Goal: Task Accomplishment & Management: Manage account settings

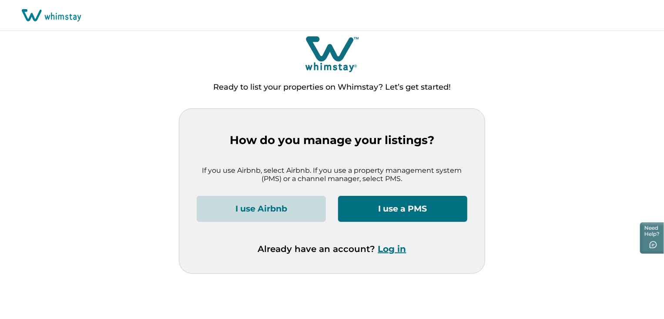
click at [399, 249] on button "Log in" at bounding box center [392, 249] width 28 height 10
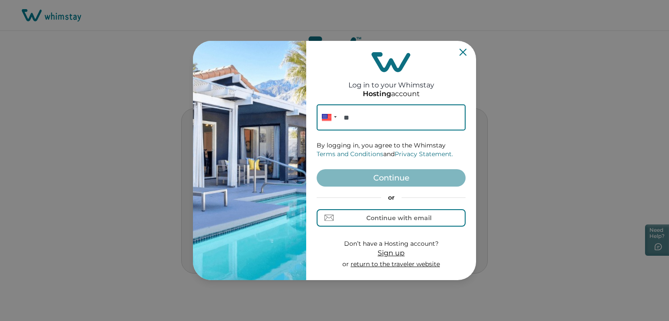
click at [460, 57] on div "Log in to your Whimstay Hosting account Phone ** By logging in, you agree to th…" at bounding box center [391, 160] width 149 height 232
click at [462, 53] on icon "Close" at bounding box center [462, 52] width 7 height 7
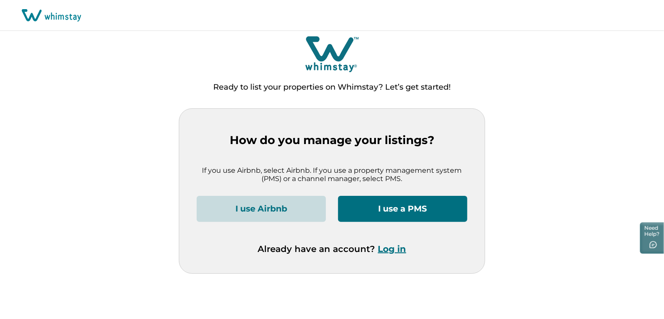
click at [393, 252] on button "Log in" at bounding box center [392, 249] width 28 height 10
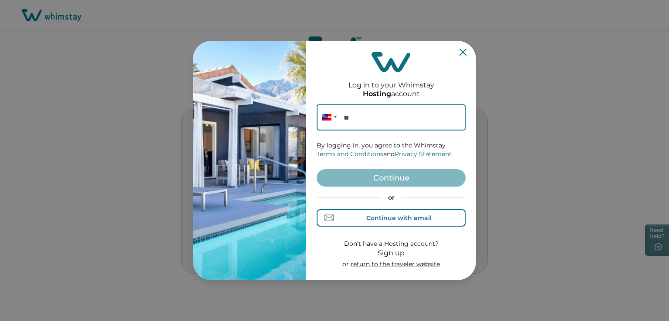
click at [381, 215] on div "Continue with email" at bounding box center [398, 218] width 65 height 7
click at [381, 119] on input at bounding box center [391, 117] width 149 height 26
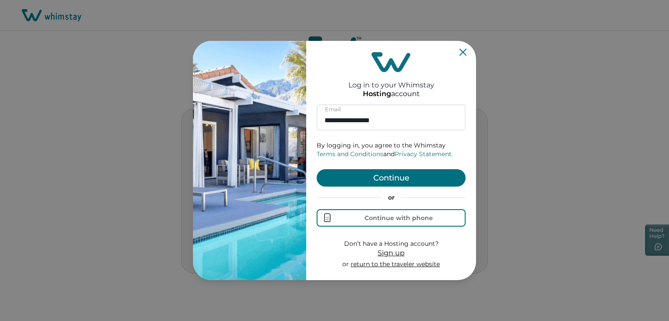
type input "**********"
click at [405, 179] on button "Continue" at bounding box center [391, 177] width 149 height 17
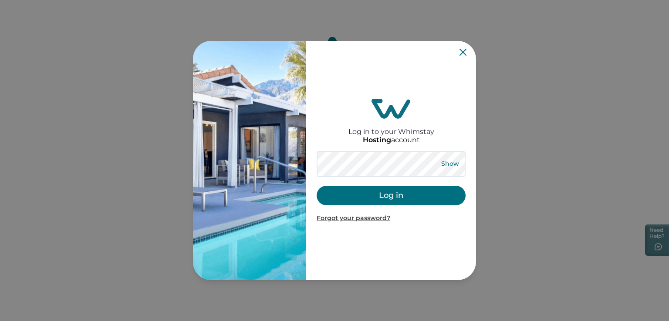
click at [449, 163] on button "Show" at bounding box center [449, 164] width 31 height 12
click at [449, 163] on button "Hide" at bounding box center [449, 164] width 29 height 12
click at [403, 198] on button "Log in" at bounding box center [391, 196] width 149 height 20
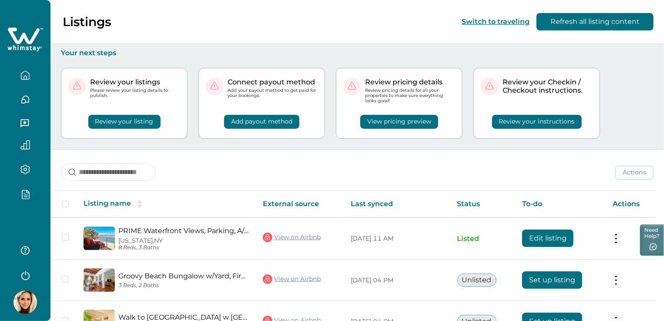
click at [24, 192] on icon "button" at bounding box center [25, 194] width 10 height 10
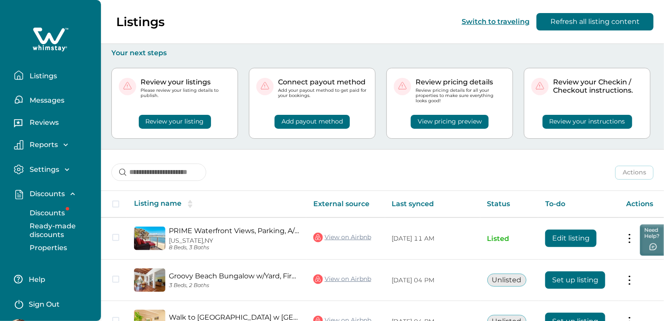
click at [48, 212] on p "Discounts" at bounding box center [46, 213] width 38 height 9
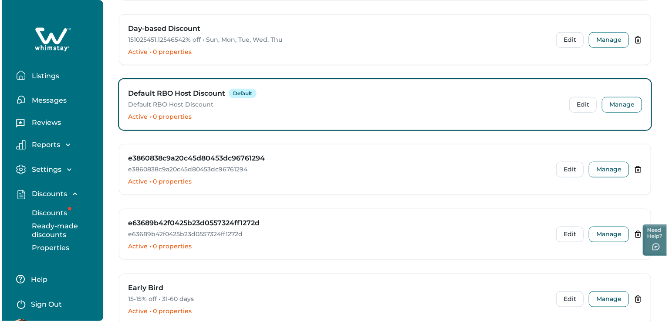
scroll to position [1980, 0]
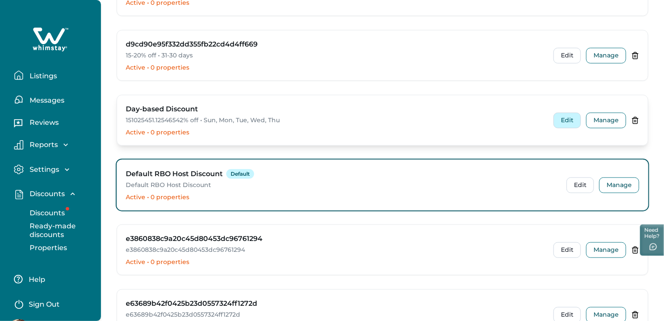
click at [567, 116] on button "Edit" at bounding box center [567, 121] width 27 height 16
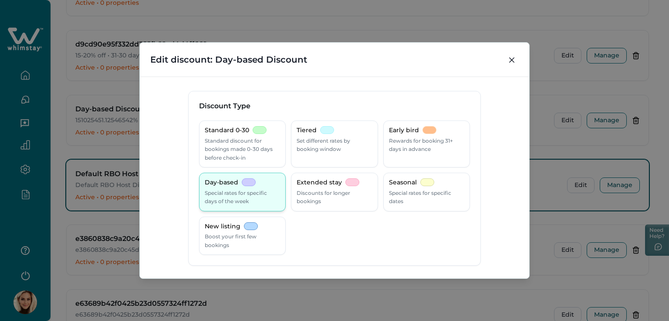
click at [232, 195] on p "Special rates for specific days of the week" at bounding box center [242, 197] width 75 height 17
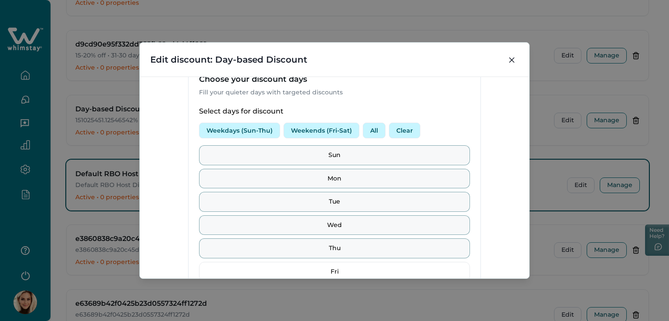
scroll to position [261, 0]
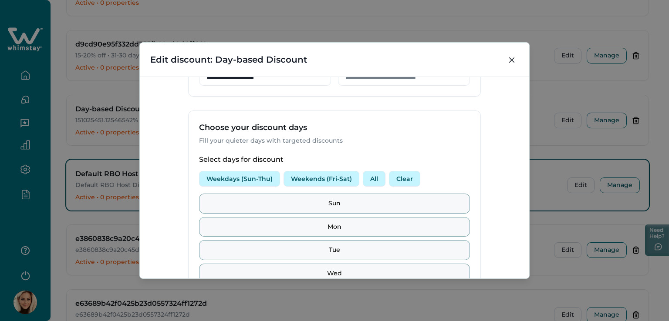
click at [228, 179] on button "Weekdays (Sun-Thu)" at bounding box center [239, 179] width 81 height 16
click at [328, 177] on button "Weekends (Fri-Sat)" at bounding box center [321, 179] width 76 height 16
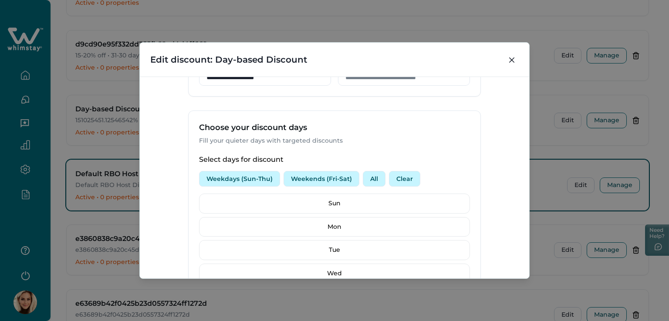
click at [374, 179] on button "All" at bounding box center [374, 179] width 23 height 16
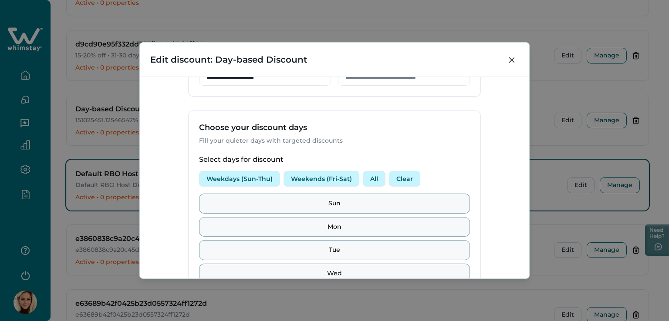
click at [404, 175] on button "Clear" at bounding box center [404, 179] width 31 height 16
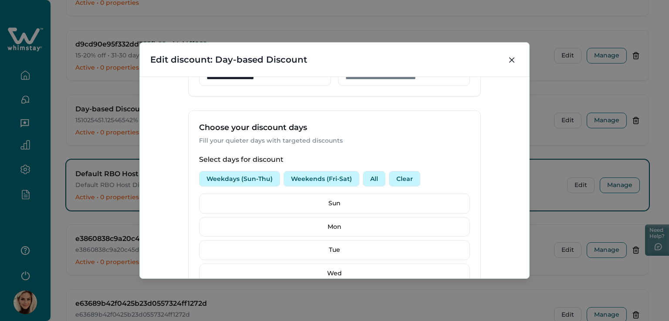
click at [209, 175] on button "Weekdays (Sun-Thu)" at bounding box center [239, 179] width 81 height 16
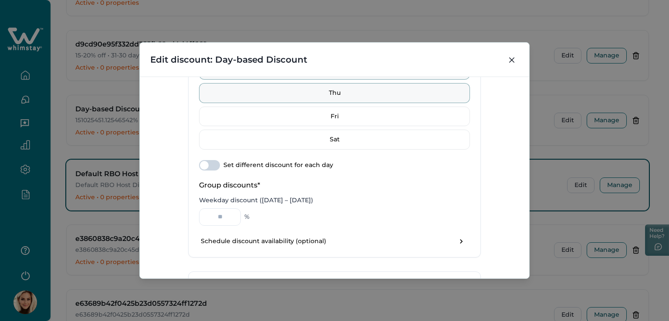
scroll to position [522, 0]
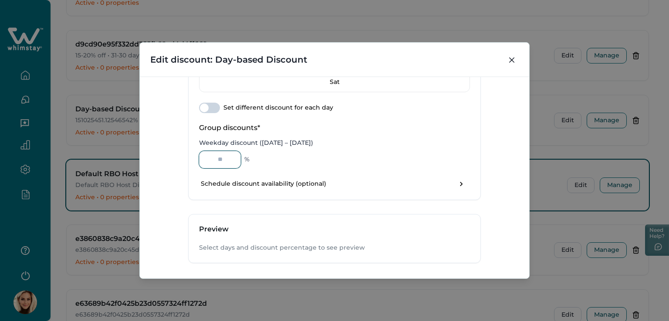
click at [220, 158] on input "Weekday discount (Sunday – Thursday)" at bounding box center [220, 159] width 42 height 17
type input "*"
type input "**********"
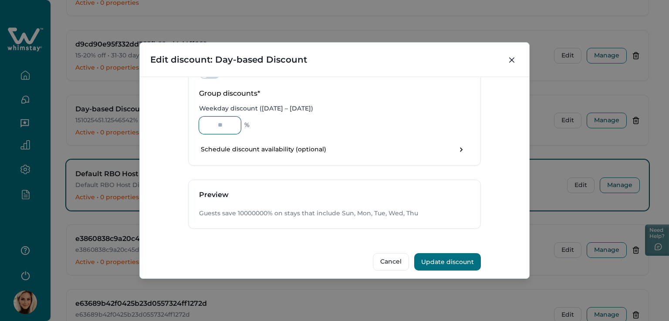
scroll to position [560, 0]
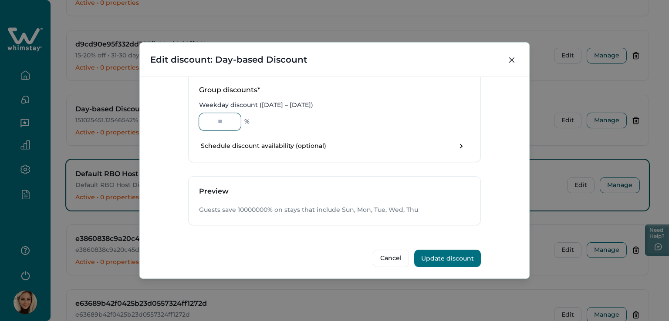
type input "********"
click at [451, 252] on button "Update discount" at bounding box center [447, 258] width 67 height 17
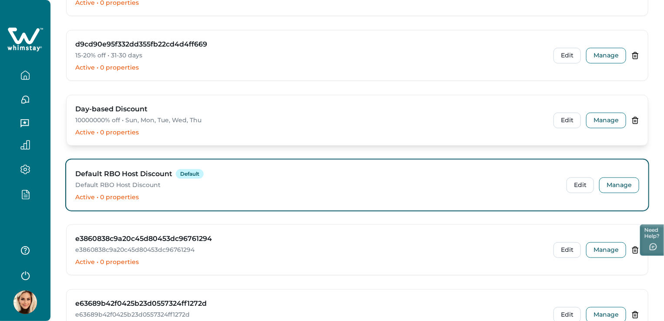
click at [159, 116] on p "10000000% off • Sun, Mon, Tue, Wed, Thu" at bounding box center [309, 120] width 468 height 9
click at [562, 115] on button "Edit" at bounding box center [567, 121] width 27 height 16
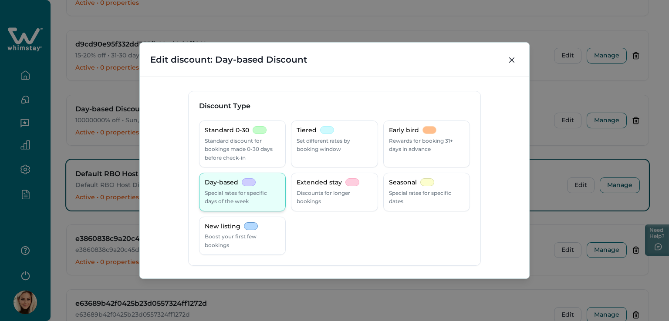
click at [233, 190] on p "Special rates for specific days of the week" at bounding box center [242, 197] width 75 height 17
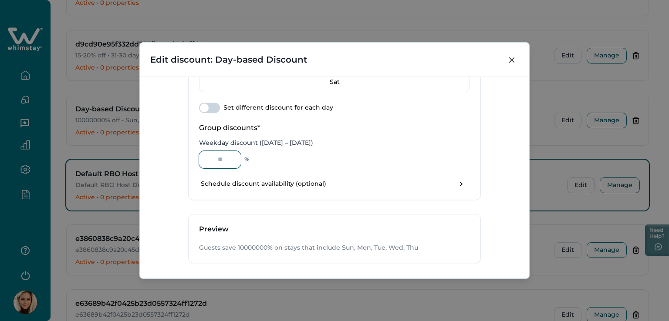
drag, startPoint x: 231, startPoint y: 155, endPoint x: 145, endPoint y: 154, distance: 85.4
click at [145, 154] on div "**********" at bounding box center [334, 178] width 389 height 202
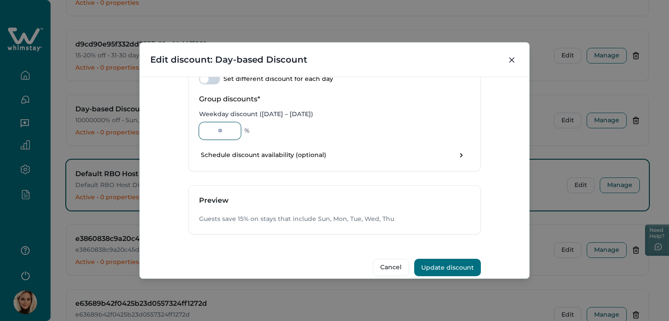
scroll to position [560, 0]
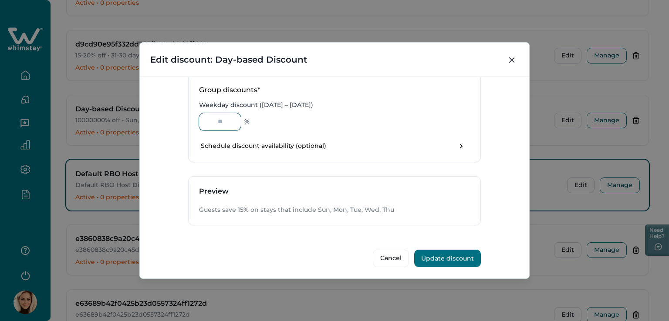
type input "**"
click at [453, 254] on button "Update discount" at bounding box center [447, 258] width 67 height 17
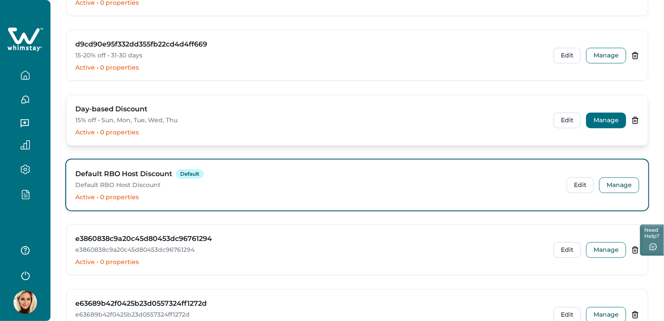
click at [610, 117] on button "Manage" at bounding box center [606, 121] width 40 height 16
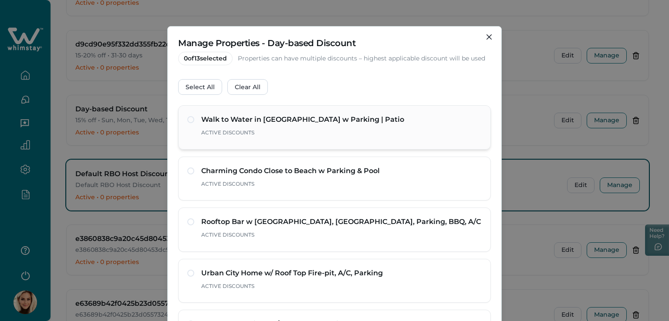
click at [191, 118] on span at bounding box center [190, 119] width 7 height 7
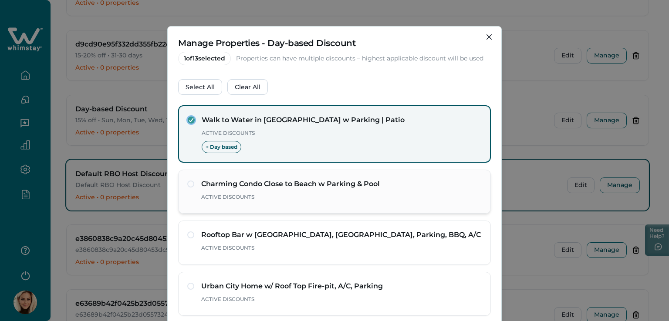
click at [188, 184] on span at bounding box center [190, 184] width 7 height 7
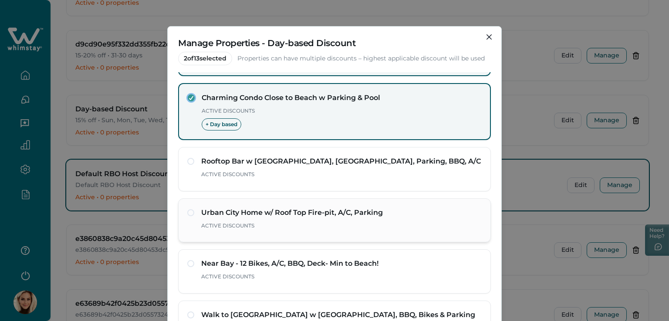
scroll to position [87, 0]
click at [187, 158] on span at bounding box center [190, 161] width 7 height 7
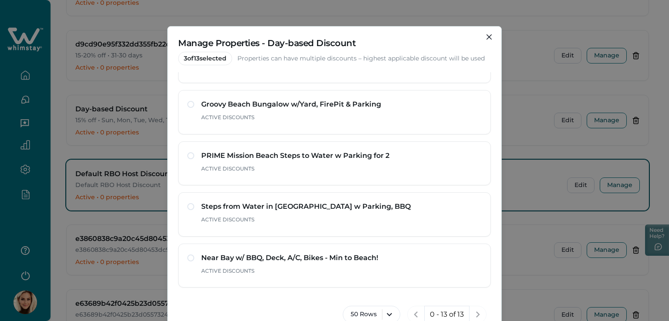
scroll to position [68, 0]
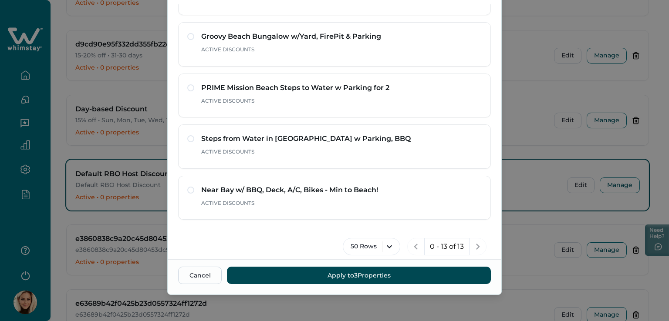
click at [360, 274] on button "Apply to 3 Properties" at bounding box center [359, 275] width 264 height 17
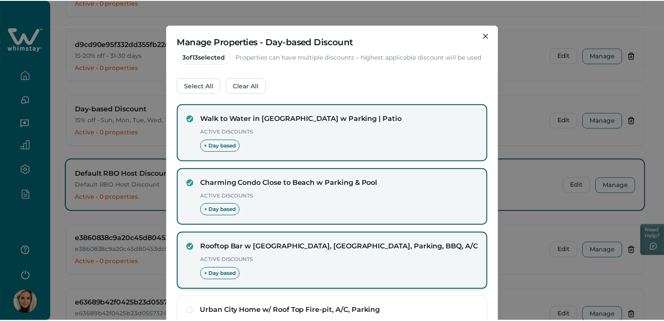
scroll to position [0, 0]
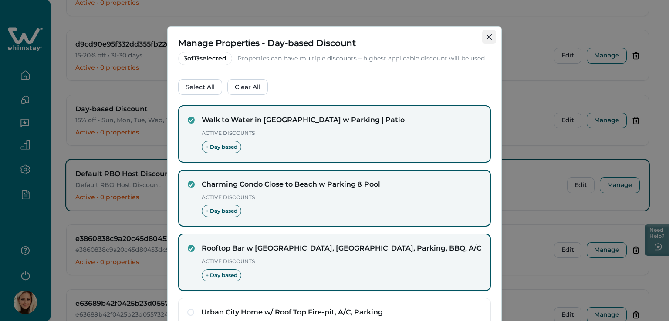
click at [486, 38] on icon "Close" at bounding box center [488, 36] width 5 height 5
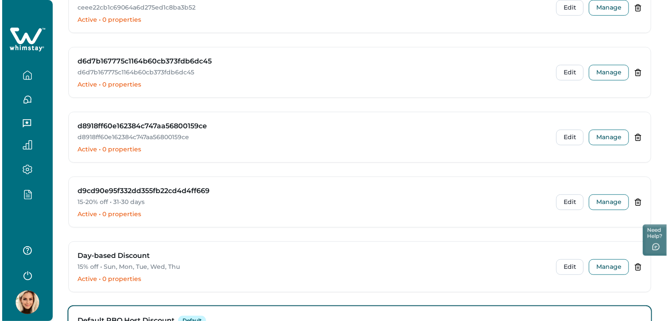
scroll to position [1980, 0]
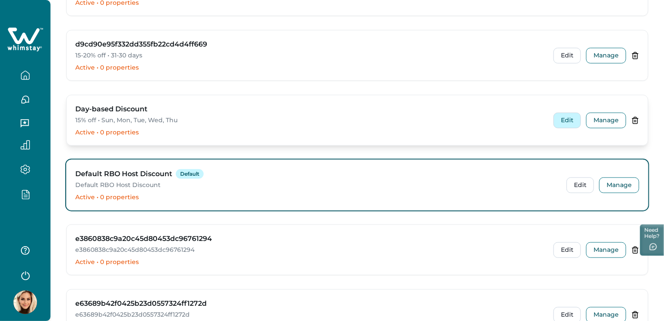
click at [576, 113] on button "Edit" at bounding box center [567, 121] width 27 height 16
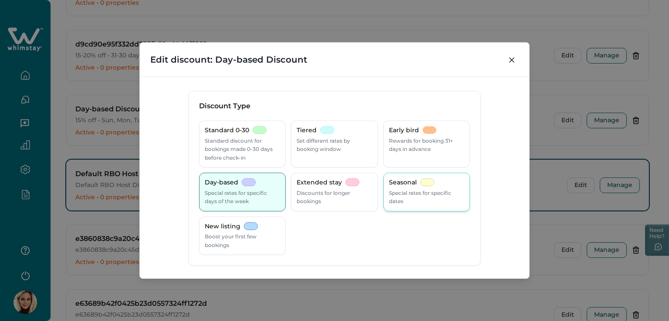
scroll to position [174, 0]
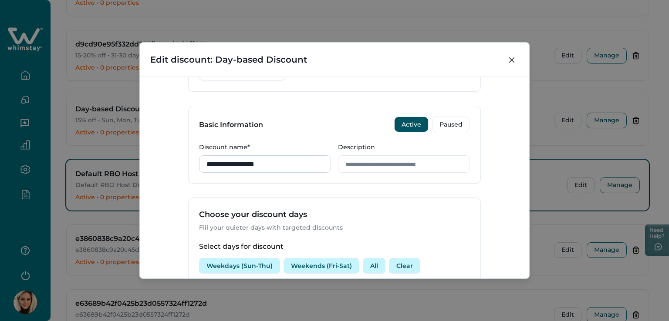
click at [319, 163] on input "**********" at bounding box center [265, 163] width 132 height 17
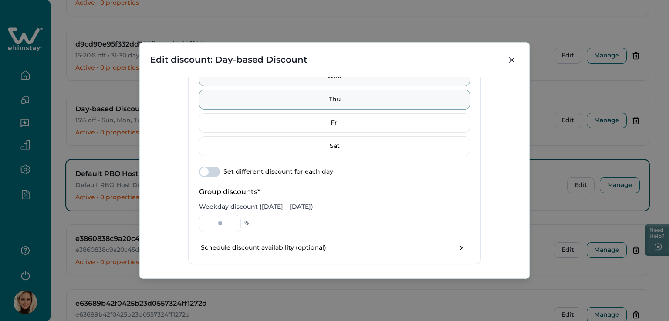
scroll to position [479, 0]
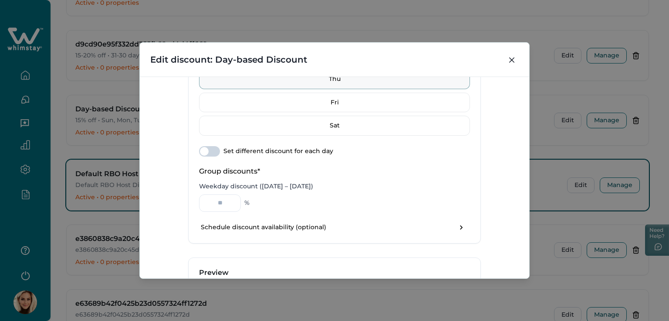
click at [199, 147] on span at bounding box center [209, 151] width 21 height 10
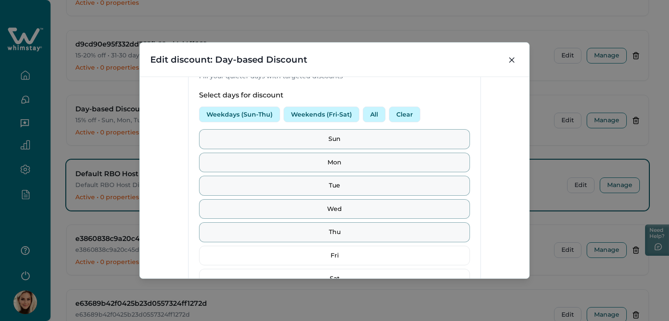
scroll to position [261, 0]
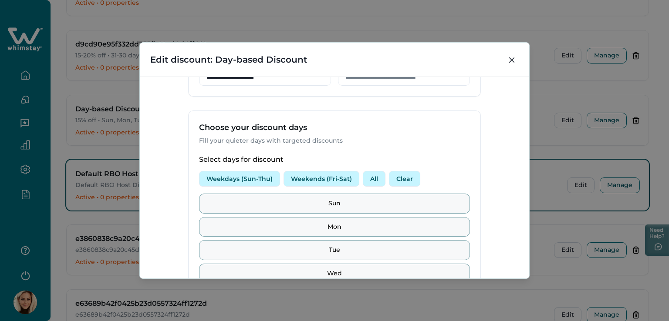
click at [230, 175] on button "Weekdays (Sun-Thu)" at bounding box center [239, 179] width 81 height 16
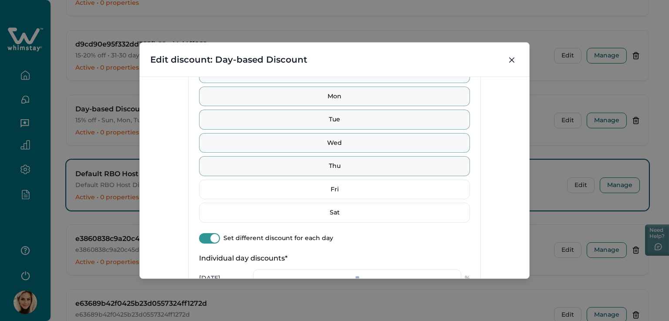
scroll to position [522, 0]
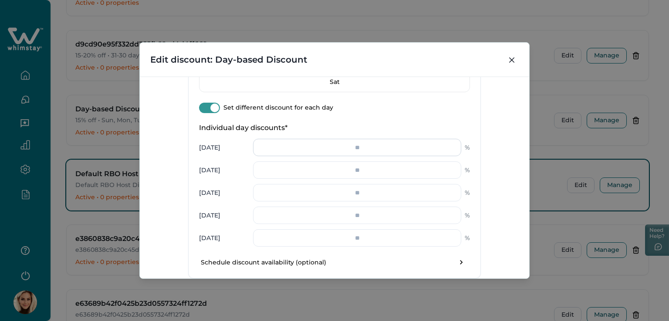
drag, startPoint x: 344, startPoint y: 145, endPoint x: 329, endPoint y: 145, distance: 14.8
click at [330, 145] on input "number" at bounding box center [357, 147] width 208 height 17
type input "*"
type input "***"
type input "*"
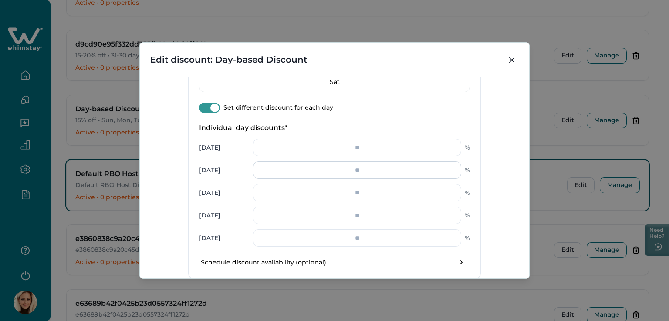
type input "**"
click at [365, 172] on input "number" at bounding box center [357, 170] width 208 height 17
type input "**"
click at [364, 190] on input "number" at bounding box center [357, 192] width 208 height 17
type input "**"
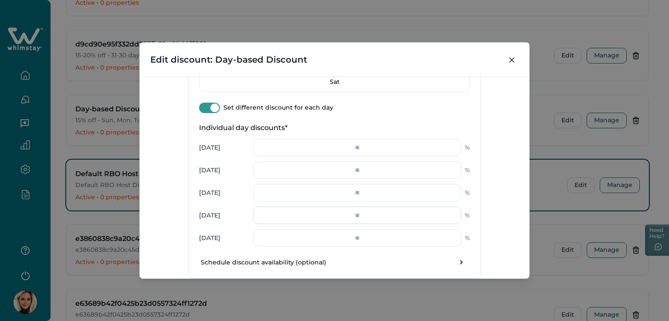
click at [355, 215] on input "number" at bounding box center [357, 215] width 208 height 17
type input "**"
click at [361, 236] on input "number" at bounding box center [357, 237] width 208 height 17
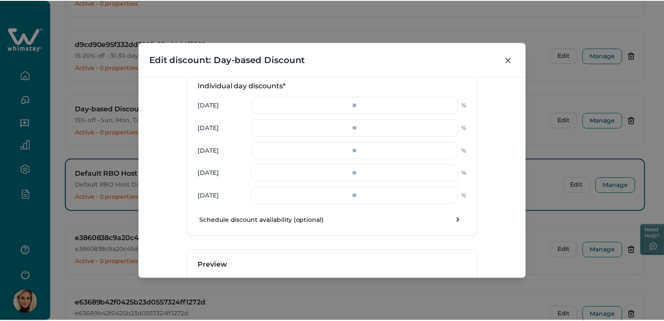
scroll to position [639, 0]
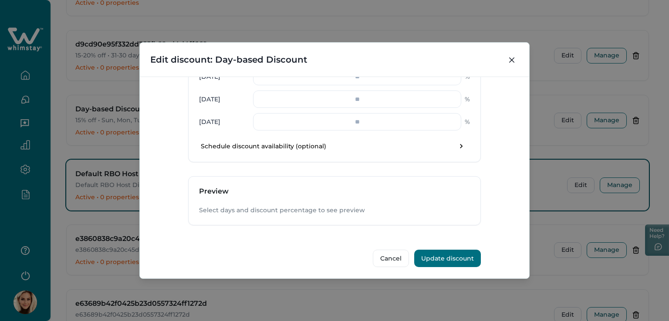
type input "**"
click at [444, 253] on button "Update discount" at bounding box center [447, 258] width 67 height 17
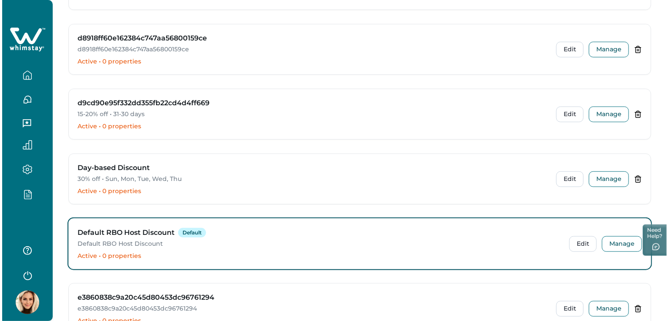
scroll to position [1937, 0]
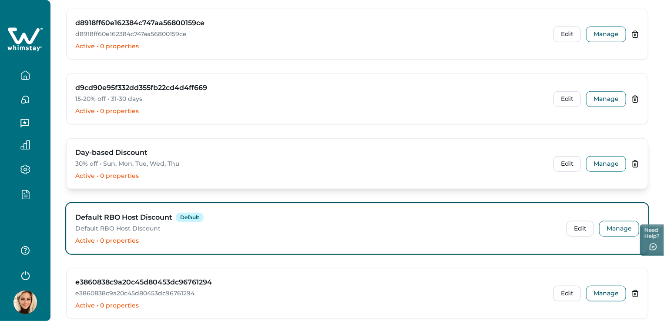
click at [127, 160] on p "30% off • Sun, Mon, Tue, Wed, Thu" at bounding box center [309, 164] width 468 height 9
click at [573, 157] on button "Edit" at bounding box center [567, 164] width 27 height 16
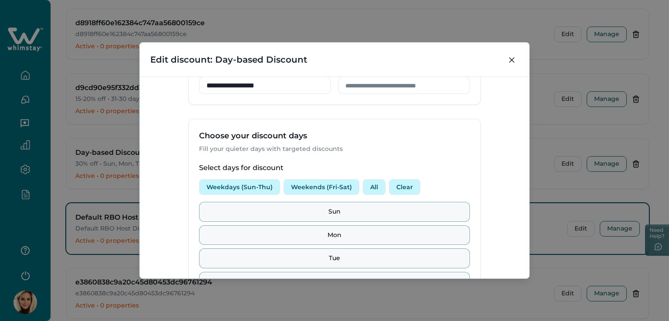
scroll to position [305, 0]
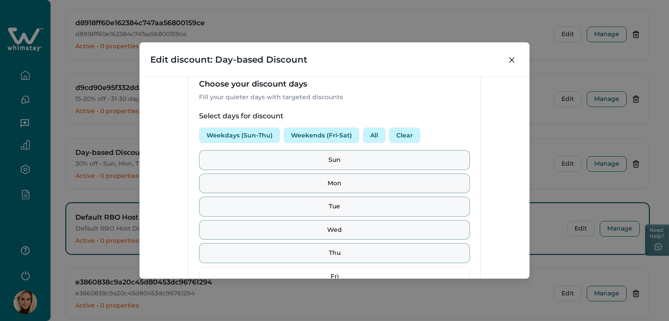
click at [406, 133] on button "Clear" at bounding box center [404, 136] width 31 height 16
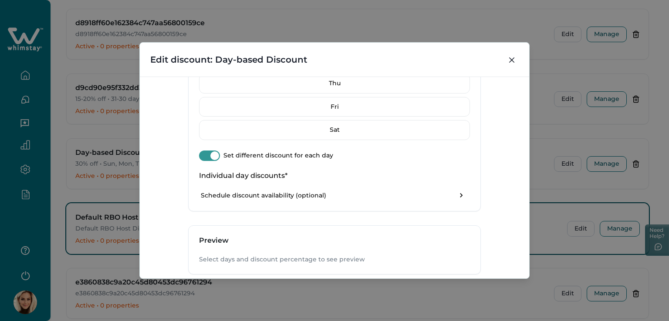
scroll to position [480, 0]
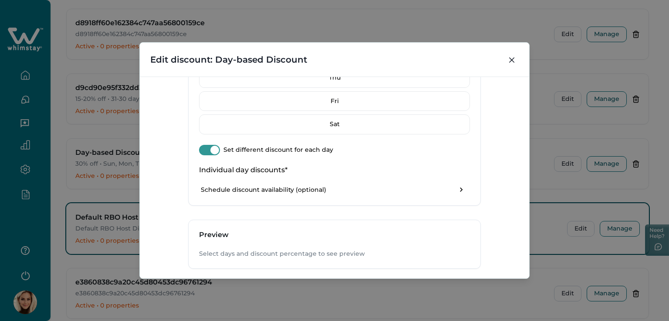
click at [216, 149] on span at bounding box center [214, 150] width 9 height 9
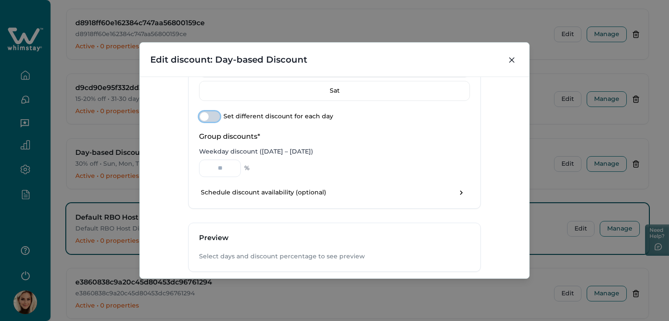
scroll to position [430, 0]
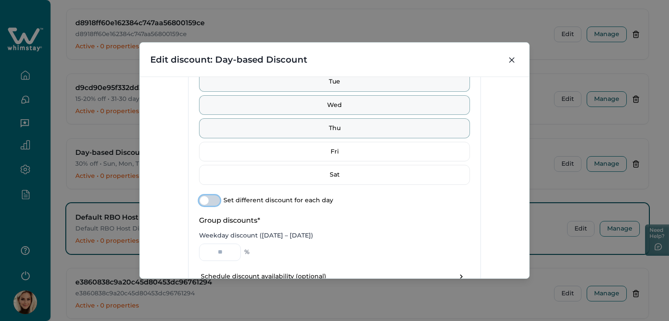
click at [202, 197] on span at bounding box center [204, 200] width 9 height 9
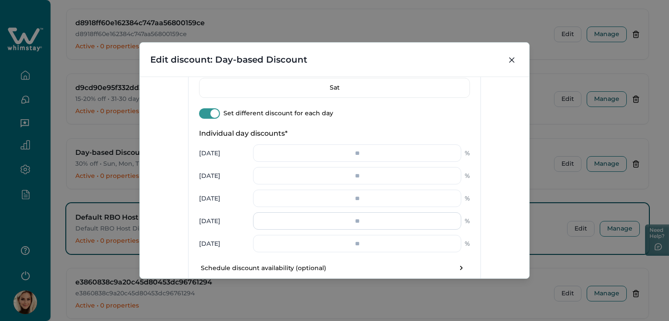
scroll to position [560, 0]
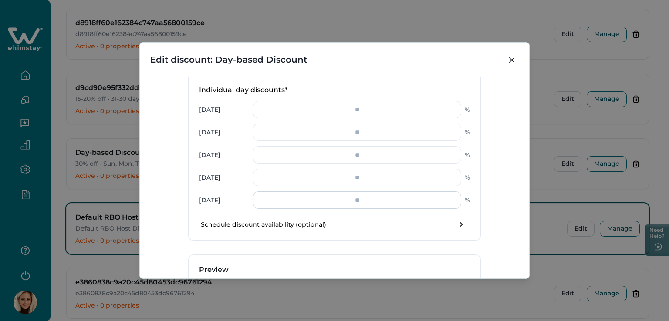
drag, startPoint x: 375, startPoint y: 198, endPoint x: 391, endPoint y: 198, distance: 16.1
click at [391, 198] on input "**" at bounding box center [357, 200] width 208 height 17
click at [415, 199] on input "**" at bounding box center [357, 200] width 208 height 17
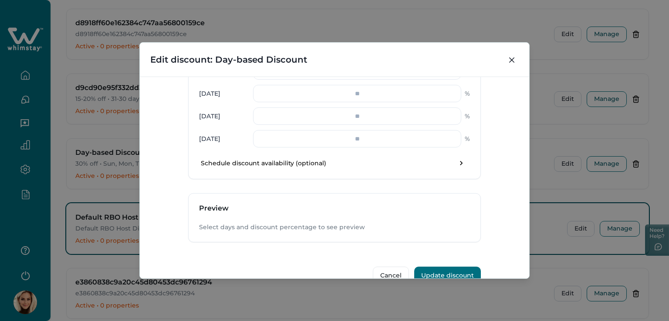
scroll to position [639, 0]
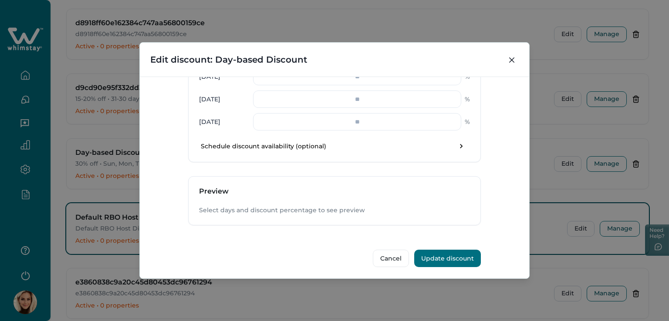
click at [460, 257] on button "Update discount" at bounding box center [447, 258] width 67 height 17
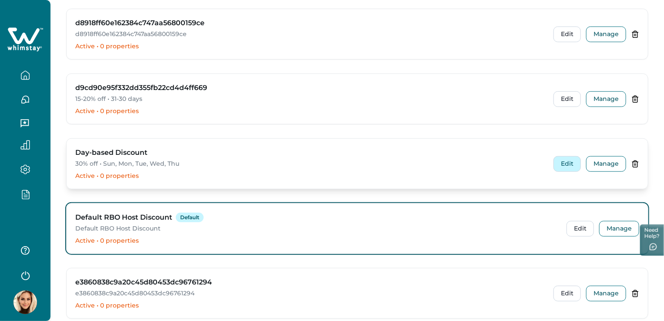
click at [572, 159] on button "Edit" at bounding box center [567, 164] width 27 height 16
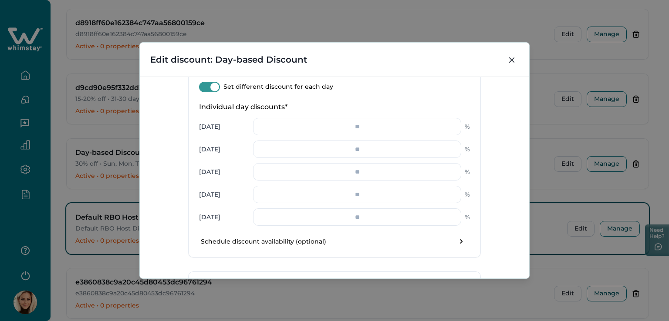
scroll to position [566, 0]
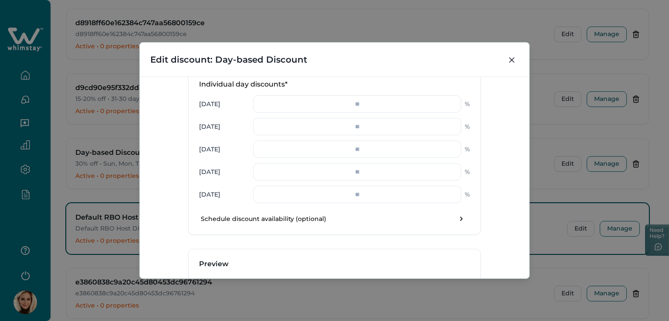
drag, startPoint x: 515, startPoint y: 58, endPoint x: 500, endPoint y: 68, distance: 17.5
click at [512, 60] on button "Close" at bounding box center [512, 60] width 14 height 14
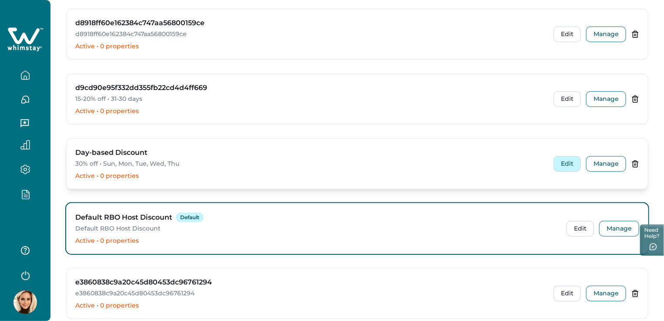
click at [576, 159] on button "Edit" at bounding box center [567, 164] width 27 height 16
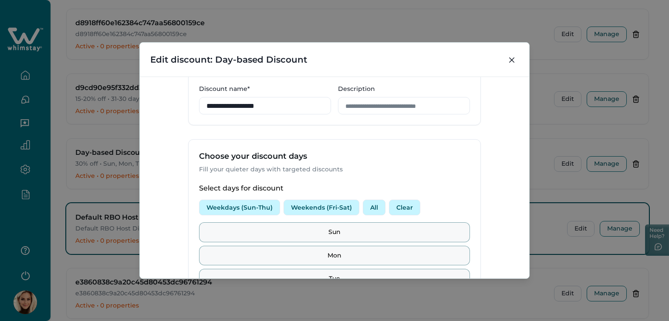
scroll to position [305, 0]
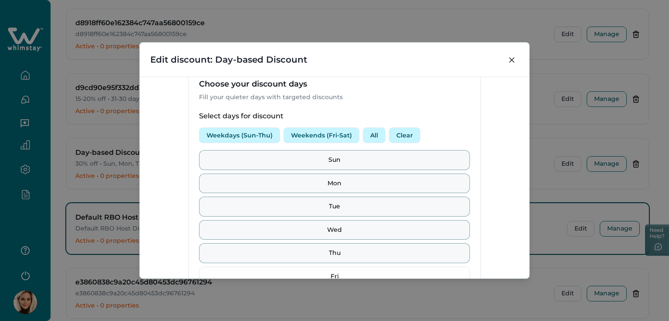
click at [324, 132] on button "Weekends (Fri-Sat)" at bounding box center [321, 136] width 76 height 16
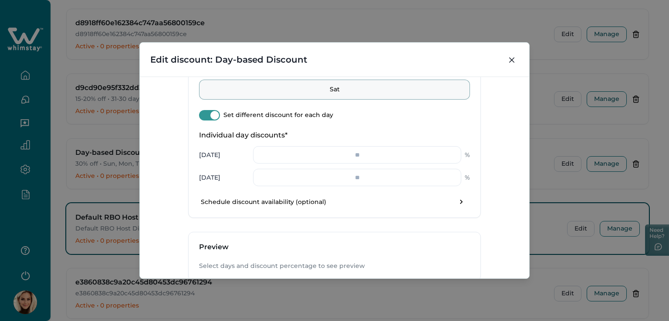
scroll to position [522, 0]
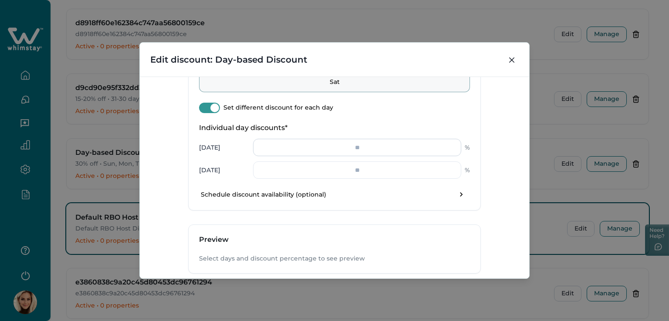
drag, startPoint x: 350, startPoint y: 150, endPoint x: 367, endPoint y: 149, distance: 17.0
click at [367, 149] on input "number" at bounding box center [357, 147] width 208 height 17
type input "**"
click at [363, 171] on input "number" at bounding box center [357, 170] width 208 height 17
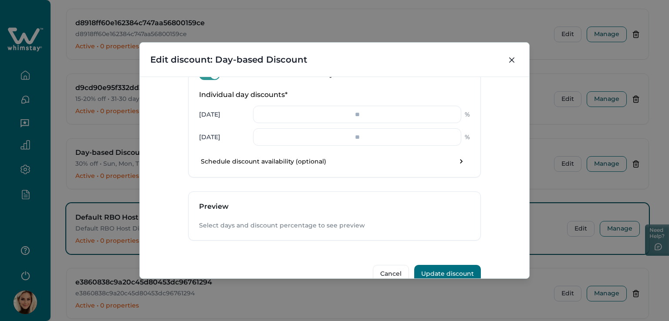
scroll to position [571, 0]
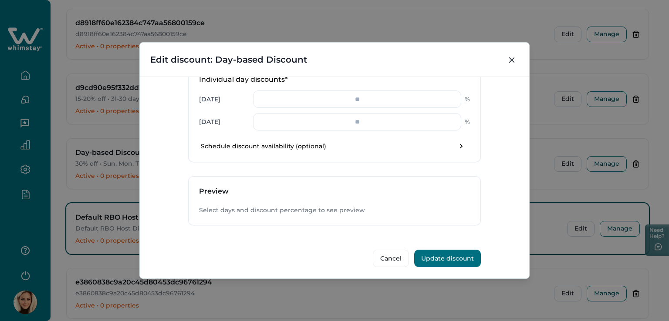
type input "**"
click at [441, 254] on button "Update discount" at bounding box center [447, 258] width 67 height 17
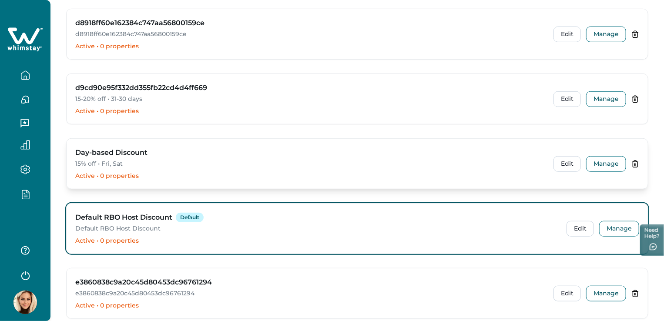
click at [128, 162] on p "15% off • Fri, Sat" at bounding box center [309, 164] width 468 height 9
click at [564, 157] on button "Edit" at bounding box center [567, 164] width 27 height 16
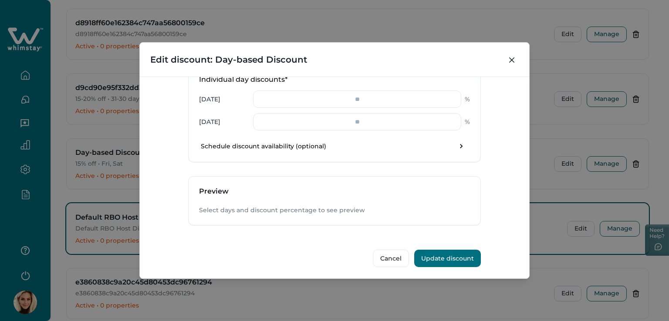
click at [230, 212] on div "Select days and discount percentage to see preview" at bounding box center [335, 215] width 292 height 19
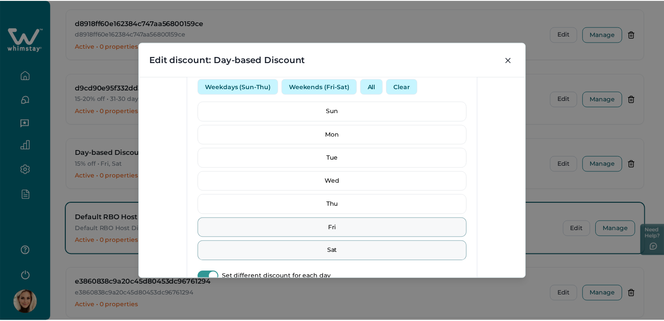
scroll to position [310, 0]
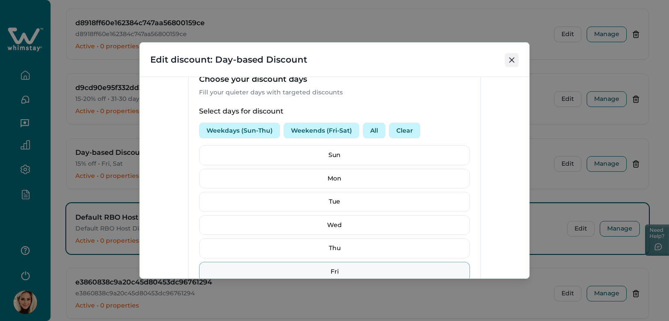
click at [512, 60] on icon "Close" at bounding box center [511, 59] width 5 height 5
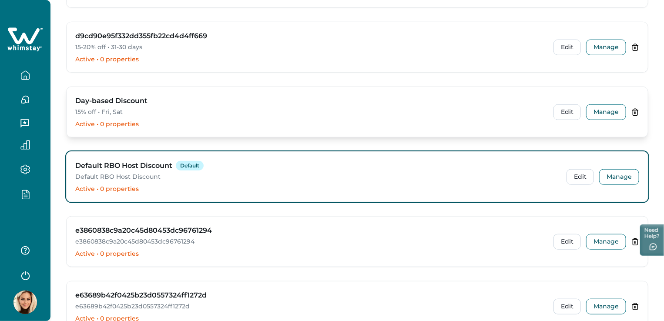
scroll to position [1980, 0]
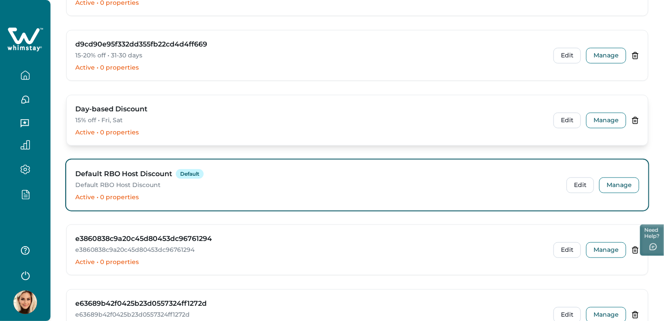
click at [145, 128] on p "Active • 0 properties" at bounding box center [309, 132] width 468 height 9
click at [565, 113] on button "Edit" at bounding box center [567, 121] width 27 height 16
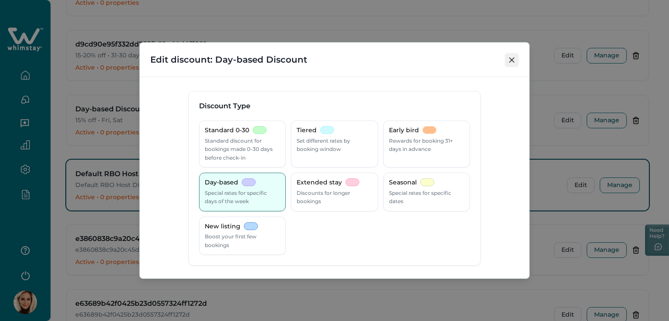
click at [509, 63] on button "Close" at bounding box center [512, 60] width 14 height 14
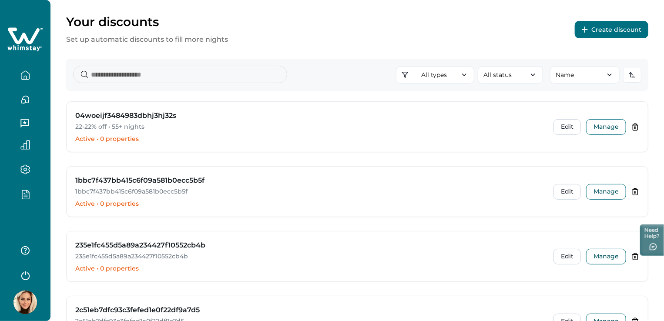
scroll to position [0, 0]
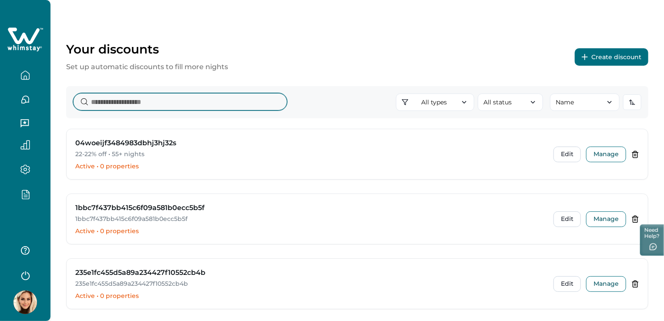
click at [193, 100] on input at bounding box center [180, 101] width 214 height 17
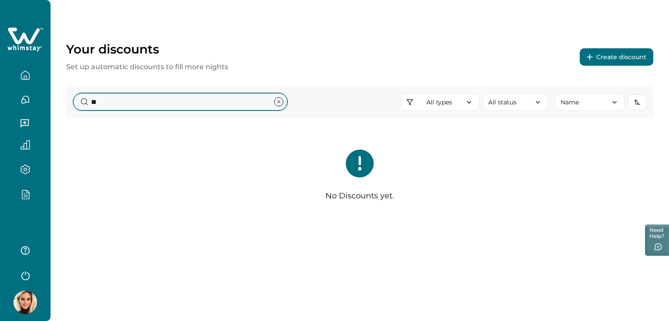
type input "*"
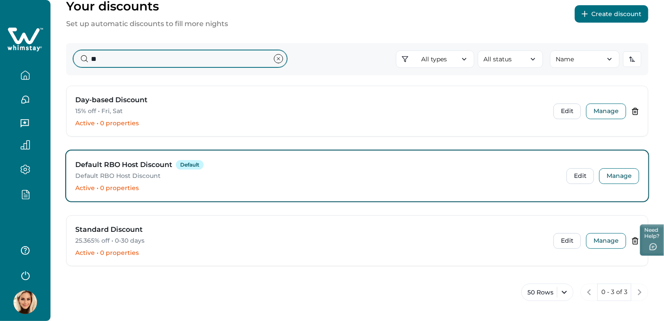
scroll to position [45, 0]
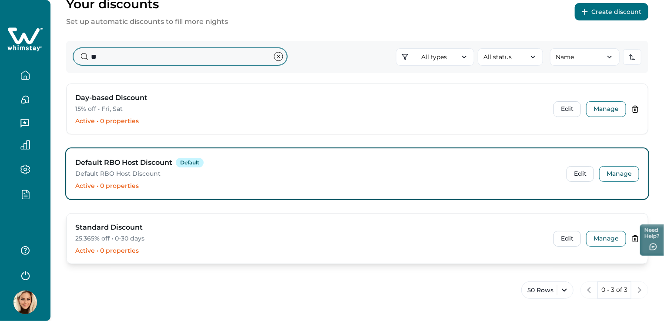
type input "*"
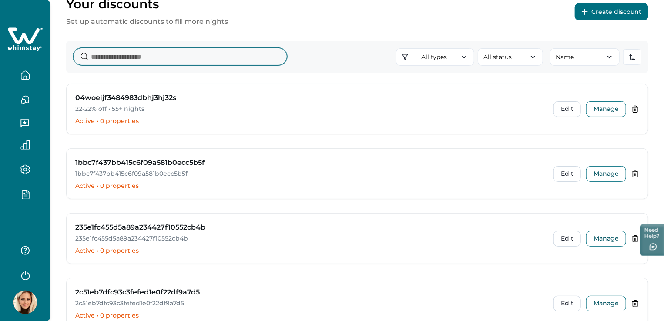
click at [103, 52] on input at bounding box center [180, 56] width 214 height 17
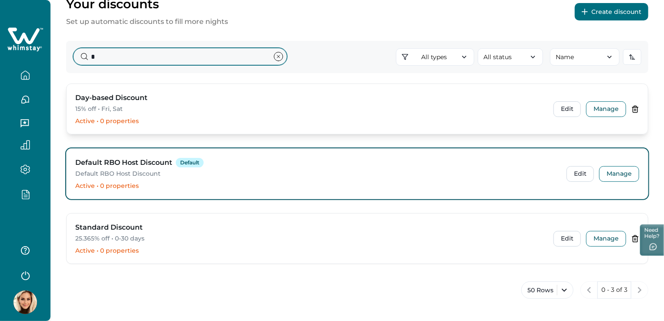
type input "*"
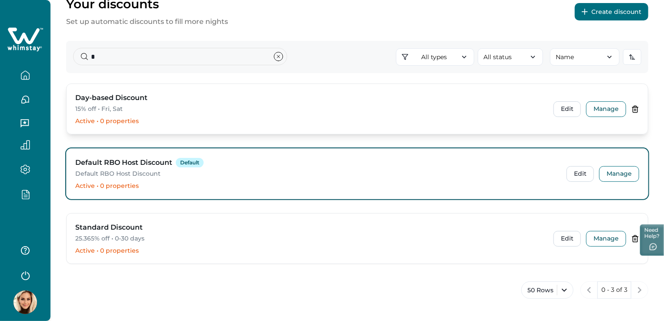
click at [138, 108] on p "15% off • Fri, Sat" at bounding box center [309, 109] width 468 height 9
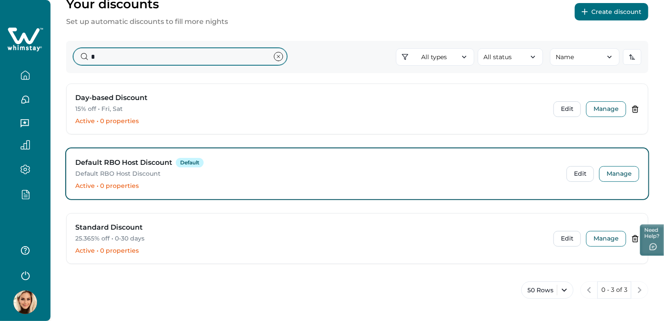
click at [133, 52] on input "*" at bounding box center [180, 56] width 214 height 17
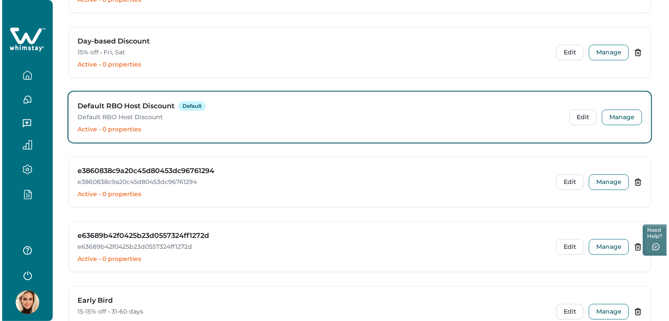
scroll to position [2004, 0]
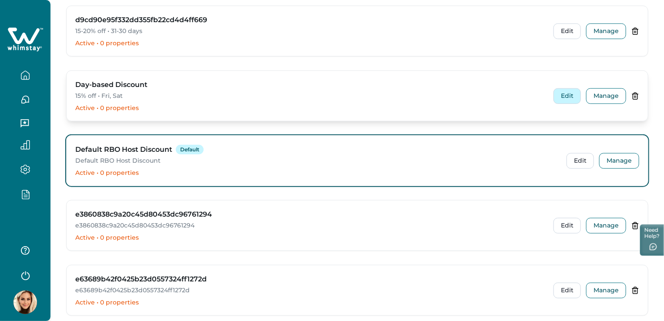
click at [571, 93] on button "Edit" at bounding box center [567, 96] width 27 height 16
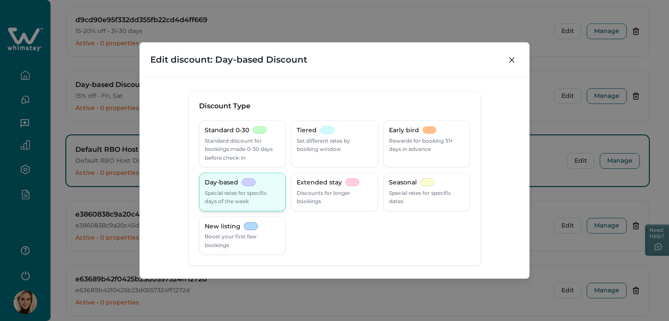
click at [231, 202] on p "Special rates for specific days of the week" at bounding box center [242, 197] width 75 height 17
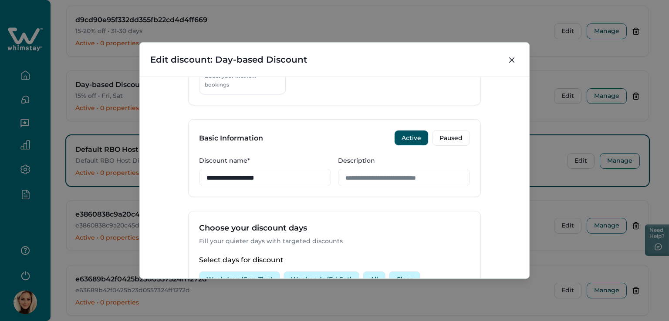
scroll to position [174, 0]
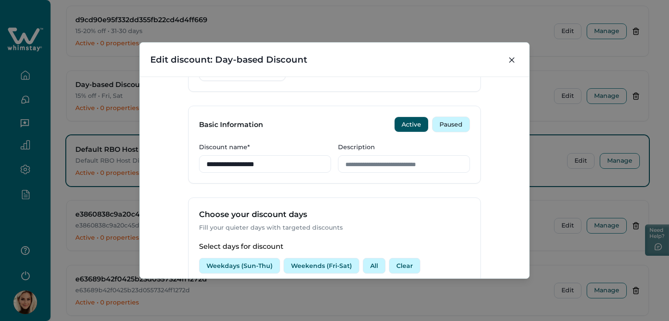
click at [438, 128] on button "Paused" at bounding box center [451, 125] width 38 height 16
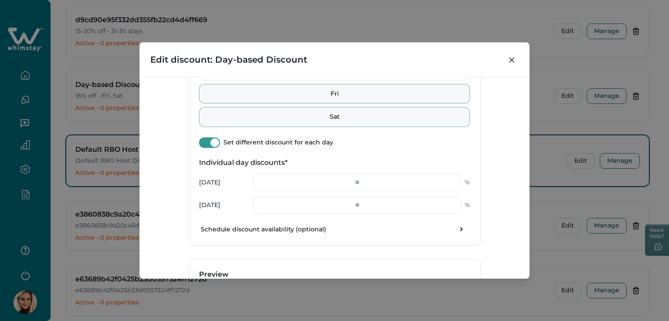
scroll to position [566, 0]
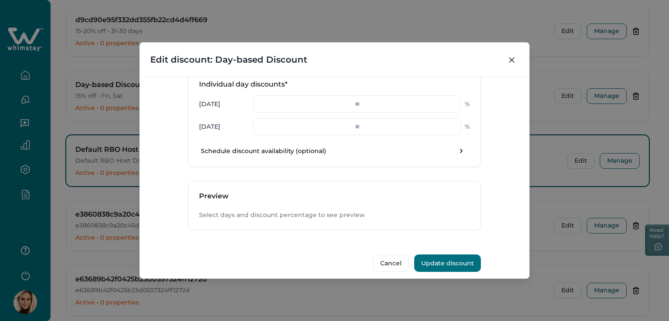
click at [437, 263] on button "Update discount" at bounding box center [447, 263] width 67 height 17
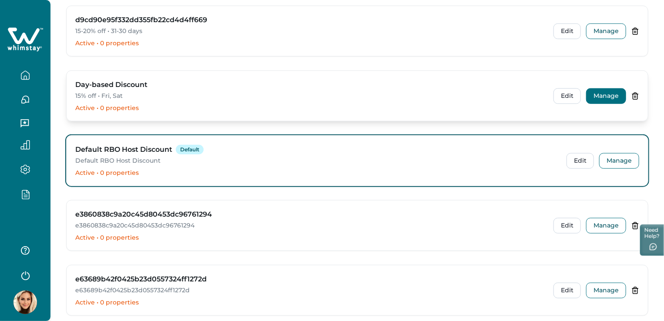
click at [603, 93] on button "Manage" at bounding box center [606, 96] width 40 height 16
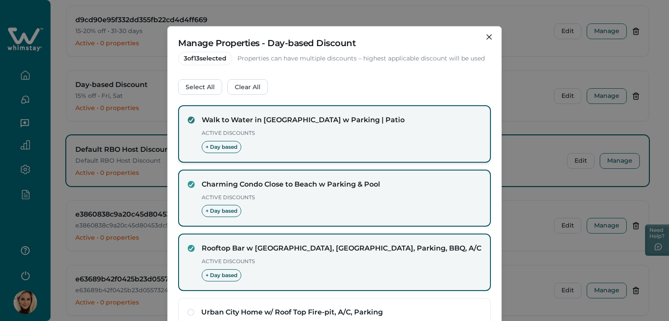
click at [190, 122] on div at bounding box center [191, 120] width 5 height 5
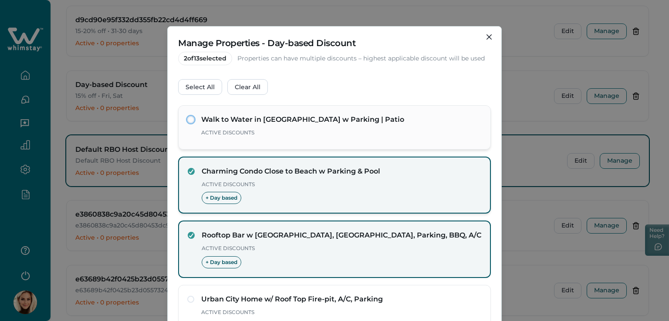
click at [186, 164] on div "Charming Condo Close to Beach w Parking & Pool Active Discounts + Day based" at bounding box center [334, 185] width 313 height 57
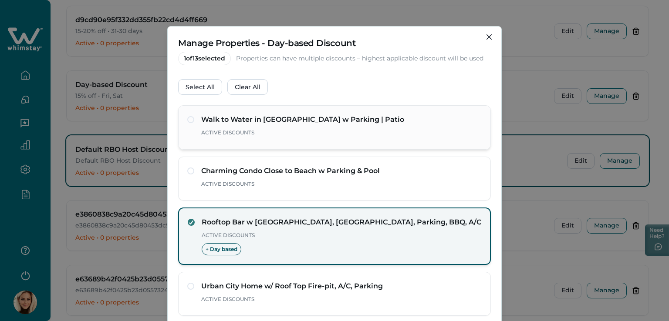
click at [189, 225] on span at bounding box center [191, 222] width 7 height 7
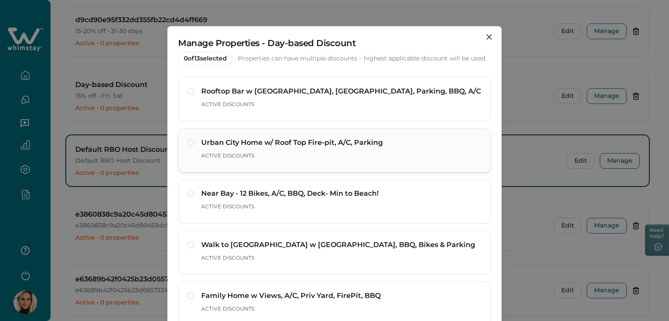
scroll to position [0, 0]
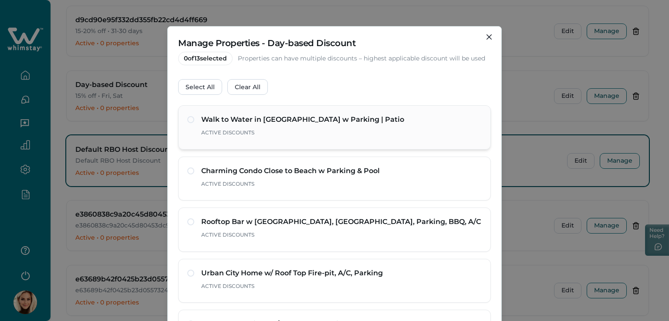
click at [188, 117] on span at bounding box center [190, 119] width 7 height 7
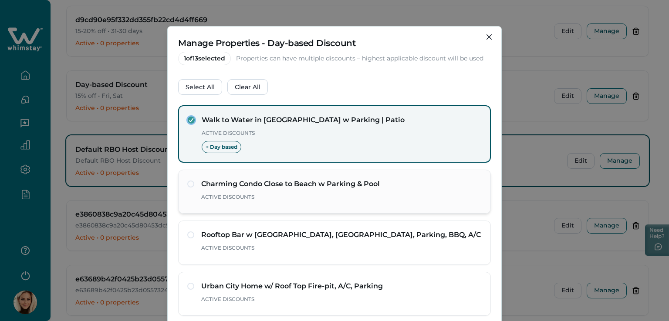
click at [182, 185] on div "Charming Condo Close to Beach w Parking & Pool Active Discounts" at bounding box center [334, 192] width 313 height 44
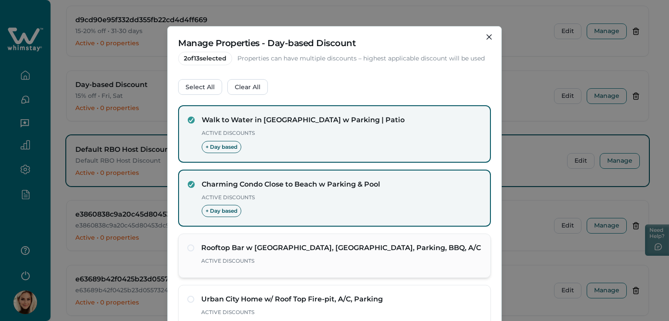
click at [188, 249] on span at bounding box center [190, 248] width 7 height 7
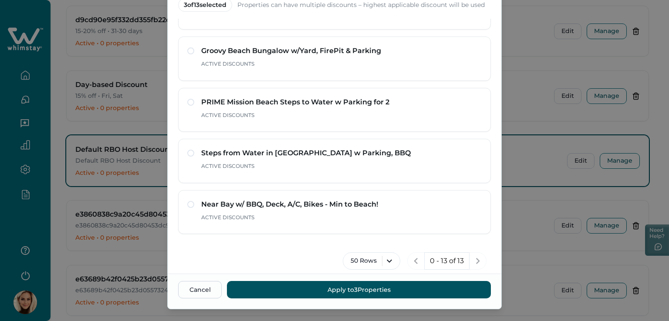
scroll to position [68, 0]
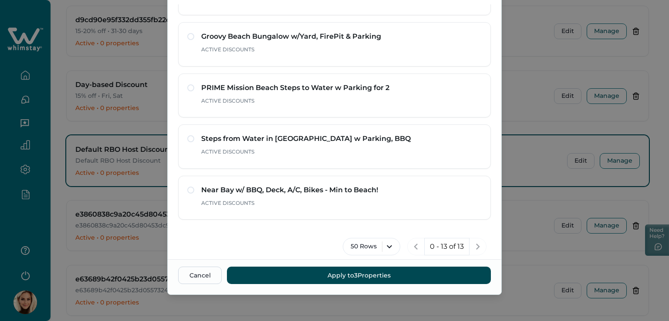
click at [366, 276] on button "Apply to 3 Properties" at bounding box center [359, 275] width 264 height 17
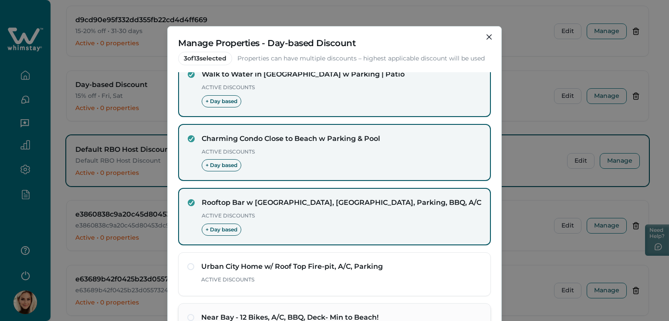
scroll to position [0, 0]
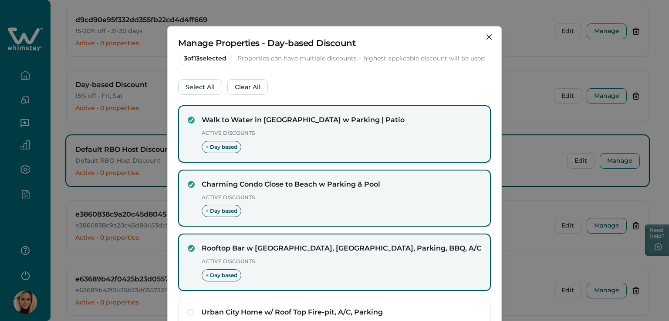
click at [188, 117] on label at bounding box center [191, 120] width 7 height 7
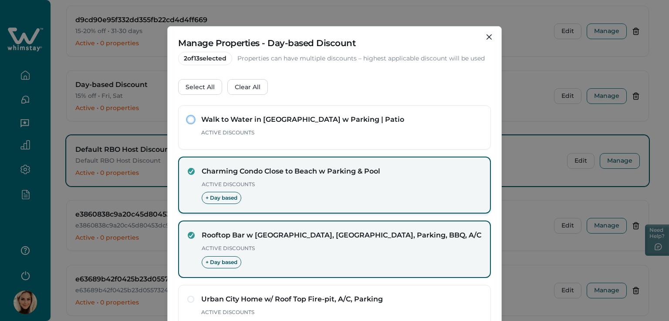
click at [183, 167] on div "Charming Condo Close to Beach w Parking & Pool Active Discounts + Day based" at bounding box center [334, 185] width 313 height 57
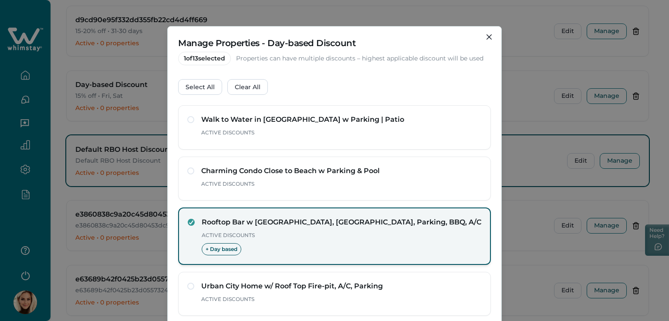
click at [183, 225] on div "Rooftop Bar w Bay View, Jacuzzi, Parking, BBQ, A/C Active Discounts + Day based" at bounding box center [334, 236] width 313 height 57
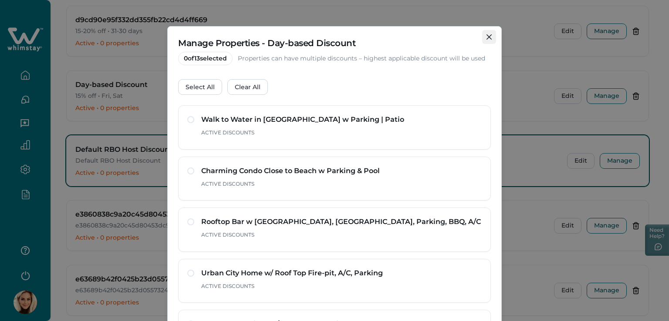
click at [488, 34] on button "Close" at bounding box center [489, 37] width 14 height 14
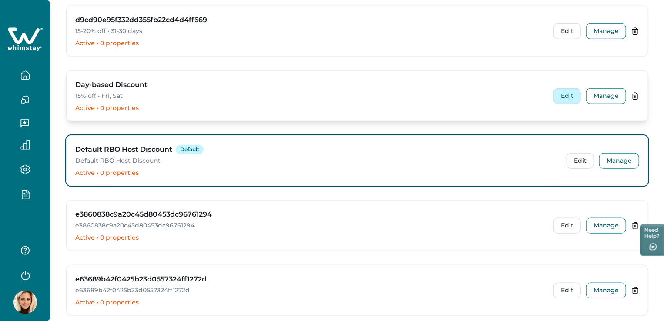
click at [563, 91] on button "Edit" at bounding box center [567, 96] width 27 height 16
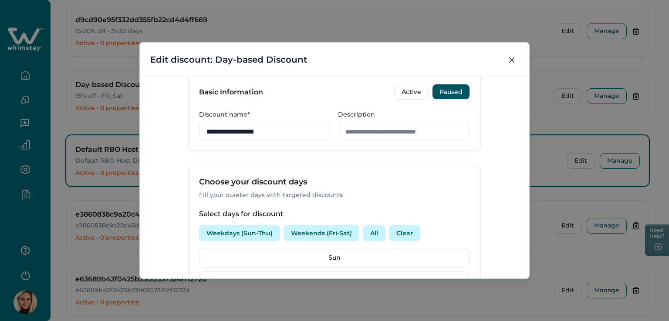
scroll to position [218, 0]
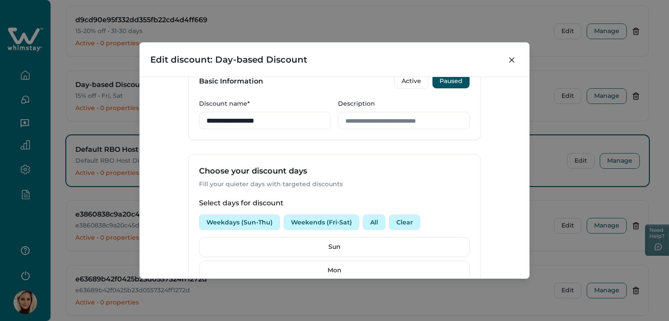
click at [370, 219] on button "All" at bounding box center [374, 223] width 23 height 16
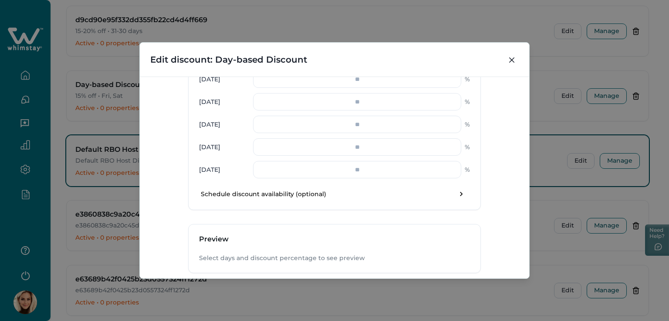
scroll to position [684, 0]
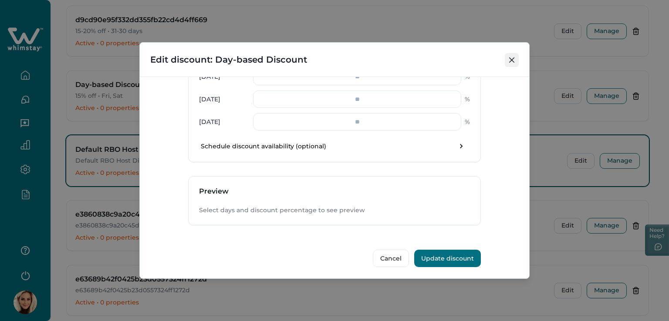
click at [510, 56] on button "Close" at bounding box center [512, 60] width 14 height 14
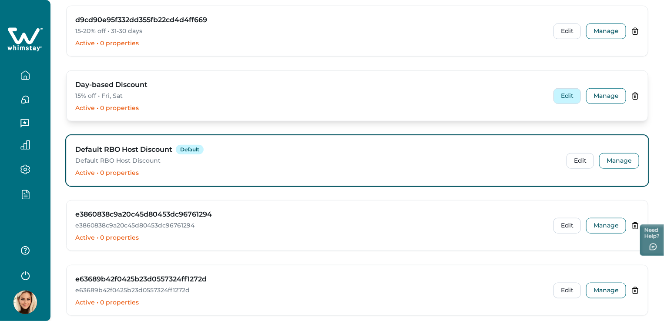
click at [564, 94] on button "Edit" at bounding box center [567, 96] width 27 height 16
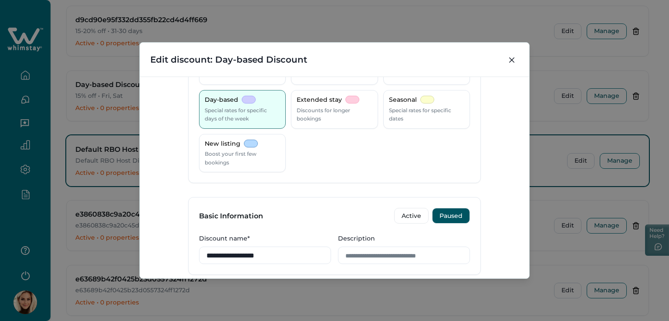
scroll to position [174, 0]
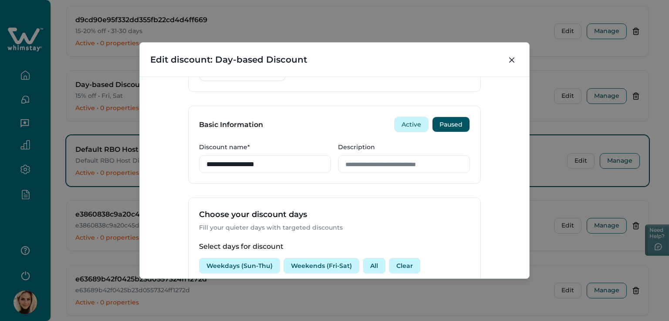
click at [404, 124] on button "Active" at bounding box center [411, 125] width 34 height 16
click at [449, 127] on button "Paused" at bounding box center [451, 125] width 38 height 16
click at [414, 123] on button "Active" at bounding box center [411, 125] width 34 height 16
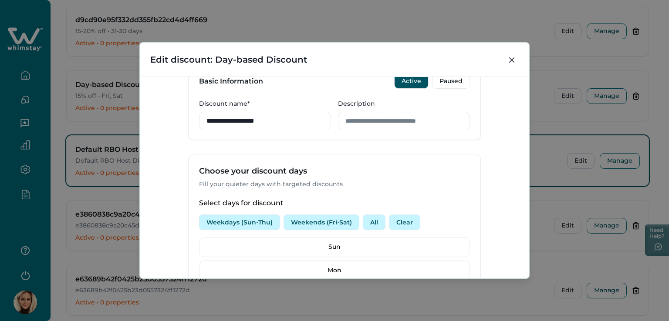
click at [522, 79] on div "**********" at bounding box center [334, 178] width 389 height 202
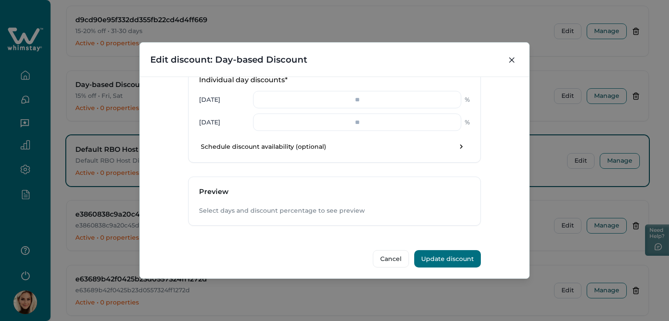
scroll to position [571, 0]
click at [510, 61] on icon "Close" at bounding box center [511, 59] width 5 height 5
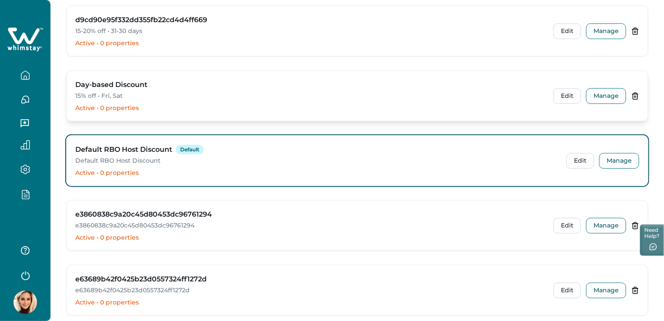
click at [200, 104] on p "Active • 0 properties" at bounding box center [309, 108] width 468 height 9
click at [563, 93] on button "Edit" at bounding box center [567, 96] width 27 height 16
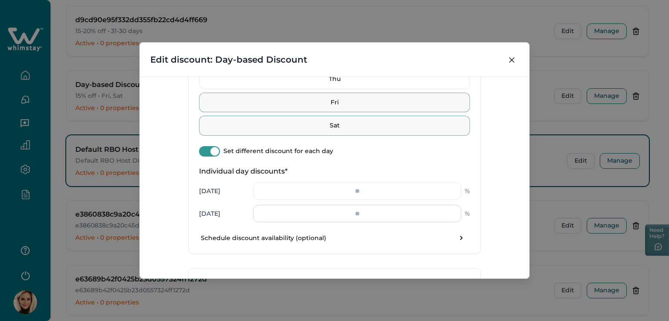
scroll to position [566, 0]
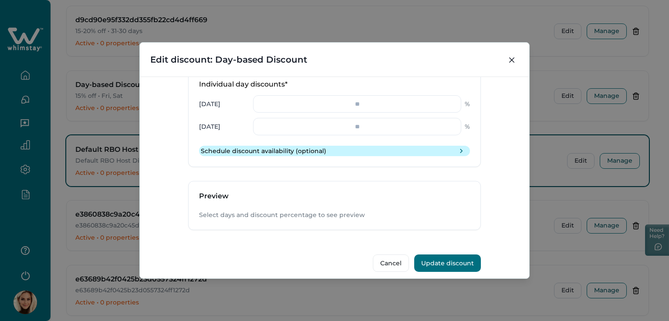
click at [465, 148] on button "toggle schedule" at bounding box center [461, 151] width 14 height 14
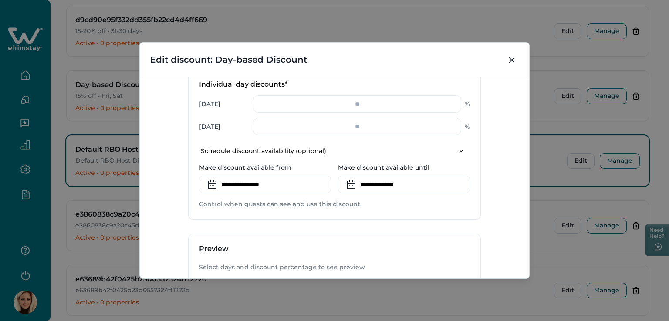
click at [207, 183] on icon at bounding box center [212, 185] width 14 height 14
click at [230, 185] on input at bounding box center [265, 184] width 132 height 17
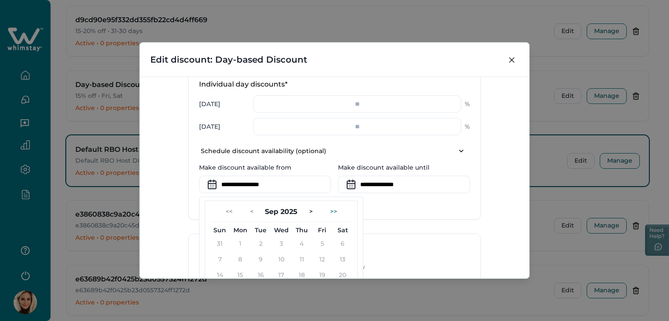
scroll to position [623, 0]
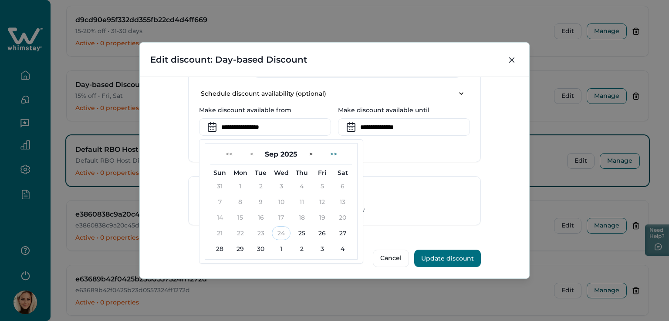
click at [330, 152] on button ">>" at bounding box center [333, 154] width 21 height 14
click at [330, 153] on button ">>" at bounding box center [333, 154] width 21 height 14
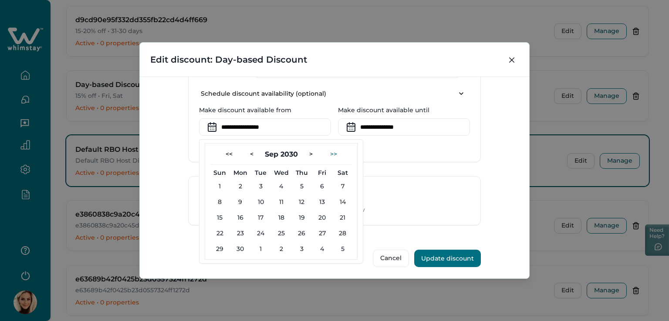
click at [330, 153] on button ">>" at bounding box center [333, 154] width 21 height 14
click at [230, 150] on button "<<" at bounding box center [229, 154] width 21 height 14
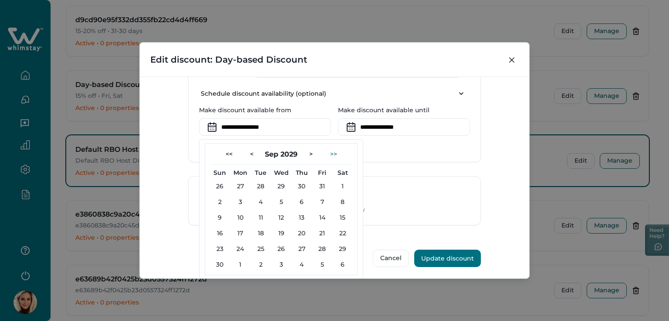
click at [331, 152] on button ">>" at bounding box center [333, 154] width 21 height 14
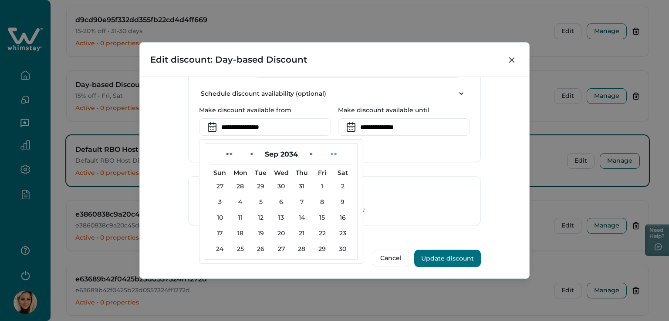
click at [331, 152] on button ">>" at bounding box center [333, 154] width 21 height 14
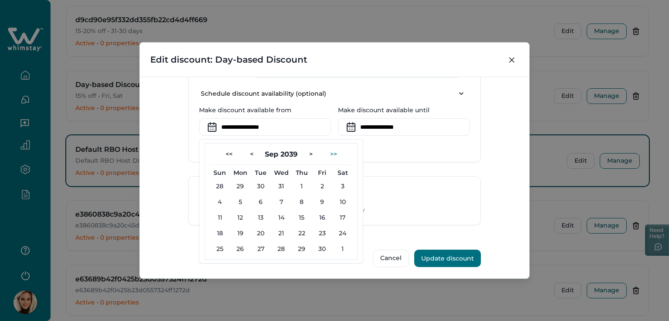
click at [331, 152] on button ">>" at bounding box center [333, 154] width 21 height 14
click at [231, 150] on button "<<" at bounding box center [229, 154] width 21 height 14
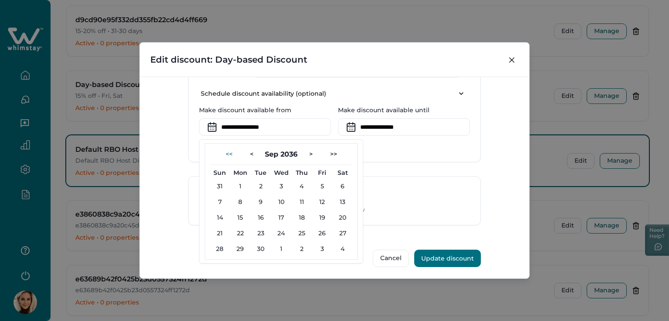
click at [231, 150] on button "<<" at bounding box center [229, 154] width 21 height 14
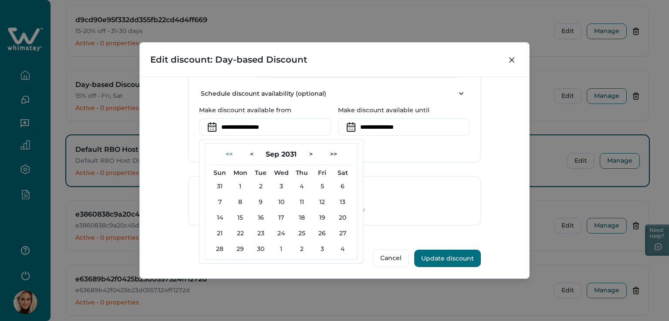
click at [231, 150] on button "<<" at bounding box center [229, 154] width 21 height 14
click at [307, 152] on button ">" at bounding box center [310, 154] width 17 height 14
click at [250, 150] on button "<" at bounding box center [251, 154] width 17 height 14
click at [229, 149] on button "<<" at bounding box center [229, 154] width 21 height 14
click at [229, 148] on button "<<" at bounding box center [229, 154] width 21 height 14
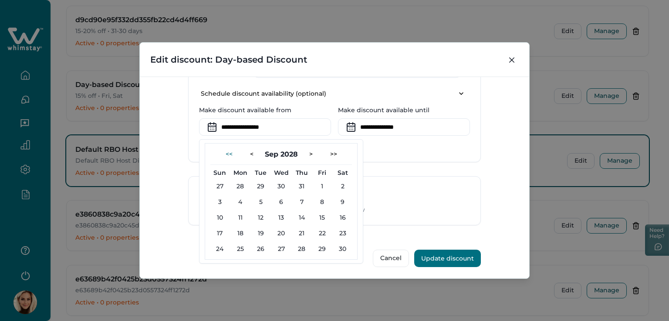
click at [229, 148] on button "<<" at bounding box center [229, 154] width 21 height 14
click at [327, 152] on button ">>" at bounding box center [333, 154] width 21 height 14
click at [299, 232] on button "24" at bounding box center [301, 233] width 19 height 14
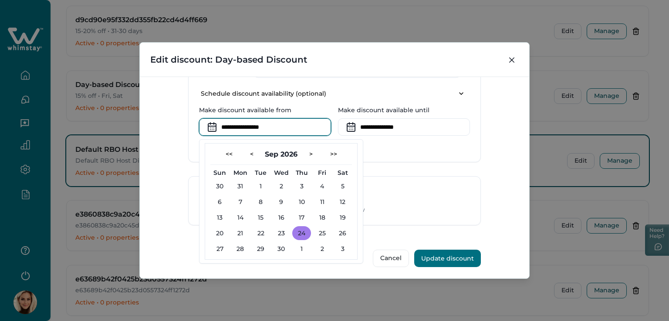
type input "**********"
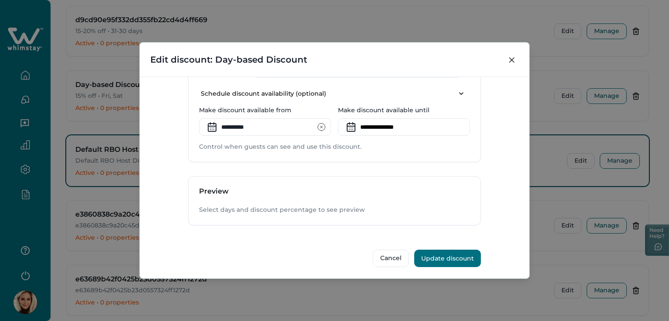
click at [354, 125] on icon at bounding box center [351, 127] width 14 height 14
click at [409, 122] on input at bounding box center [404, 126] width 132 height 17
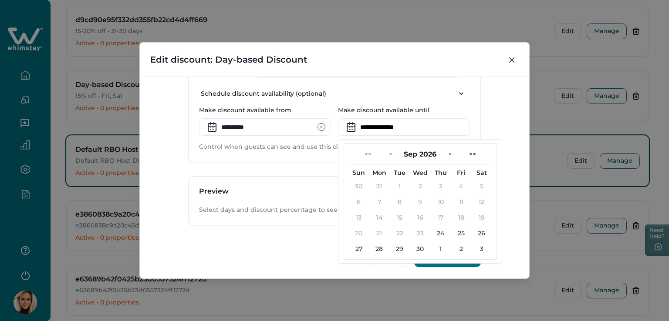
click at [446, 151] on button ">" at bounding box center [449, 154] width 17 height 14
click at [387, 151] on button "<" at bounding box center [390, 154] width 17 height 14
click at [451, 151] on button ">" at bounding box center [449, 154] width 17 height 14
click at [390, 150] on button "<" at bounding box center [390, 154] width 17 height 14
click at [437, 229] on button "24" at bounding box center [440, 233] width 19 height 14
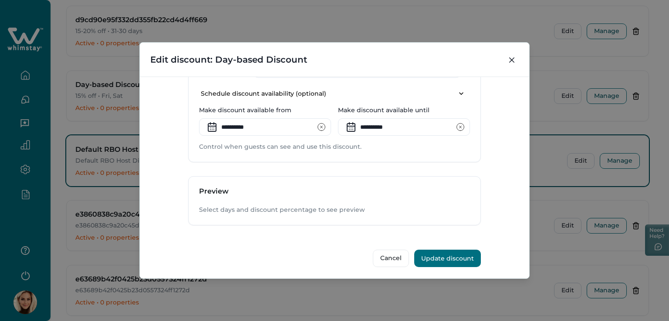
click at [350, 125] on icon at bounding box center [351, 127] width 14 height 14
click at [384, 125] on input "**********" at bounding box center [404, 126] width 132 height 17
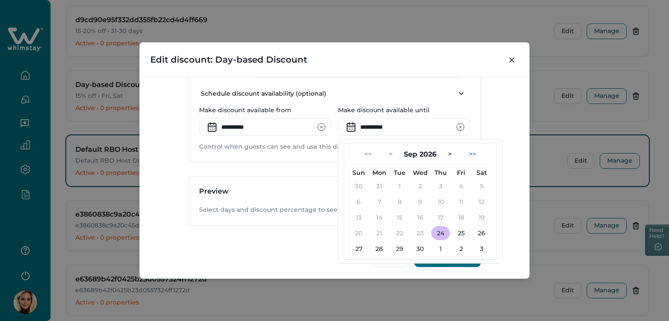
click at [471, 150] on button ">>" at bounding box center [472, 154] width 21 height 14
click at [387, 152] on button "<" at bounding box center [390, 154] width 17 height 14
click at [369, 152] on button "<<" at bounding box center [363, 154] width 21 height 14
click at [361, 244] on button "27" at bounding box center [358, 249] width 19 height 14
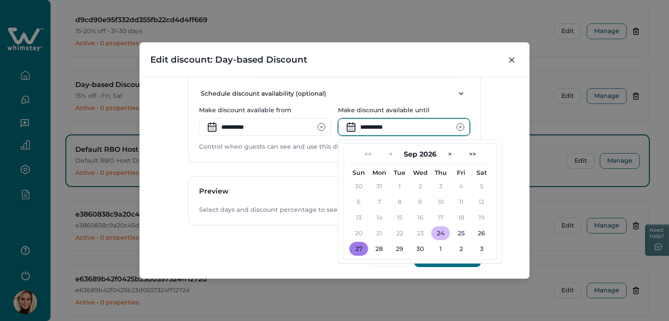
type input "**********"
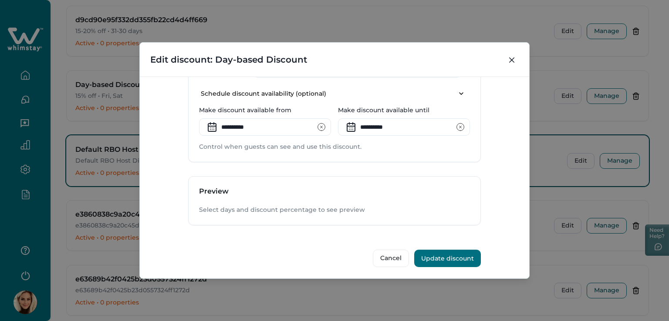
click at [347, 123] on icon at bounding box center [351, 127] width 14 height 14
click at [377, 126] on input "**********" at bounding box center [404, 126] width 132 height 17
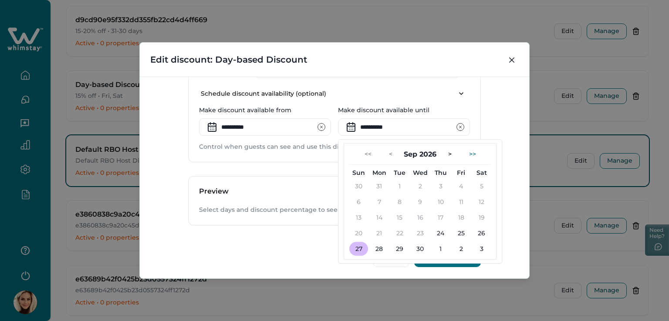
click at [467, 152] on button ">>" at bounding box center [472, 154] width 21 height 14
click at [368, 149] on button "<<" at bounding box center [367, 154] width 21 height 14
click at [456, 123] on icon "clear input" at bounding box center [460, 127] width 9 height 9
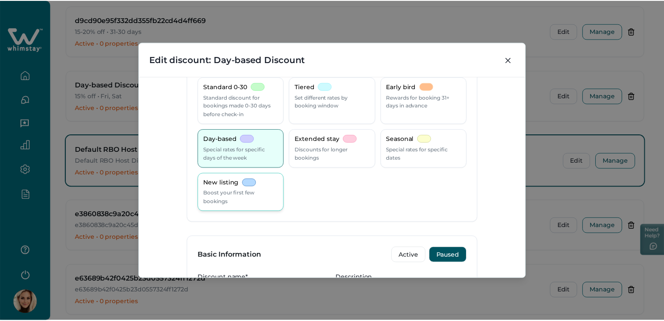
scroll to position [0, 0]
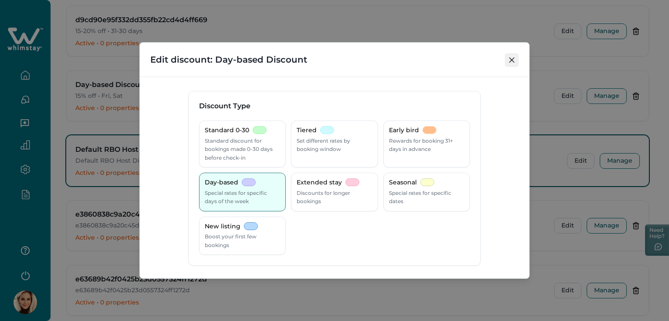
click at [515, 57] on button "Close" at bounding box center [512, 60] width 14 height 14
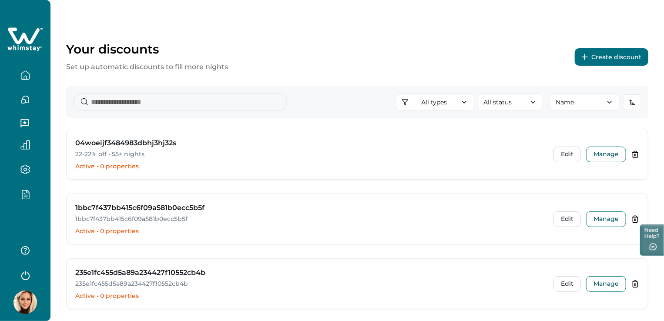
click at [615, 57] on button "Create discount" at bounding box center [612, 56] width 74 height 17
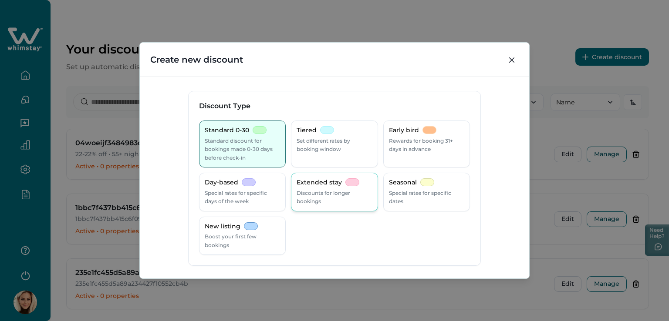
click at [334, 186] on p "Extended stay" at bounding box center [318, 183] width 45 height 9
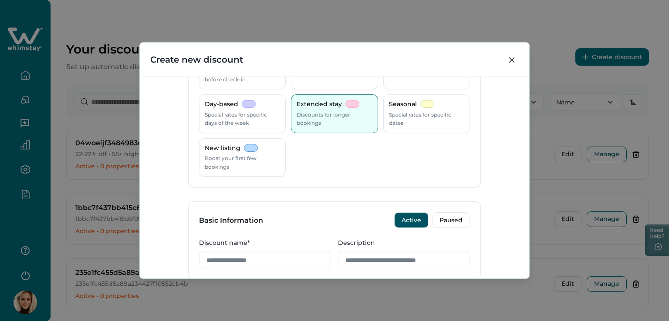
scroll to position [87, 0]
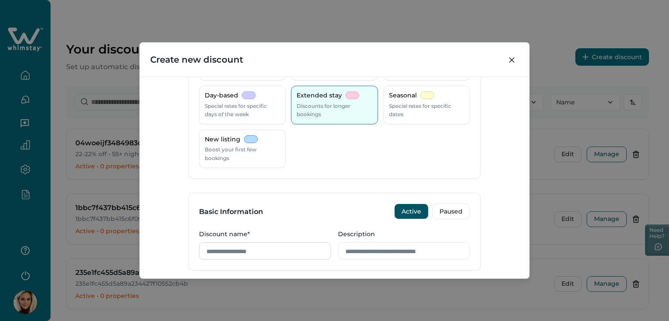
click at [246, 249] on input "Discount name*" at bounding box center [265, 251] width 132 height 17
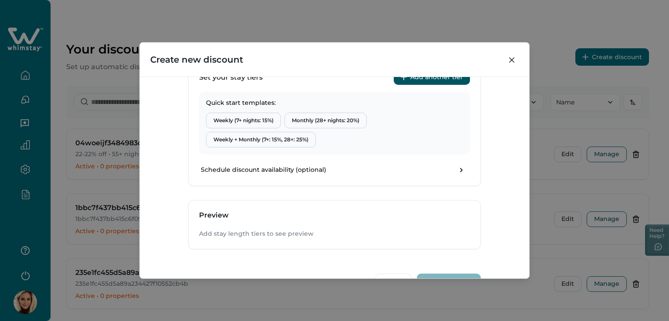
scroll to position [348, 0]
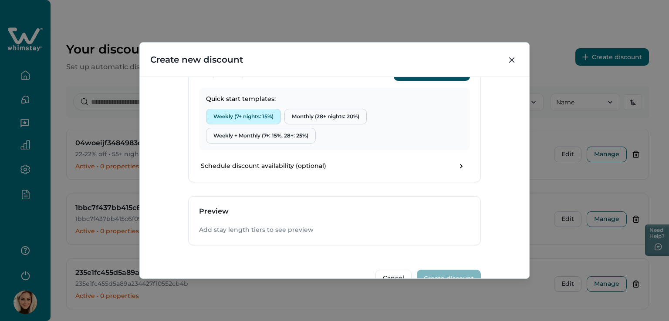
type input "**********"
click at [254, 114] on button "Weekly (7+ nights: 15%)" at bounding box center [243, 117] width 75 height 16
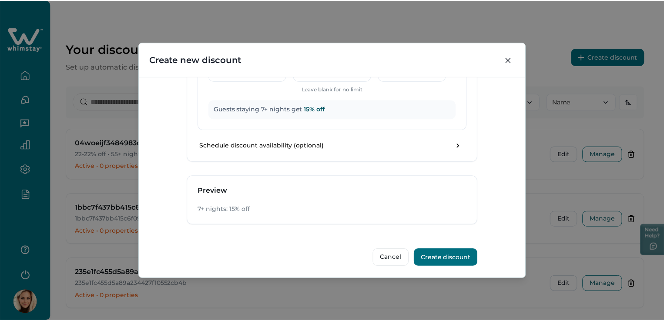
scroll to position [490, 0]
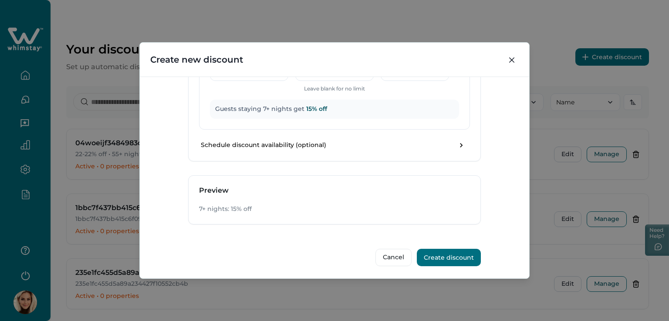
click at [443, 252] on button "Create discount" at bounding box center [449, 257] width 64 height 17
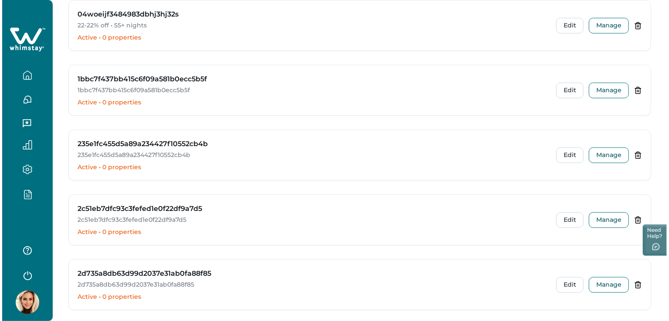
scroll to position [0, 0]
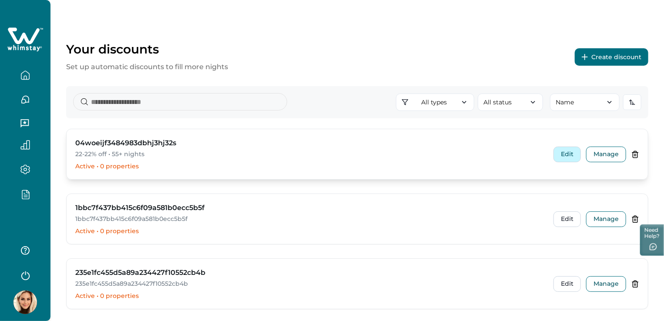
click at [570, 156] on button "Edit" at bounding box center [567, 155] width 27 height 16
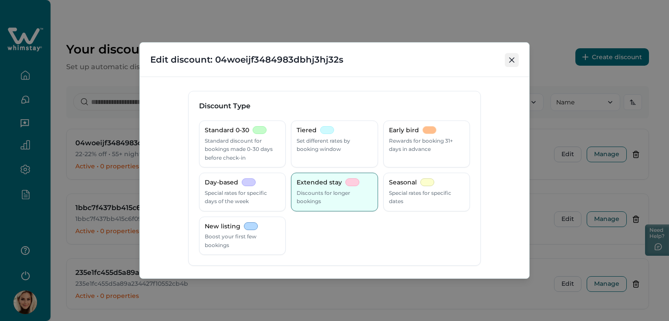
click at [509, 58] on button "Close" at bounding box center [512, 60] width 14 height 14
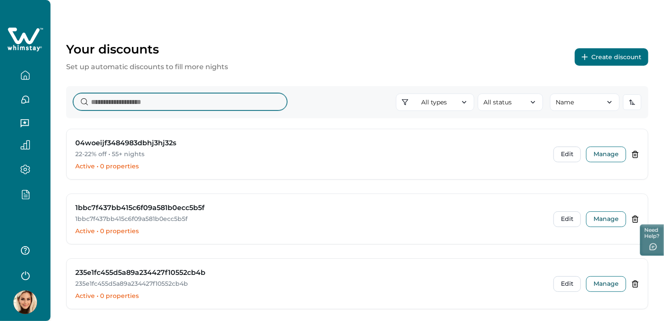
click at [136, 98] on input at bounding box center [180, 101] width 214 height 17
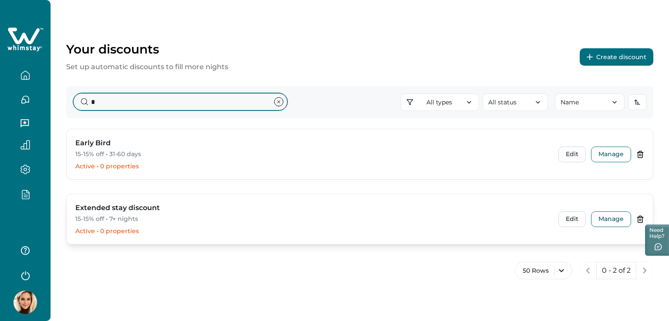
type input "*"
click at [128, 214] on div "Extended stay discount 15-15% off • 7+ nights" at bounding box center [311, 213] width 472 height 21
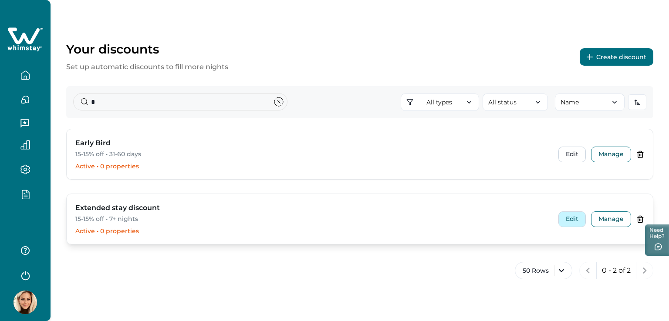
click at [573, 217] on button "Edit" at bounding box center [571, 220] width 27 height 16
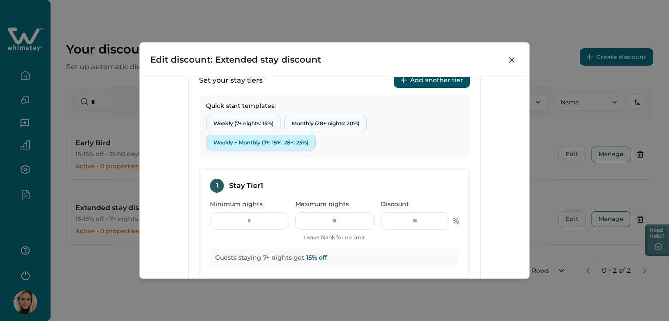
scroll to position [305, 0]
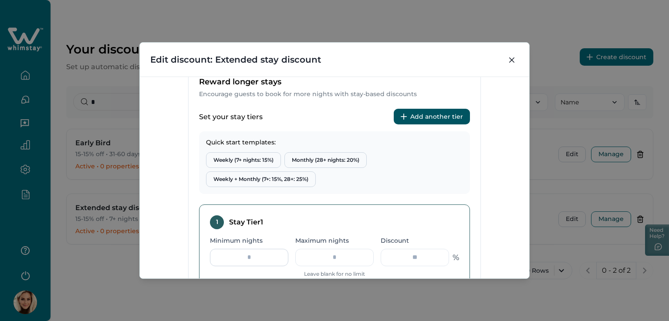
drag, startPoint x: 266, startPoint y: 260, endPoint x: 238, endPoint y: 257, distance: 28.0
click at [238, 257] on input "*" at bounding box center [249, 257] width 78 height 17
click at [498, 206] on div "**********" at bounding box center [334, 178] width 389 height 202
click at [234, 156] on button "Weekly (7+ nights: 15%)" at bounding box center [243, 160] width 75 height 16
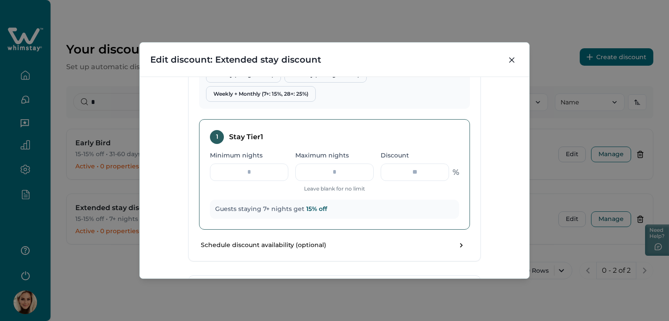
scroll to position [392, 0]
drag, startPoint x: 259, startPoint y: 169, endPoint x: 232, endPoint y: 169, distance: 26.1
click at [232, 169] on input "*" at bounding box center [249, 170] width 78 height 17
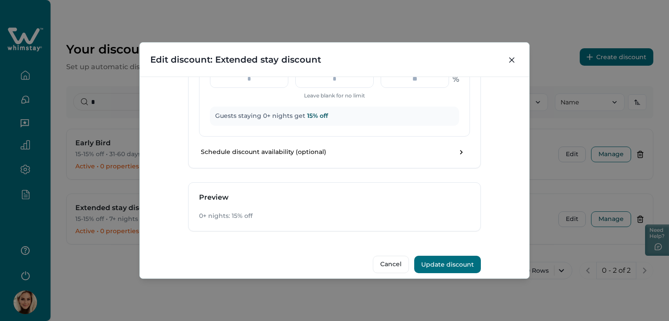
scroll to position [490, 0]
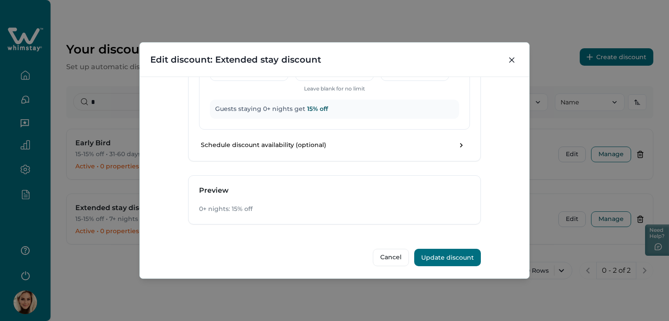
type input "*"
click at [451, 258] on button "Update discount" at bounding box center [447, 257] width 67 height 17
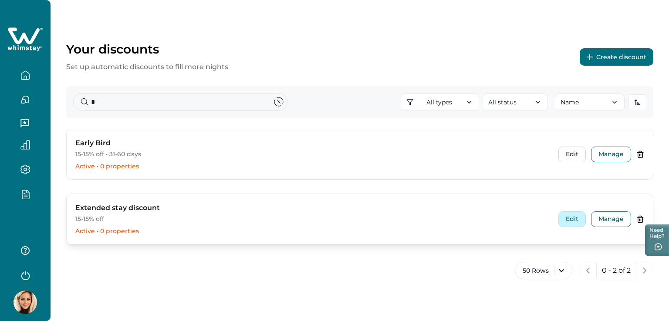
click at [570, 220] on button "Edit" at bounding box center [571, 220] width 27 height 16
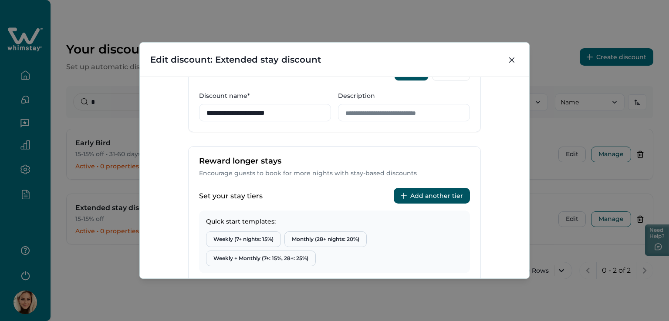
scroll to position [261, 0]
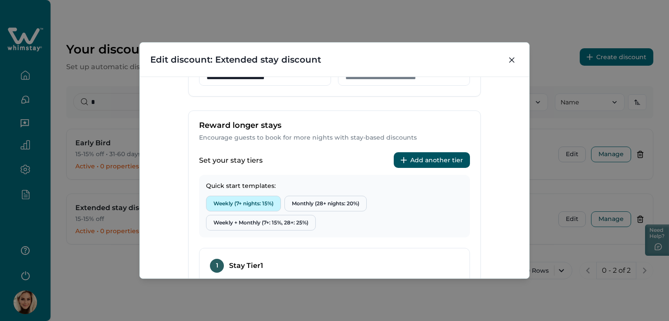
click at [259, 200] on button "Weekly (7+ nights: 15%)" at bounding box center [243, 204] width 75 height 16
click at [258, 201] on button "Weekly (7+ nights: 15%)" at bounding box center [243, 204] width 75 height 16
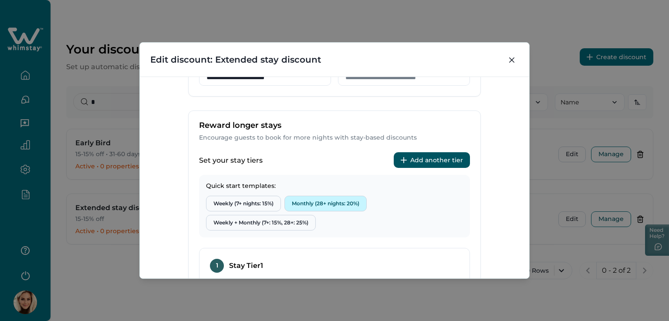
click at [319, 200] on button "Monthly (28+ nights: 20%)" at bounding box center [325, 204] width 82 height 16
type input "**"
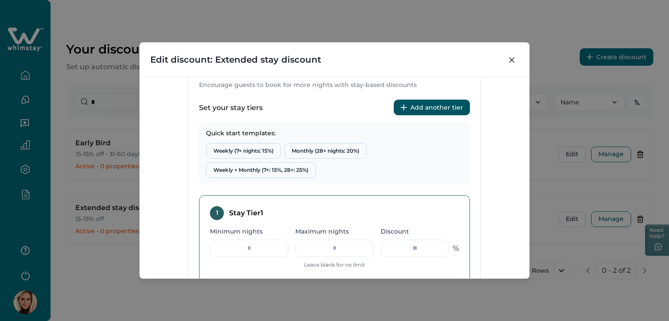
scroll to position [305, 0]
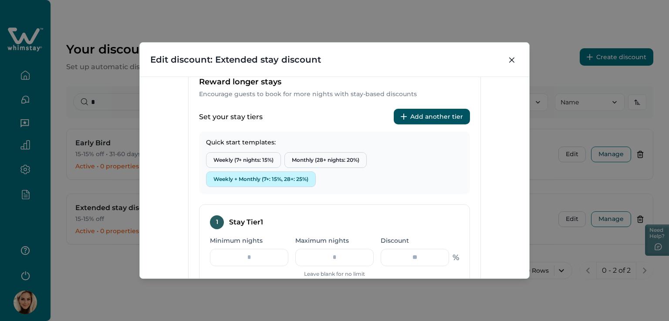
click at [290, 175] on button "Weekly + Monthly (7+: 15%, 28+: 25%)" at bounding box center [261, 180] width 110 height 16
type input "*"
type input "**"
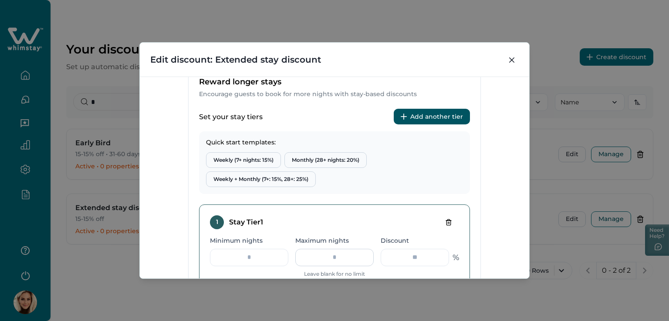
scroll to position [392, 0]
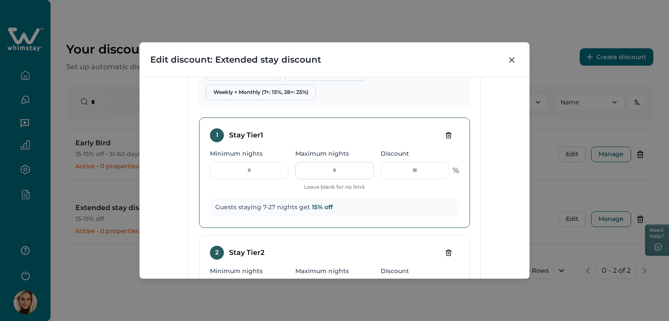
drag, startPoint x: 343, startPoint y: 170, endPoint x: 306, endPoint y: 167, distance: 37.1
click at [306, 167] on input "**" at bounding box center [334, 170] width 78 height 17
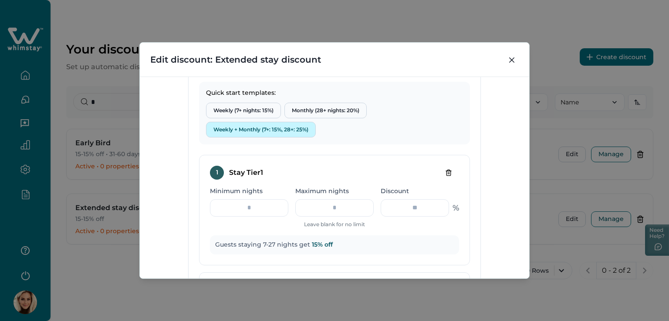
scroll to position [348, 0]
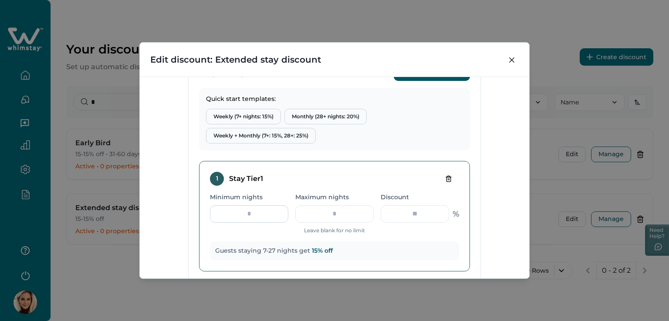
click at [273, 213] on input "*" at bounding box center [249, 213] width 78 height 17
click at [311, 211] on input "**" at bounding box center [334, 213] width 78 height 17
click at [435, 213] on input "**" at bounding box center [415, 213] width 68 height 17
drag, startPoint x: 261, startPoint y: 213, endPoint x: 222, endPoint y: 211, distance: 39.2
click at [222, 211] on input "*" at bounding box center [249, 213] width 78 height 17
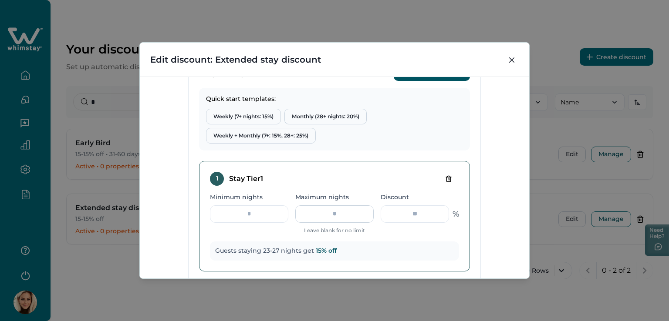
type input "**"
drag, startPoint x: 343, startPoint y: 212, endPoint x: 351, endPoint y: 212, distance: 8.3
click at [351, 212] on input "**" at bounding box center [334, 213] width 78 height 17
type input "*"
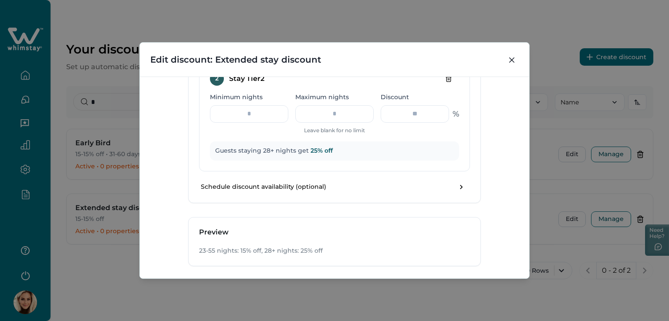
scroll to position [608, 0]
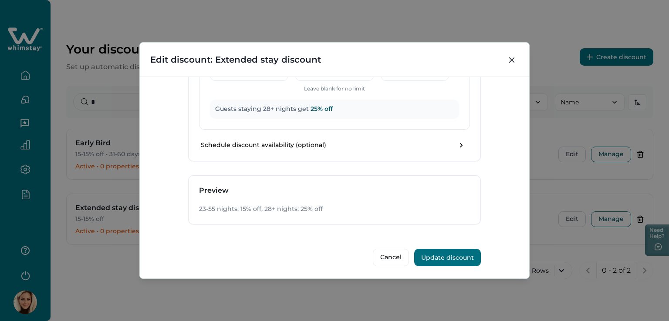
type input "**"
click at [450, 260] on button "Update discount" at bounding box center [447, 257] width 67 height 17
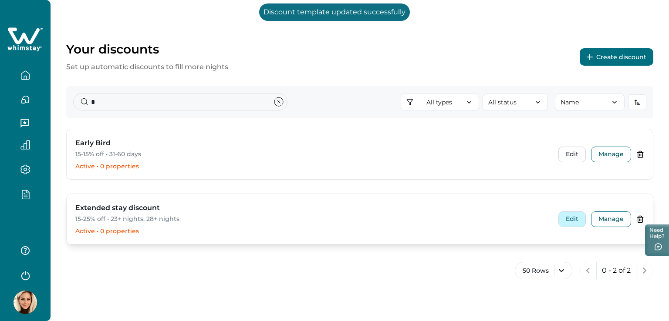
click at [568, 220] on button "Edit" at bounding box center [571, 220] width 27 height 16
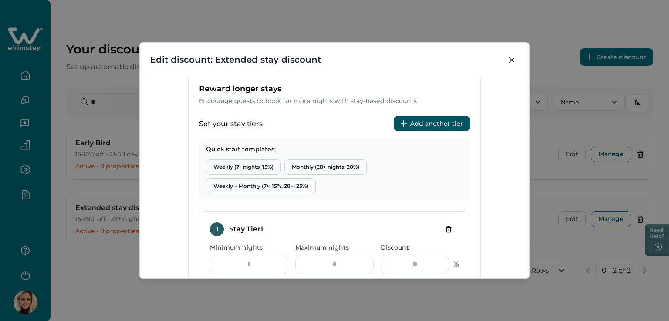
scroll to position [348, 0]
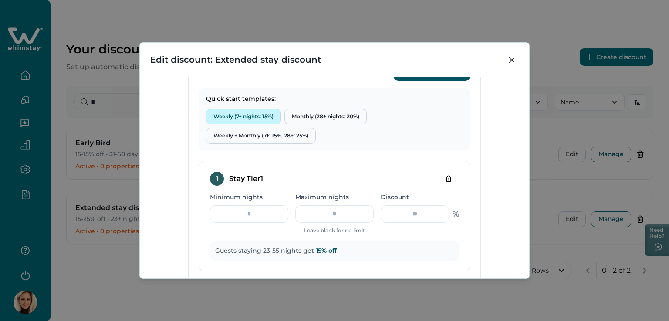
click at [237, 117] on button "Weekly (7+ nights: 15%)" at bounding box center [243, 117] width 75 height 16
type input "*"
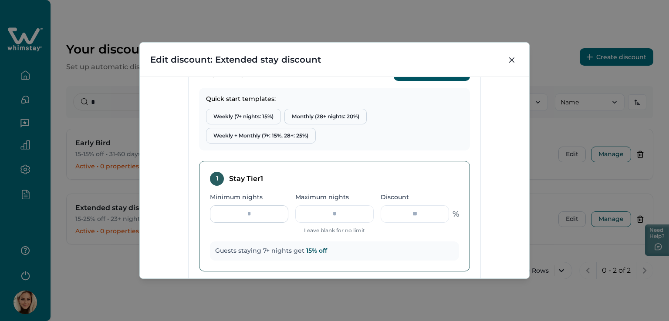
drag, startPoint x: 243, startPoint y: 215, endPoint x: 249, endPoint y: 213, distance: 7.3
click at [249, 213] on input "*" at bounding box center [249, 213] width 78 height 17
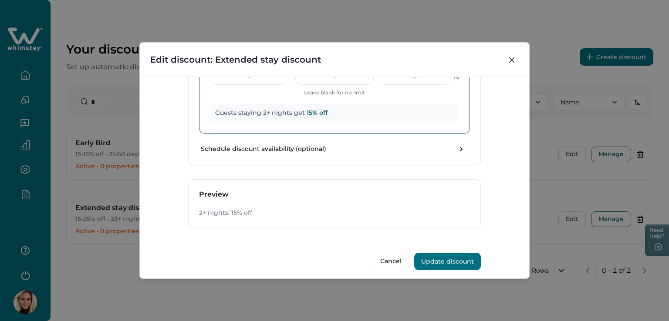
scroll to position [490, 0]
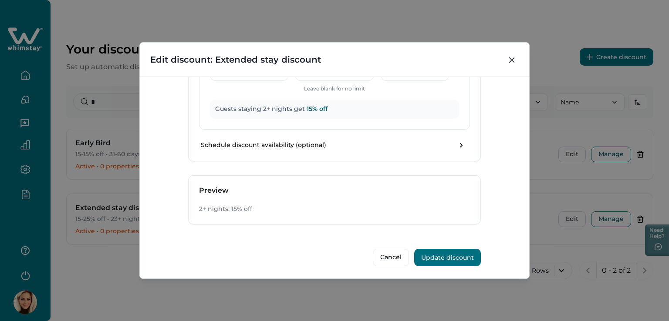
type input "*"
click at [462, 256] on button "Update discount" at bounding box center [447, 257] width 67 height 17
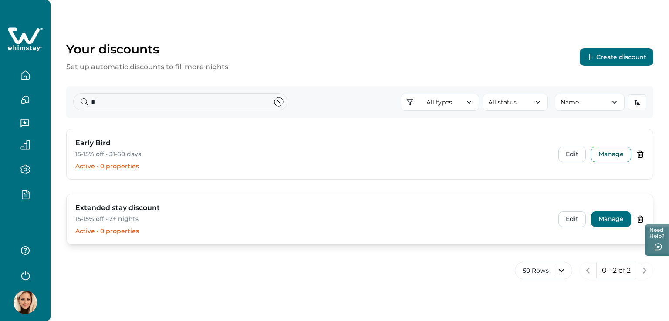
click at [602, 222] on button "Manage" at bounding box center [611, 220] width 40 height 16
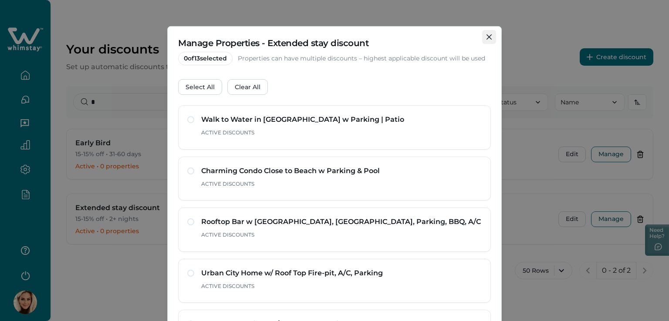
click at [490, 34] on button "Close" at bounding box center [489, 37] width 14 height 14
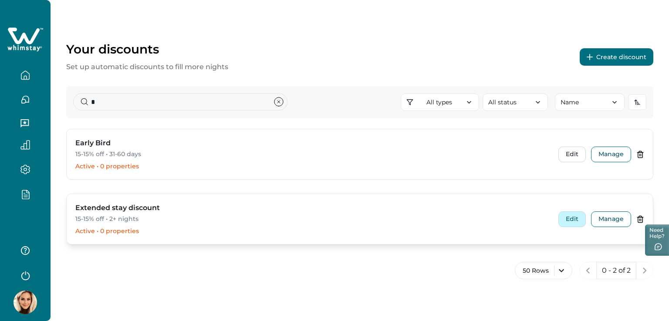
click at [574, 218] on button "Edit" at bounding box center [571, 220] width 27 height 16
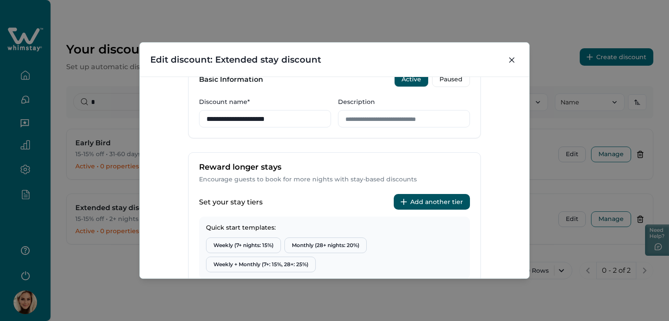
scroll to position [218, 0]
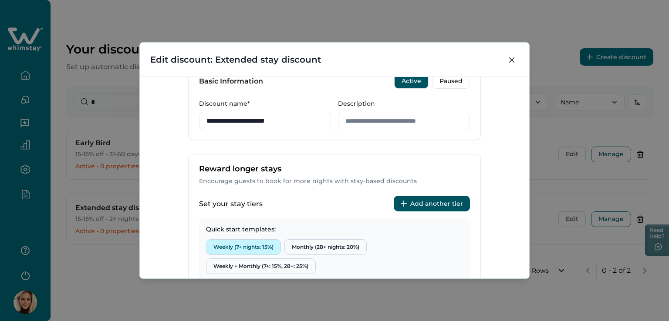
click at [248, 246] on button "Weekly (7+ nights: 15%)" at bounding box center [243, 247] width 75 height 16
type input "*"
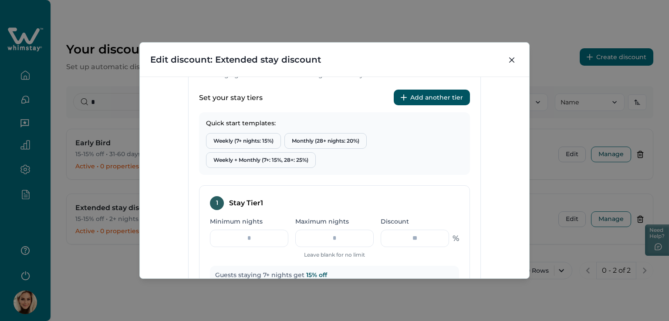
scroll to position [305, 0]
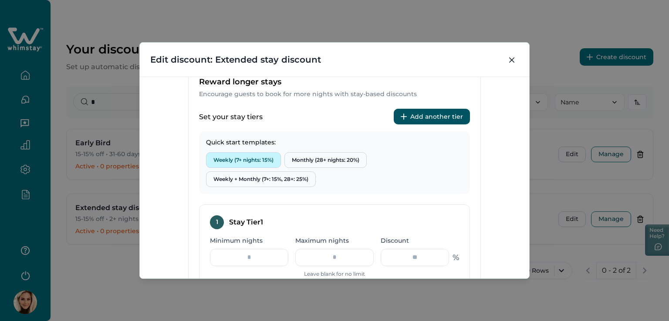
click at [234, 157] on button "Weekly (7+ nights: 15%)" at bounding box center [243, 160] width 75 height 16
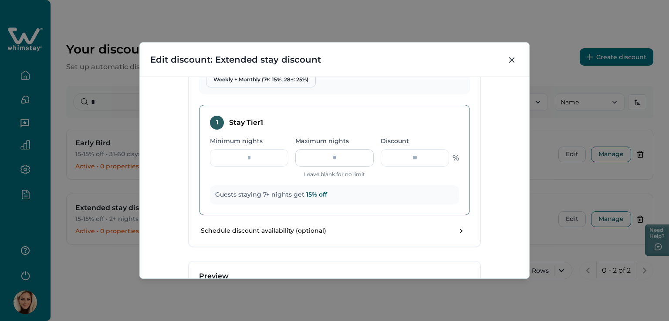
scroll to position [435, 0]
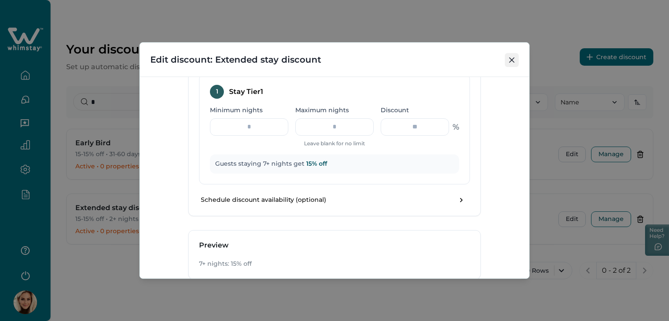
click at [510, 60] on icon "Close" at bounding box center [511, 59] width 5 height 5
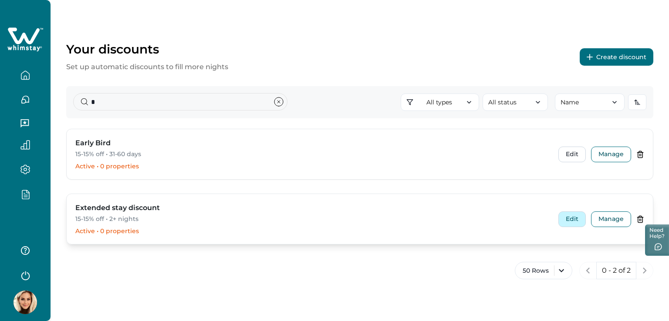
click at [569, 223] on button "Edit" at bounding box center [571, 220] width 27 height 16
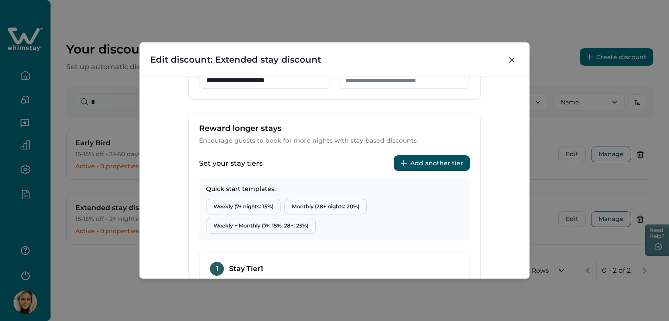
scroll to position [261, 0]
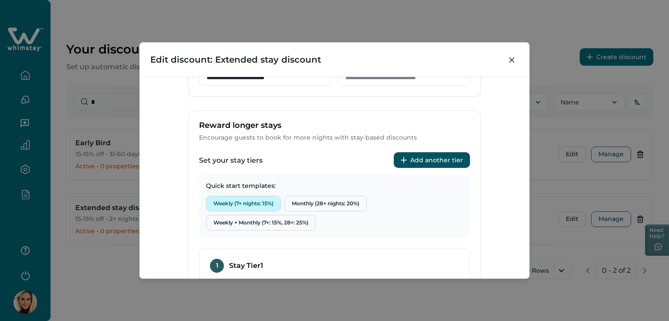
click at [244, 204] on button "Weekly (7+ nights: 15%)" at bounding box center [243, 204] width 75 height 16
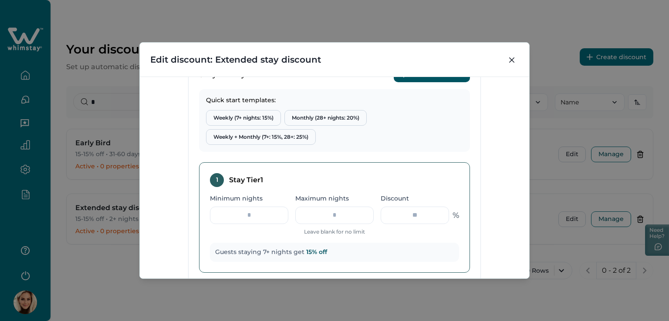
scroll to position [348, 0]
drag, startPoint x: 254, startPoint y: 215, endPoint x: 241, endPoint y: 213, distance: 12.7
click at [242, 213] on input "*" at bounding box center [249, 213] width 78 height 17
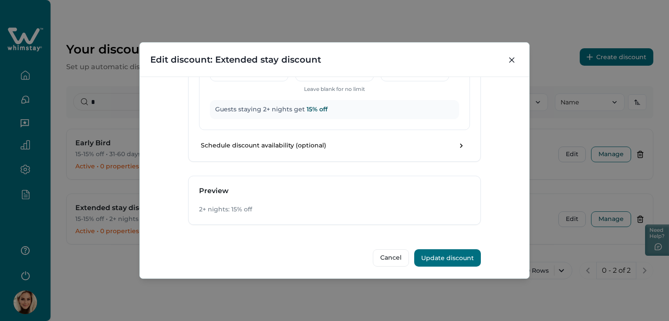
scroll to position [490, 0]
type input "*"
click at [458, 256] on button "Update discount" at bounding box center [447, 257] width 67 height 17
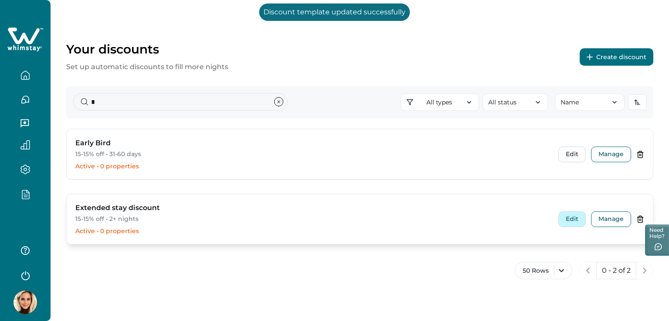
click at [573, 223] on button "Edit" at bounding box center [571, 220] width 27 height 16
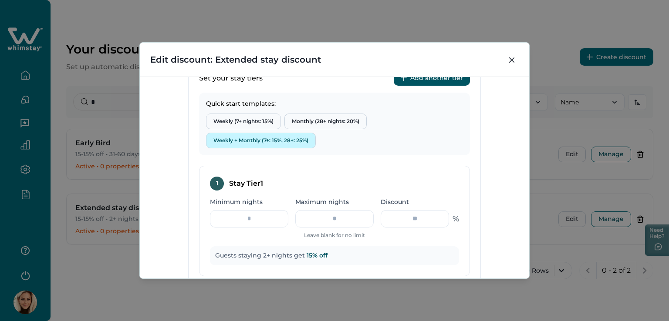
scroll to position [348, 0]
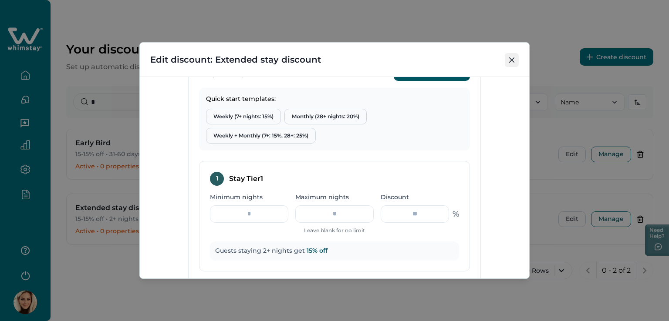
click at [512, 62] on button "Close" at bounding box center [512, 60] width 14 height 14
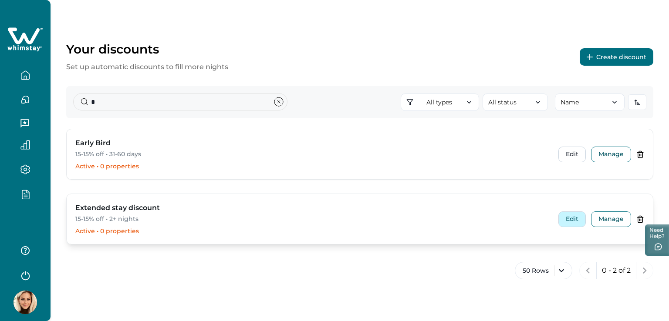
click at [572, 218] on button "Edit" at bounding box center [571, 220] width 27 height 16
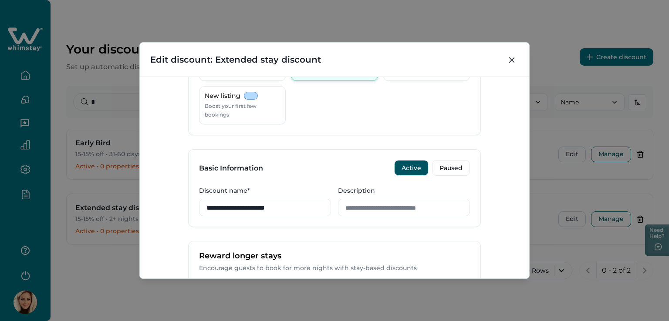
scroll to position [261, 0]
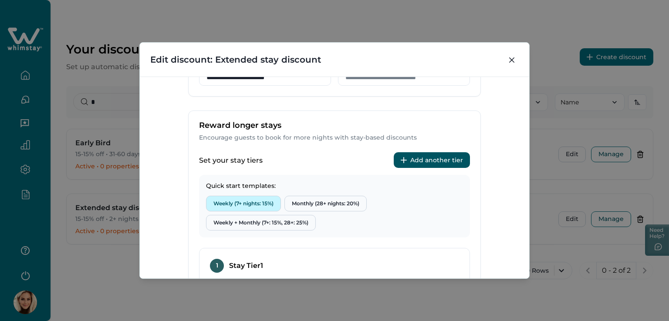
click at [236, 204] on button "Weekly (7+ nights: 15%)" at bounding box center [243, 204] width 75 height 16
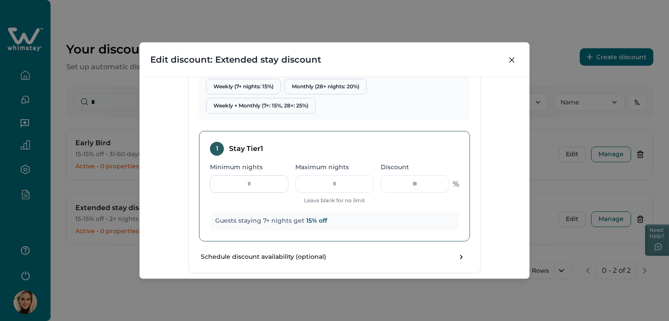
scroll to position [392, 0]
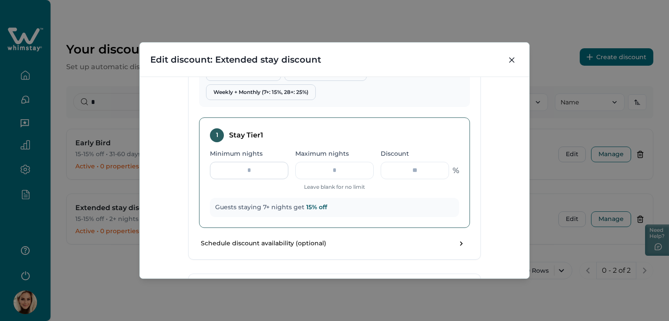
drag, startPoint x: 248, startPoint y: 171, endPoint x: 242, endPoint y: 170, distance: 6.2
click at [242, 170] on input "*" at bounding box center [249, 170] width 78 height 17
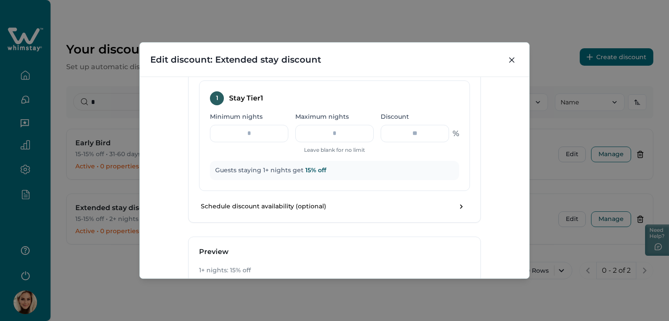
scroll to position [479, 0]
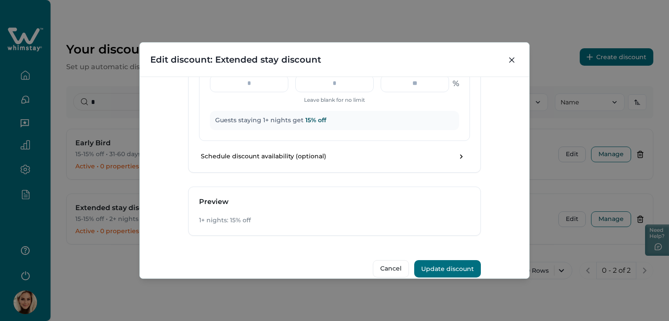
type input "*"
click at [437, 266] on button "Update discount" at bounding box center [447, 268] width 67 height 17
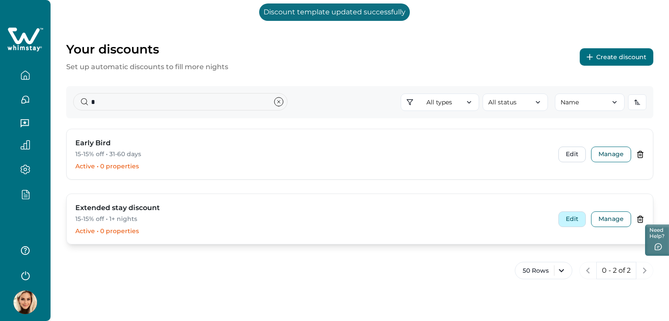
click at [568, 219] on button "Edit" at bounding box center [571, 220] width 27 height 16
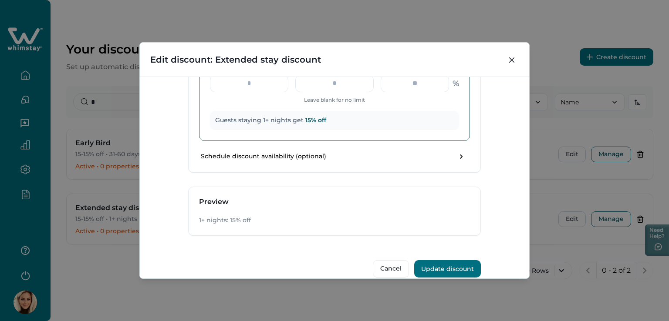
scroll to position [348, 0]
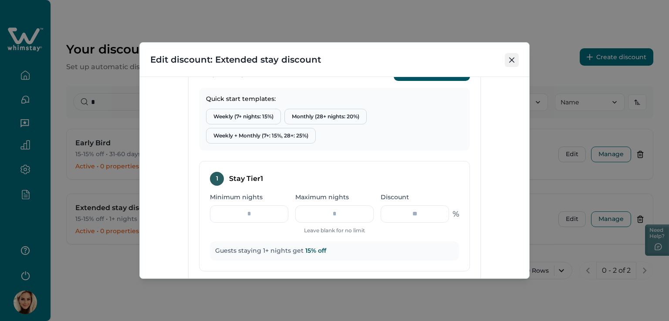
click at [509, 61] on icon "Close" at bounding box center [511, 59] width 5 height 5
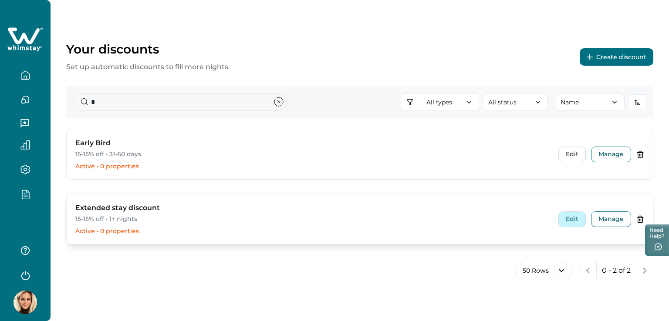
click at [575, 213] on button "Edit" at bounding box center [571, 220] width 27 height 16
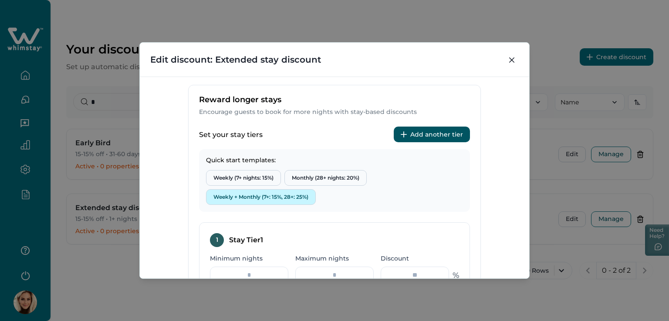
scroll to position [305, 0]
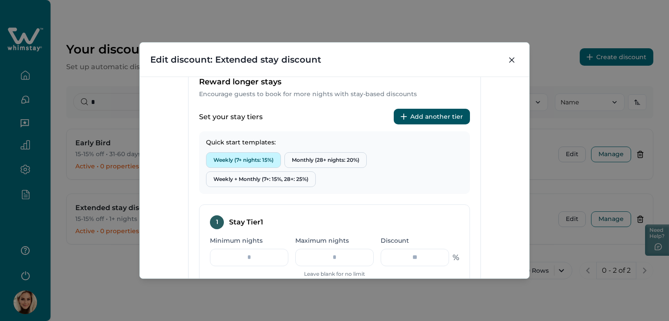
click at [221, 157] on button "Weekly (7+ nights: 15%)" at bounding box center [243, 160] width 75 height 16
type input "*"
click at [514, 59] on icon "Close" at bounding box center [511, 59] width 5 height 5
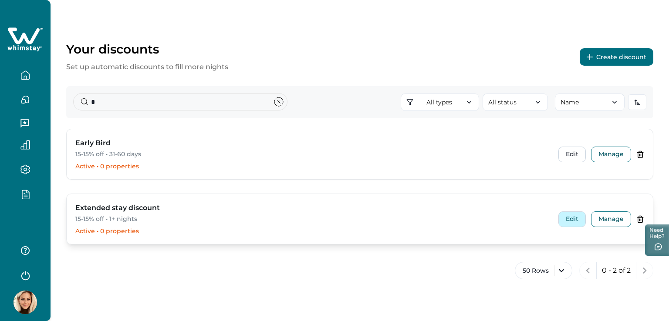
click at [573, 220] on button "Edit" at bounding box center [571, 220] width 27 height 16
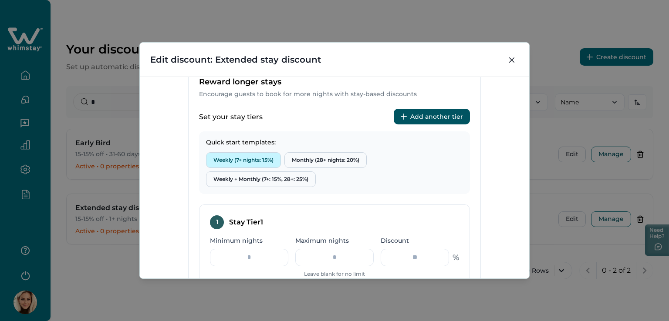
click at [228, 155] on button "Weekly (7+ nights: 15%)" at bounding box center [243, 160] width 75 height 16
drag, startPoint x: 271, startPoint y: 253, endPoint x: 224, endPoint y: 253, distance: 47.5
click at [225, 253] on input "*" at bounding box center [249, 257] width 78 height 17
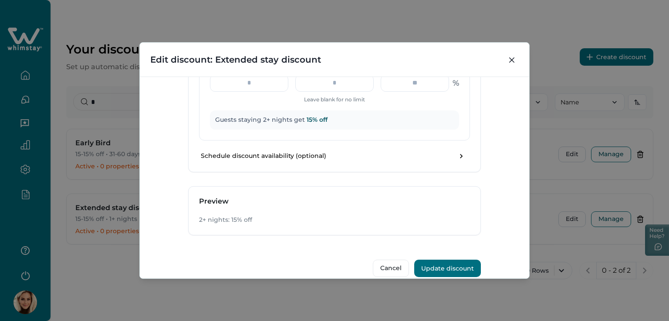
scroll to position [490, 0]
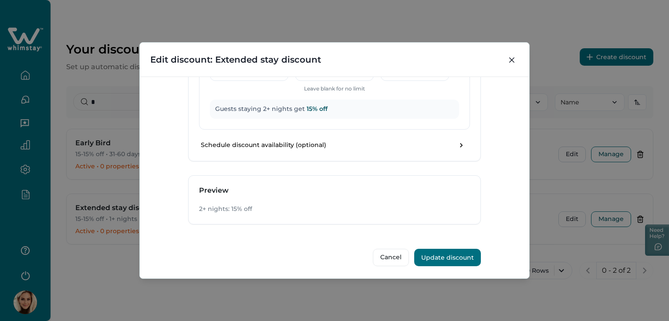
type input "*"
click at [449, 260] on button "Update discount" at bounding box center [447, 257] width 67 height 17
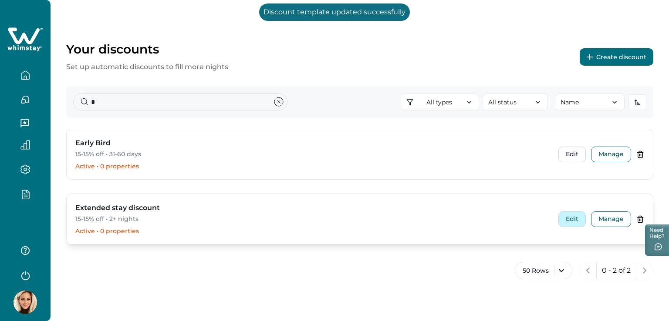
click at [577, 220] on button "Edit" at bounding box center [571, 220] width 27 height 16
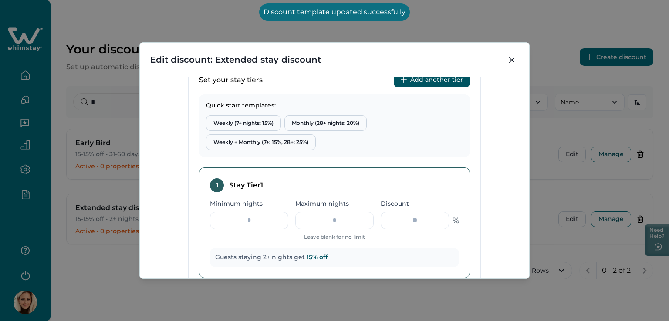
scroll to position [348, 0]
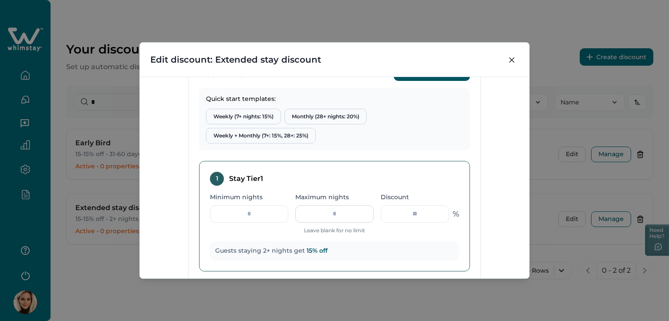
click at [371, 210] on input "Maximum nights" at bounding box center [334, 213] width 78 height 17
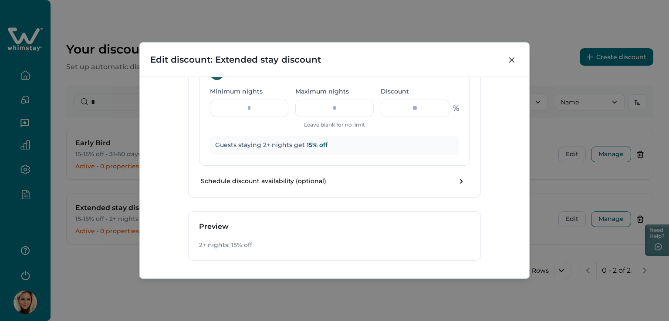
scroll to position [447, 0]
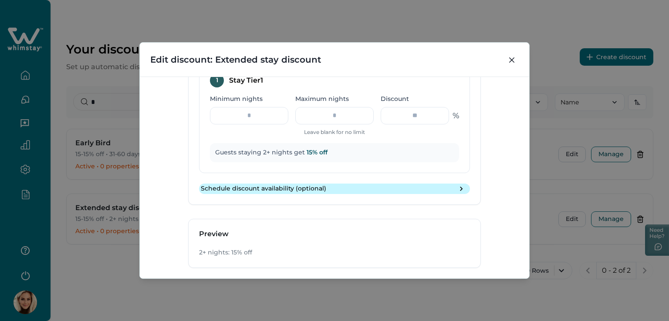
click at [443, 186] on button "Schedule discount availability (optional)" at bounding box center [334, 189] width 271 height 10
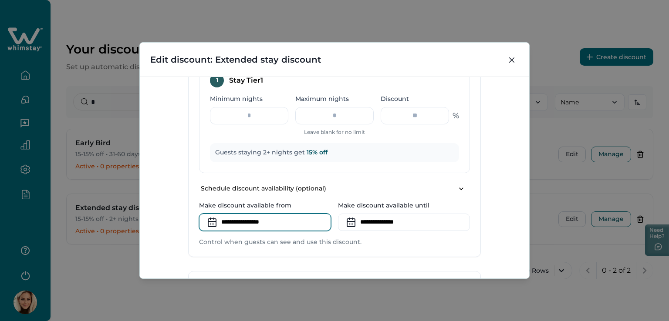
click at [238, 222] on input at bounding box center [265, 222] width 132 height 17
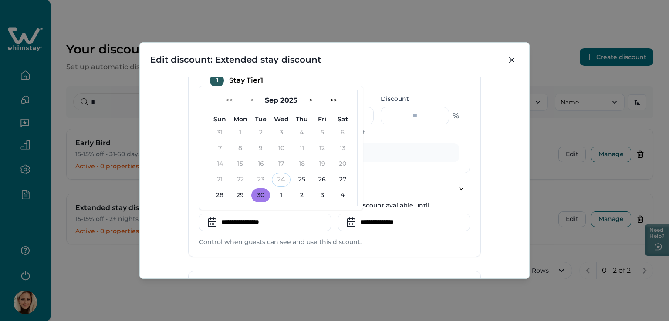
click at [261, 195] on button "30" at bounding box center [260, 196] width 19 height 14
type input "**********"
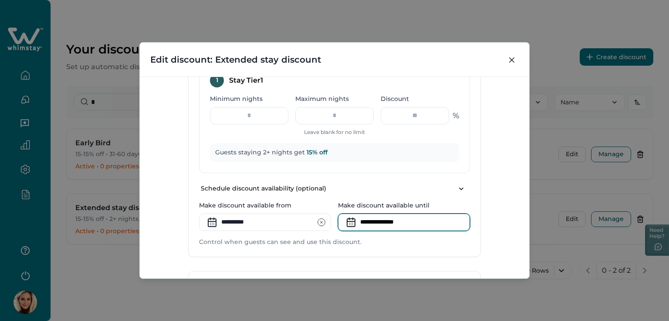
click at [382, 219] on input at bounding box center [404, 222] width 132 height 17
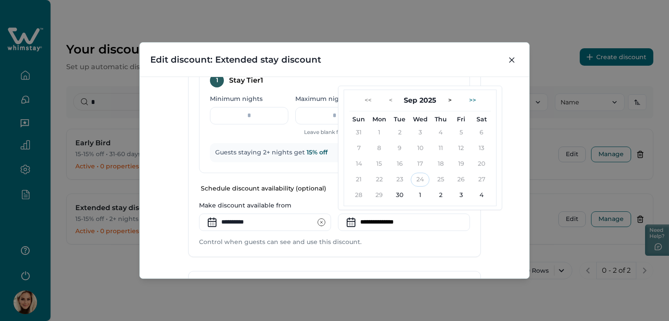
click at [469, 98] on button ">>" at bounding box center [472, 101] width 21 height 14
click at [366, 96] on button "<<" at bounding box center [367, 101] width 21 height 14
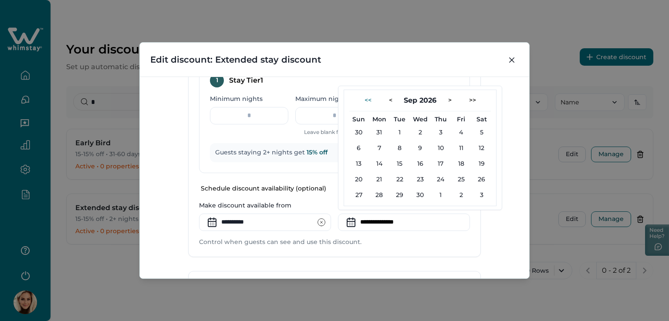
click at [367, 96] on button "<<" at bounding box center [367, 101] width 21 height 14
click at [447, 98] on button ">" at bounding box center [449, 101] width 17 height 14
click at [388, 98] on button "<" at bounding box center [390, 101] width 17 height 14
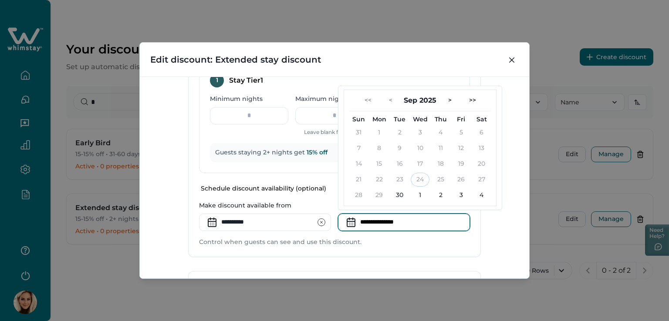
click at [491, 234] on div "**********" at bounding box center [334, 178] width 389 height 202
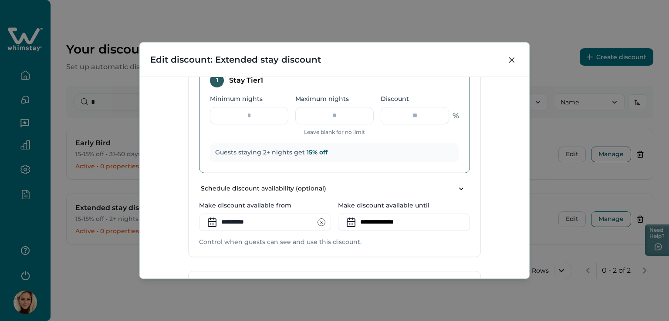
click at [447, 150] on p "Guests staying 2+ nights get 15 % off" at bounding box center [334, 152] width 239 height 9
click at [262, 152] on p "Guests staying 2+ nights get 15 % off" at bounding box center [334, 152] width 239 height 9
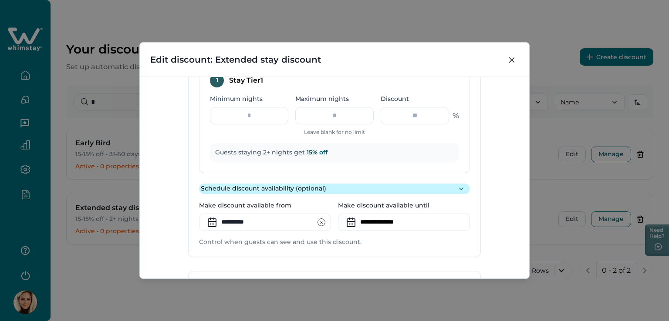
click at [457, 185] on icon "toggle schedule" at bounding box center [461, 189] width 9 height 9
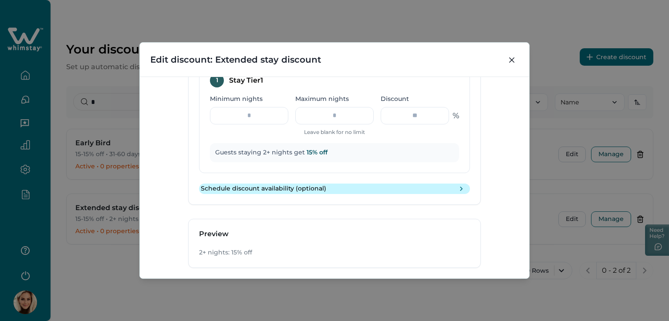
scroll to position [490, 0]
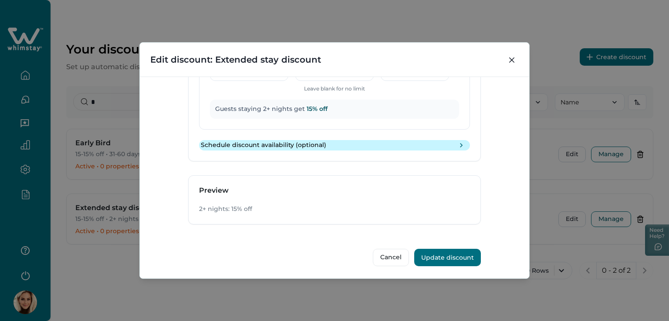
click at [460, 146] on icon "toggle schedule" at bounding box center [461, 145] width 9 height 9
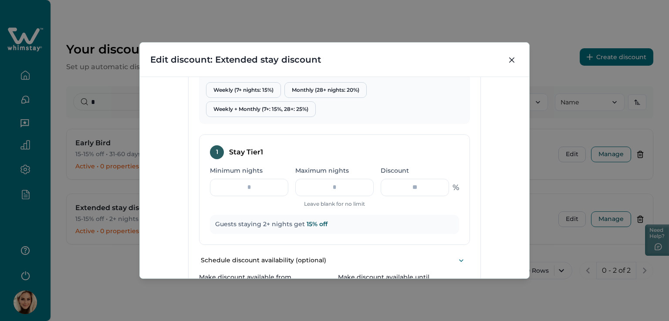
scroll to position [369, 0]
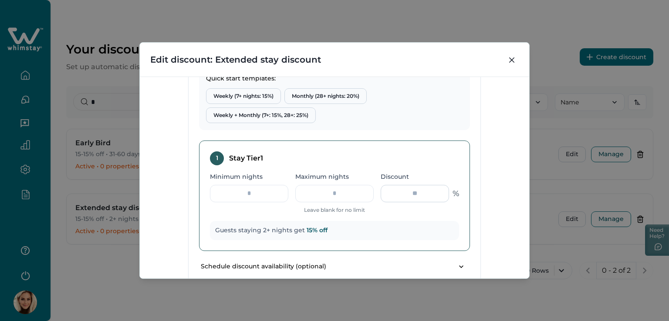
drag, startPoint x: 408, startPoint y: 193, endPoint x: 426, endPoint y: 190, distance: 17.7
click at [426, 190] on input "**" at bounding box center [415, 193] width 68 height 17
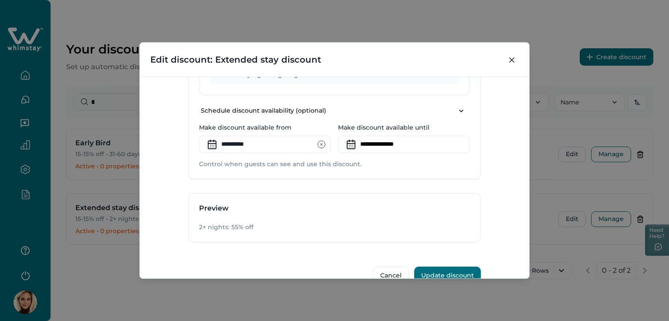
scroll to position [543, 0]
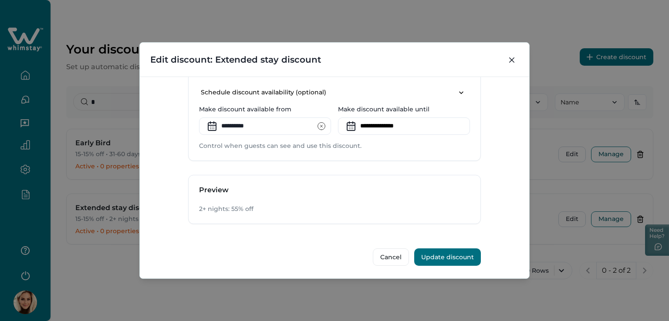
type input "**"
click at [460, 256] on button "Update discount" at bounding box center [447, 257] width 67 height 17
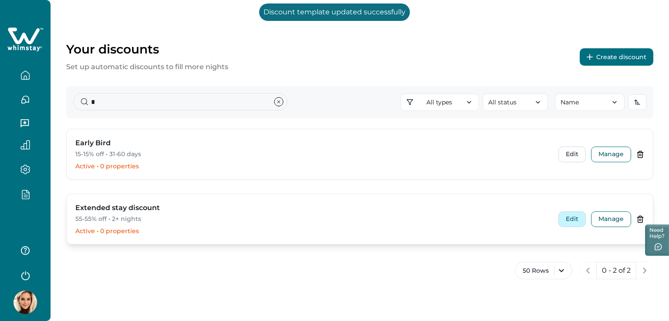
click at [571, 219] on button "Edit" at bounding box center [571, 220] width 27 height 16
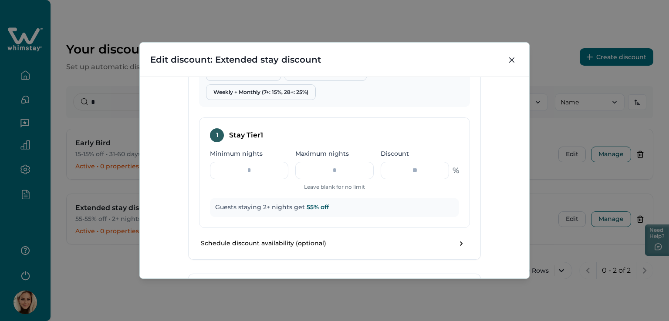
scroll to position [305, 0]
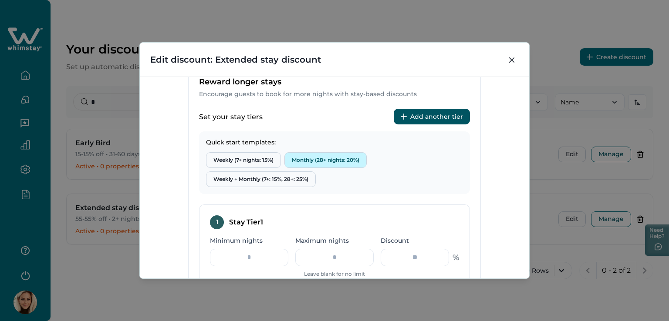
click at [333, 159] on button "Monthly (28+ nights: 20%)" at bounding box center [325, 160] width 82 height 16
type input "**"
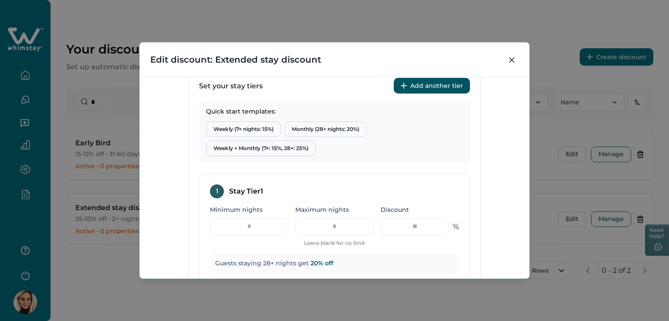
scroll to position [348, 0]
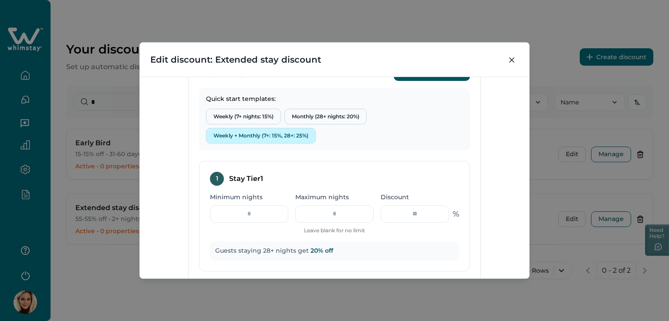
click at [268, 137] on button "Weekly + Monthly (7+: 15%, 28+: 25%)" at bounding box center [261, 136] width 110 height 16
type input "*"
type input "**"
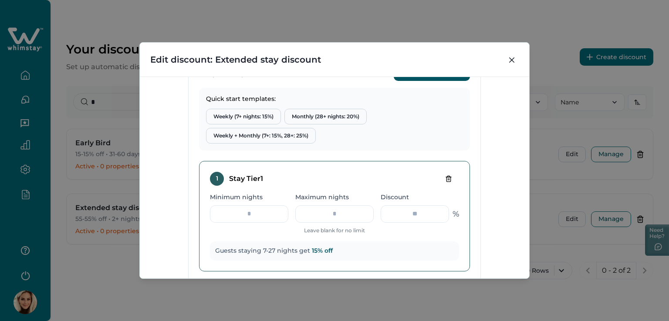
drag, startPoint x: 335, startPoint y: 218, endPoint x: 371, endPoint y: 218, distance: 36.1
click at [371, 218] on div "Minimum nights * Maximum nights ** Leave blank for no limit Discount ** %" at bounding box center [334, 214] width 249 height 42
type input "*"
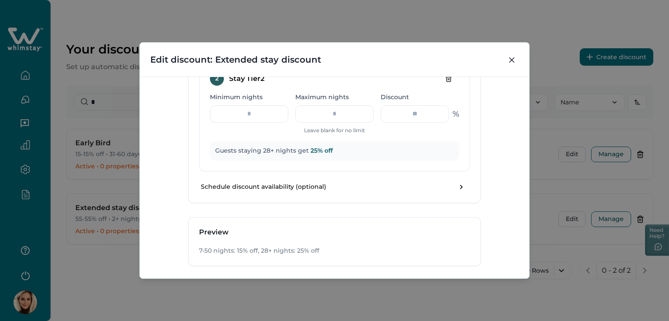
scroll to position [608, 0]
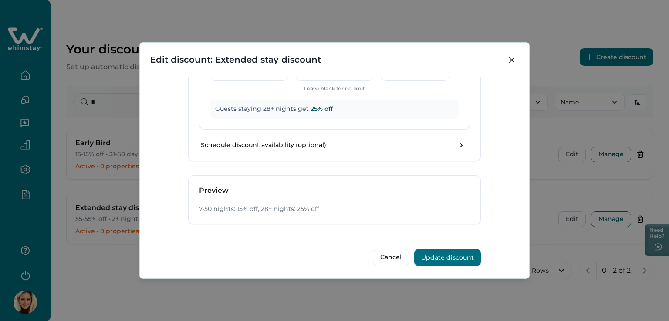
type input "**"
click at [444, 253] on button "Update discount" at bounding box center [447, 257] width 67 height 17
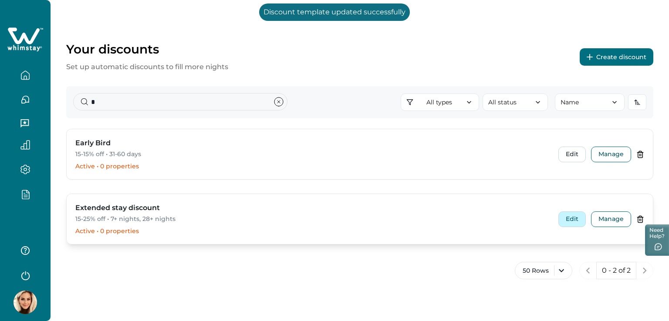
click at [579, 216] on button "Edit" at bounding box center [571, 220] width 27 height 16
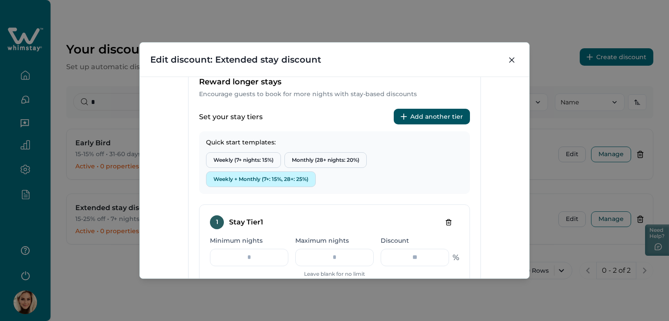
scroll to position [348, 0]
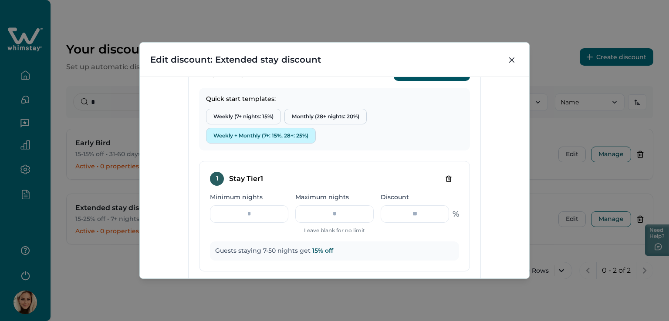
click at [255, 131] on button "Weekly + Monthly (7+: 15%, 28+: 25%)" at bounding box center [261, 136] width 110 height 16
type input "**"
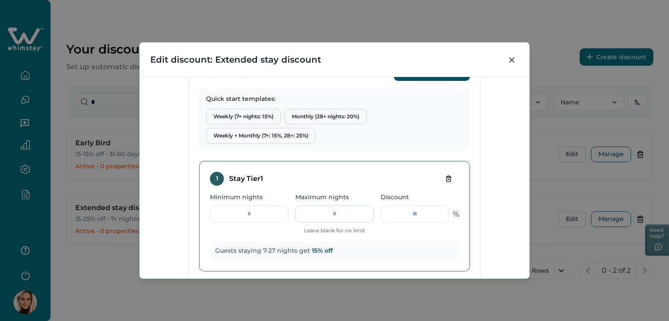
drag, startPoint x: 345, startPoint y: 216, endPoint x: 327, endPoint y: 215, distance: 18.3
click at [327, 215] on input "**" at bounding box center [334, 213] width 78 height 17
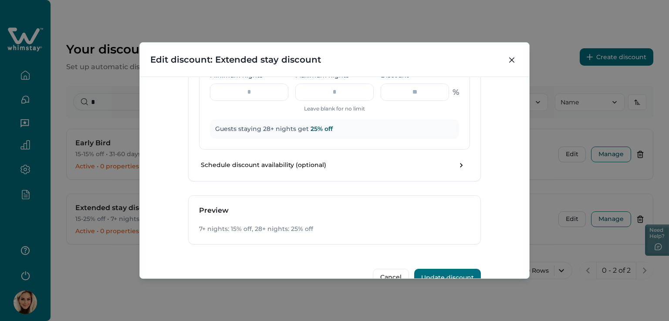
scroll to position [608, 0]
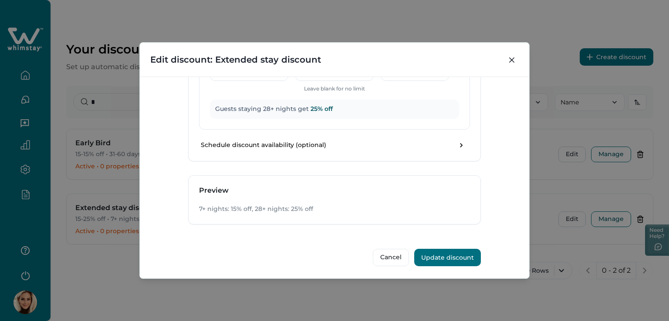
click at [444, 258] on button "Update discount" at bounding box center [447, 257] width 67 height 17
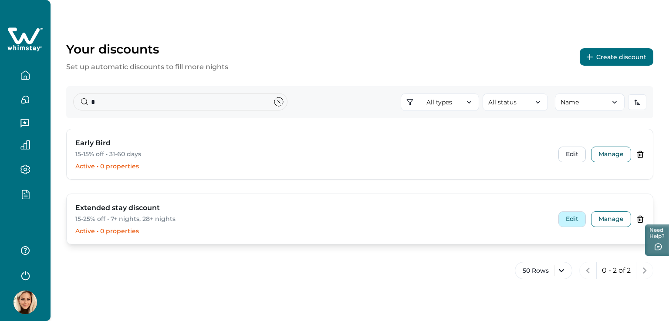
click at [573, 220] on button "Edit" at bounding box center [571, 220] width 27 height 16
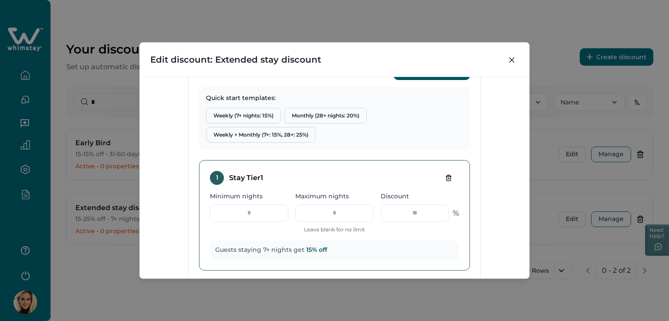
scroll to position [259, 0]
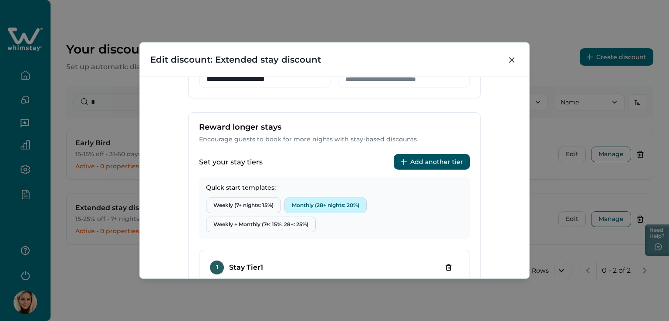
click at [330, 202] on button "Monthly (28+ nights: 20%)" at bounding box center [325, 206] width 82 height 16
type input "**"
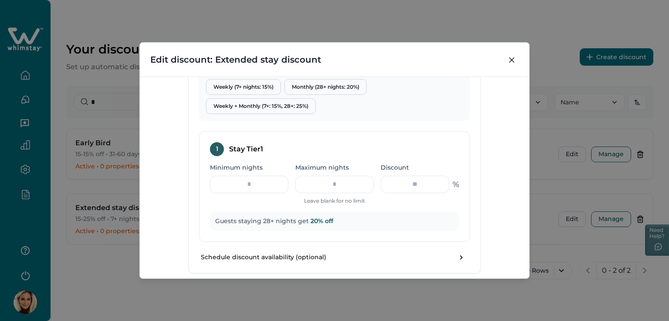
scroll to position [390, 0]
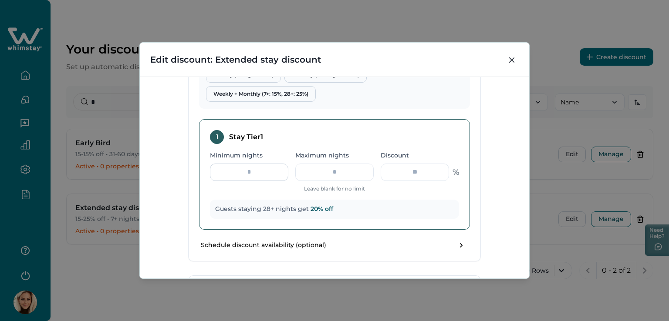
drag, startPoint x: 251, startPoint y: 173, endPoint x: 218, endPoint y: 173, distance: 33.5
click at [218, 173] on input "**" at bounding box center [249, 172] width 78 height 17
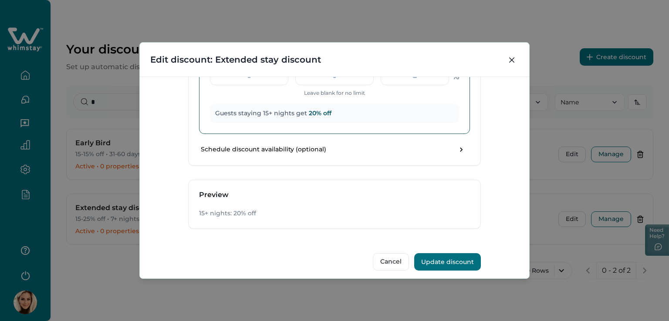
scroll to position [490, 0]
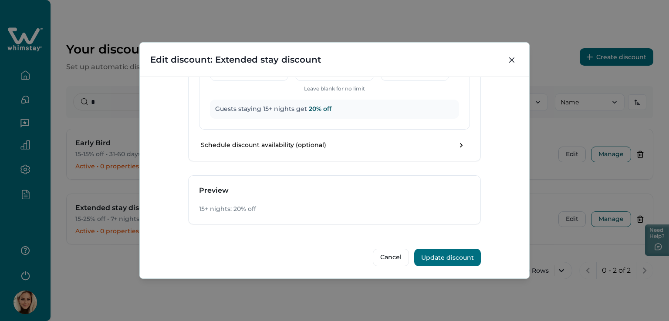
type input "**"
click at [454, 253] on button "Update discount" at bounding box center [447, 257] width 67 height 17
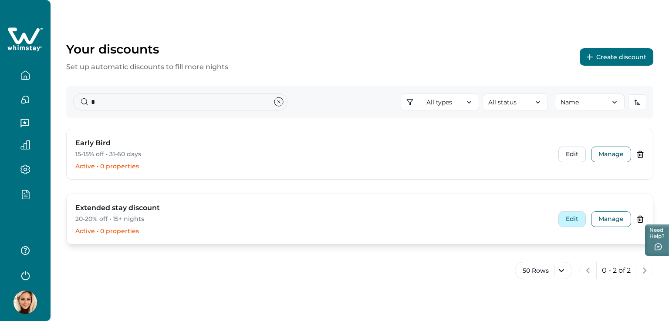
click at [567, 219] on button "Edit" at bounding box center [571, 220] width 27 height 16
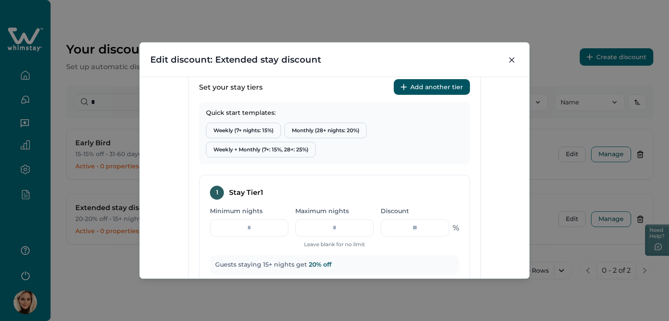
scroll to position [316, 0]
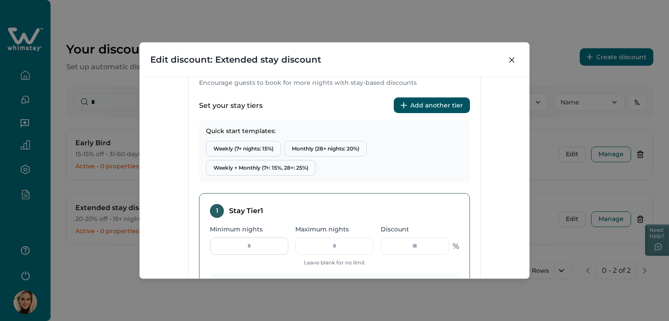
drag, startPoint x: 243, startPoint y: 249, endPoint x: 234, endPoint y: 246, distance: 10.1
click at [235, 249] on input "**" at bounding box center [249, 246] width 78 height 17
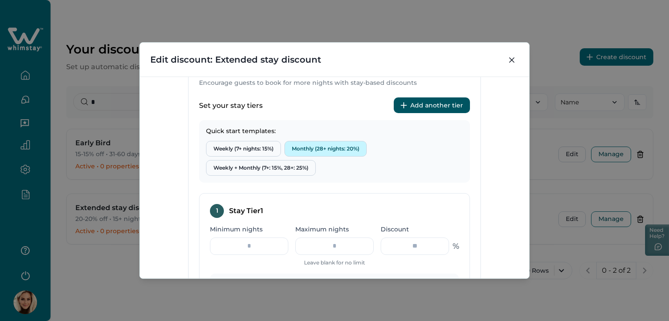
click at [327, 147] on button "Monthly (28+ nights: 20%)" at bounding box center [325, 149] width 82 height 16
type input "**"
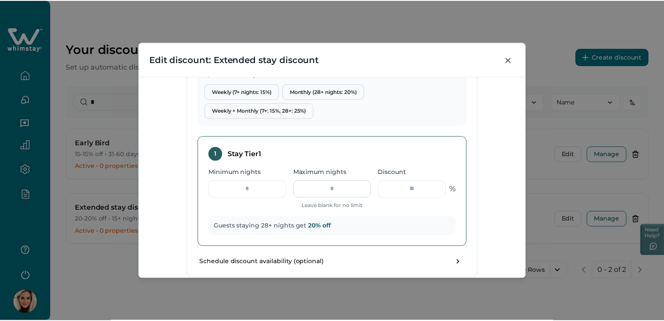
scroll to position [360, 0]
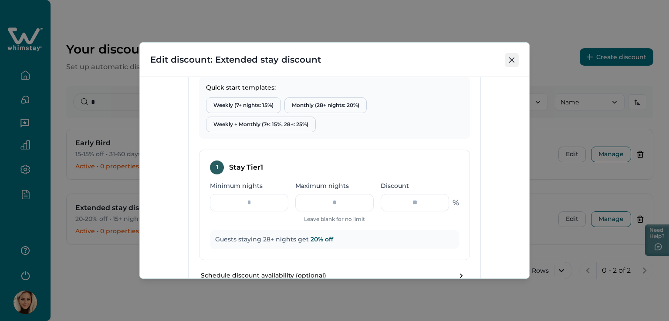
click at [510, 58] on icon "Close" at bounding box center [511, 59] width 5 height 5
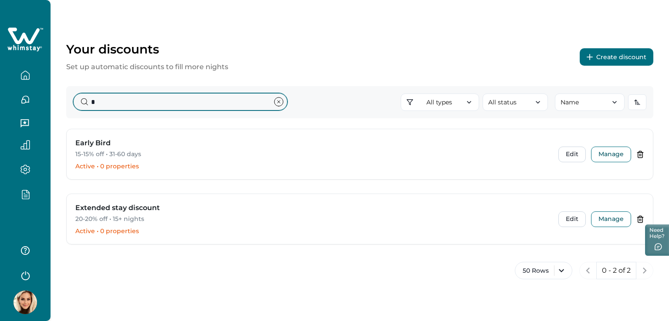
drag, startPoint x: 115, startPoint y: 107, endPoint x: 77, endPoint y: 99, distance: 38.3
click at [84, 99] on input "*" at bounding box center [180, 101] width 214 height 17
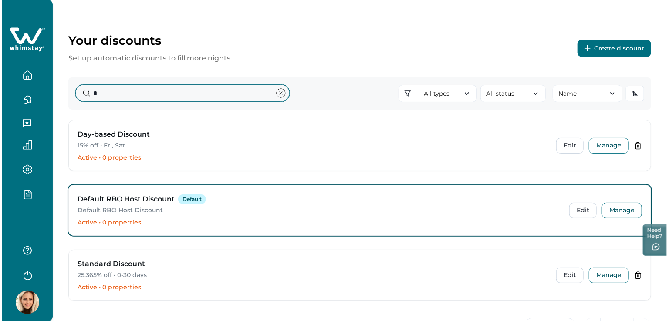
scroll to position [0, 0]
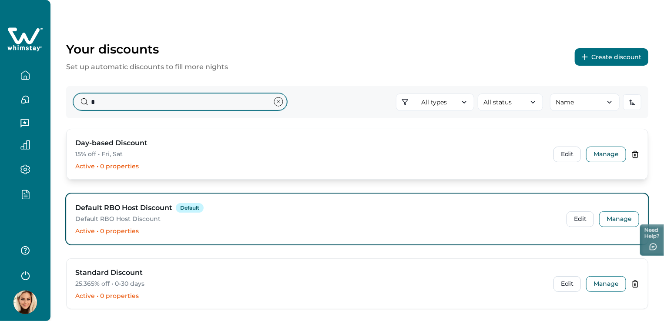
type input "*"
click at [96, 157] on p "15% off • Fri, Sat" at bounding box center [309, 154] width 468 height 9
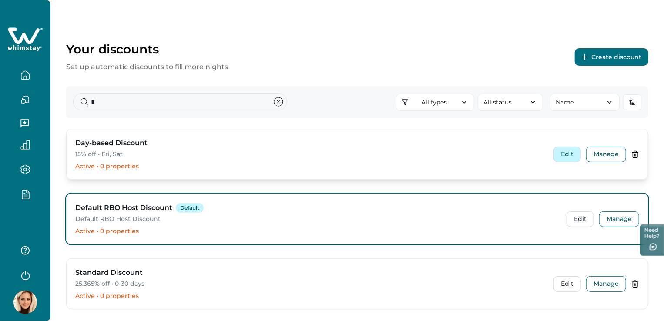
click at [561, 155] on button "Edit" at bounding box center [567, 155] width 27 height 16
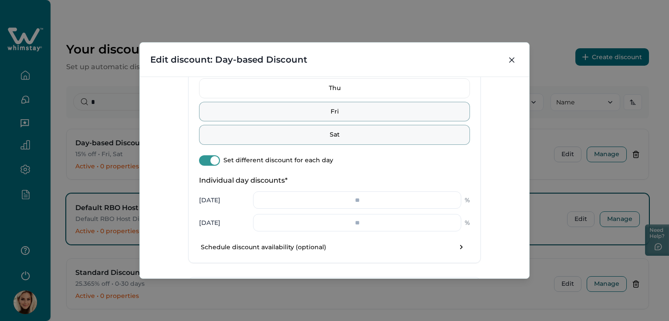
scroll to position [522, 0]
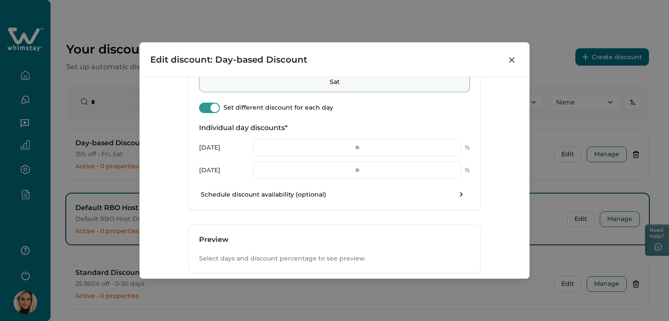
click at [212, 104] on span at bounding box center [214, 108] width 9 height 9
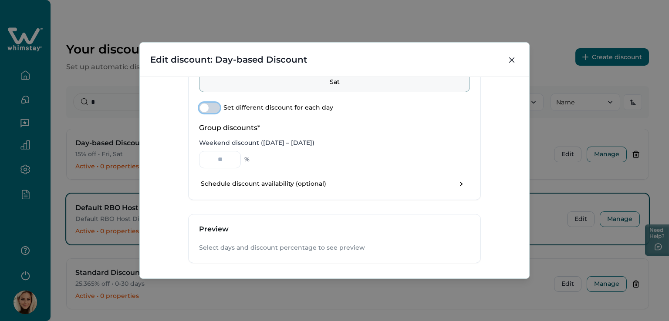
click at [199, 103] on span at bounding box center [209, 108] width 21 height 10
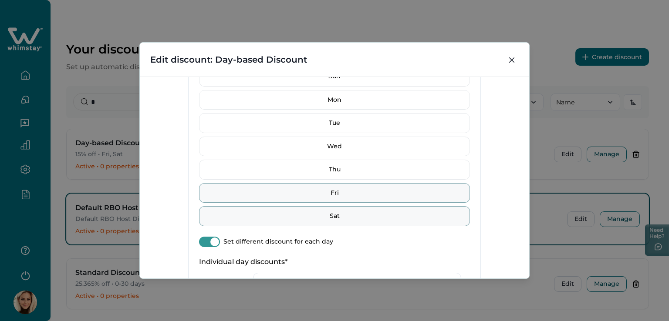
scroll to position [348, 0]
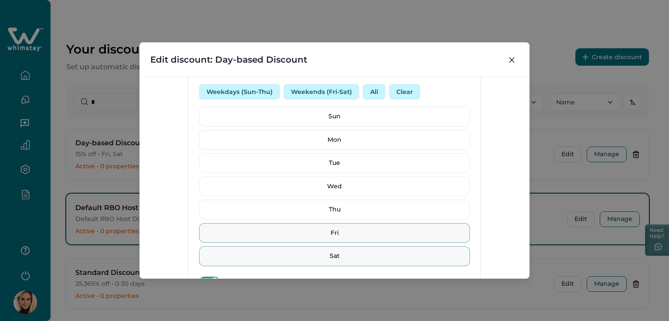
click at [213, 89] on button "Weekdays (Sun-Thu)" at bounding box center [239, 92] width 81 height 16
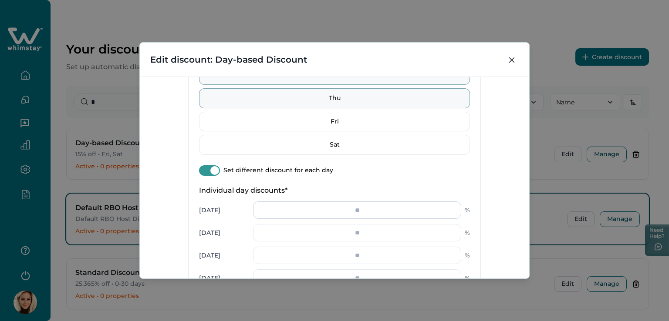
scroll to position [479, 0]
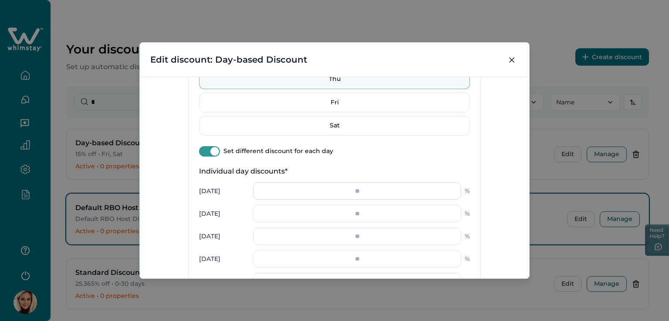
drag, startPoint x: 330, startPoint y: 189, endPoint x: 389, endPoint y: 183, distance: 58.7
click at [389, 183] on input "number" at bounding box center [357, 190] width 208 height 17
type input "**"
click at [372, 215] on input "number" at bounding box center [357, 213] width 208 height 17
type input "**"
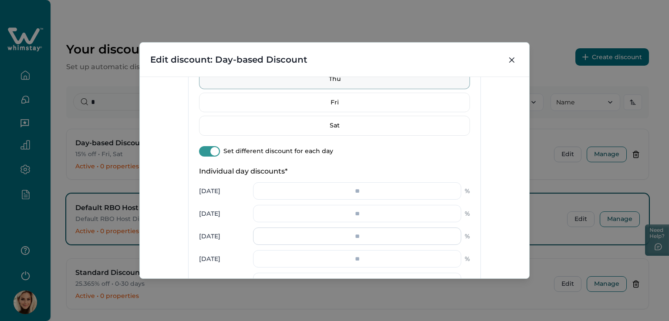
click at [354, 241] on input "number" at bounding box center [357, 236] width 208 height 17
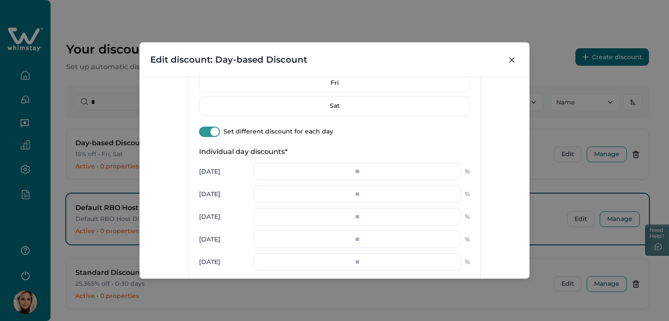
scroll to position [566, 0]
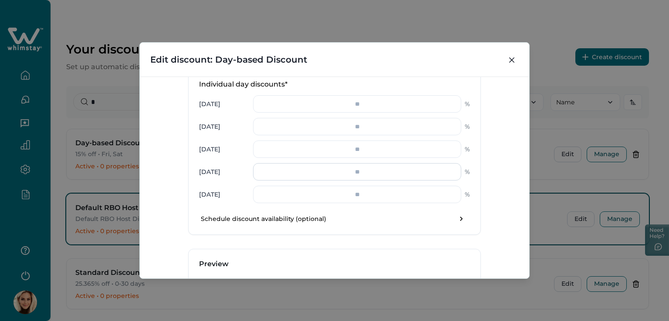
type input "**"
drag, startPoint x: 358, startPoint y: 169, endPoint x: 364, endPoint y: 168, distance: 6.2
click at [364, 168] on input "number" at bounding box center [357, 171] width 208 height 17
type input "**"
drag, startPoint x: 355, startPoint y: 188, endPoint x: 363, endPoint y: 193, distance: 9.6
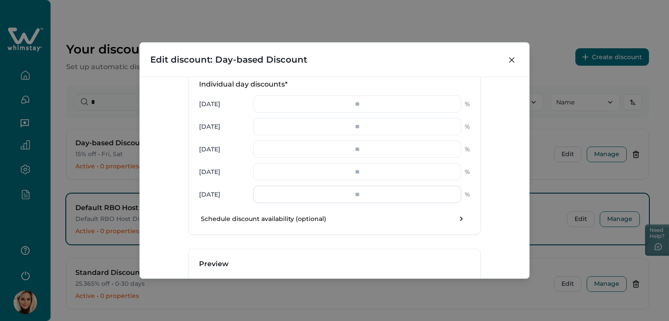
click at [368, 186] on input "number" at bounding box center [357, 194] width 208 height 17
drag, startPoint x: 347, startPoint y: 194, endPoint x: 364, endPoint y: 194, distance: 17.0
click at [364, 194] on input "number" at bounding box center [357, 194] width 208 height 17
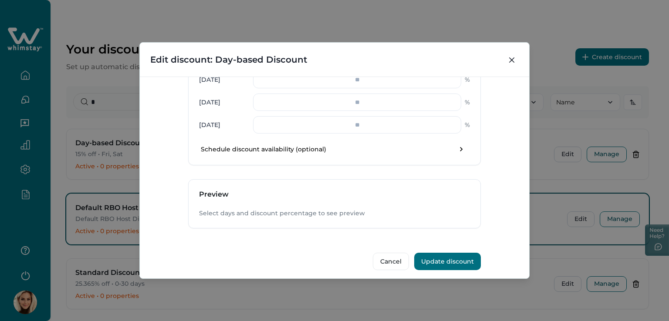
scroll to position [639, 0]
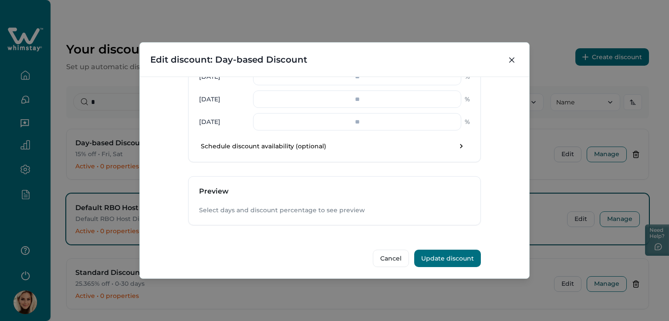
type input "**"
click at [446, 250] on button "Update discount" at bounding box center [447, 258] width 67 height 17
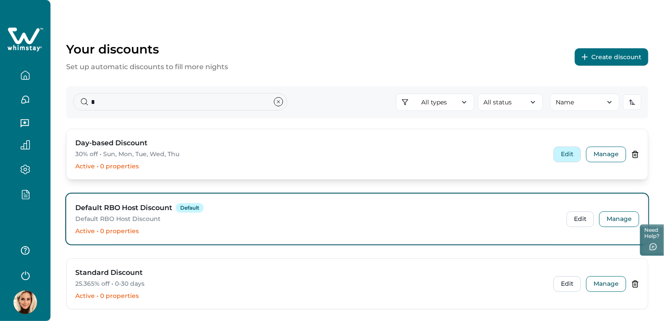
click at [566, 153] on button "Edit" at bounding box center [567, 155] width 27 height 16
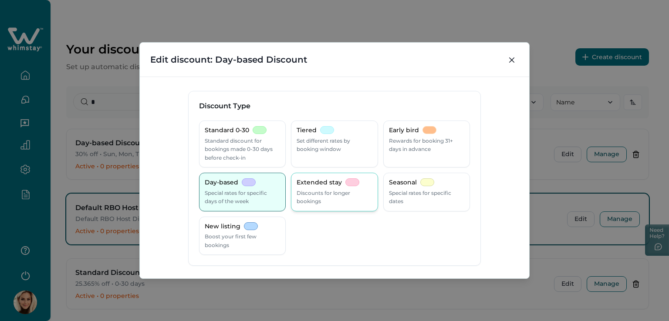
click at [323, 186] on p "Extended stay" at bounding box center [318, 183] width 45 height 9
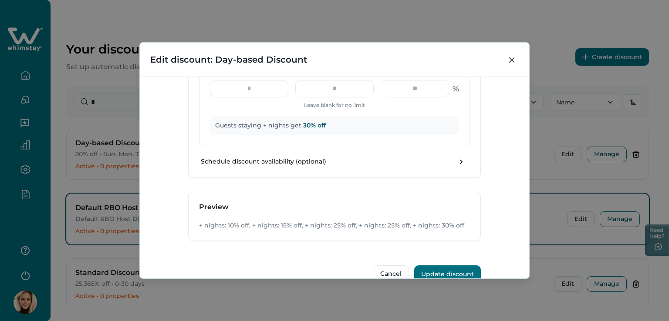
scroll to position [960, 0]
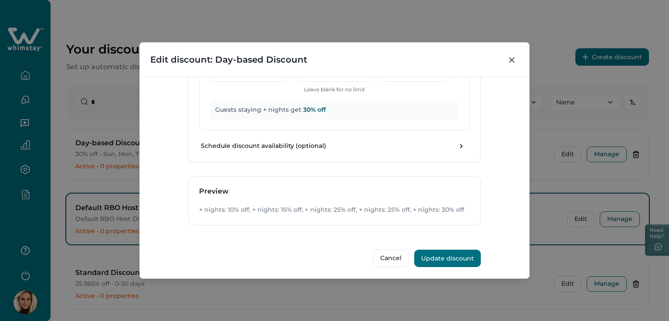
click at [519, 56] on header "Edit discount: Day-based Discount" at bounding box center [334, 60] width 389 height 34
drag, startPoint x: 514, startPoint y: 60, endPoint x: 359, endPoint y: 137, distance: 172.9
click at [513, 61] on button "Close" at bounding box center [512, 60] width 14 height 14
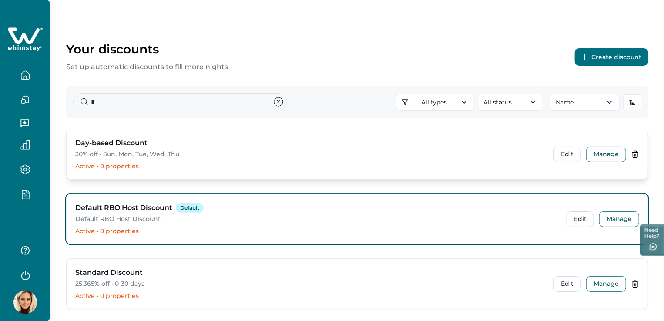
click at [105, 152] on p "30% off • Sun, Mon, Tue, Wed, Thu" at bounding box center [309, 154] width 468 height 9
click at [577, 154] on button "Edit" at bounding box center [567, 155] width 27 height 16
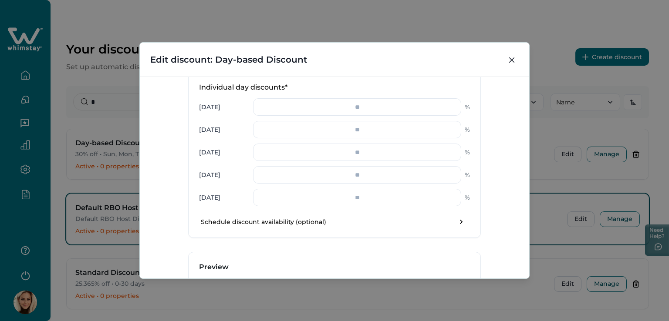
scroll to position [566, 0]
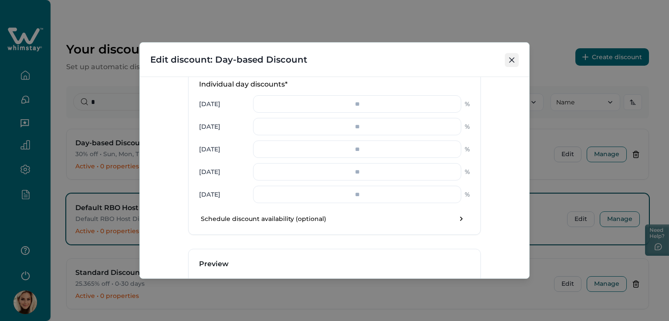
click at [514, 60] on icon "Close" at bounding box center [511, 59] width 5 height 5
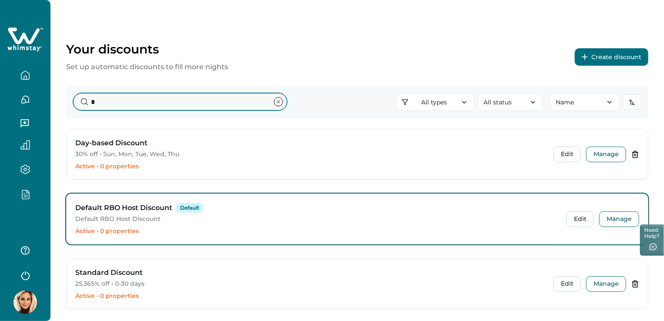
click at [91, 102] on input "*" at bounding box center [180, 101] width 214 height 17
drag, startPoint x: 109, startPoint y: 102, endPoint x: 89, endPoint y: 106, distance: 20.8
click at [89, 106] on input "*" at bounding box center [180, 101] width 214 height 17
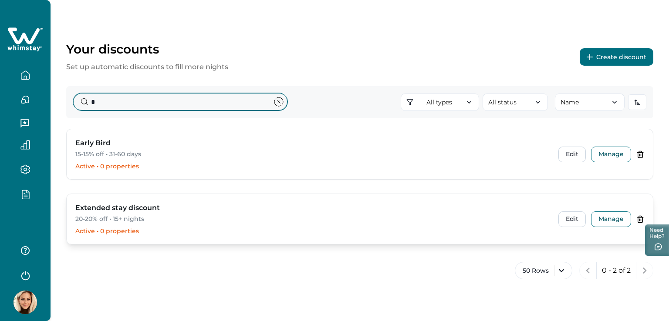
type input "*"
click at [113, 210] on h3 "Extended stay discount" at bounding box center [117, 208] width 84 height 10
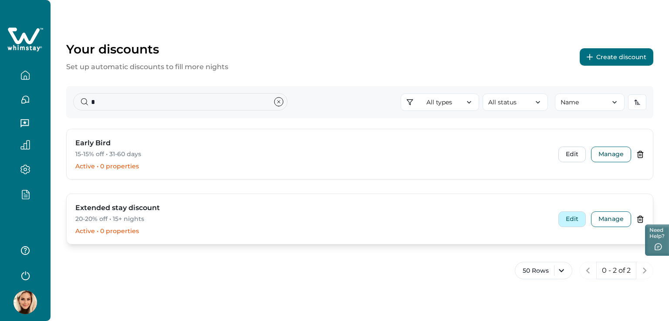
click at [566, 219] on button "Edit" at bounding box center [571, 220] width 27 height 16
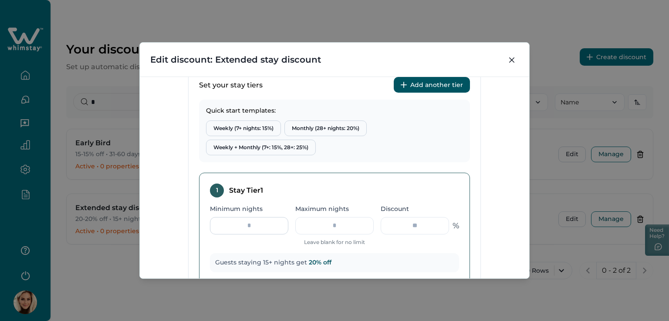
scroll to position [348, 0]
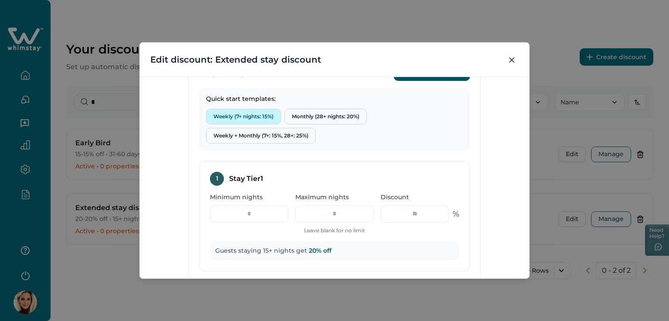
click at [236, 114] on button "Weekly (7+ nights: 15%)" at bounding box center [243, 117] width 75 height 16
type input "*"
type input "**"
click at [508, 62] on button "Close" at bounding box center [512, 60] width 14 height 14
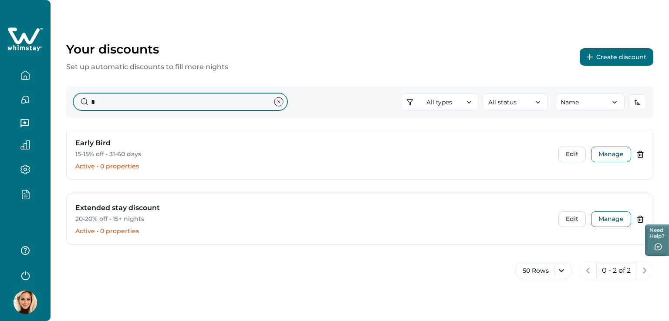
drag, startPoint x: 104, startPoint y: 106, endPoint x: 84, endPoint y: 103, distance: 20.2
click at [84, 103] on input "*" at bounding box center [180, 101] width 214 height 17
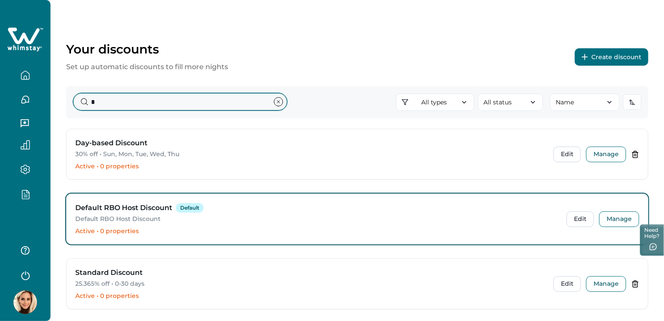
type input "*"
drag, startPoint x: 105, startPoint y: 105, endPoint x: 64, endPoint y: 107, distance: 40.9
click at [65, 107] on div "Your discounts Set up automatic discounts to fill more nights Create discount *…" at bounding box center [358, 183] width 614 height 367
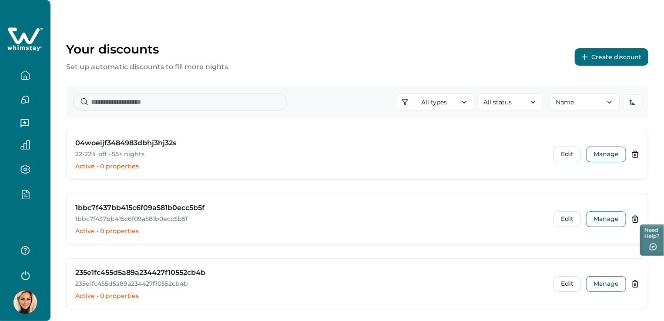
click at [629, 55] on button "Create discount" at bounding box center [612, 56] width 74 height 17
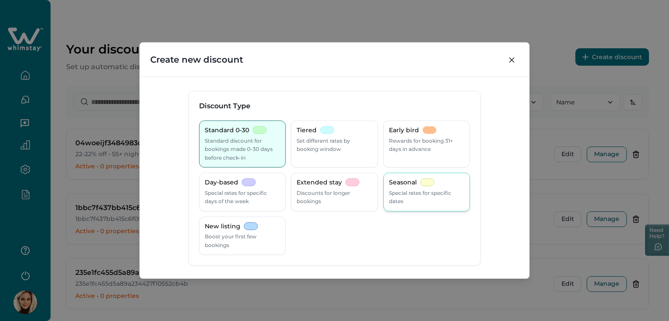
click at [445, 192] on p "Special rates for specific dates" at bounding box center [426, 197] width 75 height 17
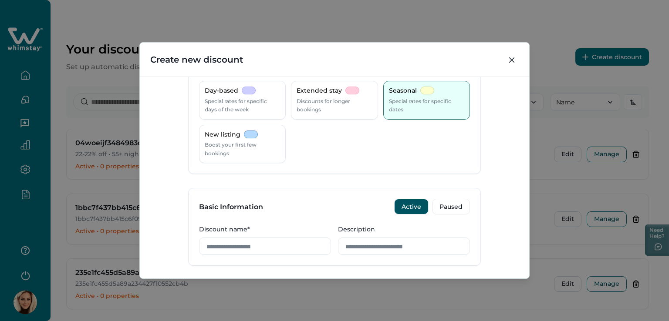
scroll to position [0, 0]
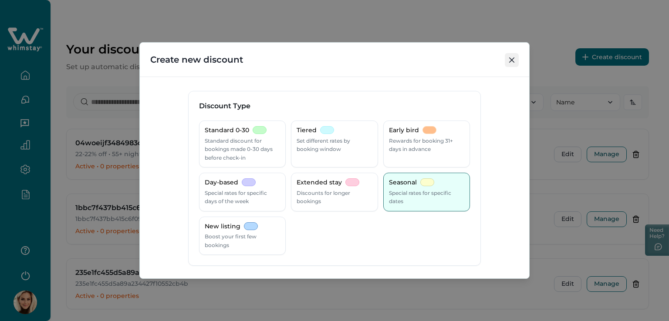
click at [511, 64] on button "Close" at bounding box center [512, 60] width 14 height 14
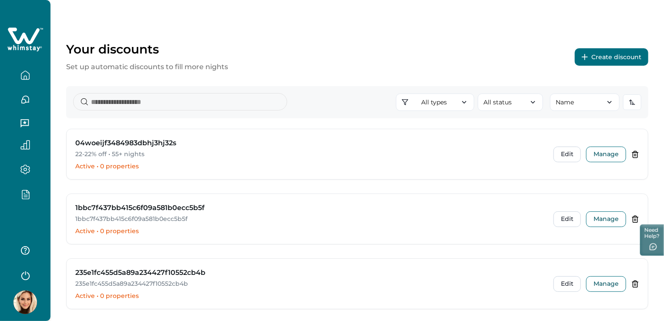
click at [630, 57] on button "Create discount" at bounding box center [612, 56] width 74 height 17
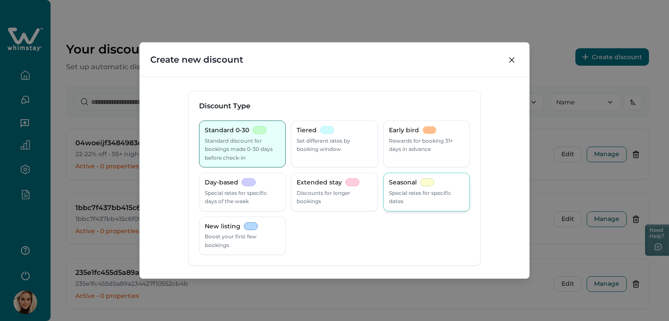
click at [414, 198] on p "Special rates for specific dates" at bounding box center [426, 197] width 75 height 17
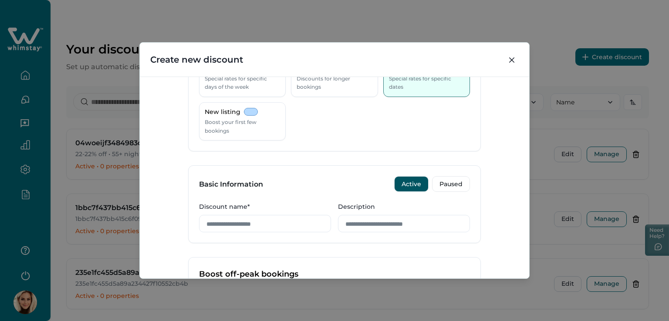
scroll to position [131, 0]
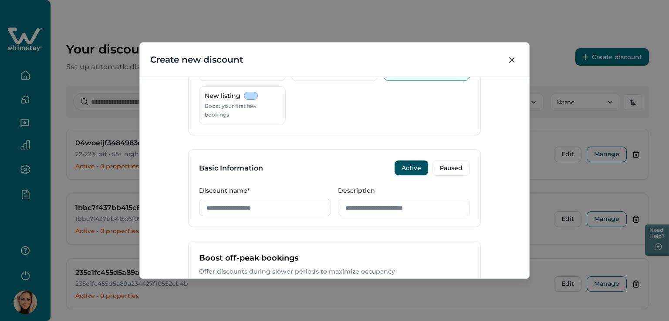
click at [237, 209] on input "Discount name*" at bounding box center [265, 207] width 132 height 17
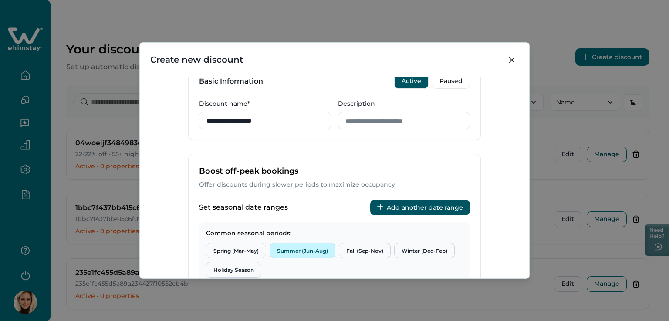
scroll to position [261, 0]
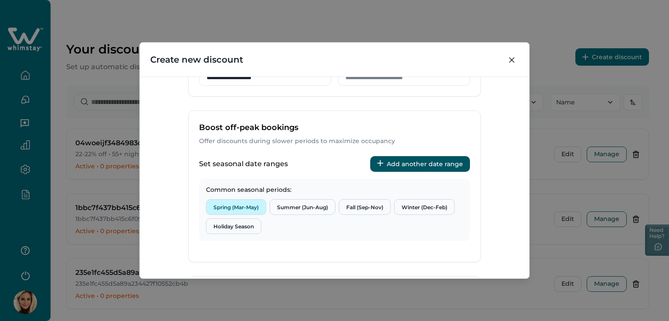
type input "**********"
click at [241, 208] on button "Spring (Mar-May)" at bounding box center [236, 207] width 60 height 16
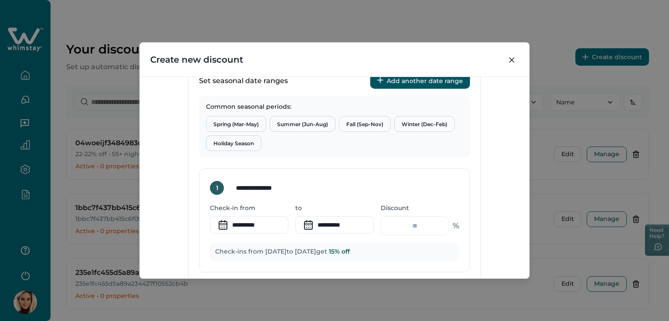
scroll to position [343, 0]
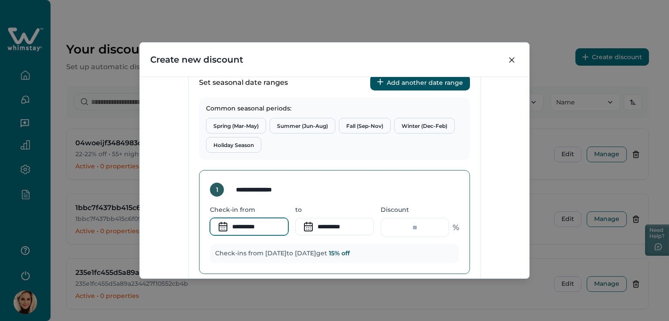
click at [236, 225] on input "**********" at bounding box center [249, 226] width 78 height 17
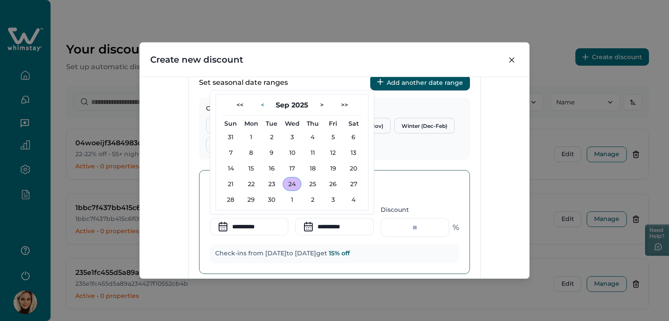
click at [264, 104] on button "<" at bounding box center [262, 105] width 17 height 14
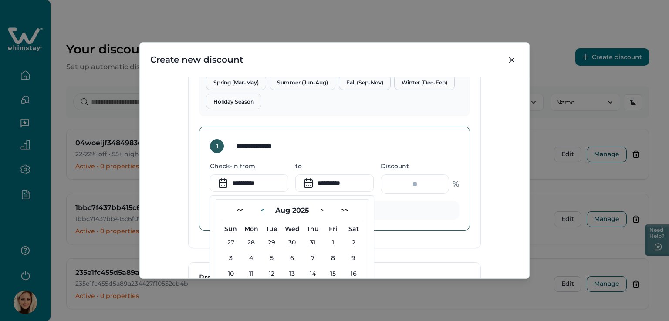
scroll to position [473, 0]
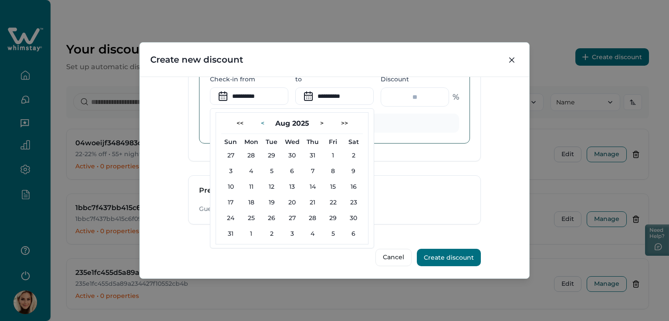
click at [260, 121] on button "<" at bounding box center [262, 123] width 17 height 14
click at [260, 121] on button "<" at bounding box center [257, 123] width 17 height 14
click at [260, 121] on button "<" at bounding box center [262, 123] width 17 height 14
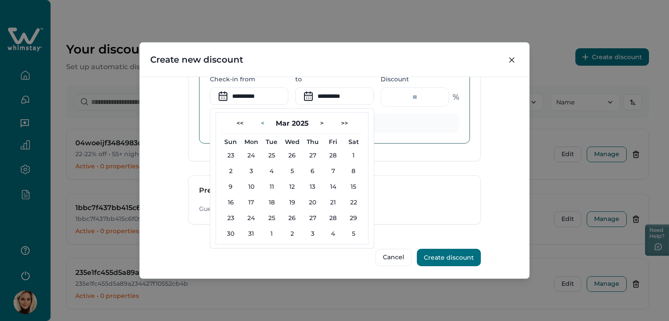
click at [260, 121] on button "<" at bounding box center [262, 123] width 17 height 14
click at [254, 121] on button "<" at bounding box center [262, 123] width 17 height 14
click at [256, 121] on button "<" at bounding box center [262, 123] width 17 height 14
click at [258, 122] on button "<" at bounding box center [262, 123] width 17 height 14
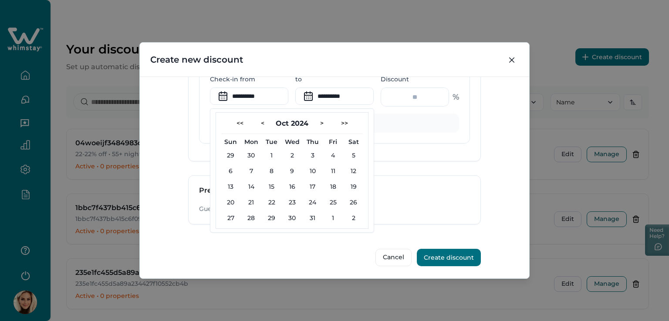
click at [507, 165] on div "**********" at bounding box center [334, 178] width 389 height 202
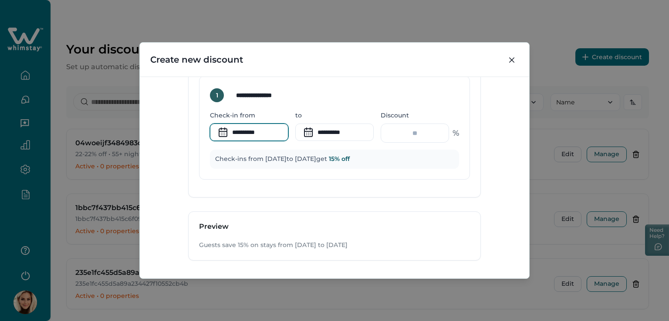
scroll to position [430, 0]
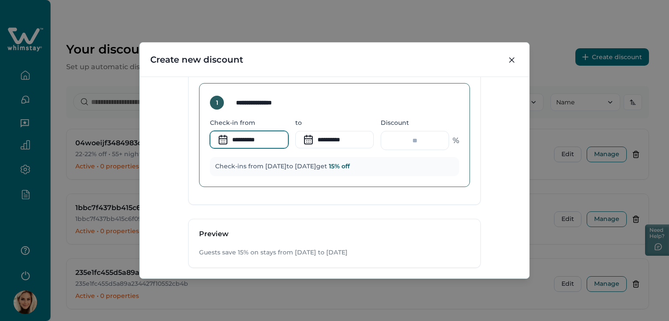
click at [238, 138] on input "**********" at bounding box center [249, 139] width 78 height 17
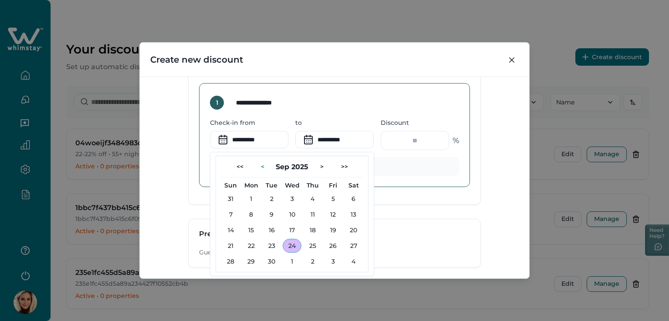
click at [259, 165] on button "<" at bounding box center [262, 167] width 17 height 14
click at [259, 165] on button "<" at bounding box center [257, 167] width 17 height 14
click at [259, 165] on button "<" at bounding box center [262, 167] width 17 height 14
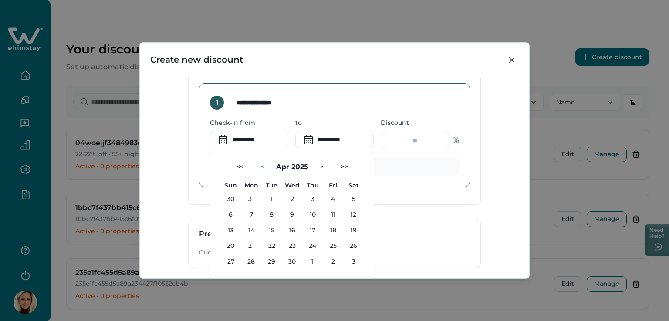
click at [259, 165] on button "<" at bounding box center [262, 167] width 17 height 14
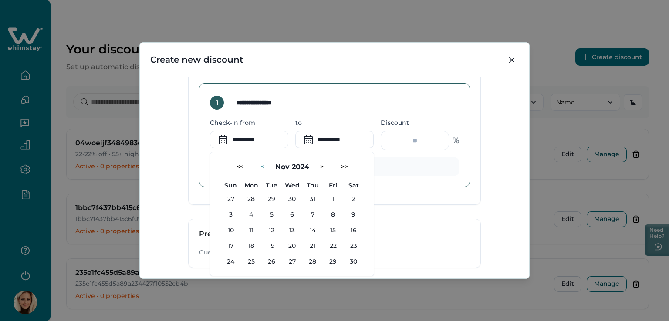
click at [260, 165] on button "<" at bounding box center [262, 167] width 17 height 14
click at [270, 199] on button "3" at bounding box center [271, 199] width 19 height 14
type input "**********"
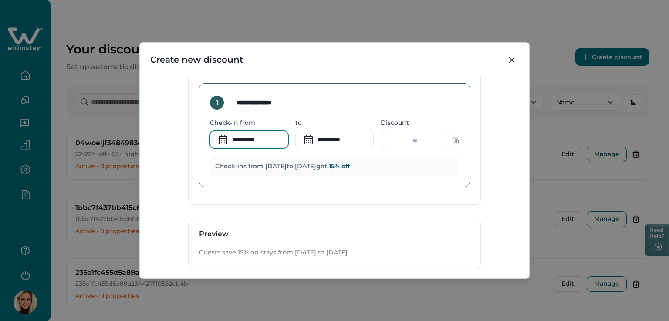
scroll to position [473, 0]
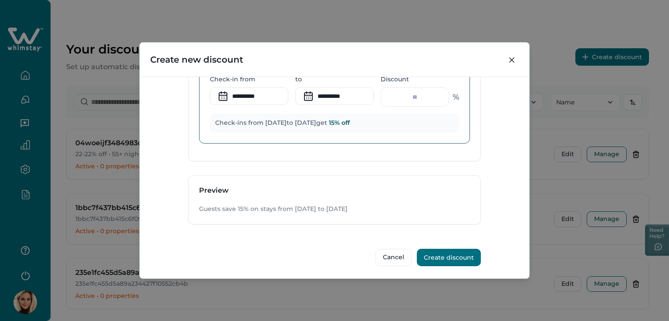
click at [454, 256] on button "Create discount" at bounding box center [449, 257] width 64 height 17
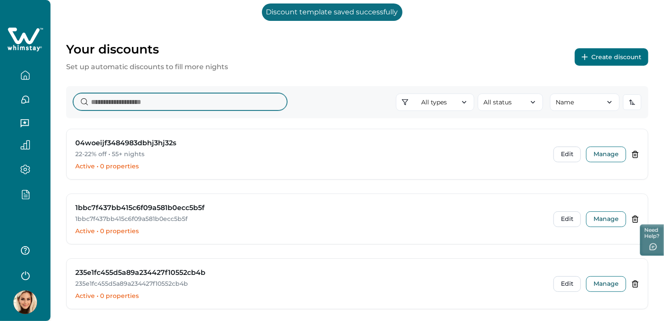
click at [121, 103] on input at bounding box center [180, 101] width 214 height 17
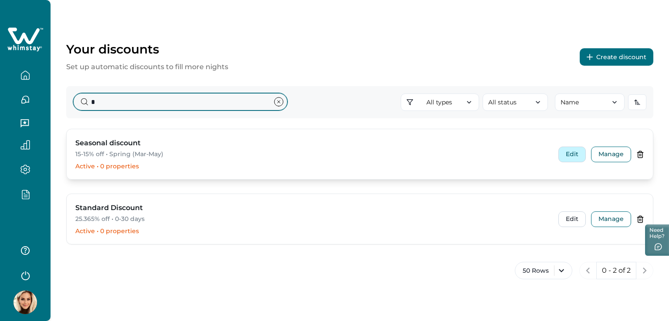
type input "*"
click at [569, 158] on button "Edit" at bounding box center [571, 155] width 27 height 16
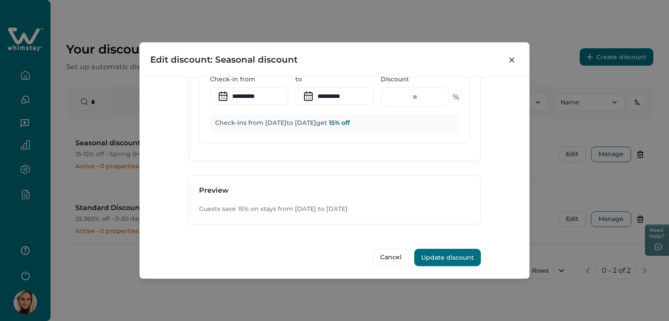
scroll to position [430, 0]
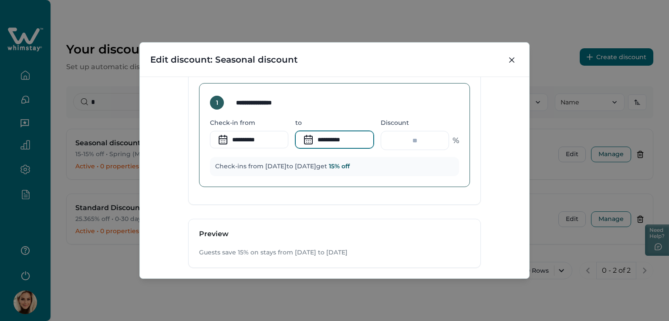
click at [319, 136] on input "**********" at bounding box center [334, 139] width 78 height 17
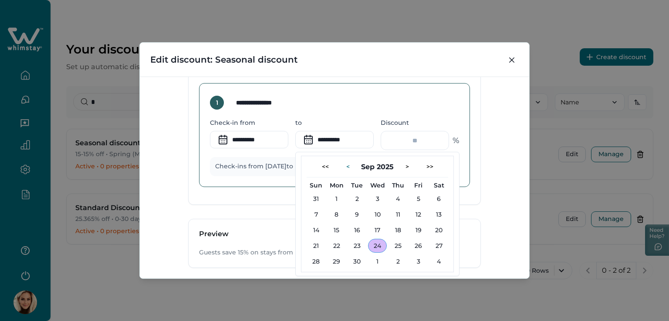
click at [345, 163] on button "<" at bounding box center [347, 167] width 17 height 14
click at [345, 163] on button "<" at bounding box center [342, 167] width 17 height 14
click at [345, 163] on button "<" at bounding box center [347, 167] width 17 height 14
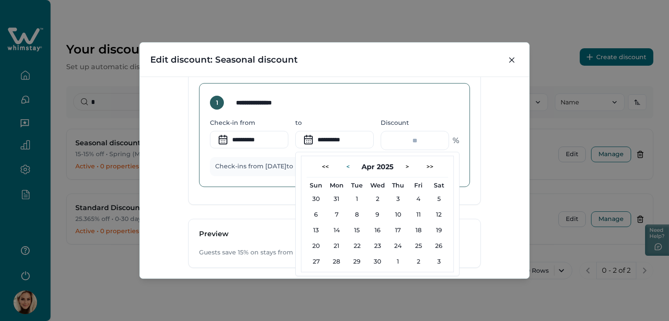
click at [345, 163] on button "<" at bounding box center [347, 167] width 17 height 14
click at [343, 169] on button "<" at bounding box center [347, 167] width 17 height 14
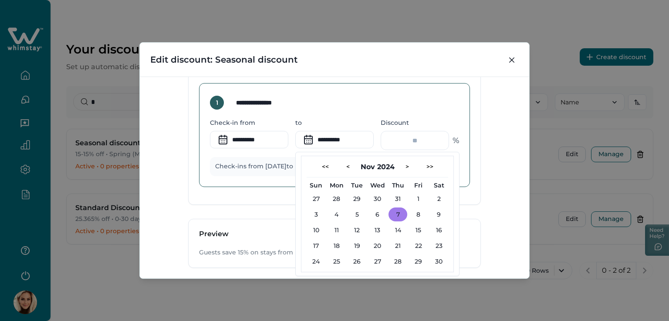
click at [397, 213] on button "7" at bounding box center [397, 215] width 19 height 14
type input "**********"
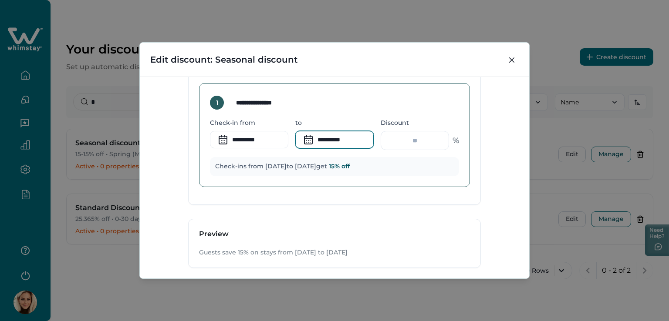
scroll to position [473, 0]
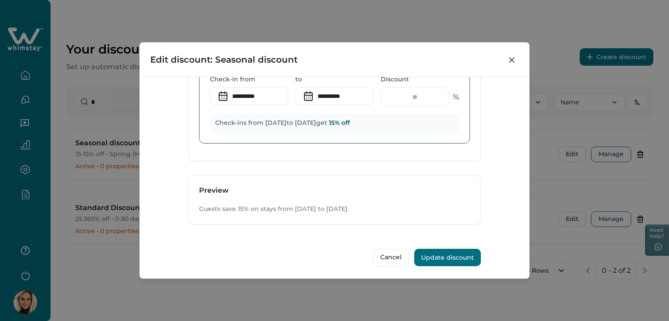
click at [453, 252] on button "Update discount" at bounding box center [447, 257] width 67 height 17
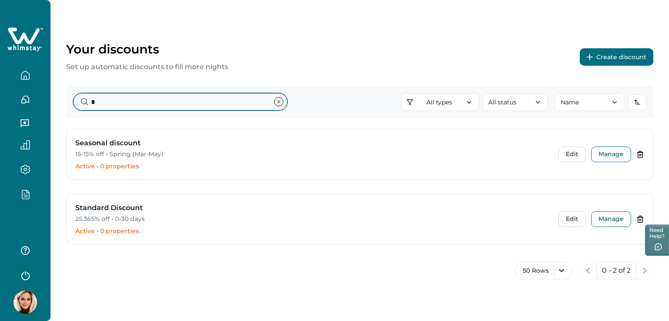
drag, startPoint x: 105, startPoint y: 103, endPoint x: 80, endPoint y: 98, distance: 25.7
click at [80, 98] on input "*" at bounding box center [180, 101] width 214 height 17
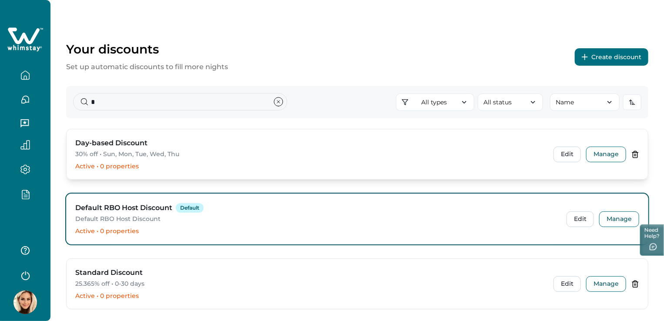
click at [89, 143] on h3 "Day-based Discount" at bounding box center [111, 143] width 72 height 10
click at [567, 154] on button "Edit" at bounding box center [567, 155] width 27 height 16
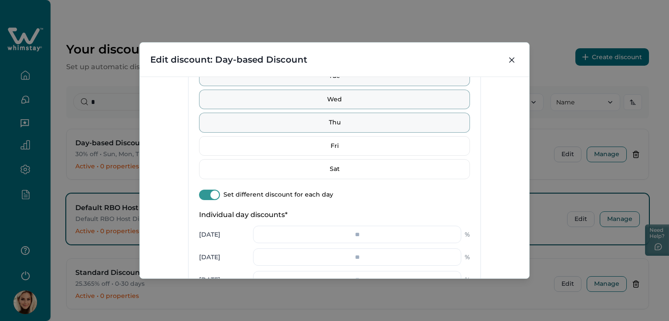
scroll to position [522, 0]
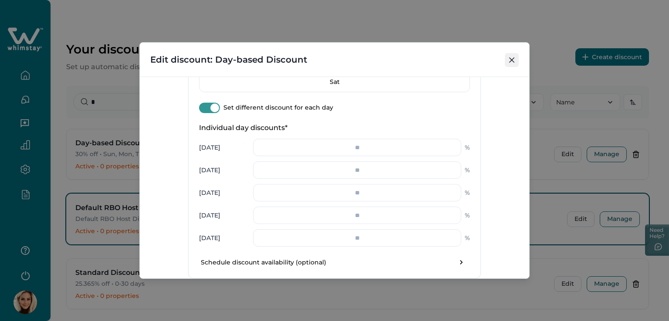
click at [509, 55] on button "Close" at bounding box center [512, 60] width 14 height 14
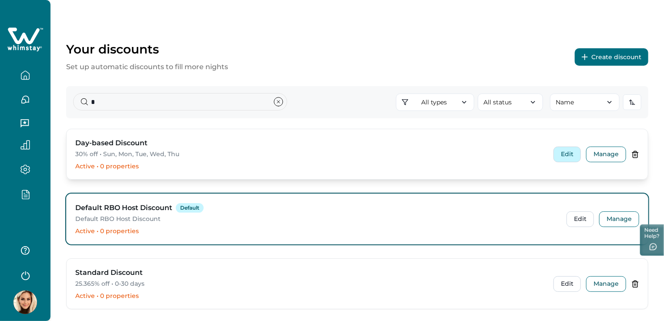
click at [562, 155] on button "Edit" at bounding box center [567, 155] width 27 height 16
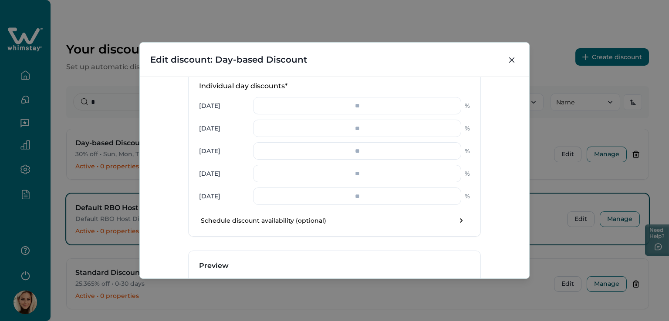
scroll to position [566, 0]
click at [509, 60] on icon "Close" at bounding box center [511, 59] width 5 height 5
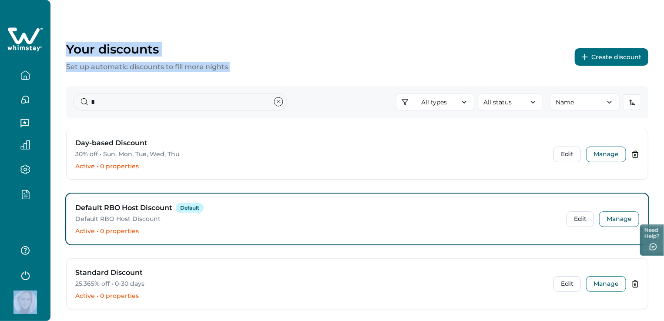
drag, startPoint x: 171, startPoint y: 91, endPoint x: 44, endPoint y: 91, distance: 126.7
click at [45, 90] on div "Your discounts Set up automatic discounts to fill more nights Create discount *…" at bounding box center [332, 160] width 664 height 321
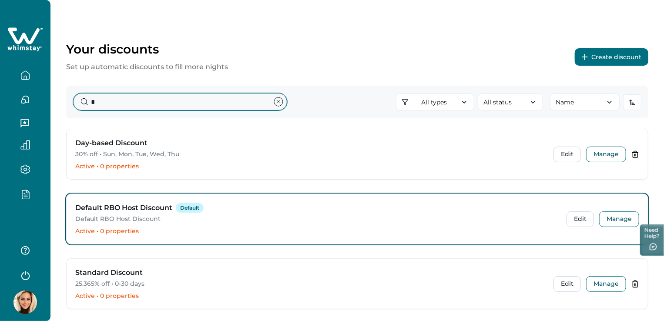
drag, startPoint x: 109, startPoint y: 101, endPoint x: 56, endPoint y: 96, distance: 53.4
click at [59, 96] on div "Your discounts Set up automatic discounts to fill more nights Create discount *…" at bounding box center [358, 183] width 614 height 367
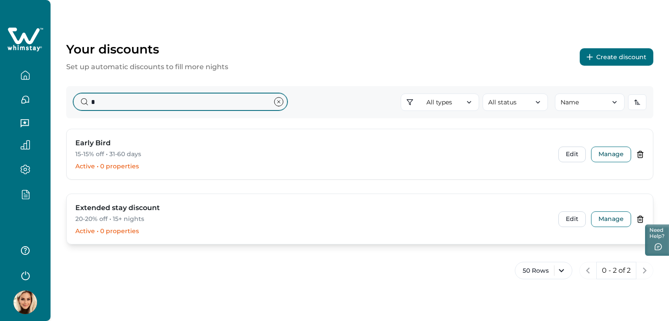
type input "*"
click at [130, 206] on h3 "Extended stay discount" at bounding box center [117, 208] width 84 height 10
click at [568, 227] on div "Extended stay discount 20-20% off • 15+ nights Active • 0 properties Edit Manage" at bounding box center [360, 219] width 586 height 50
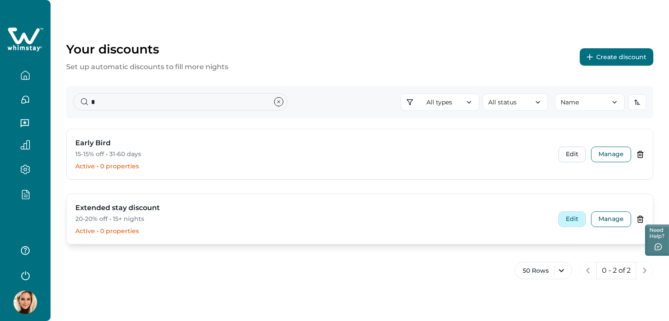
click at [569, 225] on button "Edit" at bounding box center [571, 220] width 27 height 16
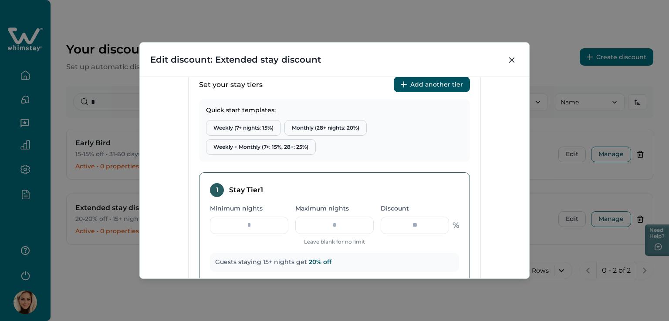
scroll to position [348, 0]
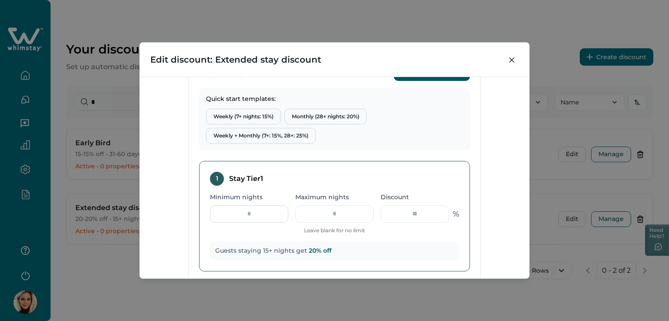
drag, startPoint x: 259, startPoint y: 215, endPoint x: 238, endPoint y: 216, distance: 21.8
click at [238, 216] on input "**" at bounding box center [249, 213] width 78 height 17
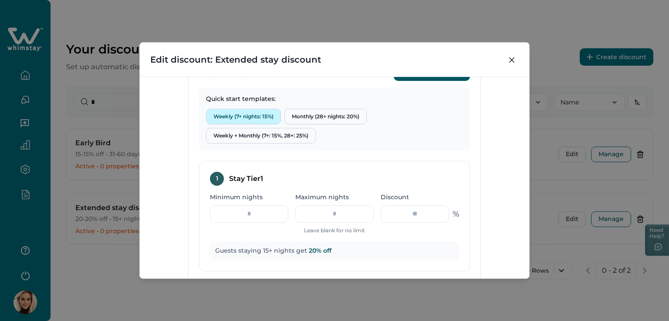
click at [226, 113] on button "Weekly (7+ nights: 15%)" at bounding box center [243, 117] width 75 height 16
type input "*"
type input "**"
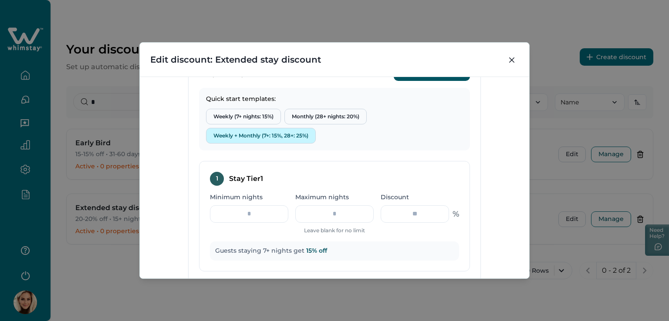
click at [240, 135] on button "Weekly + Monthly (7+: 15%, 28+: 25%)" at bounding box center [261, 136] width 110 height 16
type input "**"
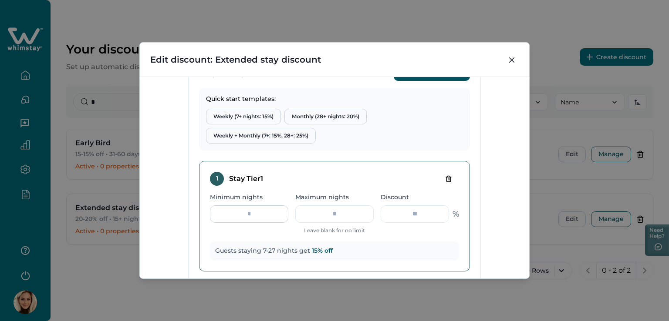
drag, startPoint x: 248, startPoint y: 213, endPoint x: 240, endPoint y: 212, distance: 8.3
click at [240, 212] on input "*" at bounding box center [249, 213] width 78 height 17
type input "*"
drag, startPoint x: 345, startPoint y: 218, endPoint x: 320, endPoint y: 216, distance: 24.4
click at [320, 216] on input "**" at bounding box center [334, 213] width 78 height 17
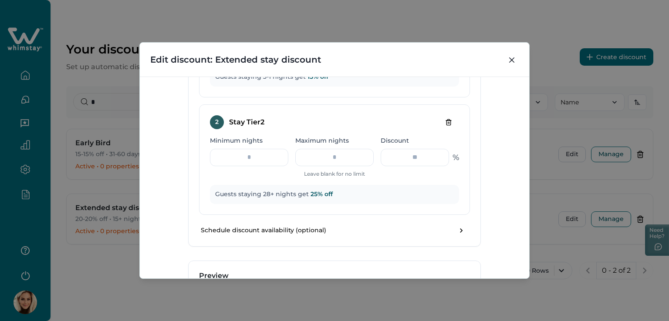
scroll to position [608, 0]
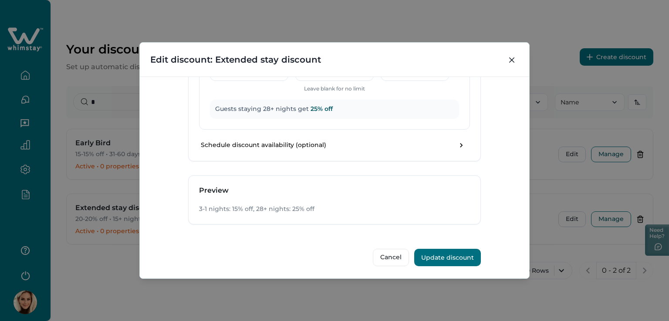
type input "*"
click at [441, 254] on button "Update discount" at bounding box center [447, 257] width 67 height 17
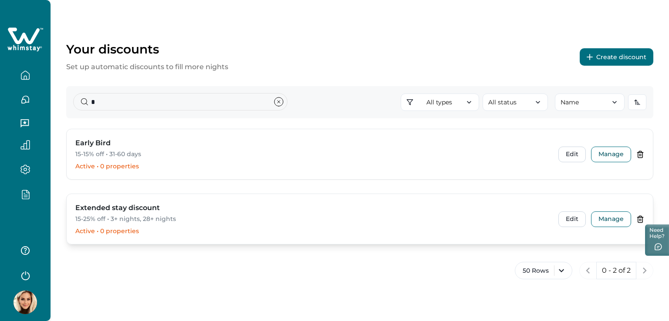
click at [121, 208] on h3 "Extended stay discount" at bounding box center [117, 208] width 84 height 10
click at [571, 220] on button "Edit" at bounding box center [571, 220] width 27 height 16
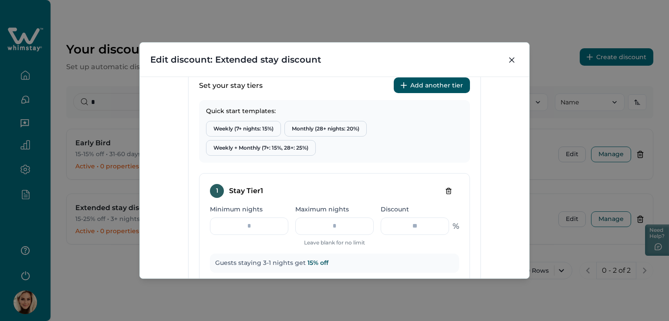
scroll to position [348, 0]
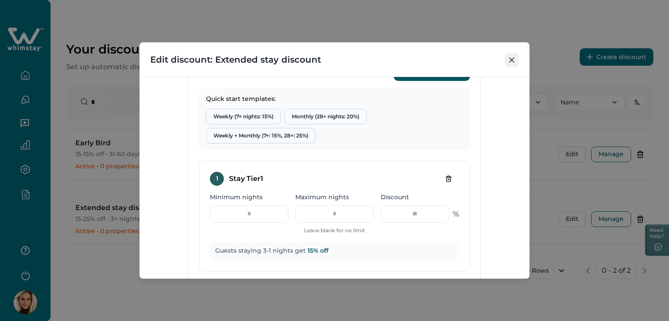
click at [515, 59] on button "Close" at bounding box center [512, 60] width 14 height 14
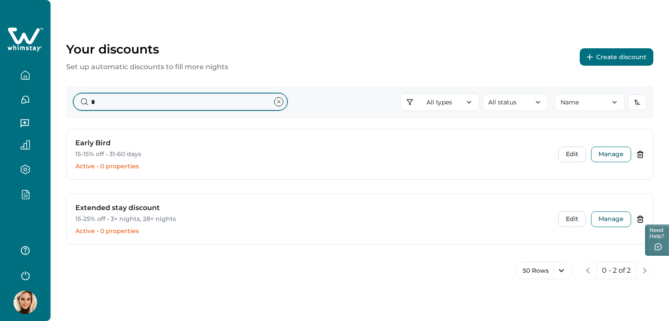
drag, startPoint x: 121, startPoint y: 101, endPoint x: 77, endPoint y: 100, distance: 44.4
click at [77, 100] on input "*" at bounding box center [180, 101] width 214 height 17
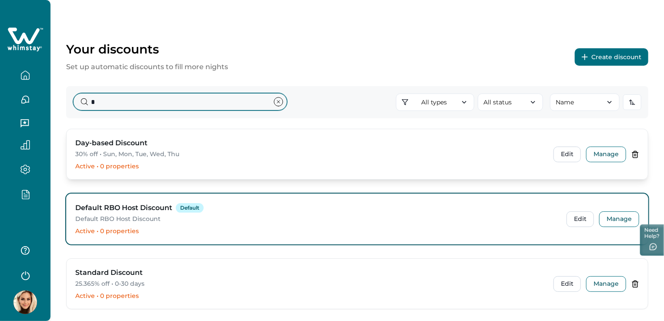
type input "*"
click at [147, 150] on p "30% off • Sun, Mon, Tue, Wed, Thu" at bounding box center [309, 154] width 468 height 9
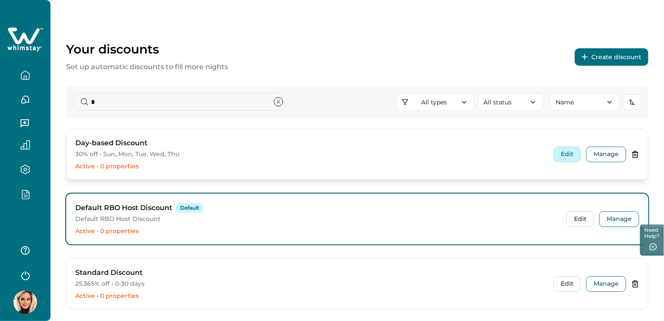
click at [573, 152] on button "Edit" at bounding box center [567, 155] width 27 height 16
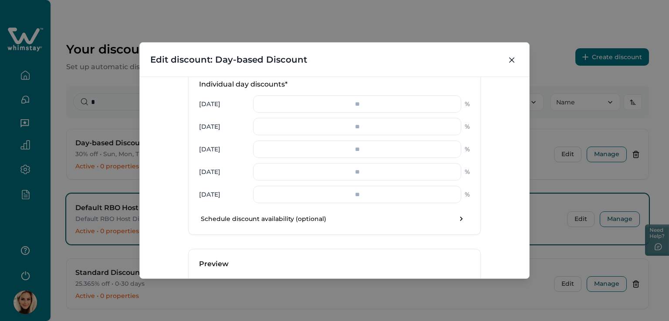
scroll to position [522, 0]
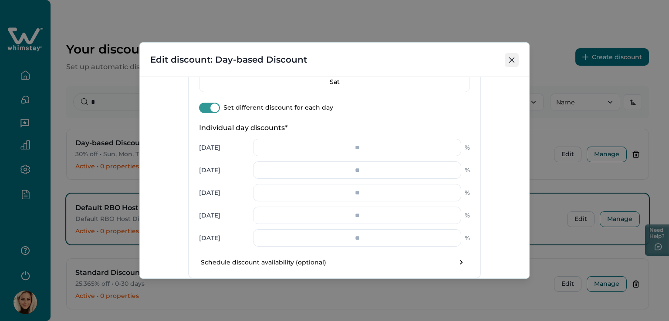
click at [514, 59] on icon "Close" at bounding box center [511, 59] width 5 height 5
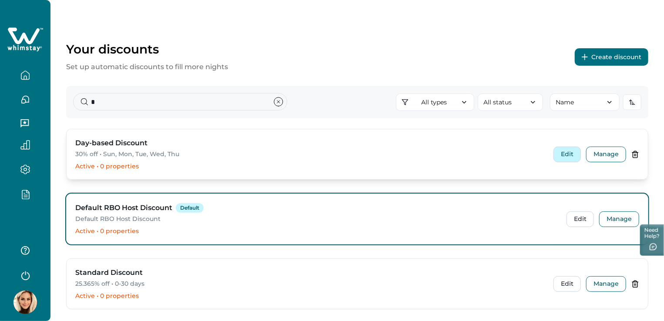
click at [569, 151] on button "Edit" at bounding box center [567, 155] width 27 height 16
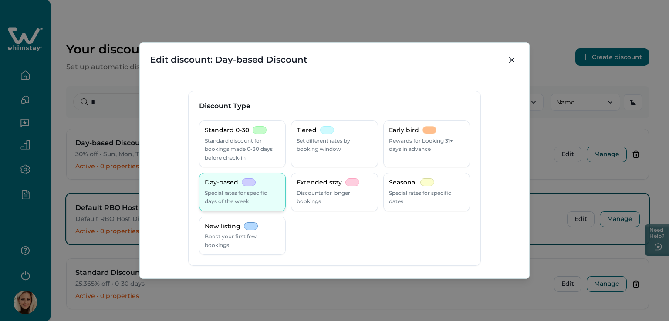
click at [223, 195] on p "Special rates for specific days of the week" at bounding box center [242, 197] width 75 height 17
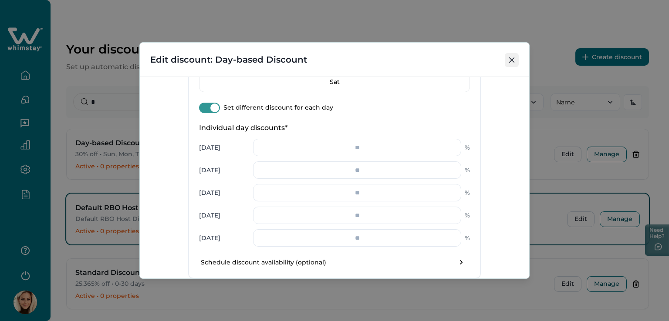
click at [510, 57] on button "Close" at bounding box center [512, 60] width 14 height 14
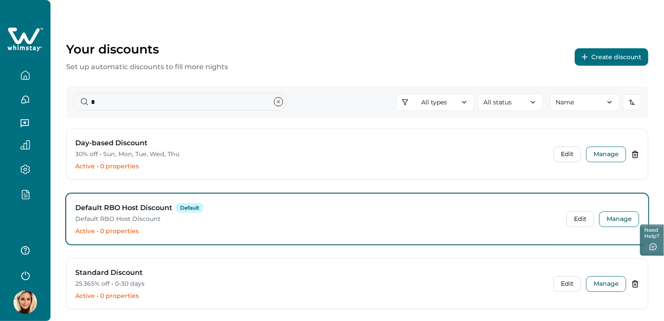
drag, startPoint x: 108, startPoint y: 109, endPoint x: 69, endPoint y: 105, distance: 38.9
click at [69, 105] on div "* All types All types Standard 0-30 Tiered Early bird Day-based Extended stay S…" at bounding box center [357, 102] width 583 height 32
drag, startPoint x: 111, startPoint y: 106, endPoint x: 51, endPoint y: 98, distance: 61.5
click at [51, 98] on div "Your discounts Set up automatic discounts to fill more nights Create discount *…" at bounding box center [358, 183] width 614 height 367
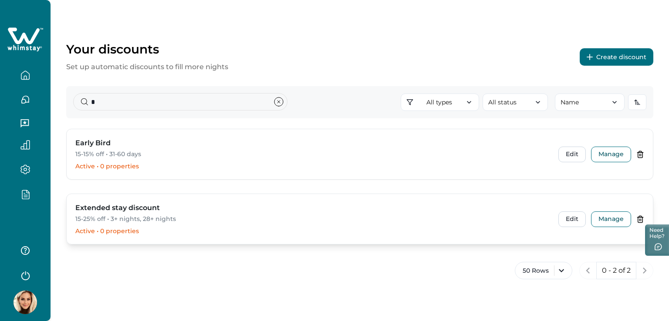
click at [119, 225] on div "Extended stay discount 15-25% off • 3+ nights, 28+ nights Active • 0 properties" at bounding box center [311, 219] width 472 height 33
click at [569, 215] on button "Edit" at bounding box center [571, 220] width 27 height 16
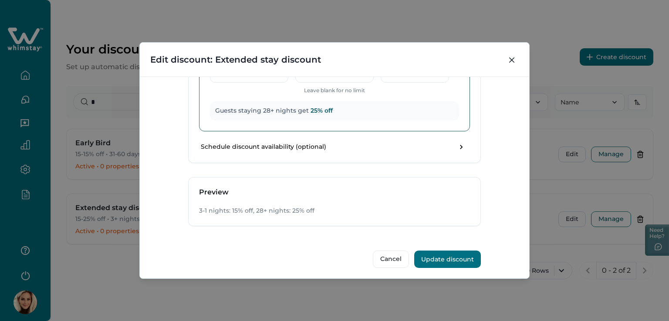
scroll to position [608, 0]
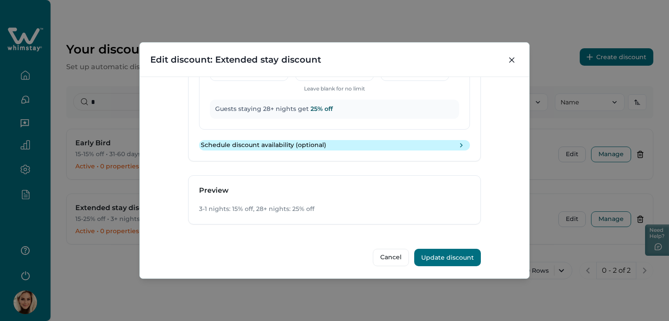
click at [462, 146] on icon "toggle schedule" at bounding box center [461, 145] width 9 height 9
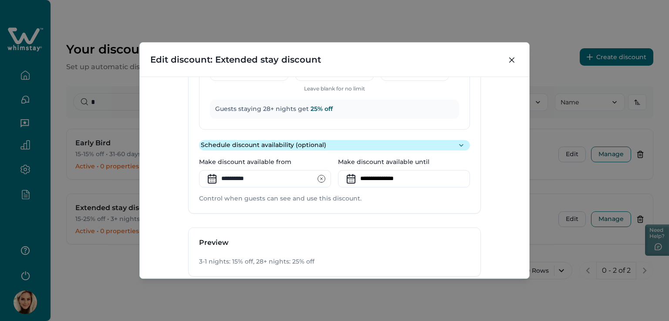
click at [462, 146] on icon "toggle schedule" at bounding box center [461, 145] width 9 height 9
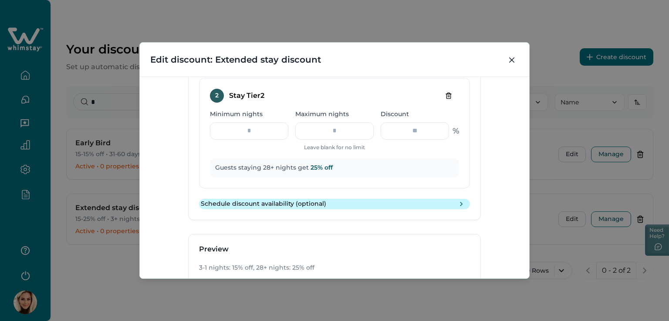
scroll to position [521, 0]
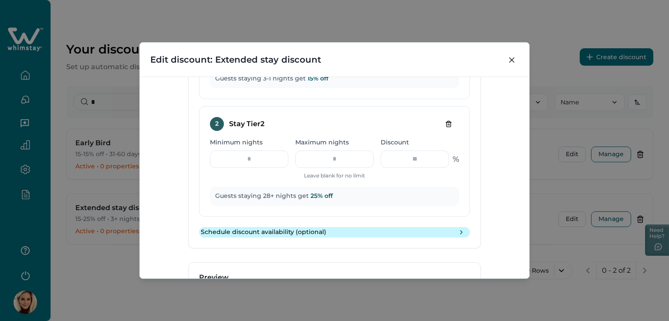
click at [458, 231] on icon "toggle schedule" at bounding box center [461, 232] width 9 height 9
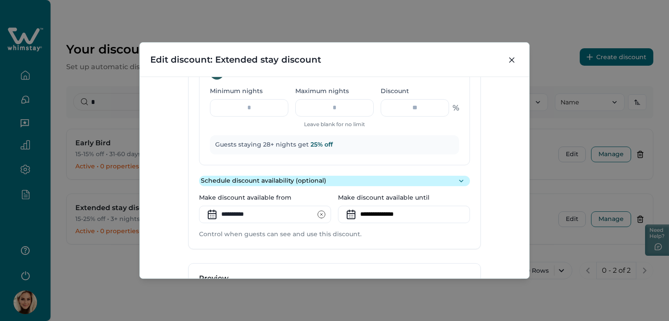
scroll to position [608, 0]
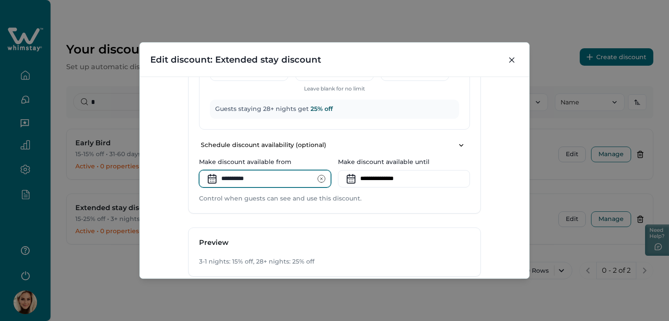
click at [253, 178] on input "**********" at bounding box center [265, 178] width 132 height 17
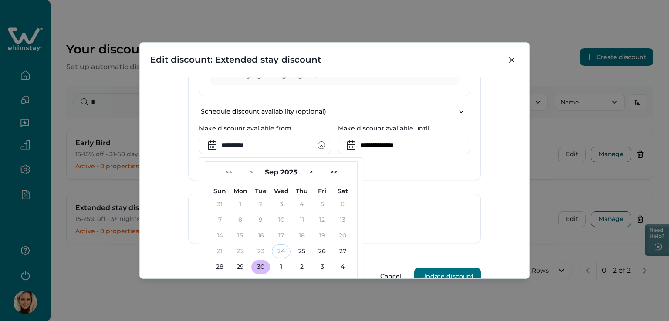
scroll to position [660, 0]
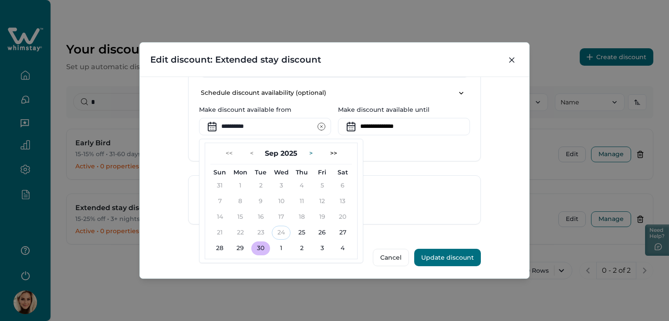
click at [307, 152] on button ">" at bounding box center [310, 154] width 17 height 14
click at [249, 154] on button "<" at bounding box center [251, 154] width 17 height 14
click at [259, 248] on button "30" at bounding box center [260, 249] width 19 height 14
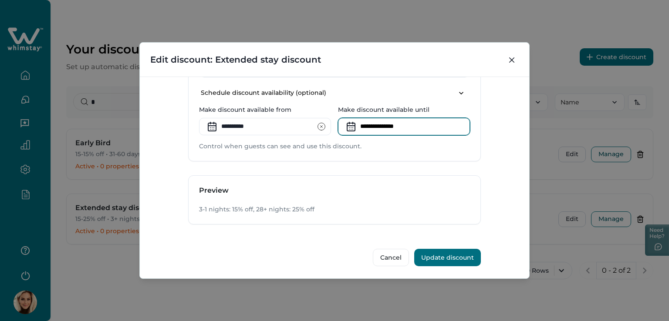
click at [403, 128] on input at bounding box center [404, 126] width 132 height 17
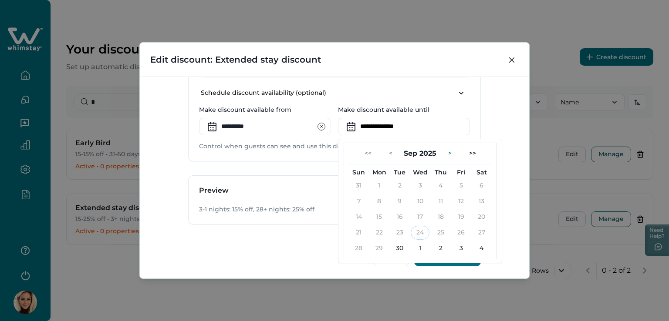
click at [447, 151] on button ">" at bounding box center [449, 154] width 17 height 14
click at [390, 152] on button "<" at bounding box center [390, 154] width 17 height 14
click at [235, 253] on div "Cancel Update discount" at bounding box center [334, 253] width 293 height 28
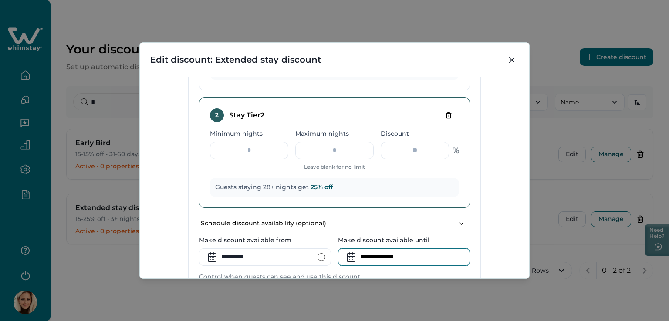
scroll to position [573, 0]
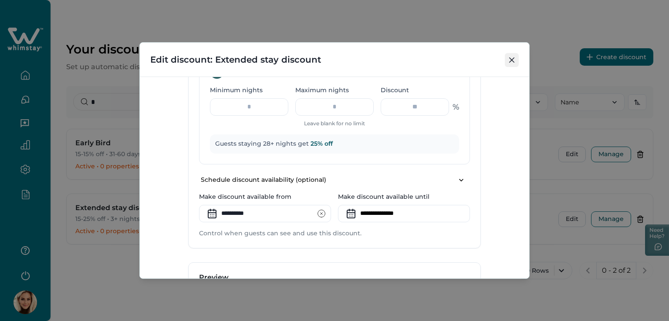
click at [514, 61] on button "Close" at bounding box center [512, 60] width 14 height 14
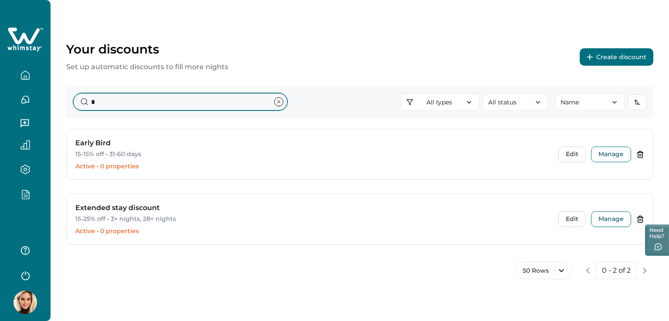
drag, startPoint x: 100, startPoint y: 105, endPoint x: 43, endPoint y: 111, distance: 57.4
click at [47, 108] on div "Your discounts Set up automatic discounts to fill more nights Create discount *…" at bounding box center [334, 160] width 669 height 321
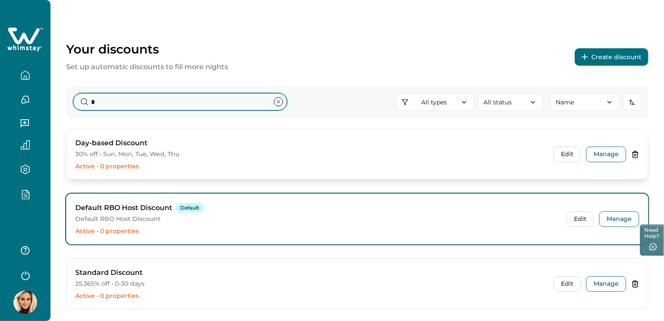
type input "*"
click at [118, 148] on h3 "Day-based Discount" at bounding box center [111, 143] width 72 height 10
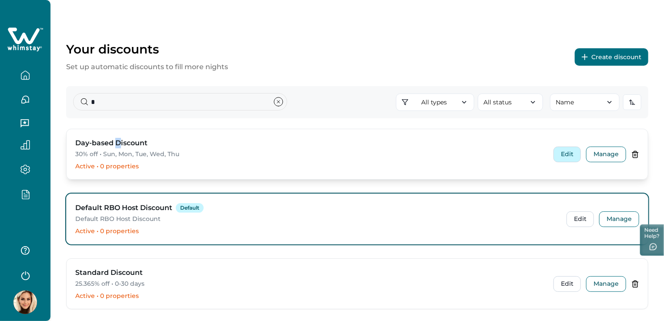
click at [562, 155] on button "Edit" at bounding box center [567, 155] width 27 height 16
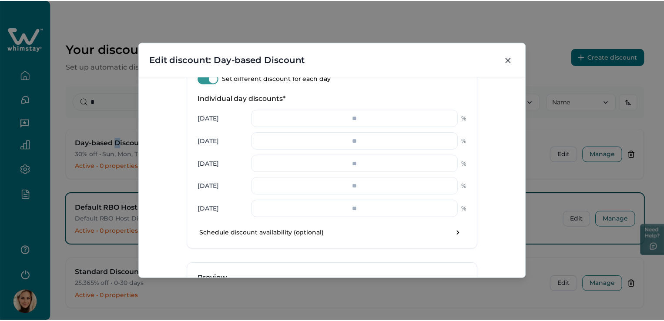
scroll to position [595, 0]
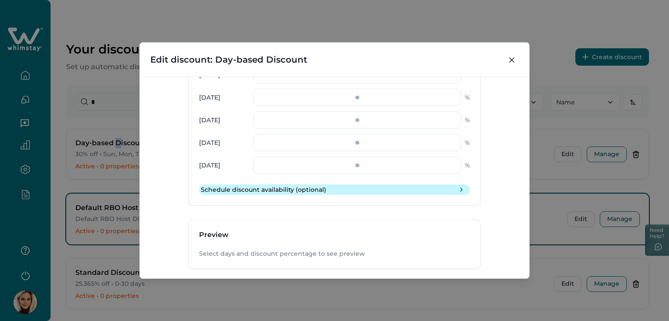
click at [461, 190] on icon "toggle schedule" at bounding box center [461, 189] width 9 height 9
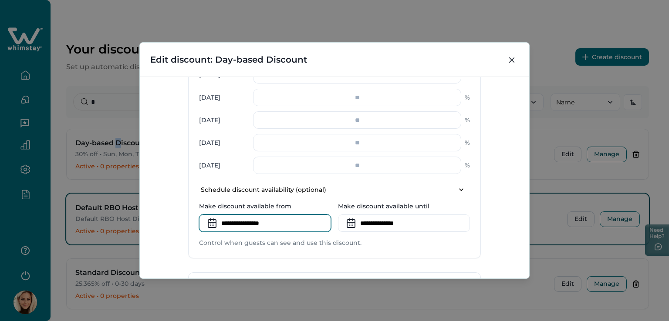
click at [249, 223] on input at bounding box center [265, 223] width 132 height 17
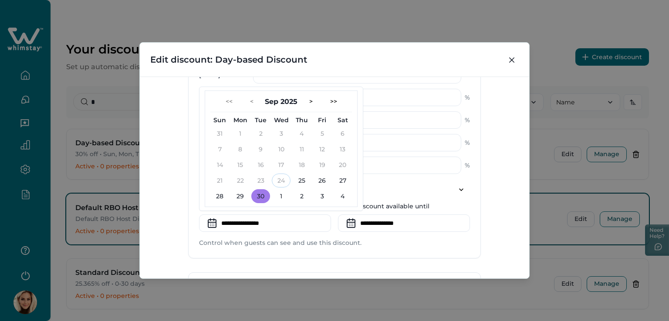
click at [258, 192] on button "30" at bounding box center [260, 196] width 19 height 14
type input "**********"
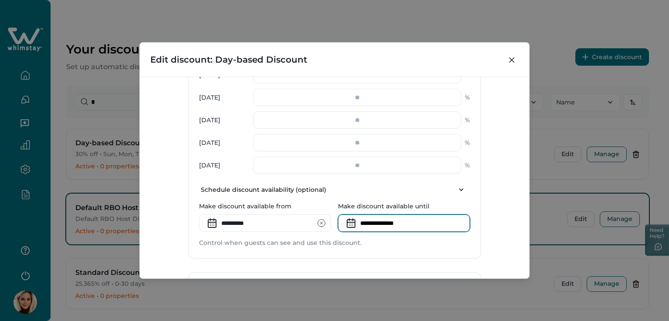
click at [409, 224] on input at bounding box center [404, 223] width 132 height 17
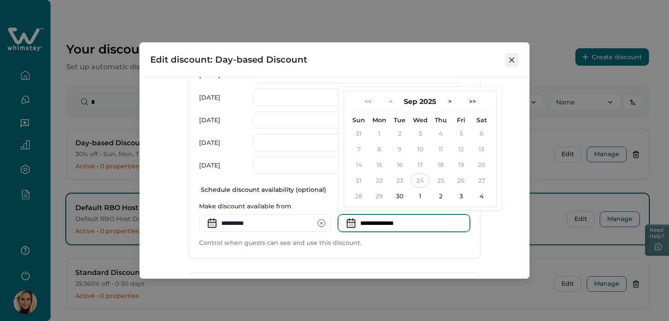
click at [510, 59] on icon "Close" at bounding box center [511, 59] width 5 height 5
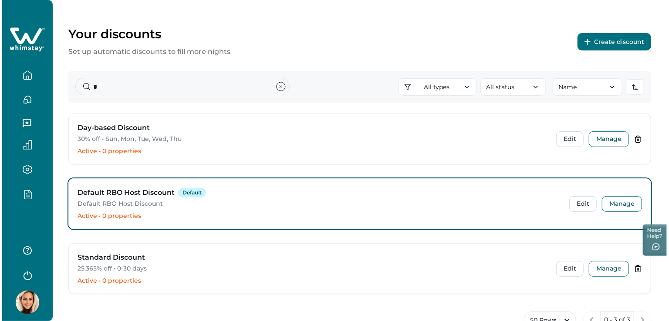
scroll to position [0, 0]
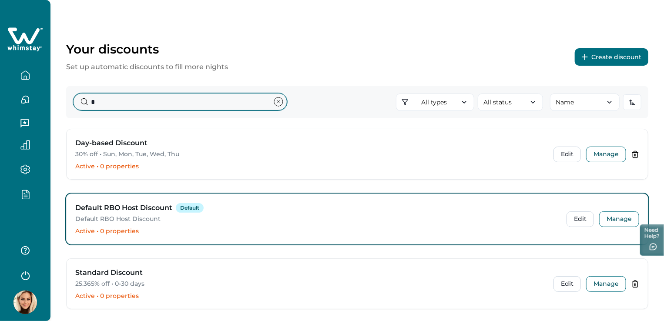
drag, startPoint x: 110, startPoint y: 104, endPoint x: 74, endPoint y: 102, distance: 35.3
click at [74, 102] on input "*" at bounding box center [180, 101] width 214 height 17
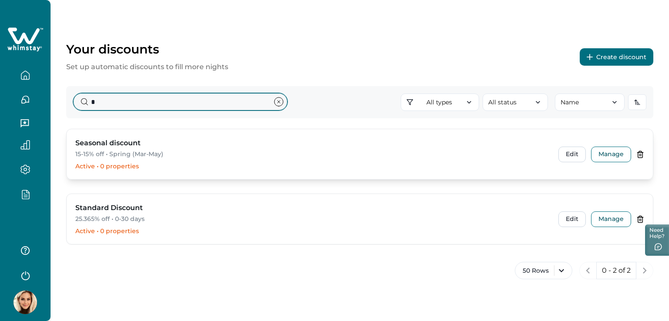
type input "*"
click at [98, 151] on p "15-15% off • Spring (Mar-May)" at bounding box center [311, 154] width 472 height 9
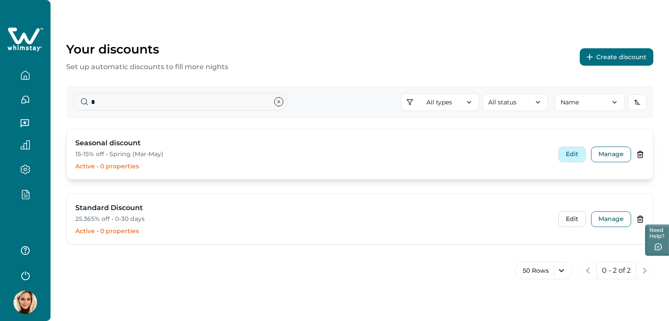
click at [572, 156] on button "Edit" at bounding box center [571, 155] width 27 height 16
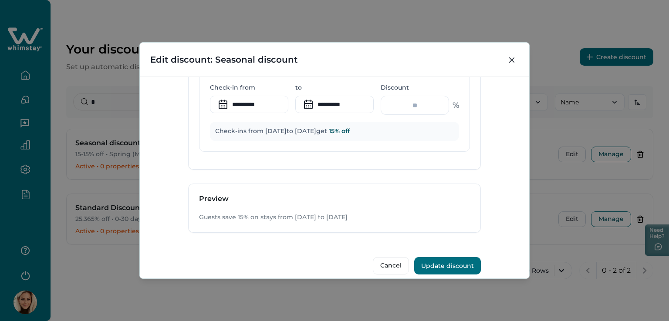
scroll to position [473, 0]
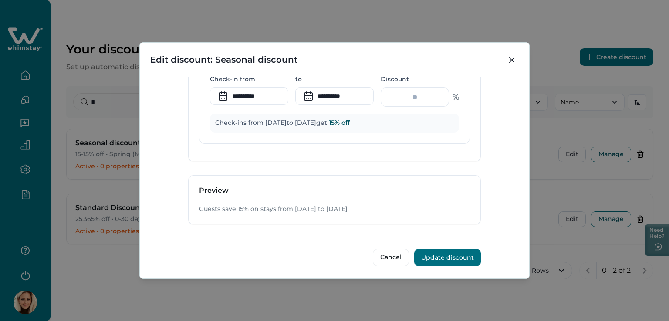
click at [377, 211] on p "Guests save 15% on stays from Sep 03 to Nov 07 2024" at bounding box center [334, 209] width 271 height 9
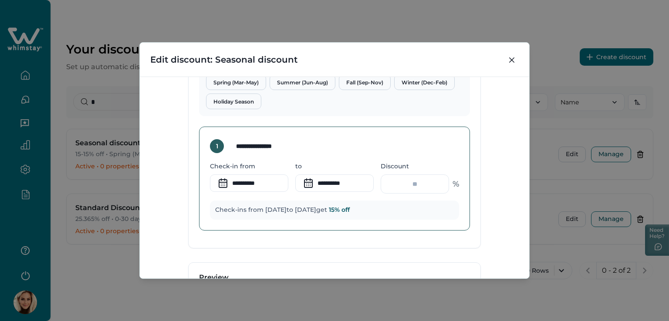
click at [218, 182] on icon at bounding box center [223, 183] width 14 height 14
click at [222, 179] on icon at bounding box center [223, 183] width 14 height 14
click at [270, 183] on input "**********" at bounding box center [249, 183] width 78 height 17
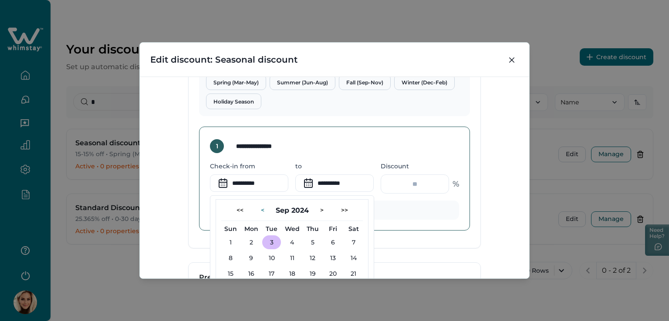
click at [260, 209] on button "<" at bounding box center [262, 210] width 17 height 14
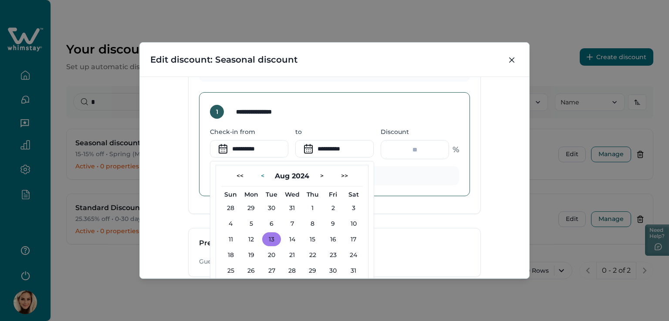
scroll to position [430, 0]
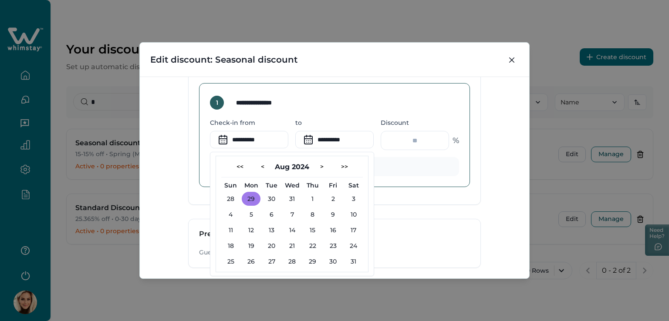
click at [250, 198] on button "29" at bounding box center [251, 199] width 19 height 14
type input "**********"
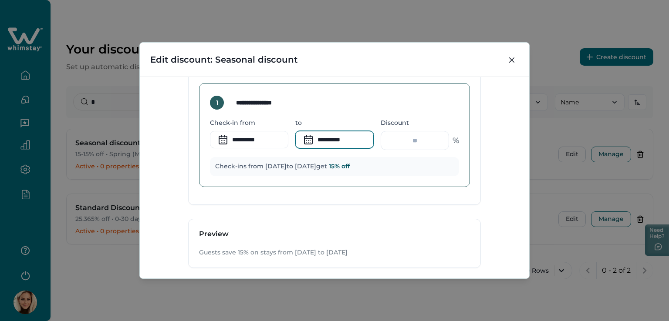
click at [324, 134] on input "**********" at bounding box center [334, 139] width 78 height 17
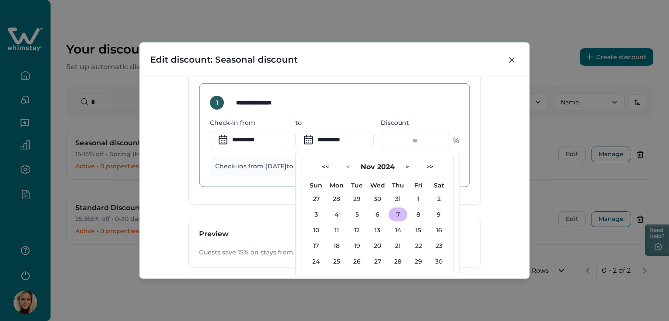
click at [346, 166] on button "<" at bounding box center [347, 167] width 17 height 14
click at [339, 168] on button "<" at bounding box center [347, 167] width 17 height 14
click at [340, 167] on button "<" at bounding box center [347, 167] width 17 height 14
click at [340, 167] on button "<" at bounding box center [342, 167] width 17 height 14
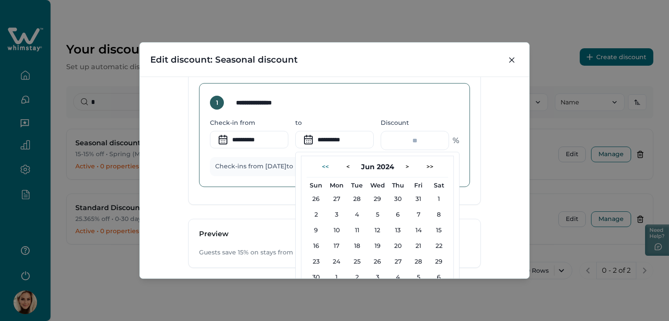
click at [320, 165] on button "<<" at bounding box center [325, 167] width 21 height 14
click at [350, 168] on button "<" at bounding box center [347, 167] width 17 height 14
click at [360, 195] on button "2" at bounding box center [356, 199] width 19 height 14
type input "**********"
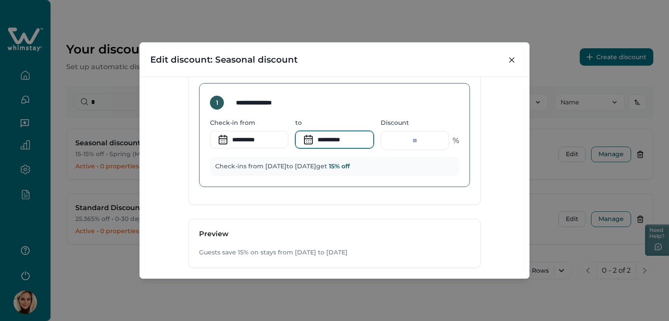
scroll to position [473, 0]
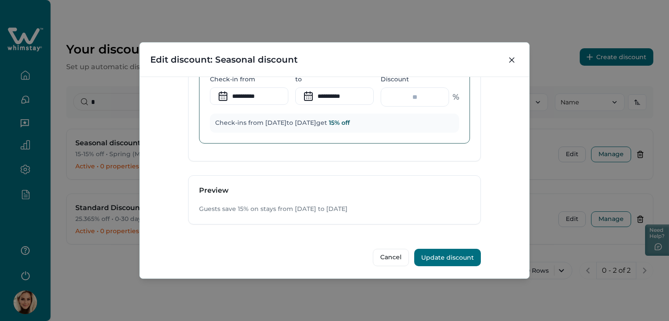
click at [454, 258] on button "Update discount" at bounding box center [447, 257] width 67 height 17
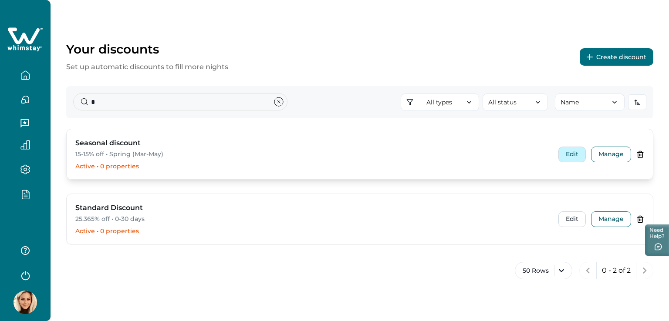
click at [575, 159] on button "Edit" at bounding box center [571, 155] width 27 height 16
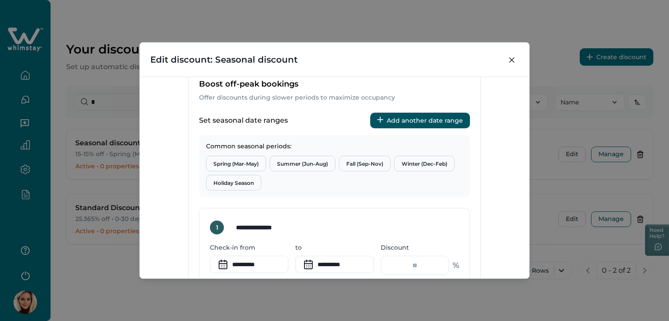
scroll to position [392, 0]
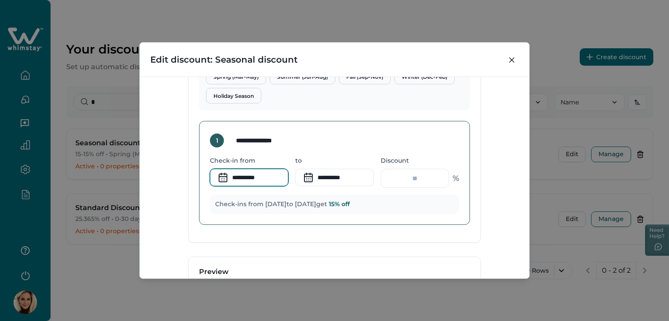
click at [268, 178] on input "**********" at bounding box center [249, 177] width 78 height 17
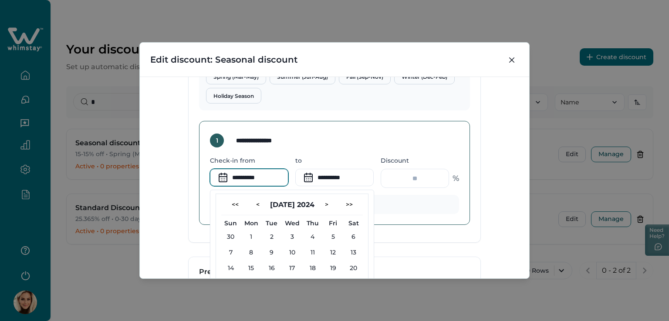
click at [367, 176] on input "**********" at bounding box center [334, 177] width 78 height 17
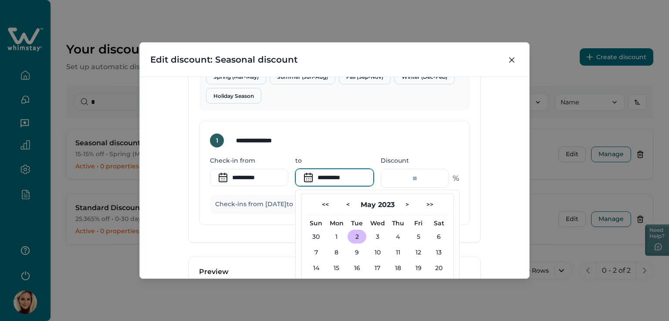
click at [200, 239] on div "**********" at bounding box center [335, 134] width 292 height 217
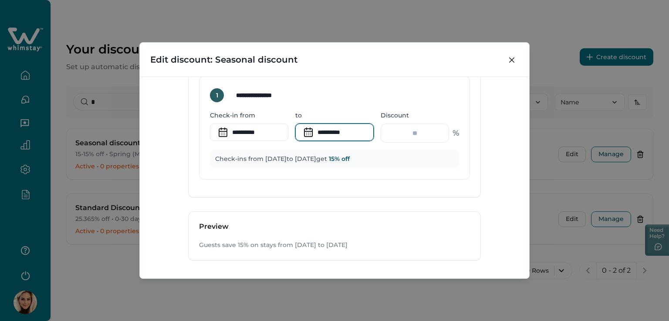
scroll to position [430, 0]
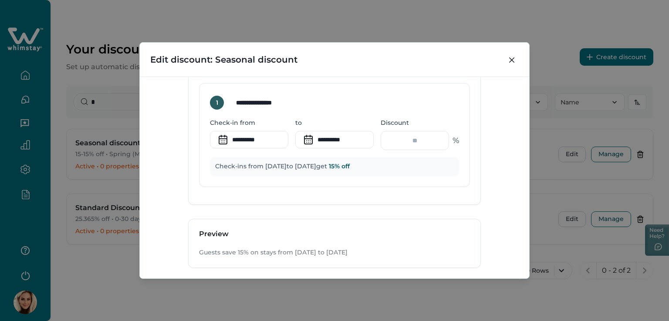
click at [407, 194] on div "**********" at bounding box center [335, 96] width 292 height 217
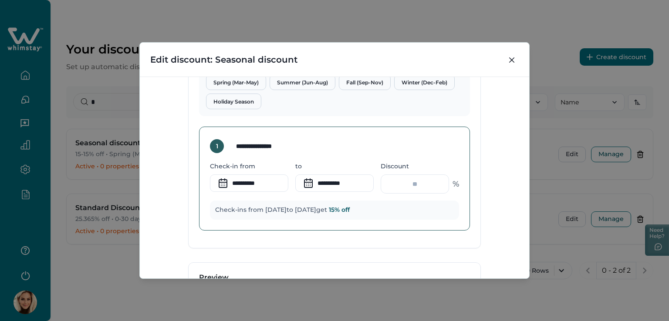
scroll to position [299, 0]
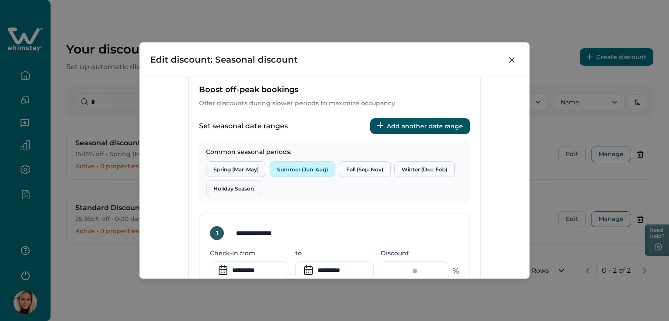
click at [307, 172] on button "Summer (Jun-Aug)" at bounding box center [303, 170] width 66 height 16
click at [240, 171] on button "Spring (Mar-May)" at bounding box center [236, 170] width 60 height 16
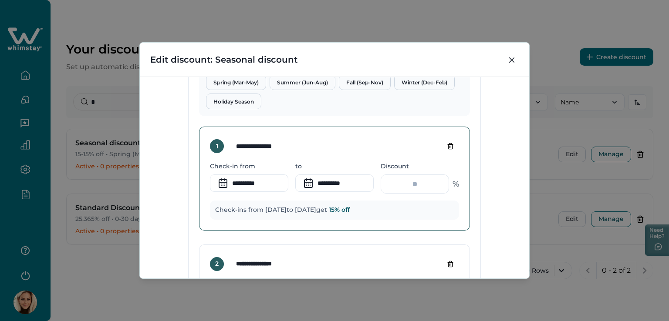
scroll to position [256, 0]
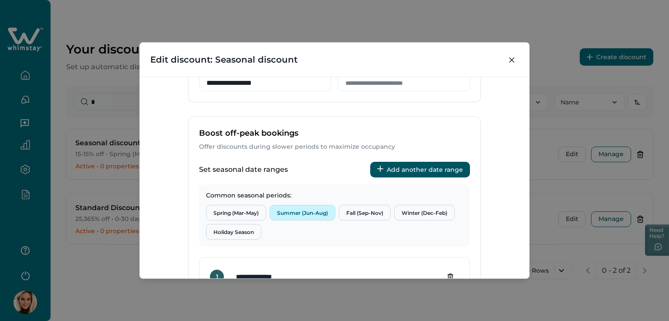
click at [313, 214] on button "Summer (Jun-Aug)" at bounding box center [303, 213] width 66 height 16
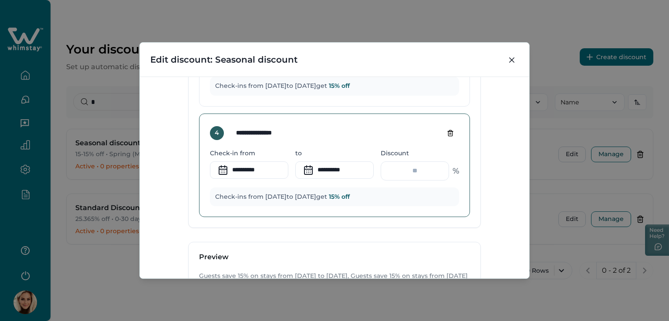
scroll to position [735, 0]
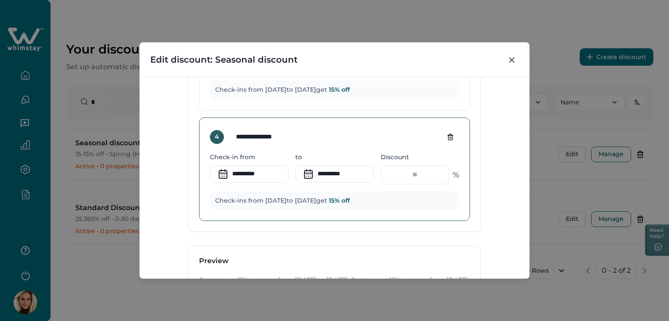
click at [448, 135] on icon "Delete tier" at bounding box center [450, 137] width 7 height 7
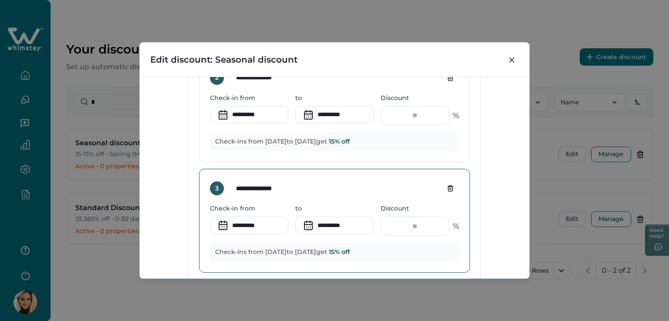
scroll to position [529, 0]
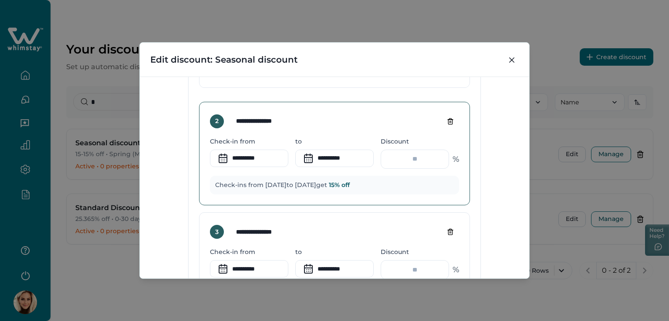
click at [220, 160] on icon at bounding box center [223, 159] width 14 height 14
click at [240, 154] on input "**********" at bounding box center [249, 158] width 78 height 17
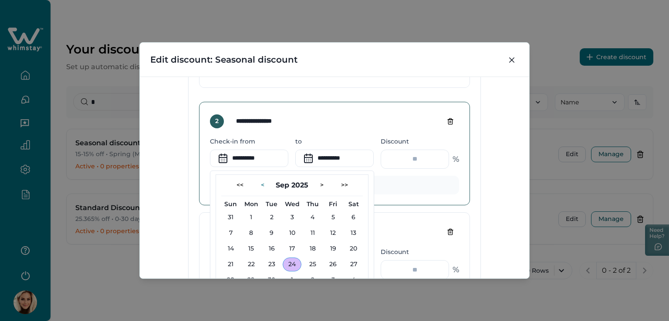
click at [260, 187] on button "<" at bounding box center [262, 186] width 17 height 14
click at [260, 187] on button "<" at bounding box center [257, 186] width 17 height 14
click at [260, 187] on button "<" at bounding box center [262, 186] width 17 height 14
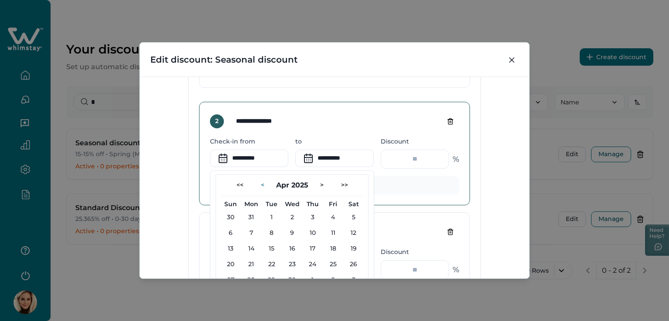
click at [260, 187] on button "<" at bounding box center [262, 186] width 17 height 14
click at [261, 185] on button "<" at bounding box center [262, 186] width 17 height 14
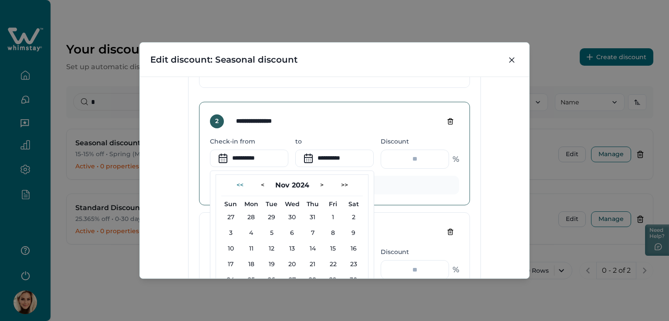
click at [234, 183] on button "<<" at bounding box center [239, 186] width 21 height 14
click at [323, 183] on button ">" at bounding box center [321, 186] width 17 height 14
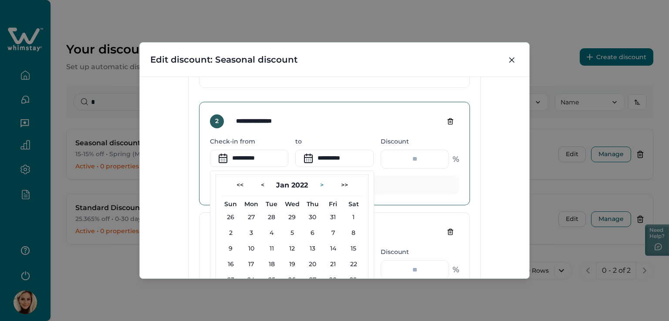
click at [323, 183] on button ">" at bounding box center [321, 186] width 17 height 14
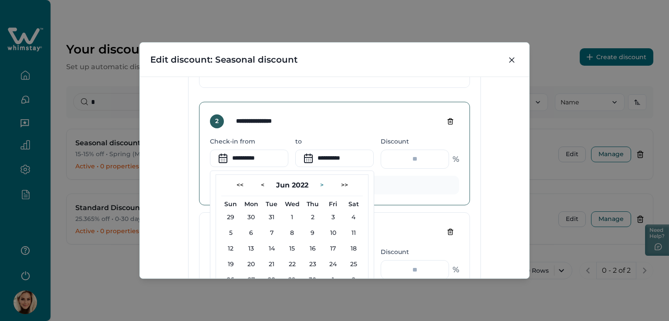
click at [323, 183] on button ">" at bounding box center [321, 186] width 17 height 14
click at [338, 184] on button ">>" at bounding box center [348, 186] width 21 height 14
click at [339, 184] on button ">>" at bounding box center [349, 186] width 21 height 14
click at [263, 185] on button "<" at bounding box center [257, 186] width 17 height 14
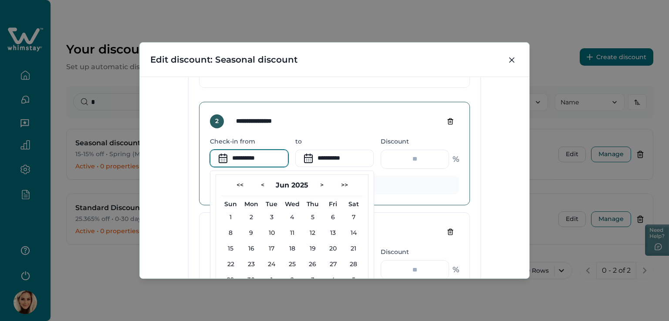
click at [421, 202] on div "**********" at bounding box center [334, 154] width 271 height 104
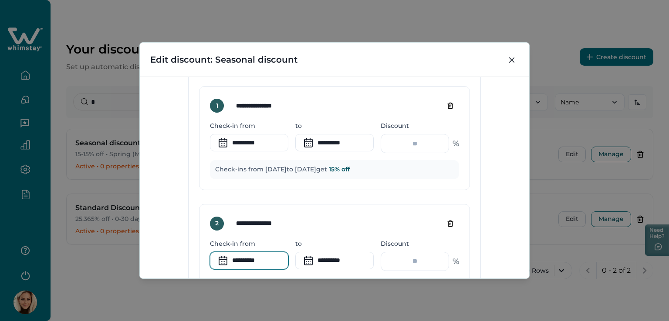
scroll to position [311, 0]
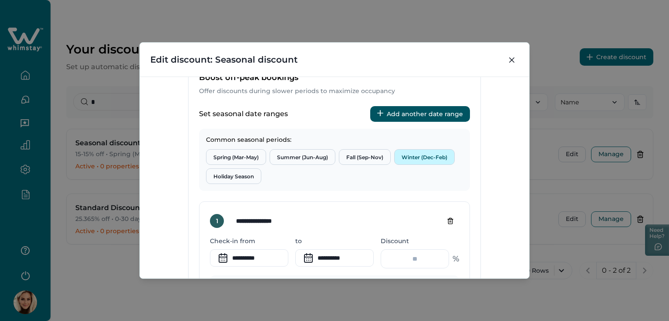
click at [437, 157] on button "Winter (Dec-Feb)" at bounding box center [424, 157] width 61 height 16
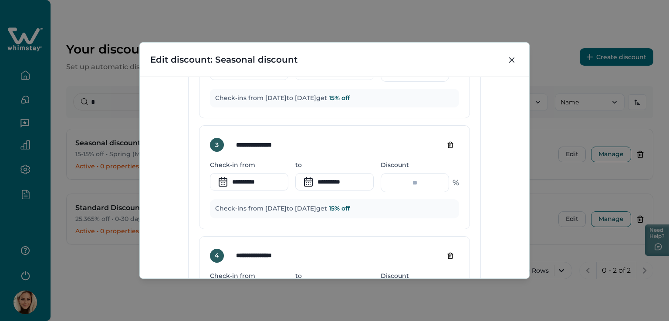
scroll to position [747, 0]
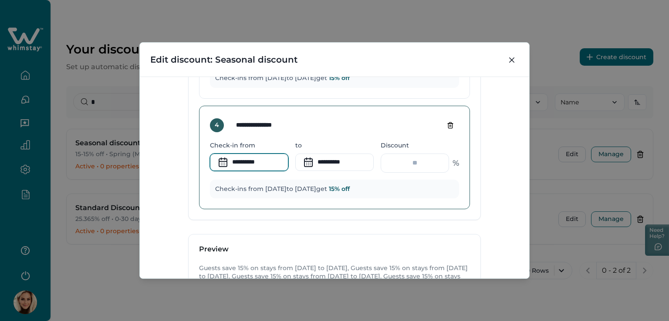
click at [241, 160] on input "**********" at bounding box center [249, 162] width 78 height 17
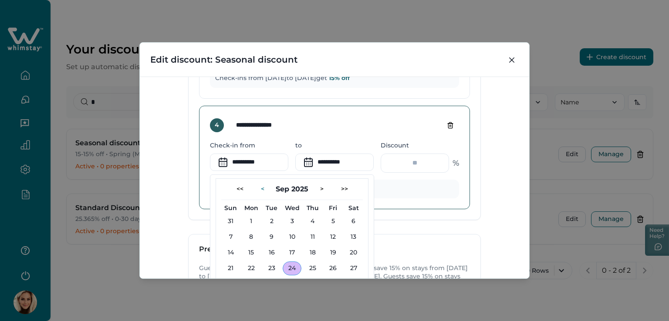
click at [259, 189] on button "<" at bounding box center [262, 189] width 17 height 14
click at [238, 187] on button "<<" at bounding box center [239, 189] width 21 height 14
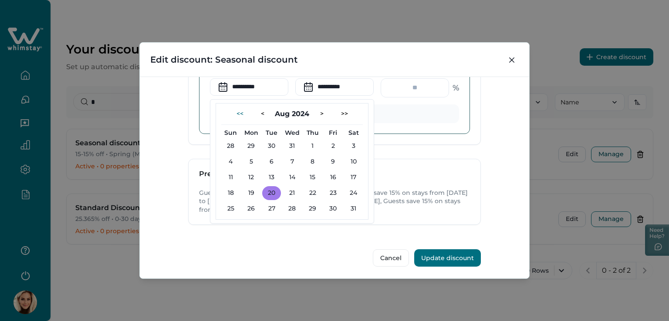
scroll to position [691, 0]
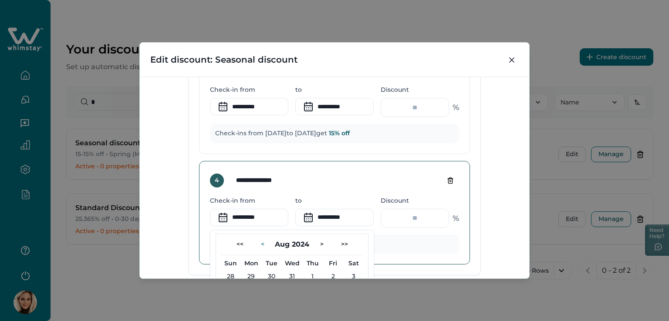
click at [259, 239] on button "<" at bounding box center [262, 245] width 17 height 14
click at [237, 243] on button "<<" at bounding box center [235, 245] width 21 height 14
click at [259, 245] on button "<" at bounding box center [257, 245] width 17 height 14
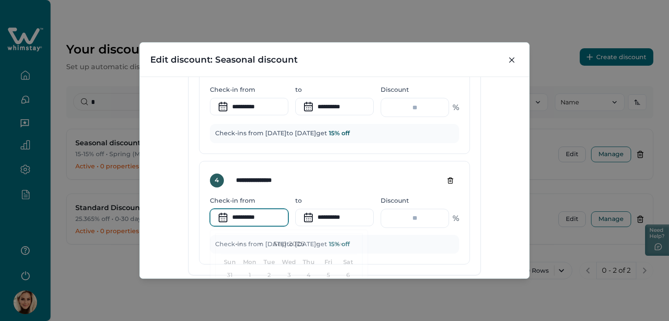
click at [482, 233] on div "**********" at bounding box center [334, 178] width 389 height 202
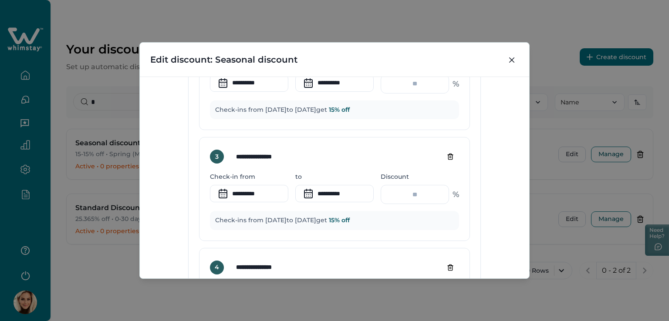
scroll to position [648, 0]
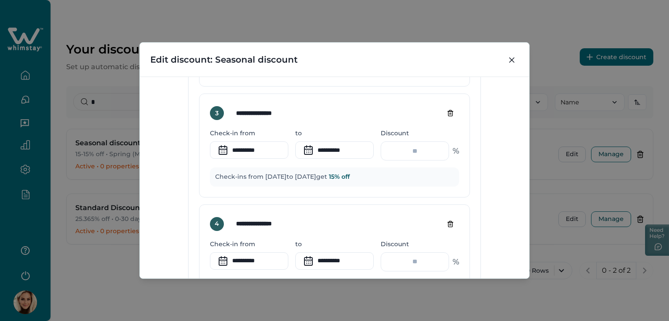
click at [172, 183] on div "**********" at bounding box center [334, 178] width 389 height 202
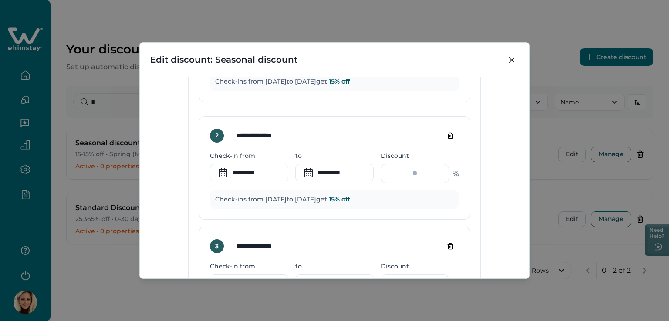
scroll to position [517, 0]
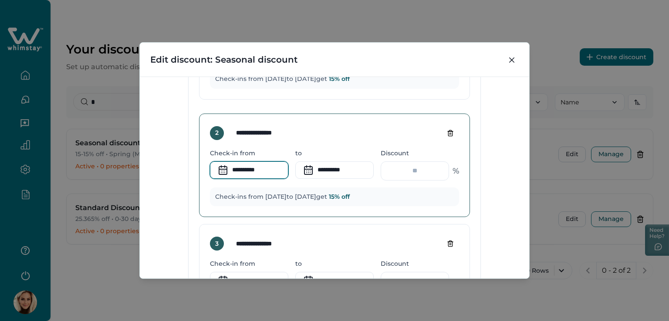
click at [249, 168] on input "**********" at bounding box center [249, 170] width 78 height 17
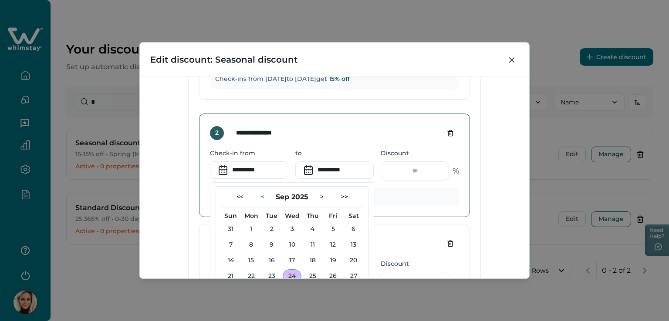
click at [259, 197] on button "<" at bounding box center [262, 197] width 17 height 14
click at [259, 197] on button "<" at bounding box center [257, 197] width 17 height 14
click at [259, 197] on button "<" at bounding box center [262, 197] width 17 height 14
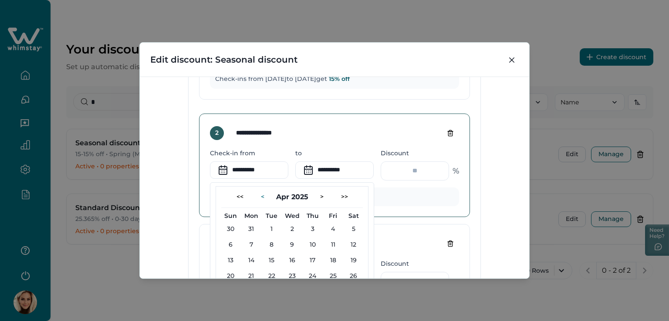
click at [259, 197] on button "<" at bounding box center [262, 197] width 17 height 14
click at [237, 197] on button "<<" at bounding box center [239, 197] width 21 height 14
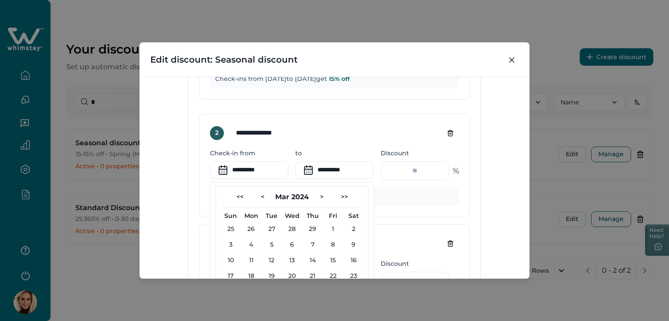
click at [496, 212] on div "**********" at bounding box center [334, 178] width 389 height 202
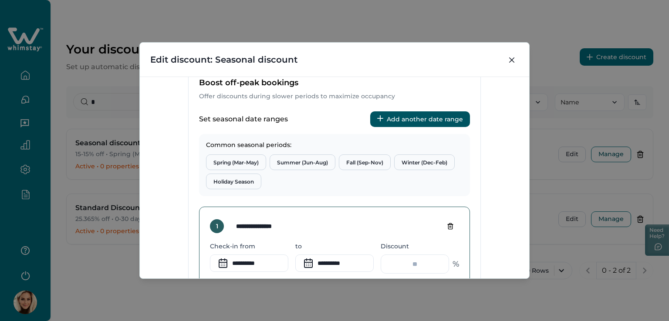
scroll to position [300, 0]
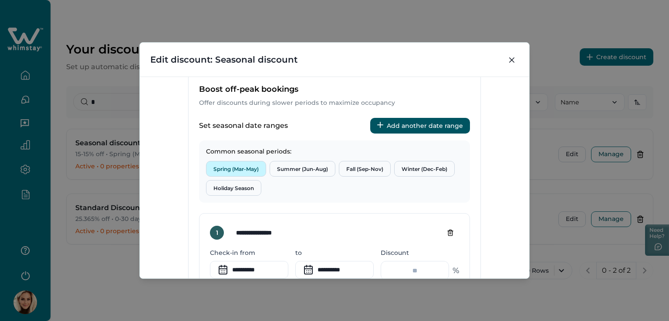
click at [233, 168] on button "Spring (Mar-May)" at bounding box center [236, 169] width 60 height 16
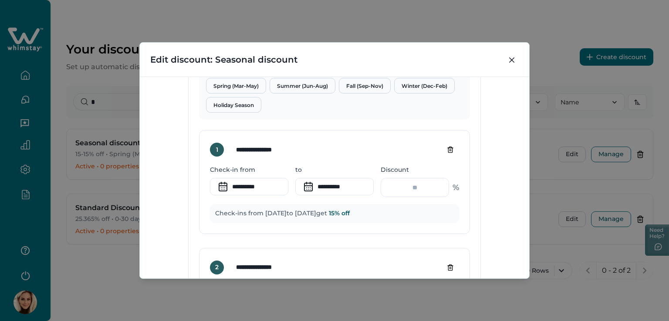
scroll to position [387, 0]
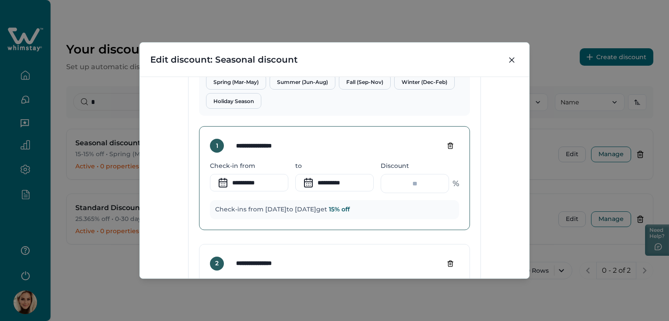
click at [451, 143] on icon "Delete tier" at bounding box center [450, 145] width 7 height 7
type input "**********"
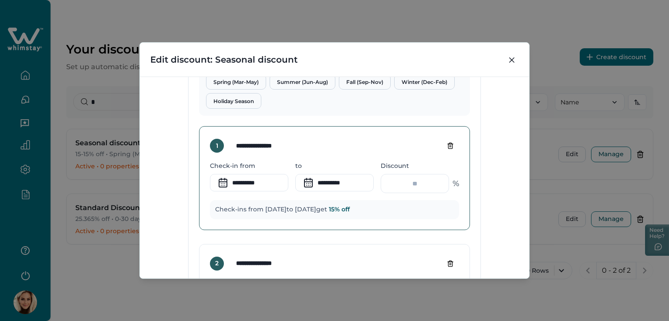
type input "**********"
click at [448, 145] on icon "Delete tier" at bounding box center [450, 145] width 7 height 7
type input "**********"
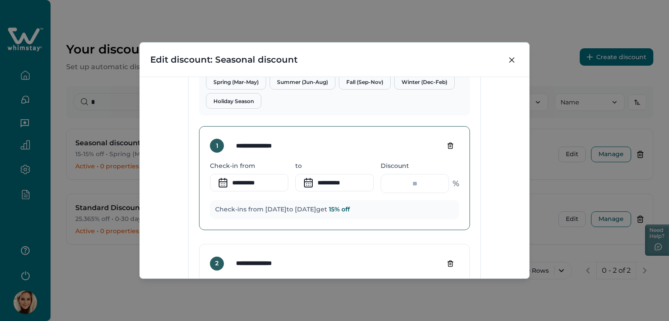
type input "**********"
click at [448, 145] on icon "Delete tier" at bounding box center [450, 145] width 7 height 7
type input "**********"
click at [448, 145] on icon "Delete tier" at bounding box center [450, 145] width 7 height 7
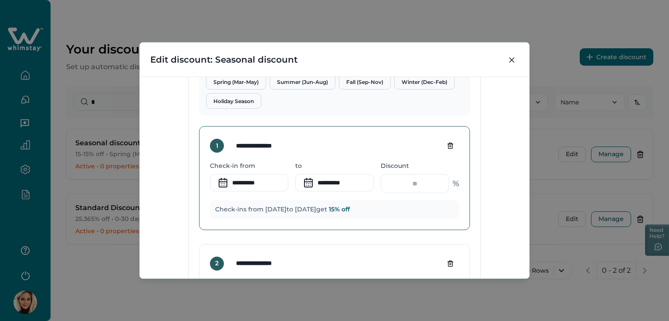
type input "**********"
click at [448, 145] on div "**********" at bounding box center [334, 145] width 249 height 17
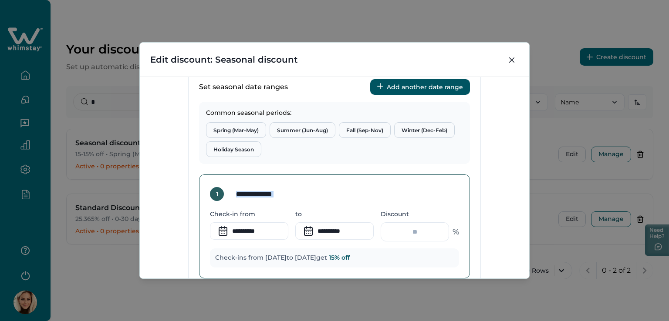
scroll to position [343, 0]
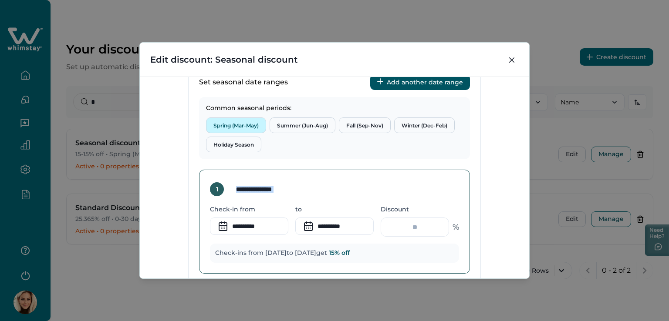
click at [237, 124] on button "Spring (Mar-May)" at bounding box center [236, 126] width 60 height 16
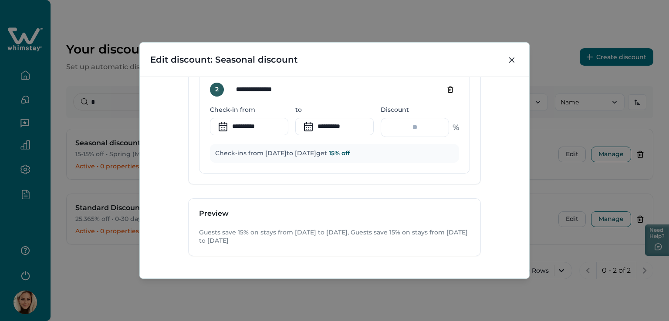
scroll to position [387, 0]
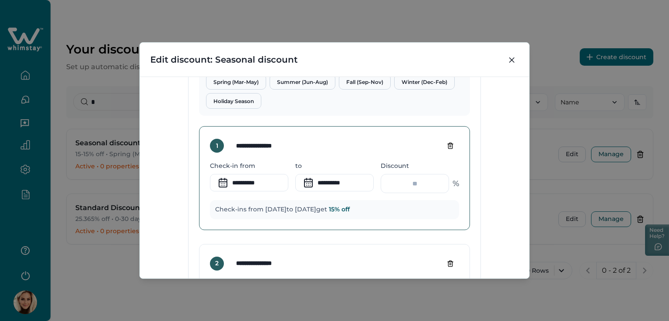
click at [71, 128] on div "**********" at bounding box center [334, 160] width 669 height 321
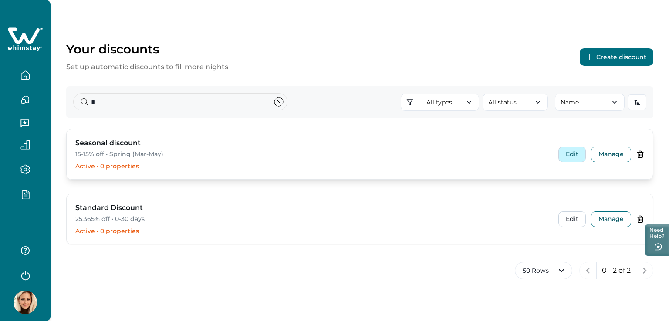
click at [569, 154] on button "Edit" at bounding box center [571, 155] width 27 height 16
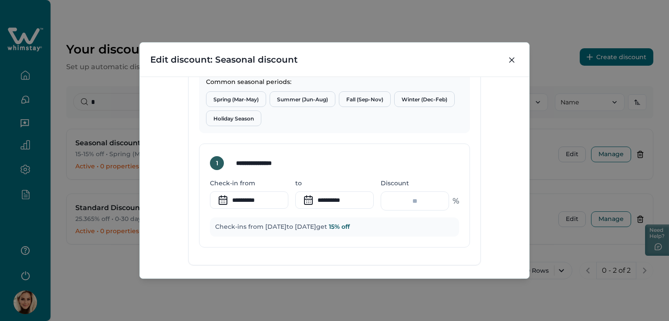
scroll to position [299, 0]
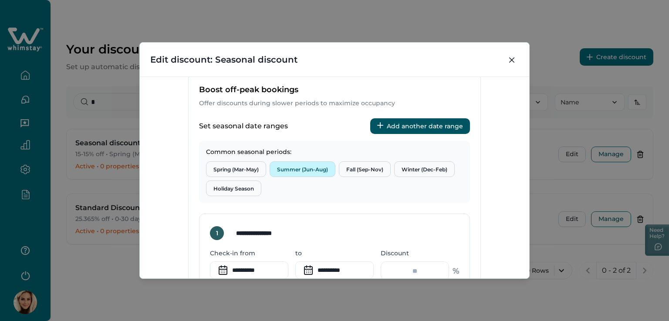
click at [292, 171] on button "Summer (Jun-Aug)" at bounding box center [303, 170] width 66 height 16
click at [373, 169] on button "Fall (Sep-Nov)" at bounding box center [365, 170] width 52 height 16
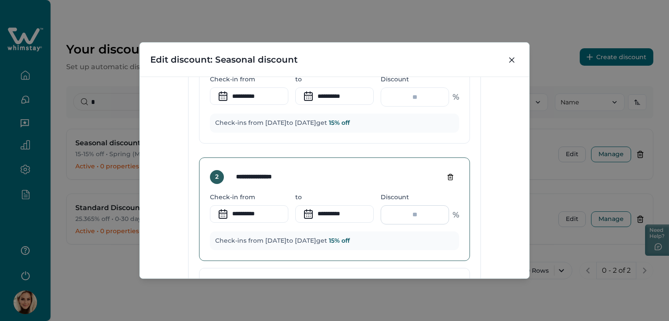
scroll to position [560, 0]
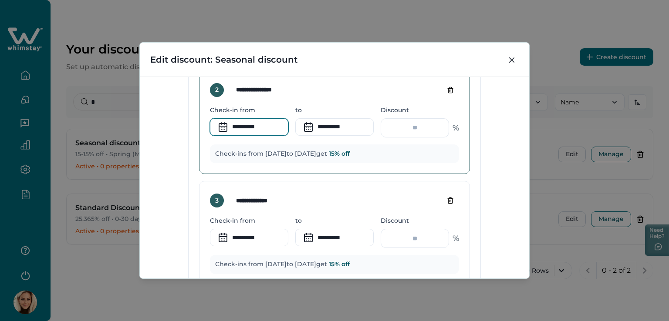
click at [251, 122] on input "**********" at bounding box center [249, 126] width 78 height 17
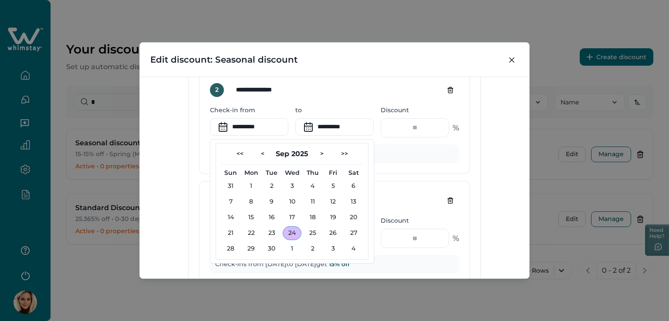
click at [502, 149] on div "**********" at bounding box center [334, 178] width 389 height 202
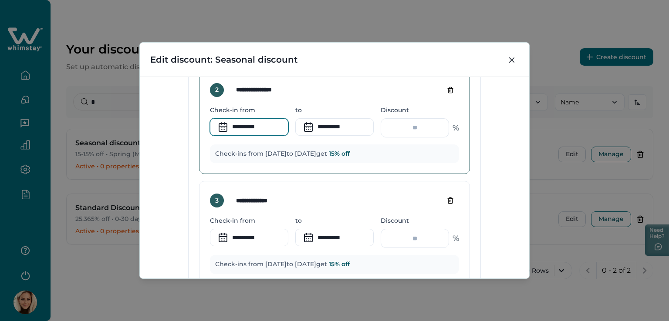
scroll to position [386, 0]
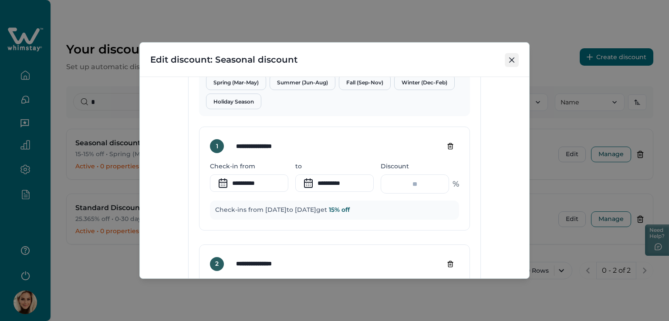
click at [509, 59] on button "Close" at bounding box center [512, 60] width 14 height 14
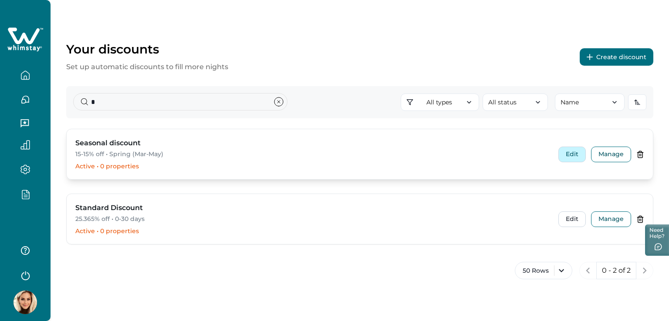
click at [571, 155] on button "Edit" at bounding box center [571, 155] width 27 height 16
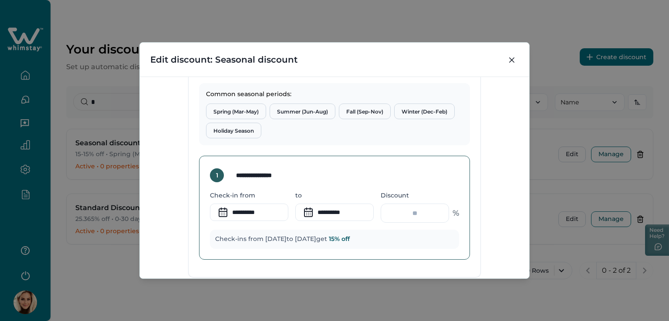
scroll to position [256, 0]
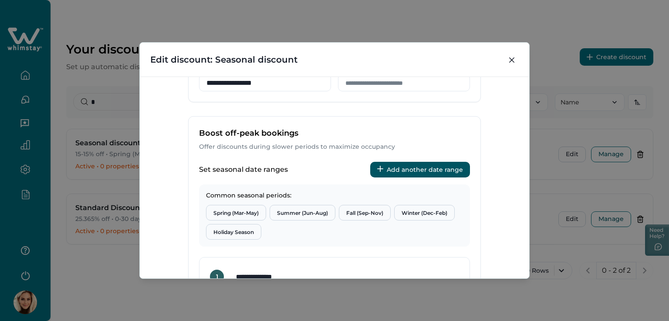
click at [423, 168] on button "Add another date range" at bounding box center [420, 170] width 100 height 16
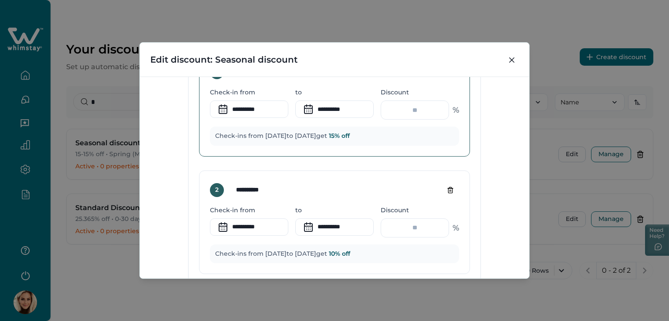
scroll to position [462, 0]
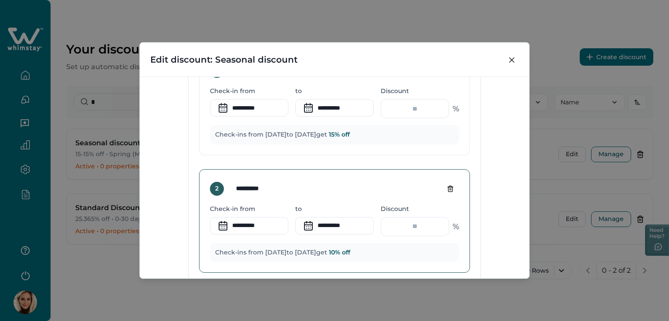
click at [450, 186] on icon "Delete tier" at bounding box center [450, 189] width 4 height 6
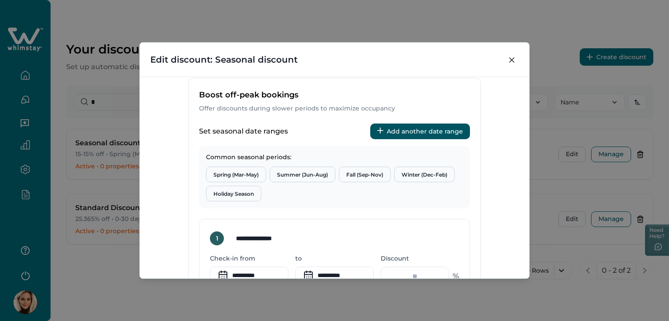
scroll to position [331, 0]
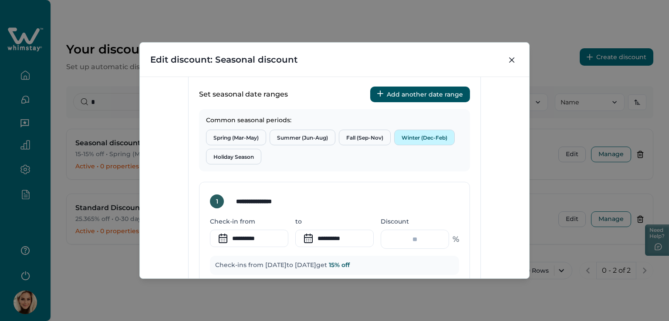
click at [428, 135] on button "Winter (Dec-Feb)" at bounding box center [424, 138] width 61 height 16
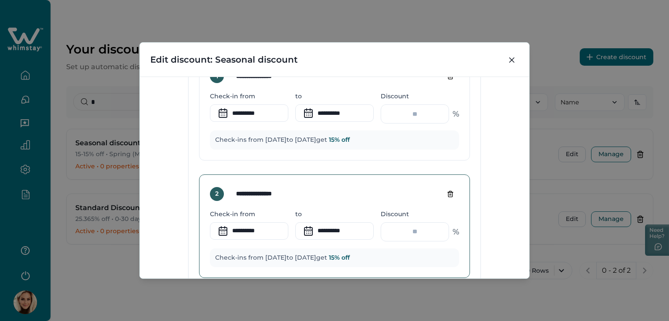
scroll to position [462, 0]
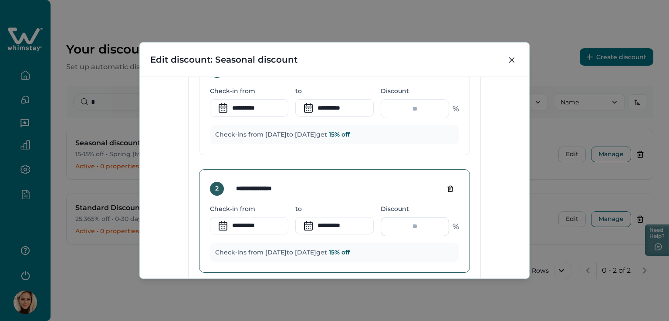
drag, startPoint x: 420, startPoint y: 225, endPoint x: 426, endPoint y: 224, distance: 6.2
click at [426, 224] on input "**" at bounding box center [415, 226] width 68 height 19
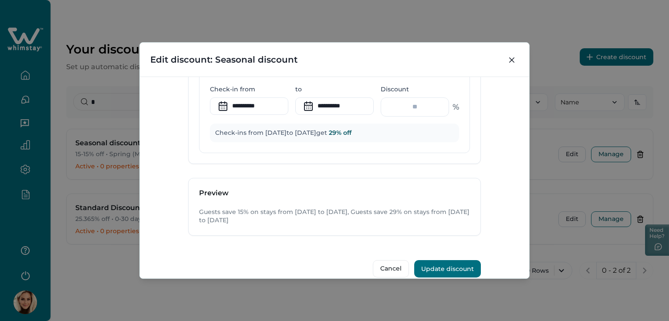
scroll to position [592, 0]
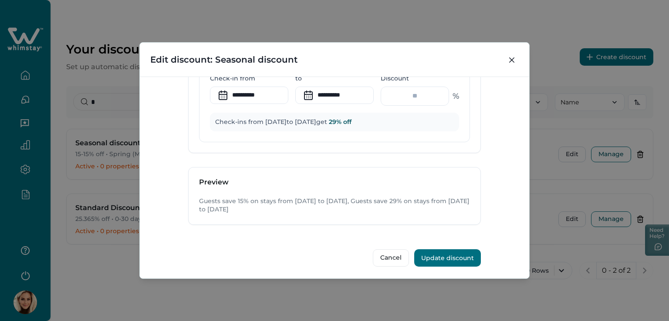
type input "**"
click at [449, 257] on button "Update discount" at bounding box center [447, 257] width 67 height 17
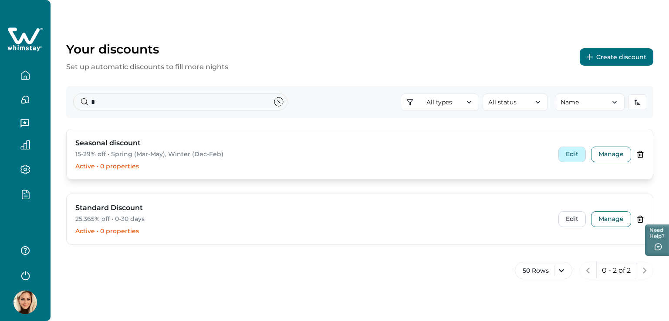
click at [572, 155] on button "Edit" at bounding box center [571, 155] width 27 height 16
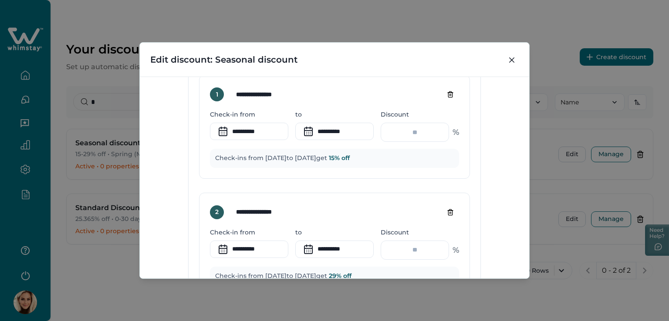
scroll to position [435, 0]
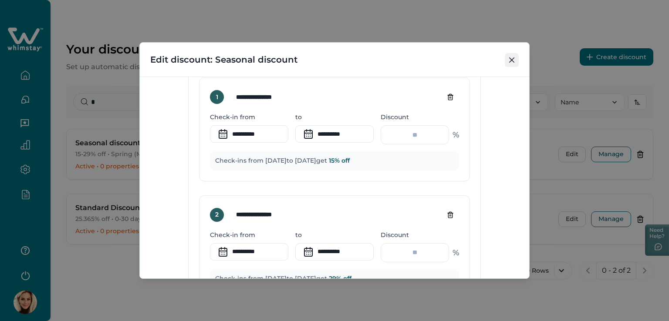
click at [511, 60] on icon "Close" at bounding box center [511, 59] width 5 height 5
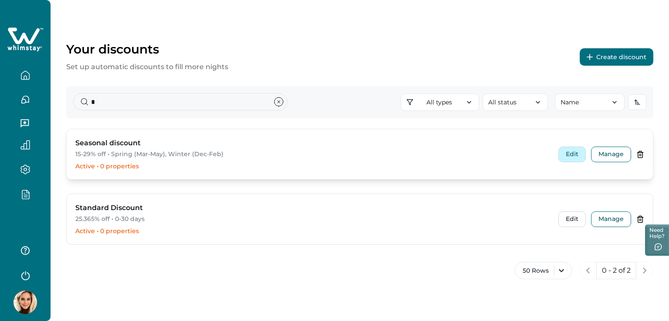
click at [569, 152] on button "Edit" at bounding box center [571, 155] width 27 height 16
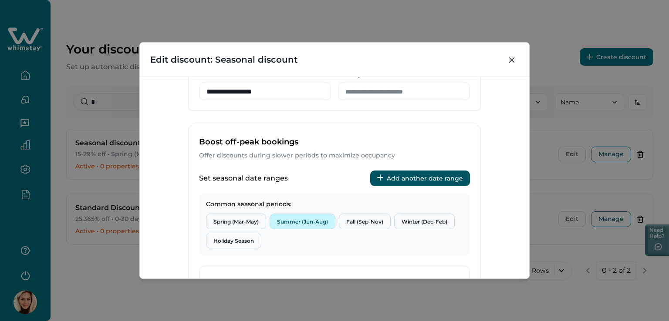
scroll to position [261, 0]
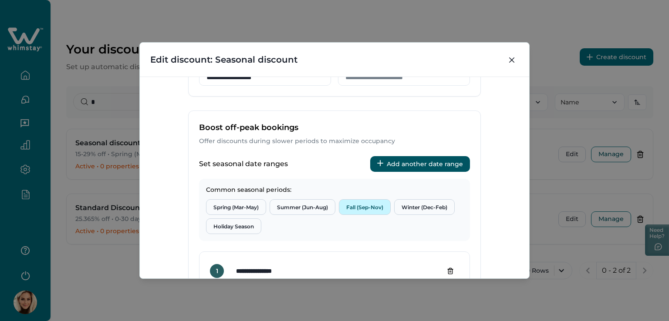
click at [377, 202] on button "Fall (Sep-Nov)" at bounding box center [365, 207] width 52 height 16
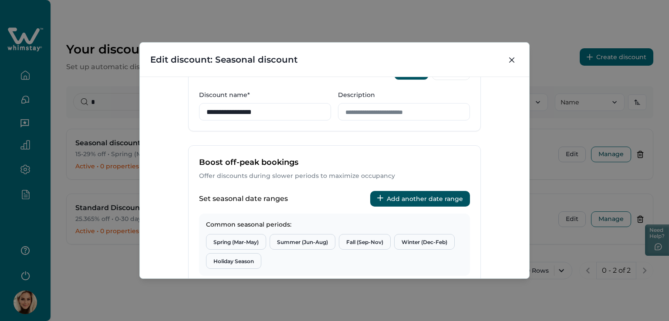
scroll to position [305, 0]
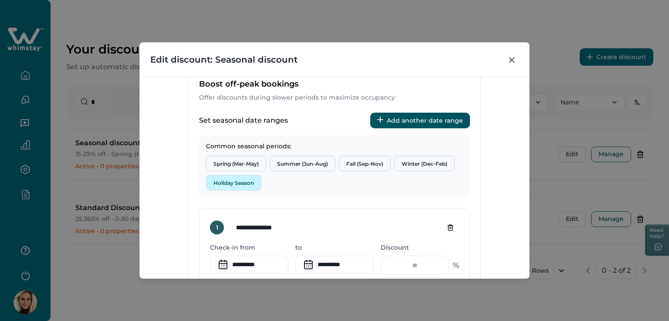
click at [220, 182] on button "Holiday Season" at bounding box center [233, 183] width 55 height 16
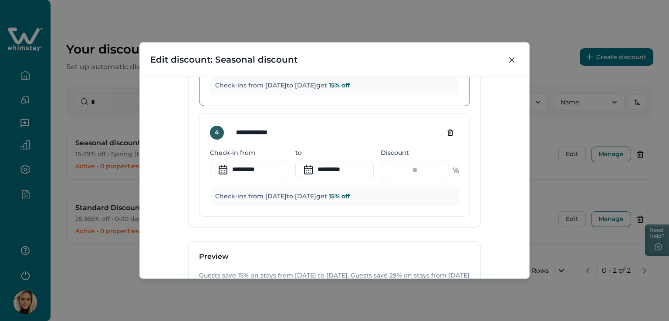
scroll to position [740, 0]
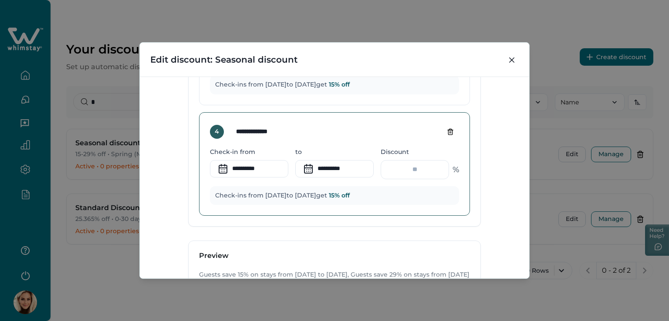
drag, startPoint x: 408, startPoint y: 169, endPoint x: 448, endPoint y: 173, distance: 39.4
click at [448, 173] on div "** %" at bounding box center [420, 169] width 78 height 19
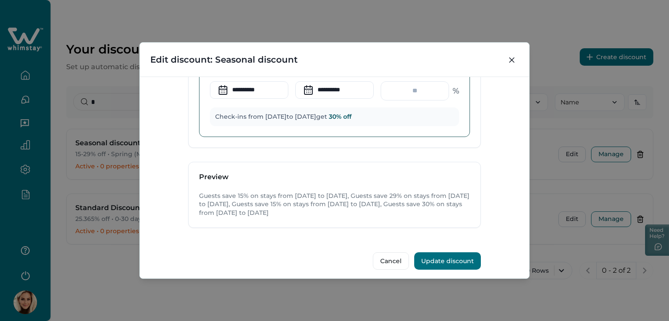
scroll to position [822, 0]
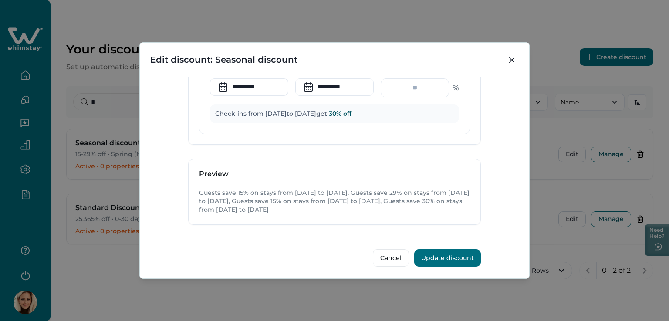
type input "**"
click at [449, 253] on button "Update discount" at bounding box center [447, 257] width 67 height 17
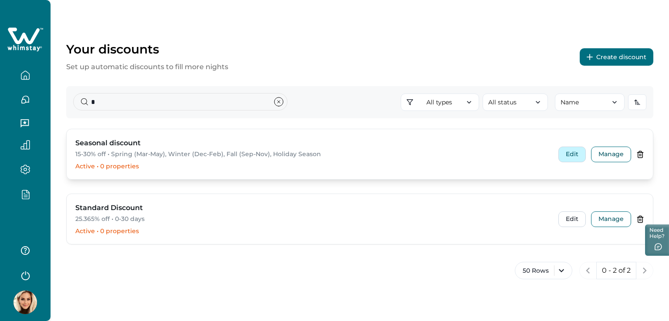
click at [578, 156] on button "Edit" at bounding box center [571, 155] width 27 height 16
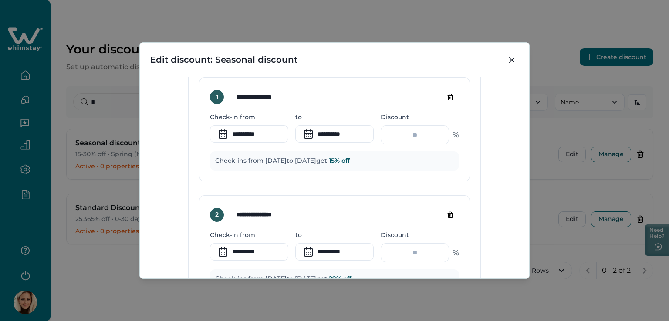
scroll to position [522, 0]
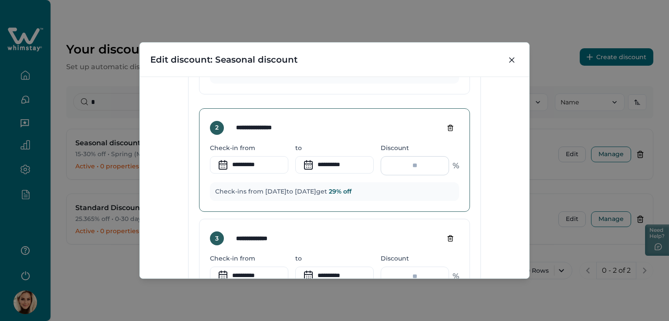
drag, startPoint x: 411, startPoint y: 166, endPoint x: 430, endPoint y: 164, distance: 18.9
click at [430, 164] on input "**" at bounding box center [415, 165] width 68 height 19
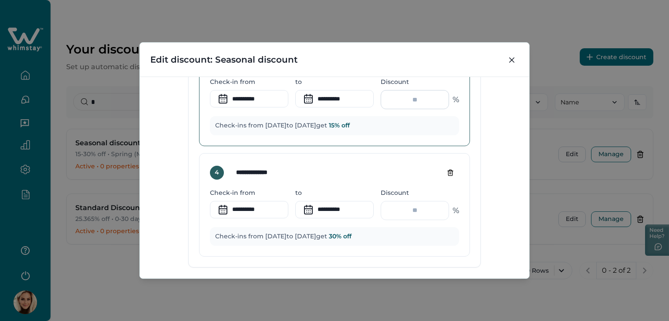
scroll to position [784, 0]
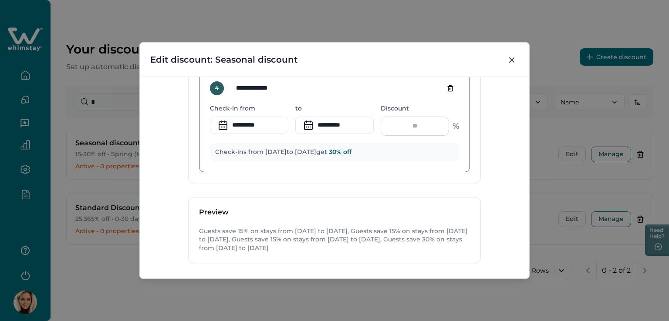
type input "**"
drag, startPoint x: 407, startPoint y: 124, endPoint x: 427, endPoint y: 121, distance: 19.8
click at [425, 121] on input "**" at bounding box center [415, 126] width 68 height 19
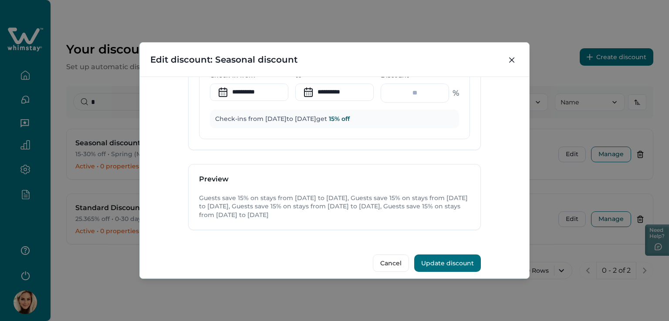
scroll to position [822, 0]
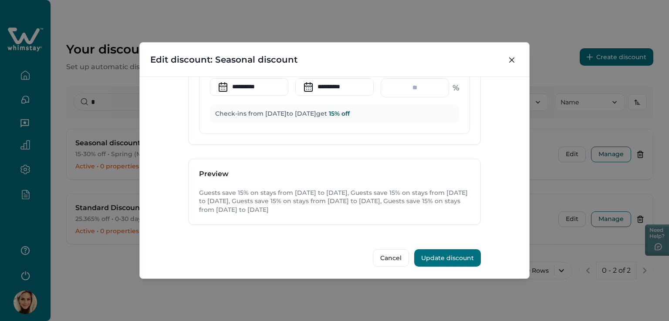
type input "**"
click at [441, 255] on button "Update discount" at bounding box center [447, 257] width 67 height 17
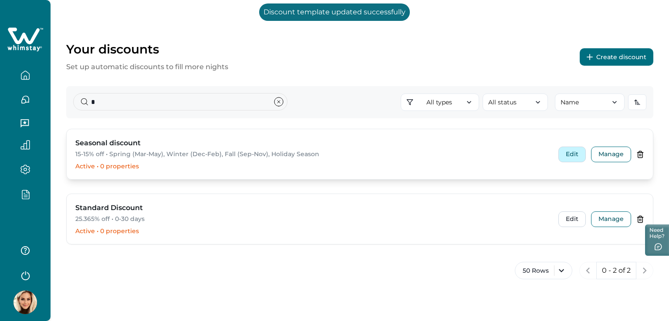
click at [569, 155] on button "Edit" at bounding box center [571, 155] width 27 height 16
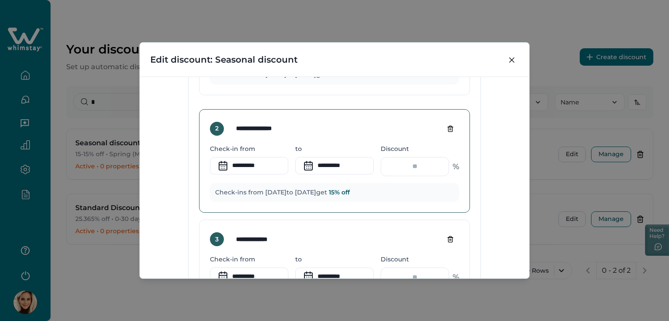
scroll to position [522, 0]
drag, startPoint x: 402, startPoint y: 164, endPoint x: 452, endPoint y: 164, distance: 50.1
click at [452, 164] on div "** %" at bounding box center [420, 165] width 78 height 19
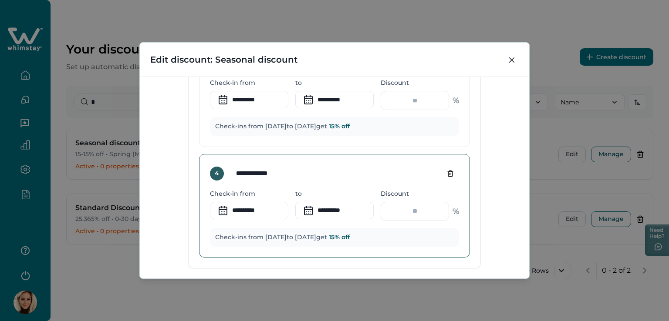
scroll to position [740, 0]
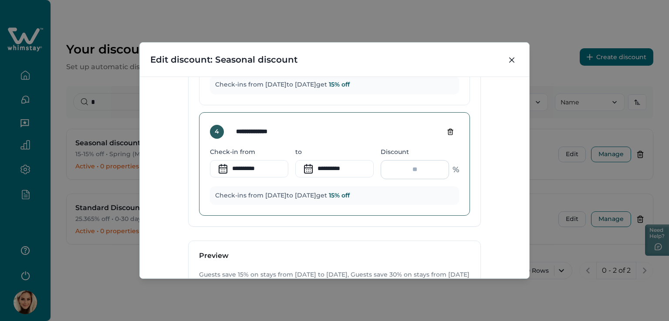
type input "**"
drag, startPoint x: 404, startPoint y: 165, endPoint x: 435, endPoint y: 161, distance: 30.7
click at [435, 161] on input "**" at bounding box center [415, 169] width 68 height 19
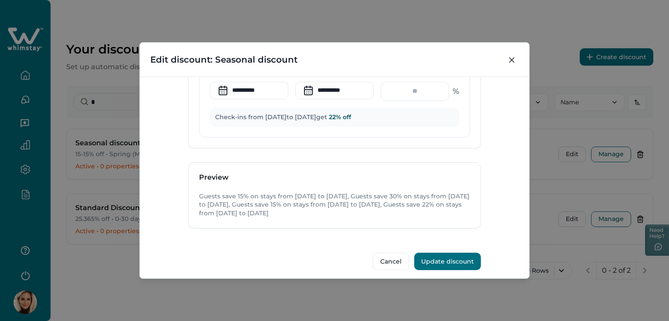
scroll to position [822, 0]
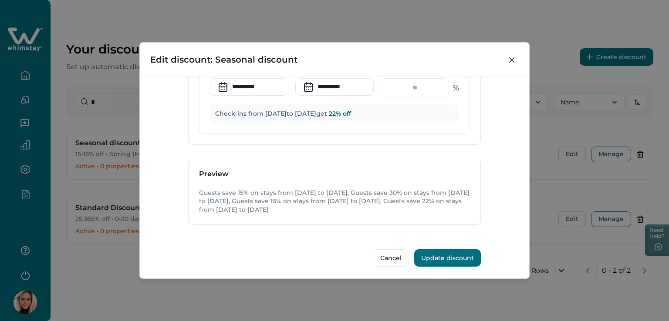
type input "**"
click at [451, 257] on button "Update discount" at bounding box center [447, 257] width 67 height 17
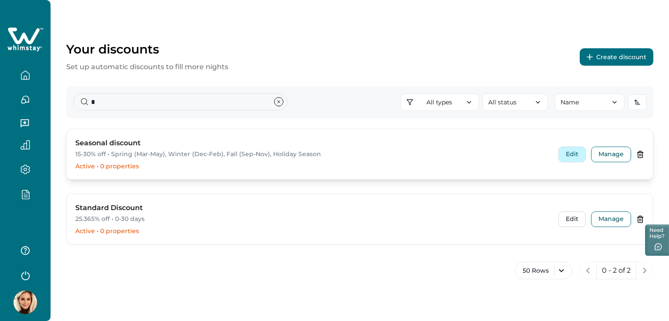
click at [563, 150] on button "Edit" at bounding box center [571, 155] width 27 height 16
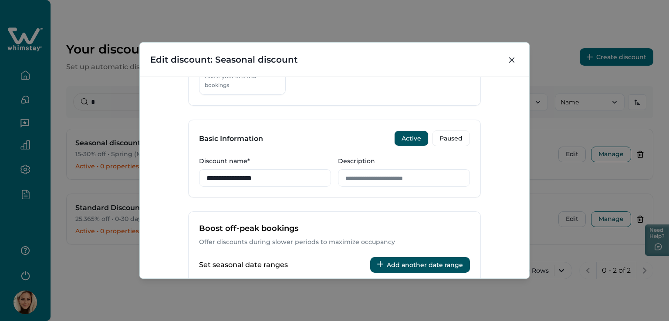
scroll to position [0, 0]
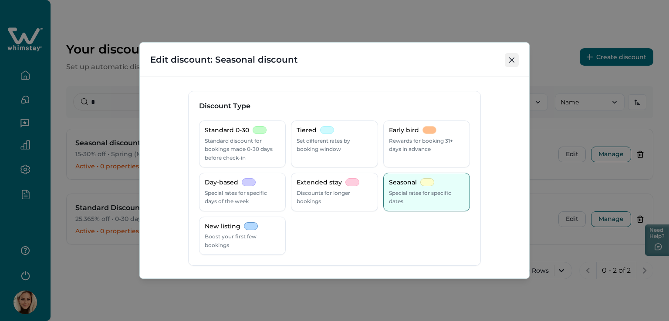
click at [515, 61] on button "Close" at bounding box center [512, 60] width 14 height 14
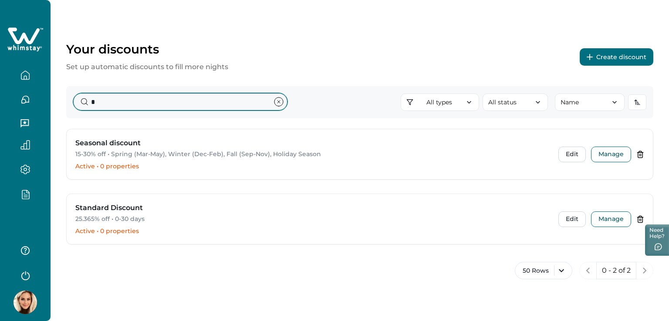
drag, startPoint x: 134, startPoint y: 101, endPoint x: 82, endPoint y: 96, distance: 52.5
click at [84, 96] on input "*" at bounding box center [180, 101] width 214 height 17
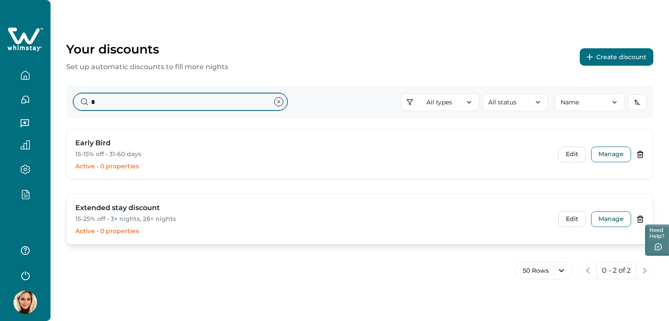
type input "*"
click at [105, 217] on p "15-25% off • 3+ nights, 28+ nights" at bounding box center [311, 219] width 472 height 9
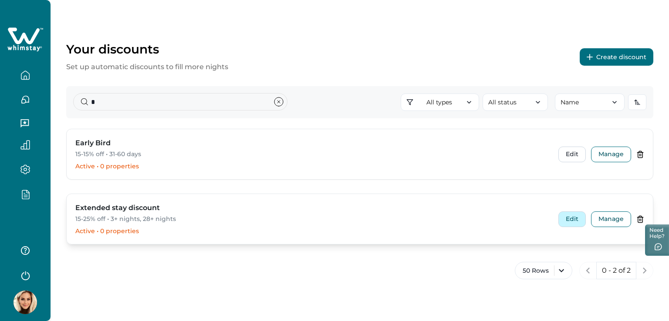
click at [583, 222] on button "Edit" at bounding box center [571, 220] width 27 height 16
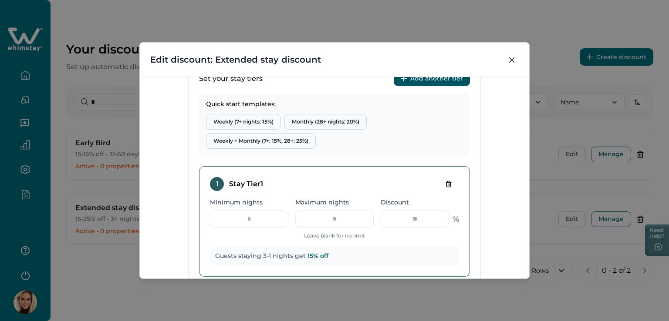
scroll to position [303, 0]
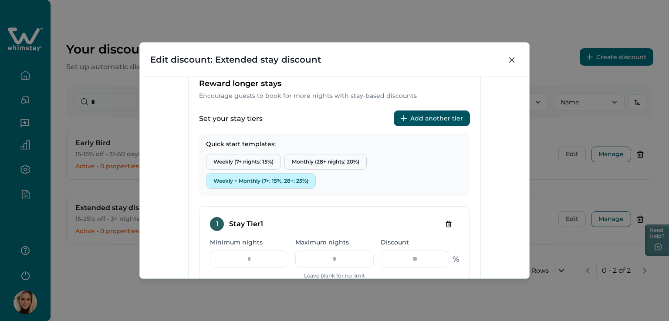
click at [278, 179] on button "Weekly + Monthly (7+: 15%, 28+: 25%)" at bounding box center [261, 181] width 110 height 16
type input "*"
type input "**"
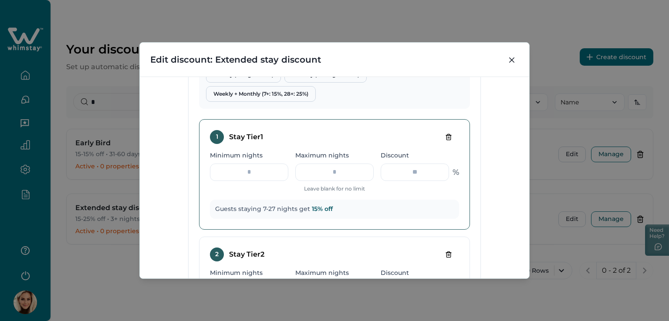
scroll to position [259, 0]
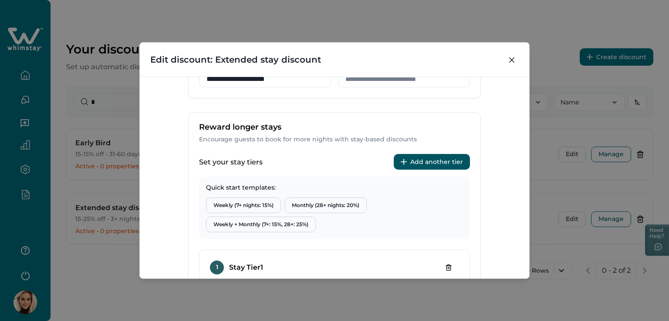
click at [438, 163] on button "Add another tier" at bounding box center [432, 162] width 76 height 16
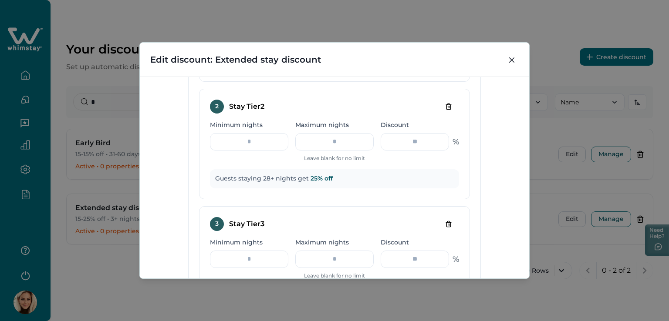
scroll to position [651, 0]
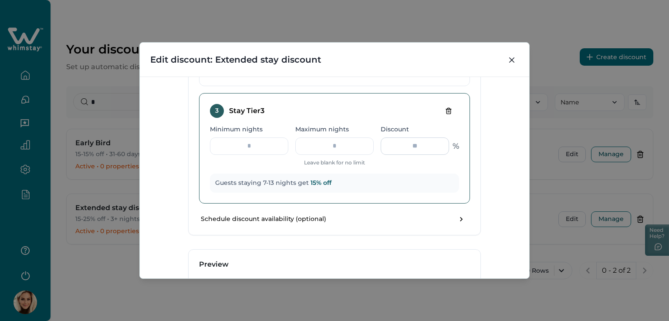
drag, startPoint x: 411, startPoint y: 143, endPoint x: 431, endPoint y: 142, distance: 20.1
click at [431, 142] on input "**" at bounding box center [415, 146] width 68 height 17
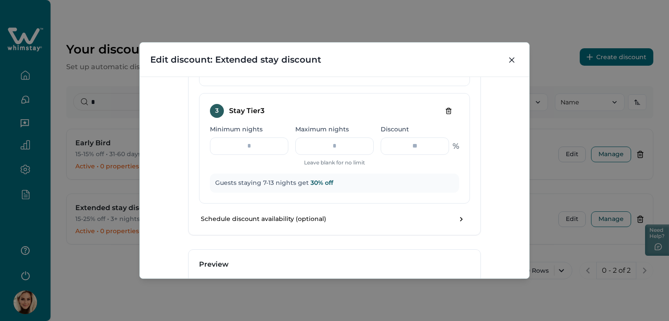
scroll to position [725, 0]
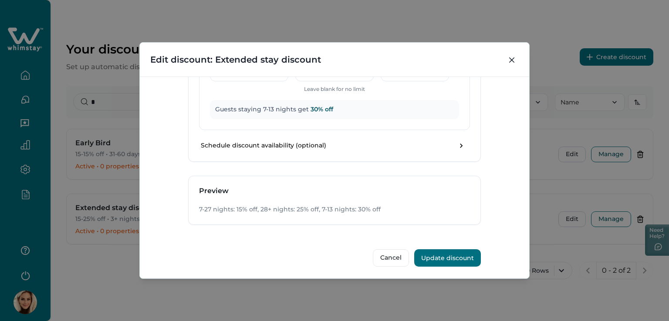
type input "**"
click at [443, 253] on button "Update discount" at bounding box center [447, 257] width 67 height 17
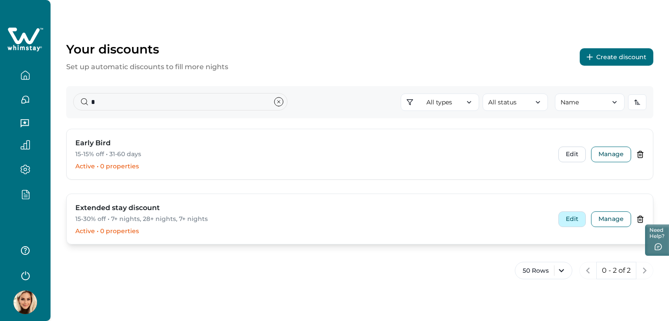
click at [575, 217] on button "Edit" at bounding box center [571, 220] width 27 height 16
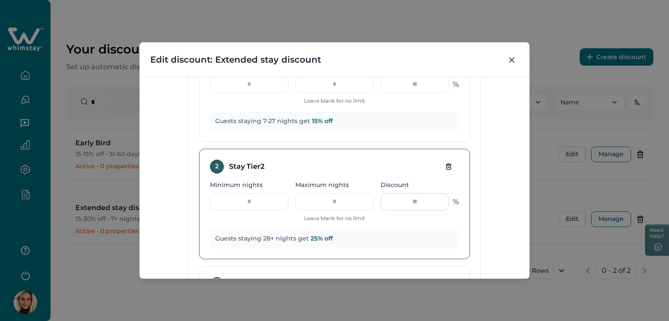
scroll to position [479, 0]
drag, startPoint x: 404, startPoint y: 199, endPoint x: 427, endPoint y: 195, distance: 23.4
click at [427, 195] on input "**" at bounding box center [415, 200] width 68 height 17
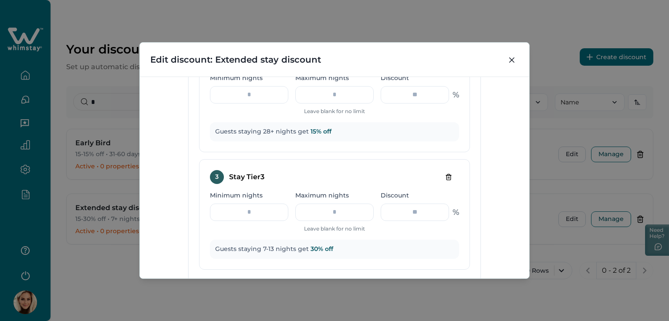
scroll to position [610, 0]
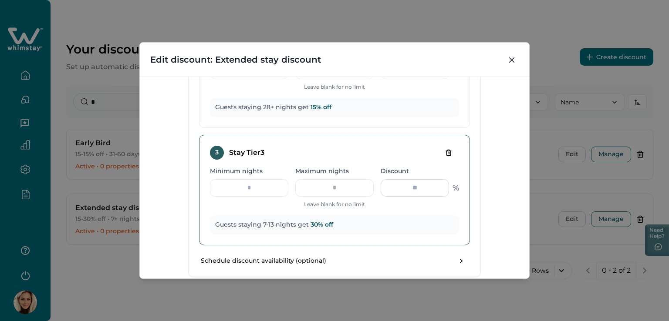
type input "**"
drag, startPoint x: 425, startPoint y: 184, endPoint x: 459, endPoint y: 180, distance: 33.8
click at [453, 180] on div "** %" at bounding box center [420, 187] width 78 height 17
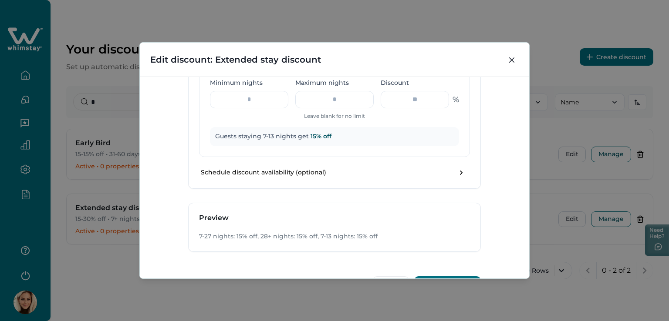
scroll to position [725, 0]
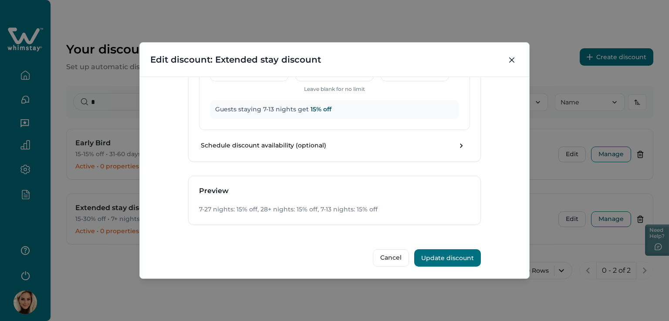
type input "**"
click at [452, 252] on button "Update discount" at bounding box center [447, 257] width 67 height 17
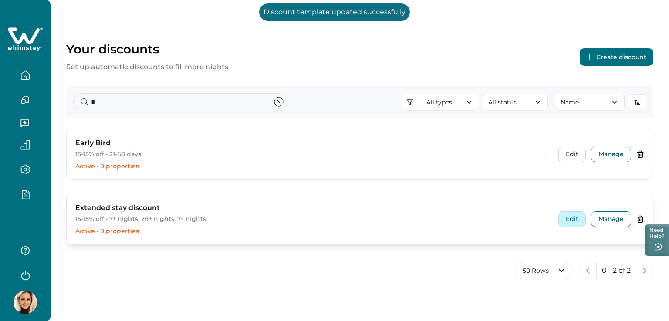
click at [576, 220] on button "Edit" at bounding box center [571, 220] width 27 height 16
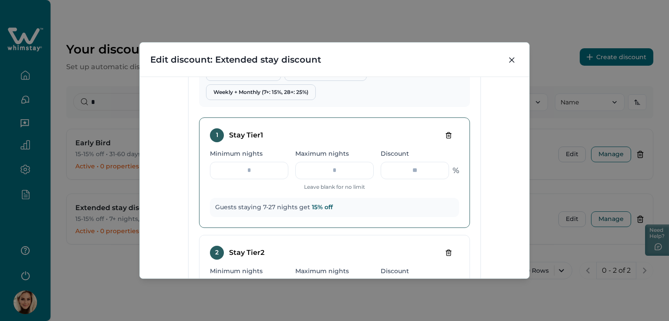
scroll to position [435, 0]
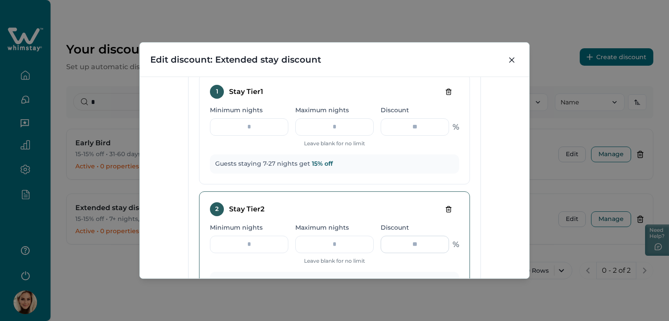
drag, startPoint x: 410, startPoint y: 244, endPoint x: 403, endPoint y: 244, distance: 7.0
click at [403, 244] on input "**" at bounding box center [415, 244] width 68 height 17
type input "*"
type input "**"
click at [490, 231] on div "**********" at bounding box center [334, 178] width 389 height 202
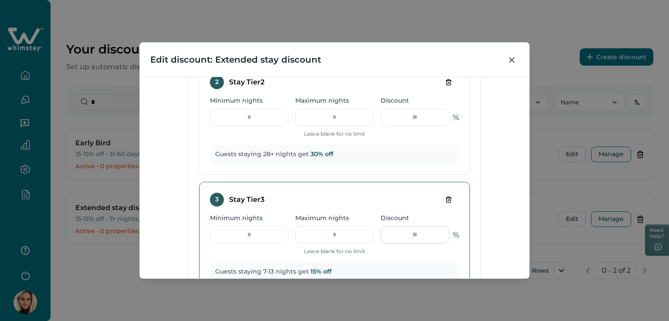
scroll to position [566, 0]
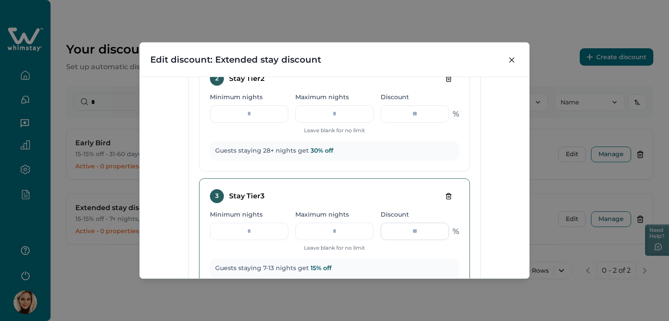
drag, startPoint x: 418, startPoint y: 237, endPoint x: 418, endPoint y: 232, distance: 5.2
click at [418, 236] on input "**" at bounding box center [415, 231] width 68 height 17
drag, startPoint x: 418, startPoint y: 232, endPoint x: 394, endPoint y: 230, distance: 23.6
click at [400, 228] on input "**" at bounding box center [415, 231] width 68 height 17
type input "**"
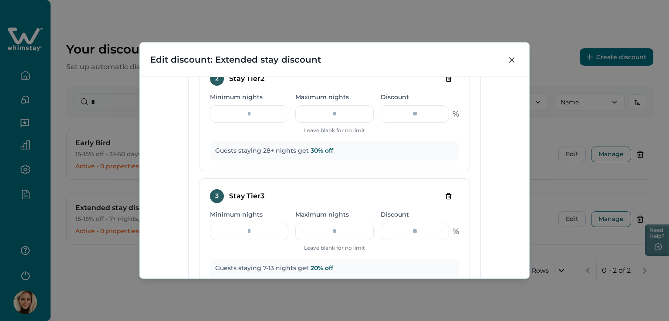
click at [512, 209] on div "**********" at bounding box center [334, 178] width 389 height 202
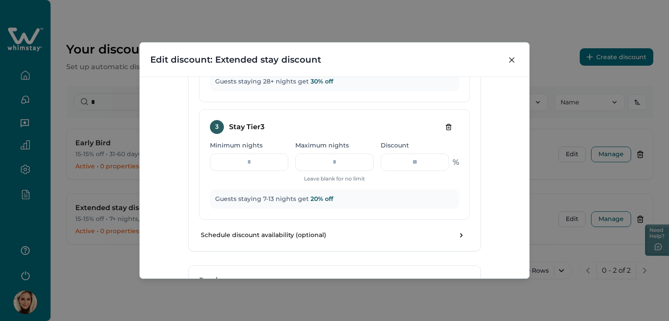
scroll to position [725, 0]
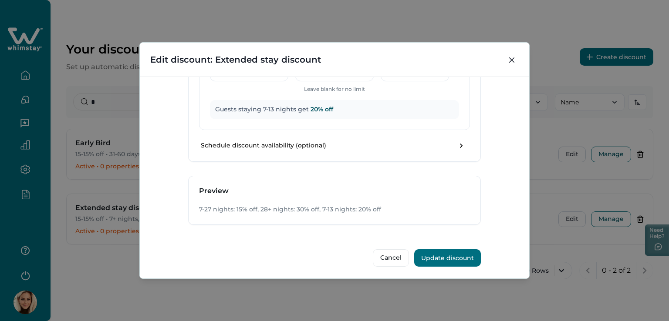
click at [451, 255] on button "Update discount" at bounding box center [447, 257] width 67 height 17
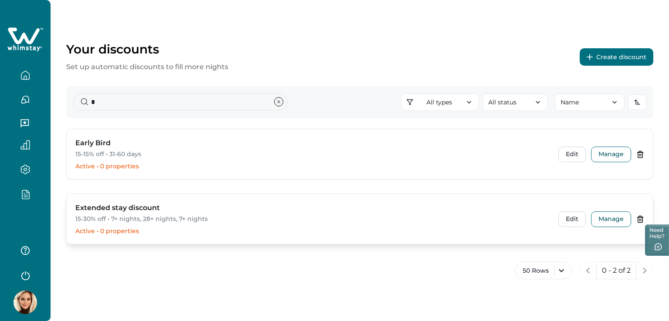
click at [570, 227] on div "Extended stay discount 15-30% off • 7+ nights, 28+ nights, 7+ nights Active • 0…" at bounding box center [360, 219] width 586 height 50
click at [573, 216] on button "Edit" at bounding box center [571, 220] width 27 height 16
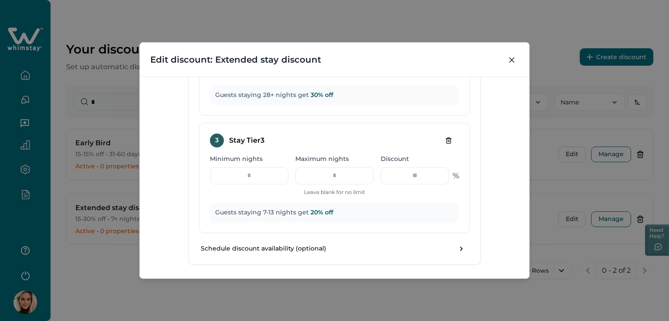
scroll to position [566, 0]
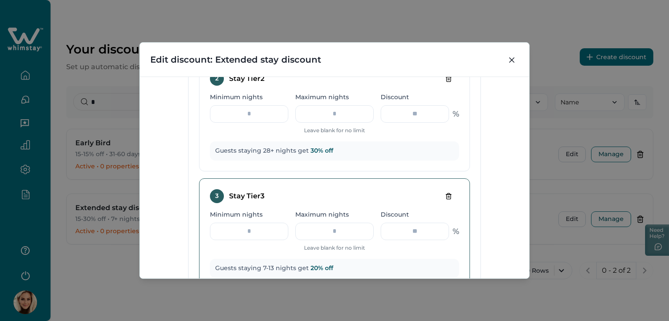
click at [448, 197] on icon "Delete tier" at bounding box center [448, 196] width 4 height 6
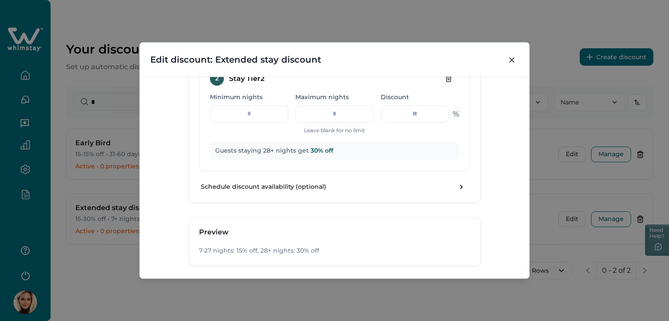
scroll to position [435, 0]
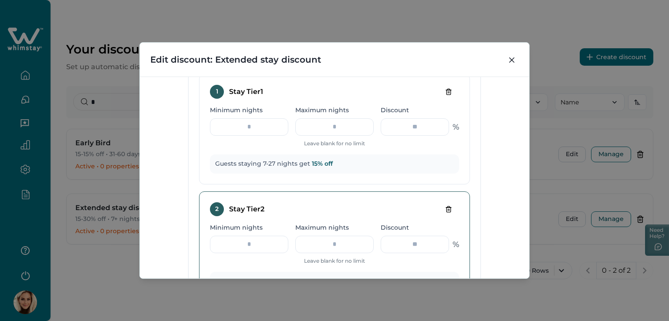
click at [446, 211] on icon "Delete tier" at bounding box center [448, 209] width 4 height 6
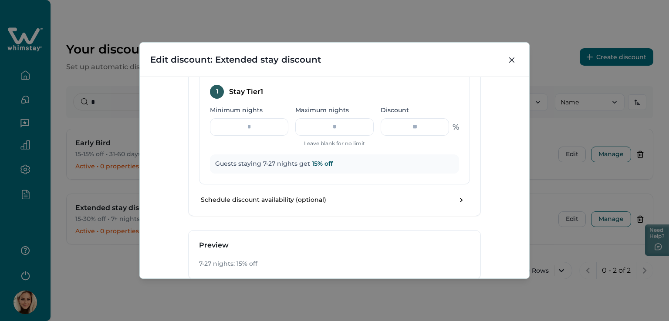
scroll to position [490, 0]
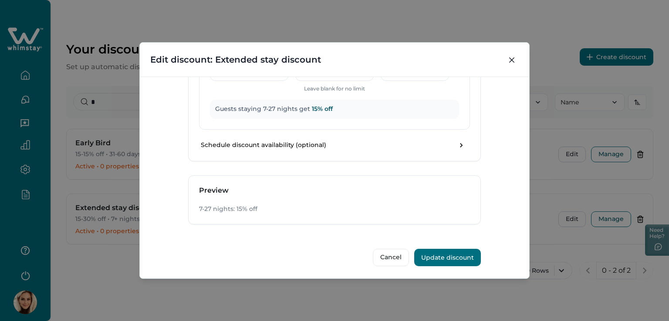
click at [448, 255] on button "Update discount" at bounding box center [447, 257] width 67 height 17
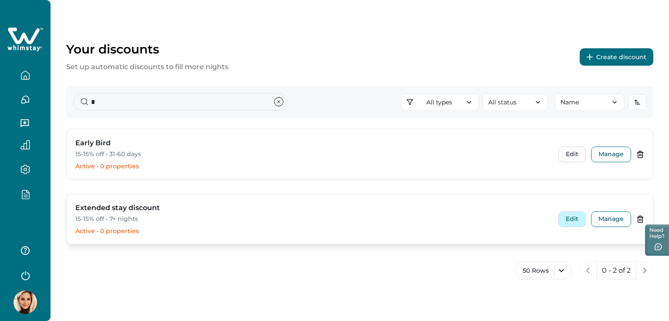
click at [568, 220] on button "Edit" at bounding box center [571, 220] width 27 height 16
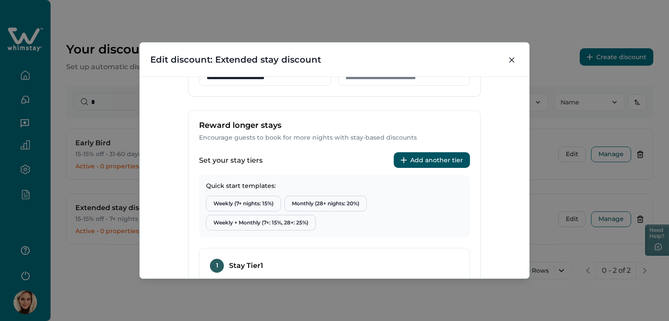
scroll to position [392, 0]
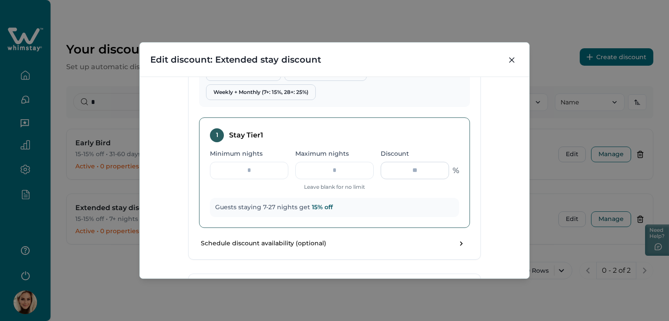
drag, startPoint x: 408, startPoint y: 167, endPoint x: 435, endPoint y: 161, distance: 28.2
click at [435, 162] on input "**" at bounding box center [415, 170] width 68 height 17
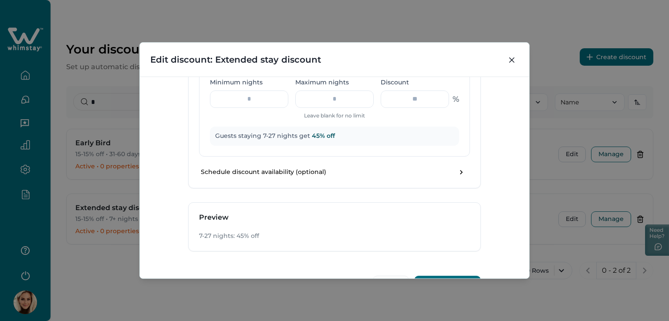
scroll to position [490, 0]
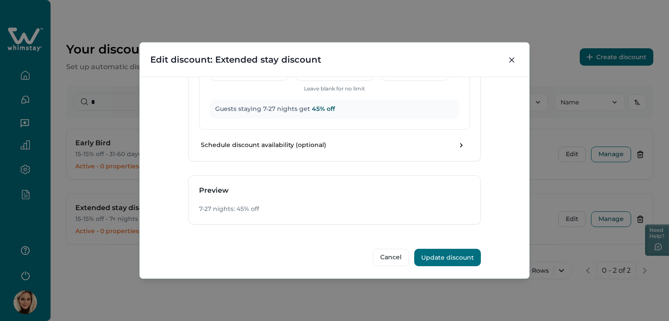
type input "**"
click at [450, 256] on button "Update discount" at bounding box center [447, 257] width 67 height 17
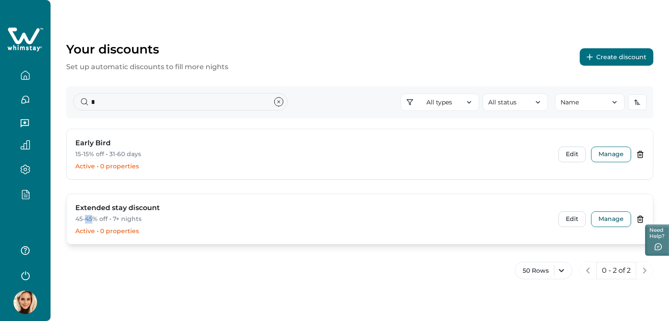
drag, startPoint x: 87, startPoint y: 222, endPoint x: 92, endPoint y: 216, distance: 7.4
click at [92, 216] on p "45-45% off • 7+ nights" at bounding box center [311, 219] width 472 height 9
click at [577, 214] on button "Edit" at bounding box center [571, 220] width 27 height 16
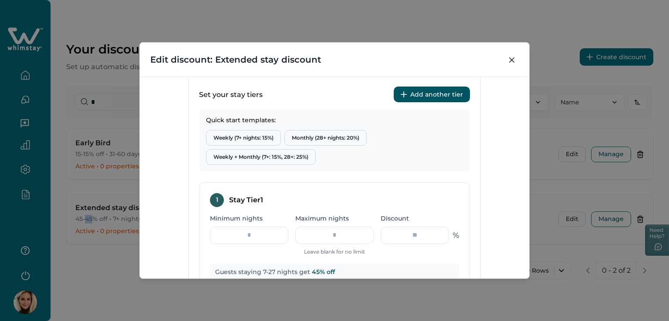
scroll to position [316, 0]
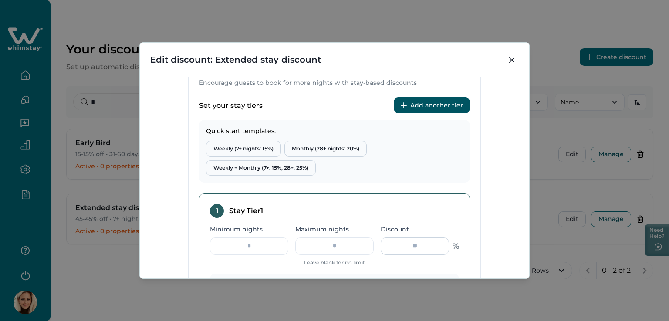
drag, startPoint x: 409, startPoint y: 247, endPoint x: 436, endPoint y: 243, distance: 26.9
click at [436, 243] on input "**" at bounding box center [415, 246] width 68 height 17
type input "**"
click at [497, 212] on div "**********" at bounding box center [334, 178] width 389 height 202
click at [435, 105] on button "Add another tier" at bounding box center [432, 106] width 76 height 16
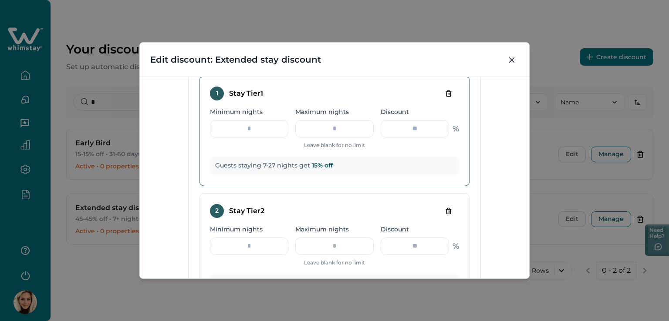
scroll to position [447, 0]
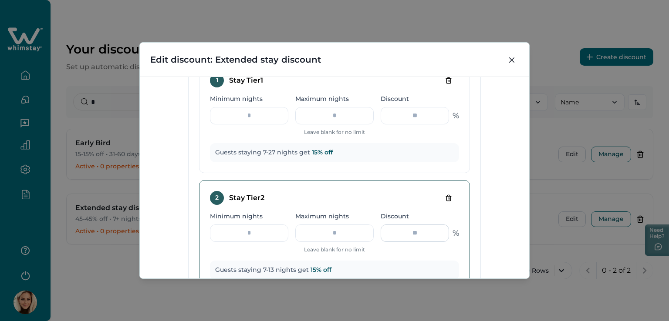
drag, startPoint x: 421, startPoint y: 234, endPoint x: 428, endPoint y: 234, distance: 6.5
click at [428, 234] on input "**" at bounding box center [415, 233] width 68 height 17
type input "*"
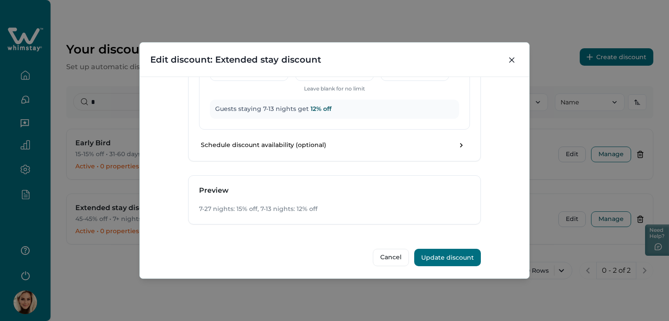
type input "**"
click at [425, 263] on button "Update discount" at bounding box center [447, 257] width 67 height 17
click at [427, 260] on button "Update discount" at bounding box center [447, 257] width 67 height 17
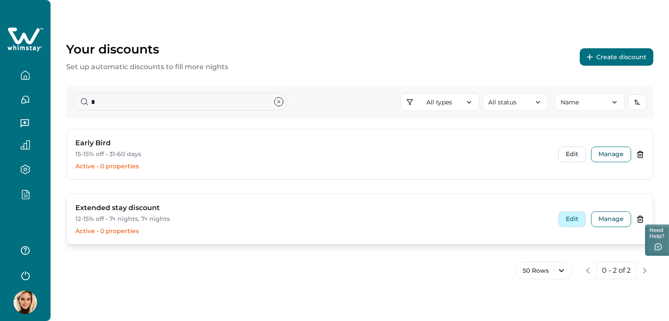
click at [575, 222] on button "Edit" at bounding box center [571, 220] width 27 height 16
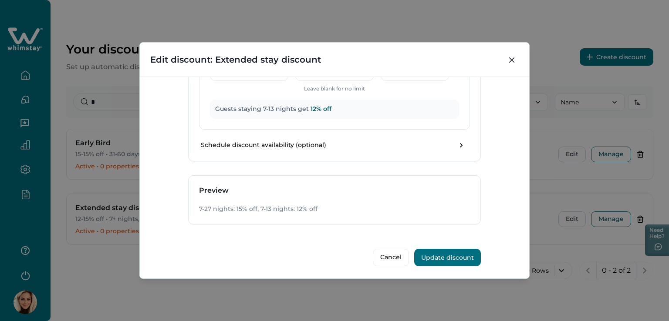
click at [457, 257] on button "Update discount" at bounding box center [447, 257] width 67 height 17
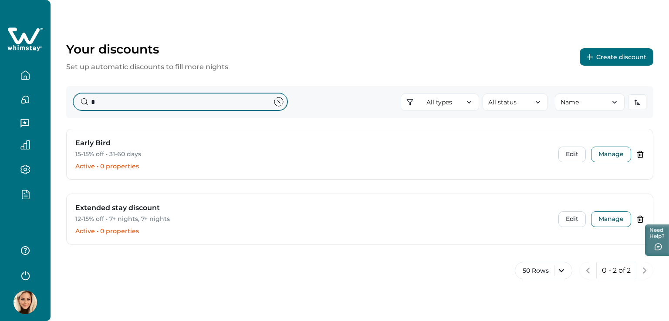
drag, startPoint x: 115, startPoint y: 102, endPoint x: 101, endPoint y: 108, distance: 15.0
click at [101, 108] on input "*" at bounding box center [180, 101] width 214 height 17
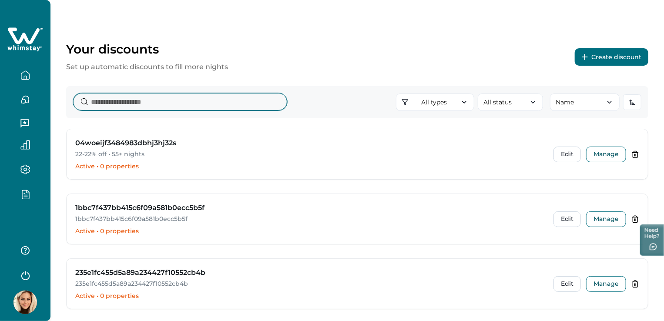
click at [160, 105] on input at bounding box center [180, 101] width 214 height 17
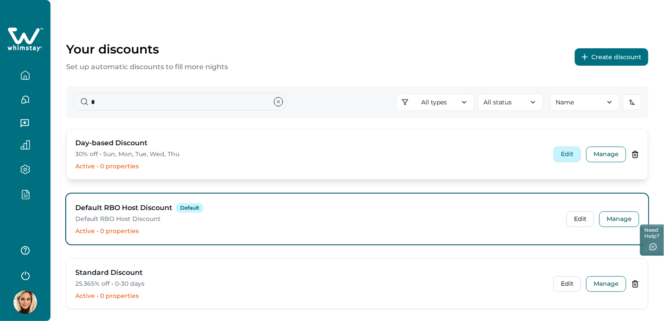
click at [573, 152] on button "Edit" at bounding box center [567, 155] width 27 height 16
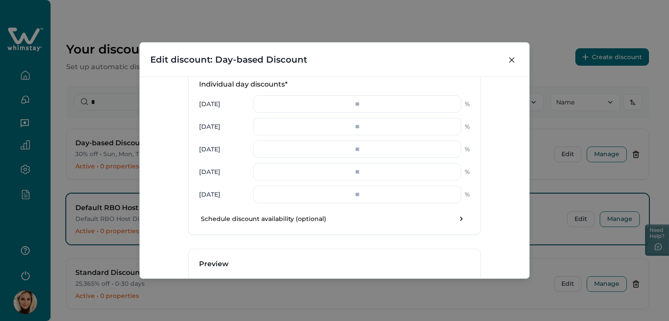
scroll to position [639, 0]
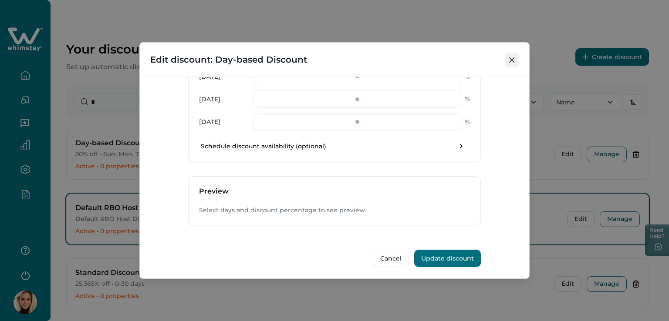
click at [510, 58] on icon "Close" at bounding box center [511, 59] width 5 height 5
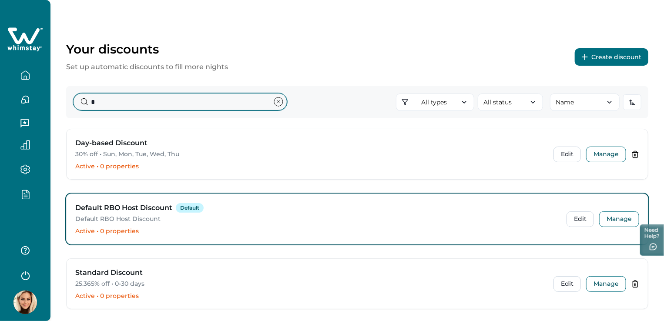
drag, startPoint x: 111, startPoint y: 100, endPoint x: 70, endPoint y: 101, distance: 41.8
click at [70, 100] on div "* All types All types Standard 0-30 Tiered Early bird Day-based Extended stay S…" at bounding box center [357, 102] width 583 height 32
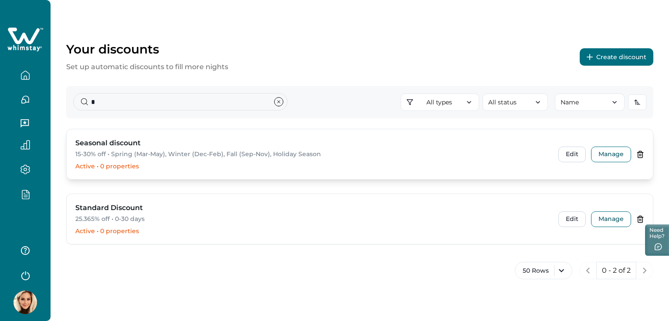
click at [142, 148] on div "Seasonal discount 15-30% off • Spring (Mar-May), Winter (Dec-Feb), Fall (Sep-No…" at bounding box center [311, 148] width 472 height 21
click at [576, 154] on button "Edit" at bounding box center [571, 155] width 27 height 16
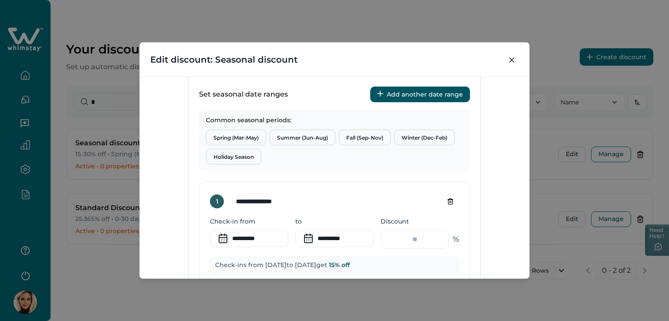
scroll to position [392, 0]
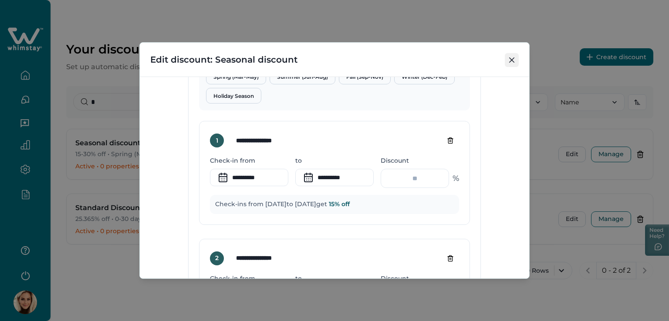
click at [510, 61] on icon "Close" at bounding box center [511, 59] width 5 height 5
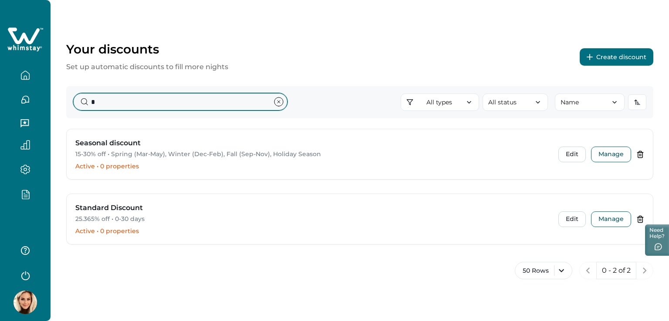
drag, startPoint x: 113, startPoint y: 102, endPoint x: 55, endPoint y: 97, distance: 58.1
click at [60, 96] on div "Your discounts Set up automatic discounts to fill more nights Create discount *…" at bounding box center [360, 151] width 618 height 302
type input "*"
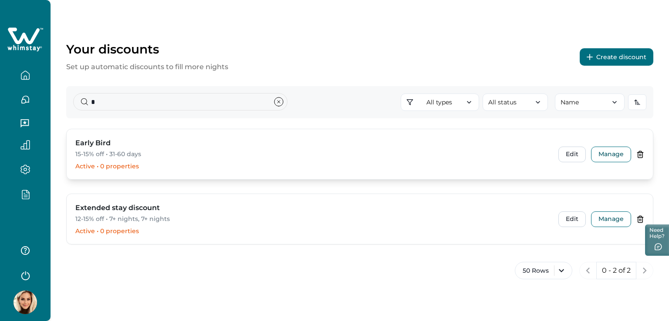
click at [119, 148] on div "Early Bird" at bounding box center [311, 143] width 472 height 10
click at [570, 153] on button "Edit" at bounding box center [571, 155] width 27 height 16
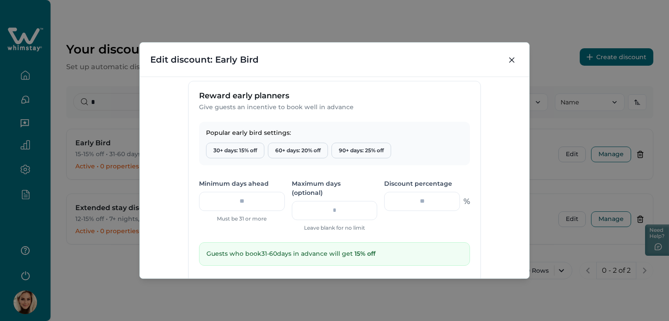
scroll to position [421, 0]
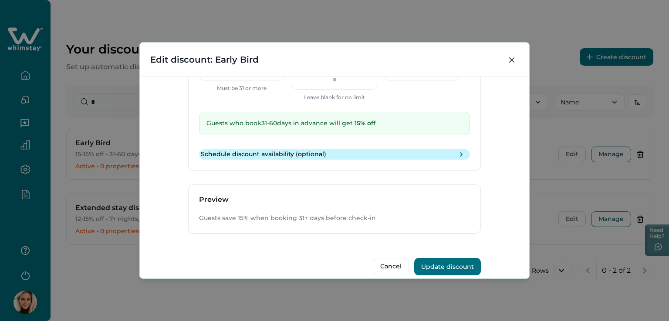
click at [458, 150] on icon "toggle schedule" at bounding box center [461, 154] width 9 height 9
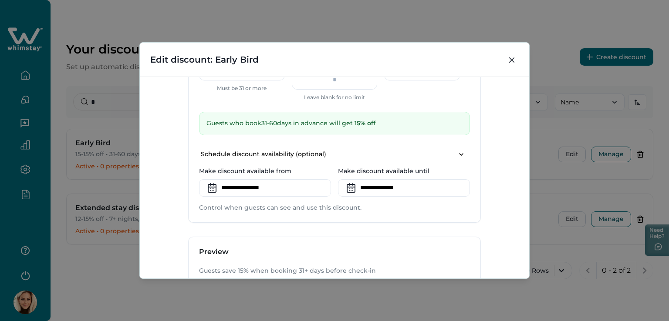
click at [216, 181] on icon at bounding box center [212, 188] width 14 height 14
click at [243, 180] on input at bounding box center [265, 187] width 132 height 17
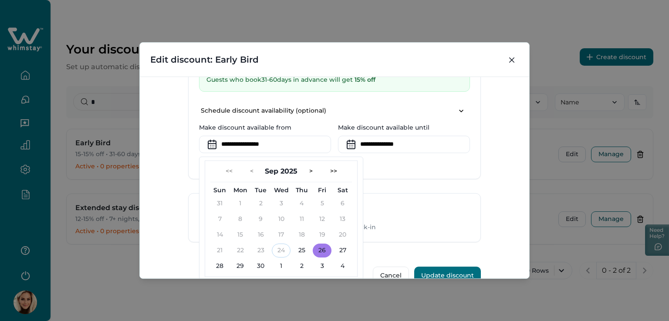
scroll to position [474, 0]
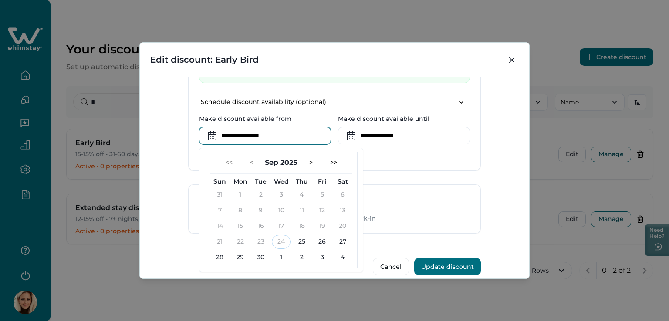
click at [408, 185] on div "Preview" at bounding box center [335, 200] width 292 height 30
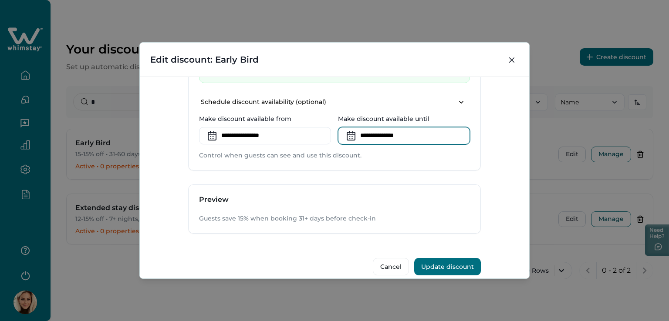
click at [376, 127] on input at bounding box center [404, 135] width 132 height 17
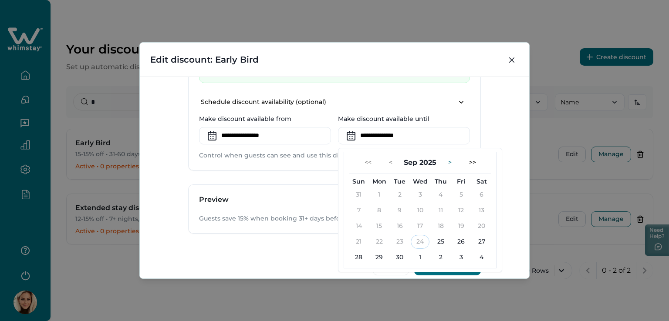
click at [442, 156] on button ">" at bounding box center [449, 163] width 17 height 14
click at [509, 261] on div "**********" at bounding box center [334, 178] width 389 height 202
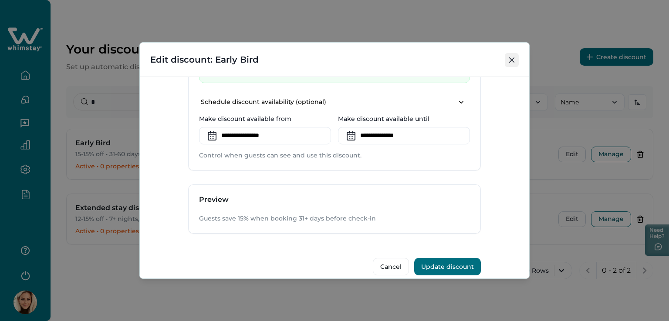
click at [514, 61] on icon "Close" at bounding box center [511, 59] width 5 height 5
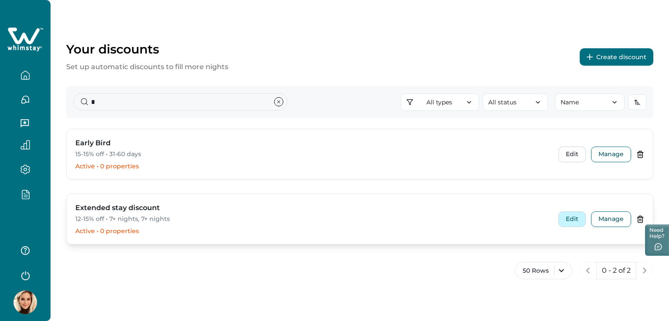
click at [576, 220] on button "Edit" at bounding box center [571, 220] width 27 height 16
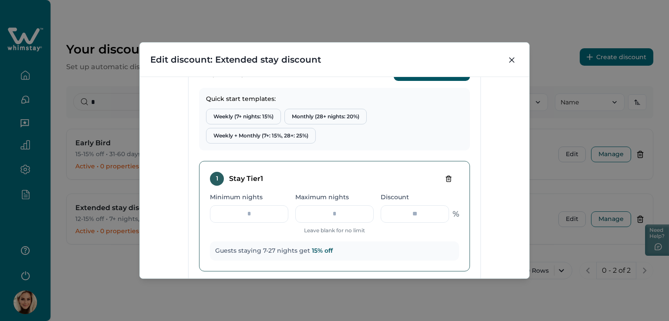
scroll to position [348, 0]
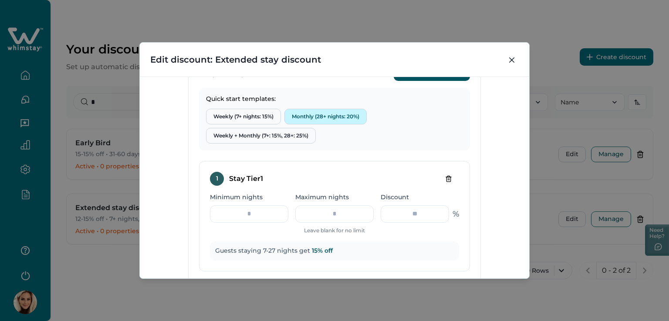
click at [329, 115] on button "Monthly (28+ nights: 20%)" at bounding box center [325, 117] width 82 height 16
type input "**"
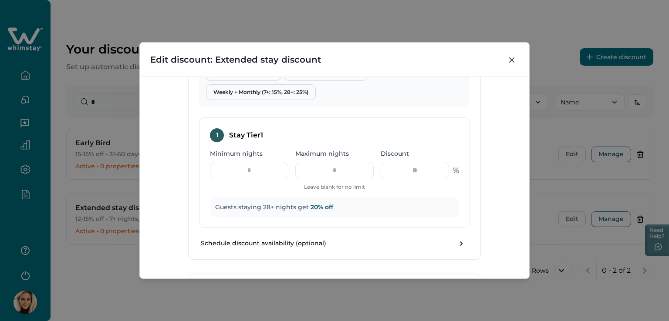
scroll to position [490, 0]
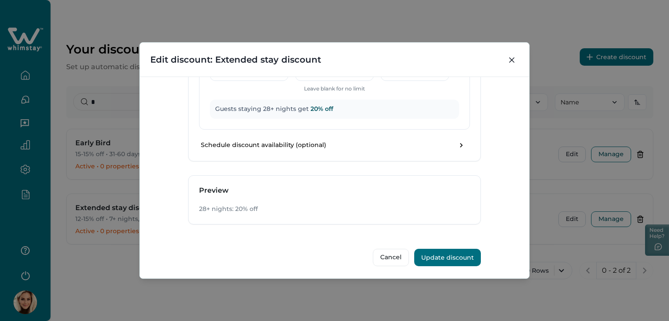
click at [445, 259] on button "Update discount" at bounding box center [447, 257] width 67 height 17
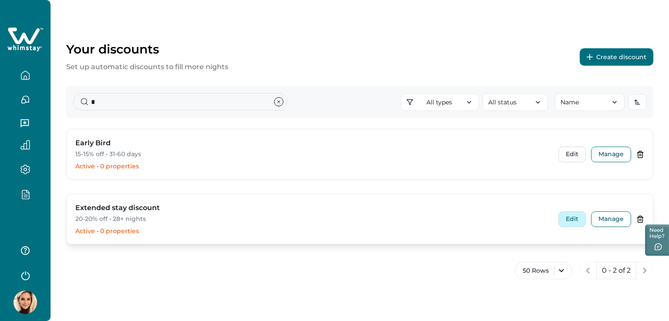
click at [578, 218] on button "Edit" at bounding box center [571, 220] width 27 height 16
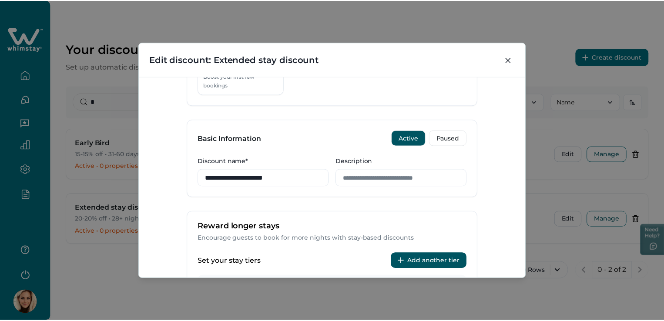
scroll to position [174, 0]
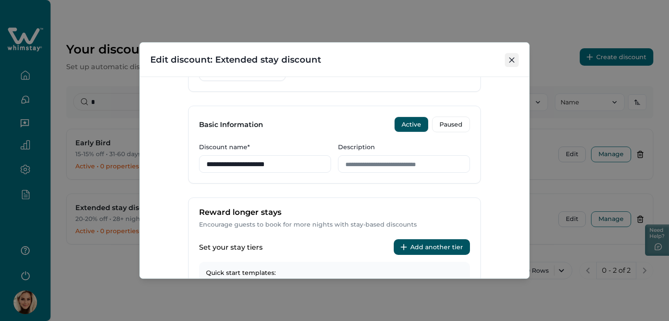
click at [515, 54] on button "Close" at bounding box center [512, 60] width 14 height 14
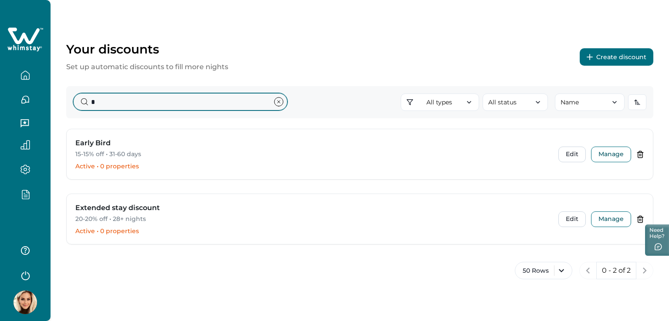
drag, startPoint x: 125, startPoint y: 108, endPoint x: 75, endPoint y: 104, distance: 50.7
click at [75, 104] on input "*" at bounding box center [180, 101] width 214 height 17
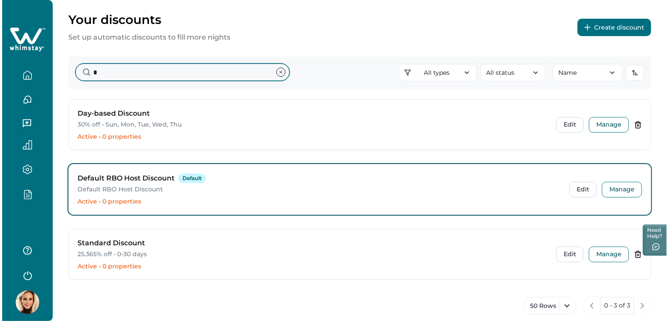
scroll to position [44, 0]
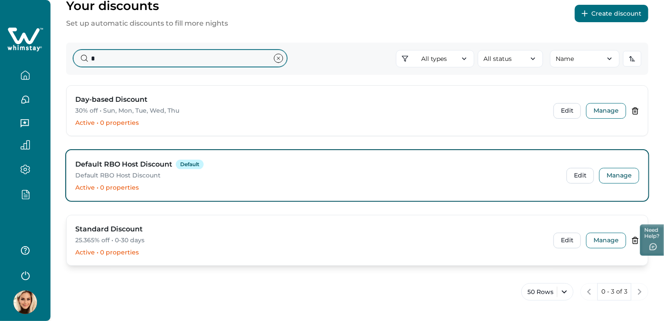
type input "*"
click at [118, 237] on p "25.365% off • 0-30 days" at bounding box center [309, 240] width 468 height 9
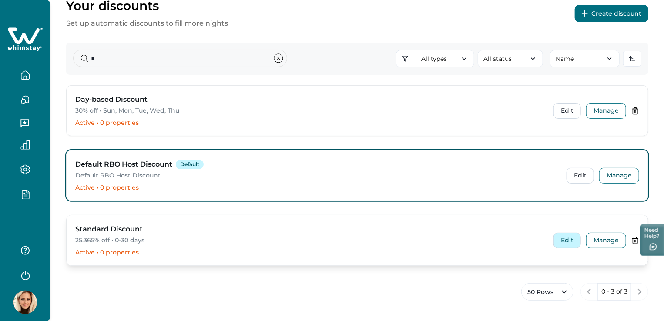
click at [563, 243] on button "Edit" at bounding box center [567, 241] width 27 height 16
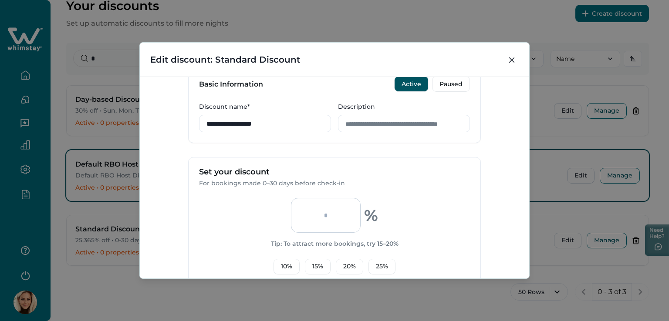
scroll to position [261, 0]
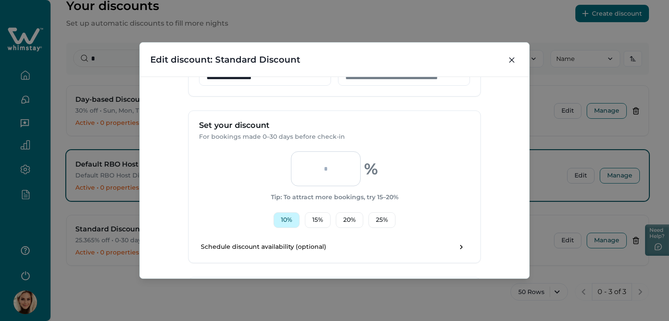
click at [290, 222] on button "10 %" at bounding box center [286, 220] width 26 height 16
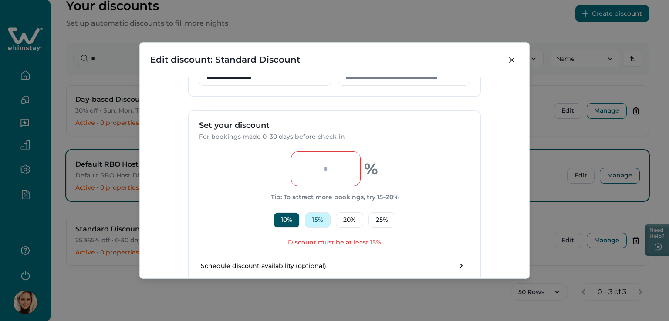
click at [327, 215] on button "15 %" at bounding box center [318, 220] width 26 height 16
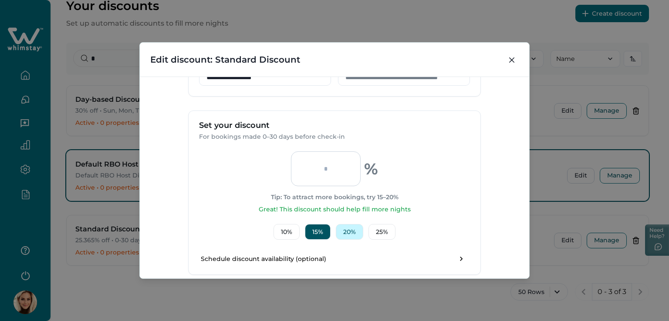
click at [345, 225] on button "20 %" at bounding box center [349, 232] width 27 height 16
click at [280, 225] on button "10 %" at bounding box center [286, 232] width 26 height 16
type input "**"
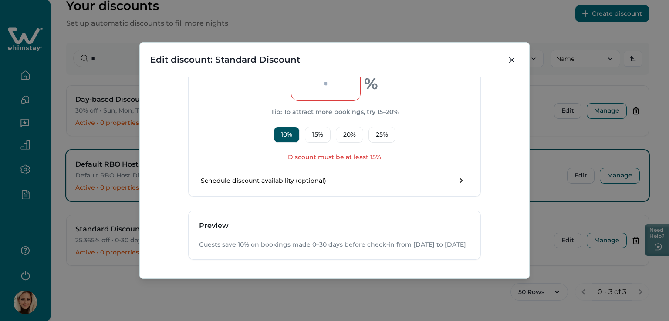
scroll to position [391, 0]
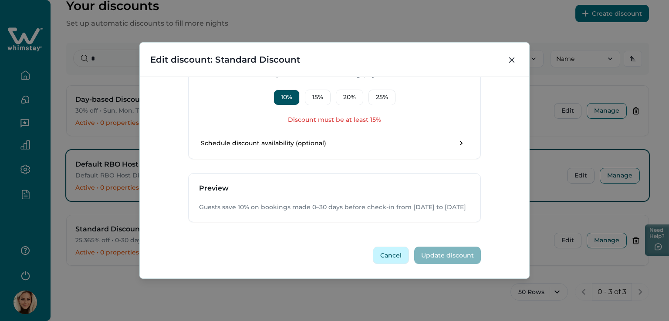
click at [390, 259] on button "Cancel" at bounding box center [391, 255] width 36 height 17
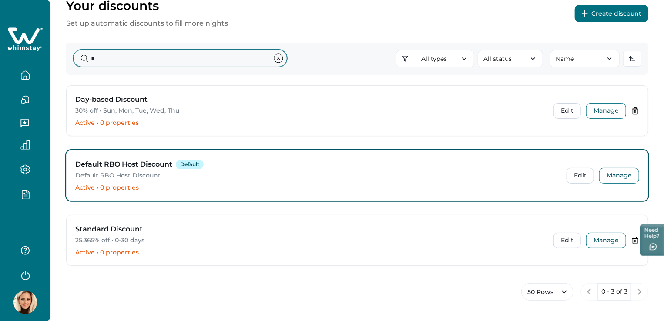
drag, startPoint x: 108, startPoint y: 60, endPoint x: 88, endPoint y: 59, distance: 20.5
click at [88, 59] on input "*" at bounding box center [180, 58] width 214 height 17
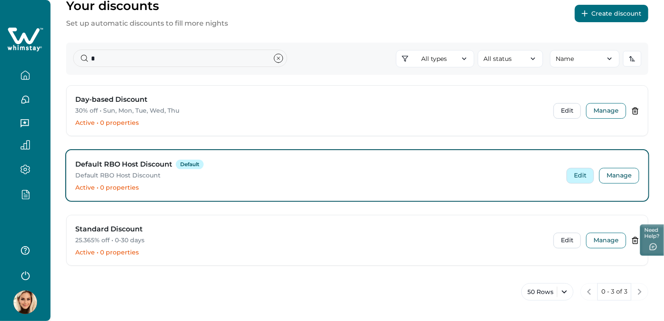
click at [576, 178] on button "Edit" at bounding box center [580, 176] width 27 height 16
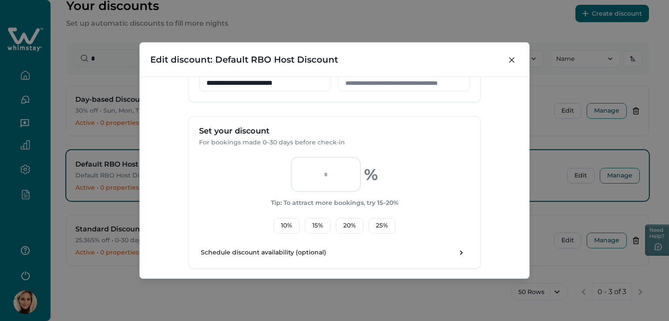
scroll to position [261, 0]
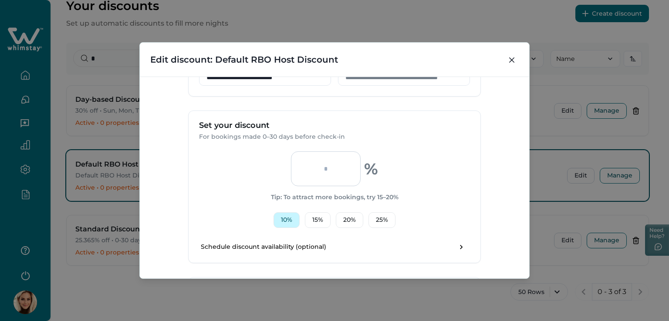
click at [284, 222] on button "10 %" at bounding box center [286, 220] width 26 height 16
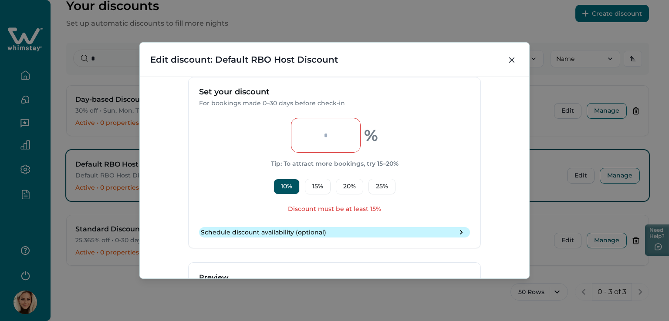
scroll to position [305, 0]
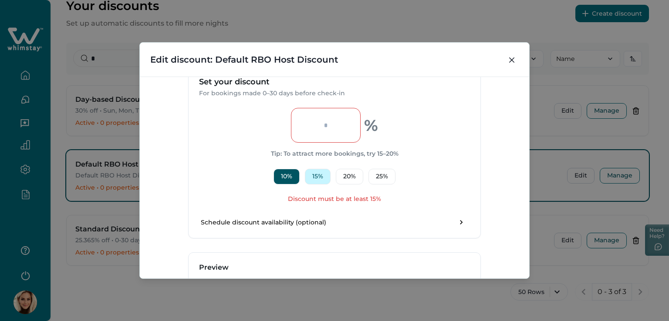
click at [314, 179] on button "15 %" at bounding box center [318, 177] width 26 height 16
type input "**"
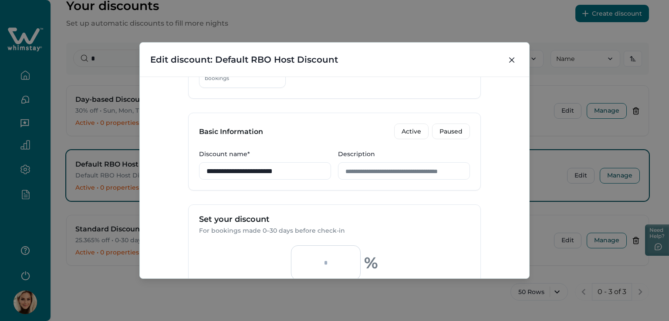
scroll to position [158, 0]
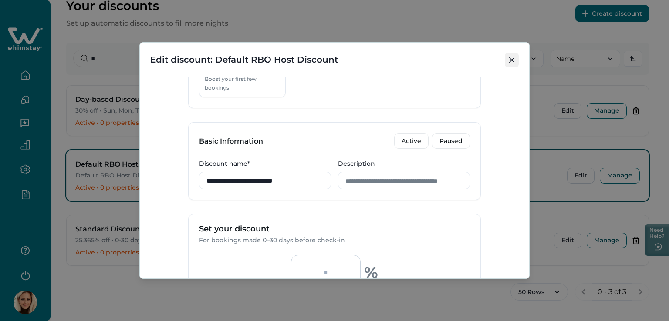
click at [514, 57] on icon "Close" at bounding box center [511, 59] width 5 height 5
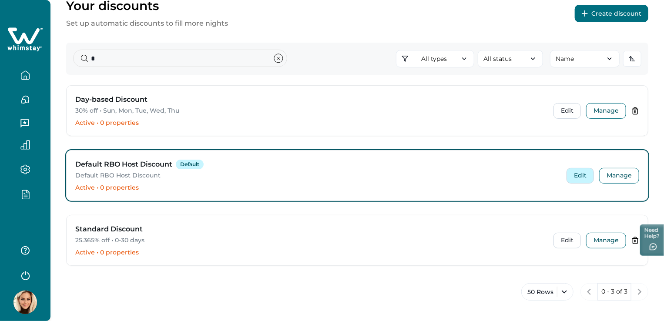
click at [582, 173] on button "Edit" at bounding box center [580, 176] width 27 height 16
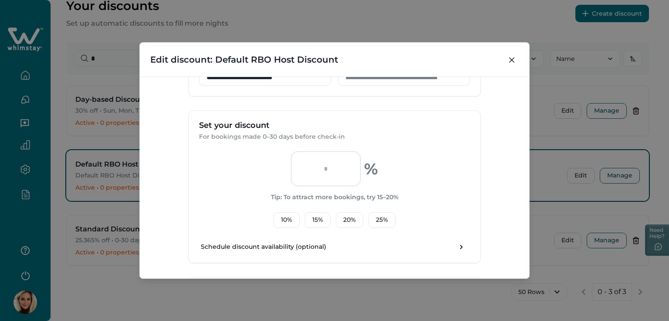
scroll to position [364, 0]
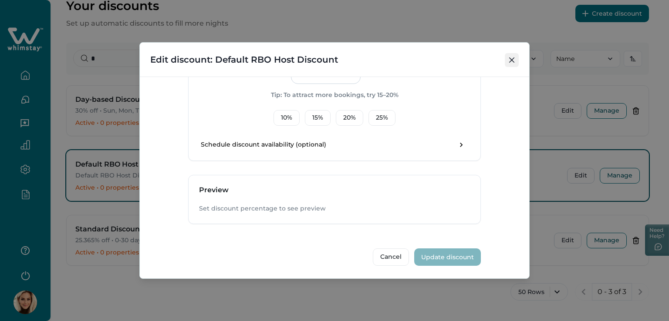
click at [505, 63] on button "Close" at bounding box center [512, 60] width 14 height 14
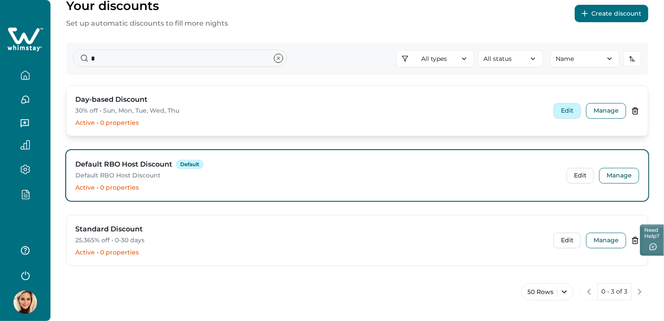
click at [563, 108] on button "Edit" at bounding box center [567, 111] width 27 height 16
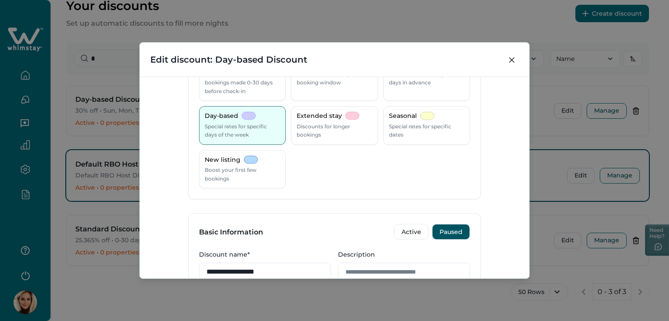
scroll to position [174, 0]
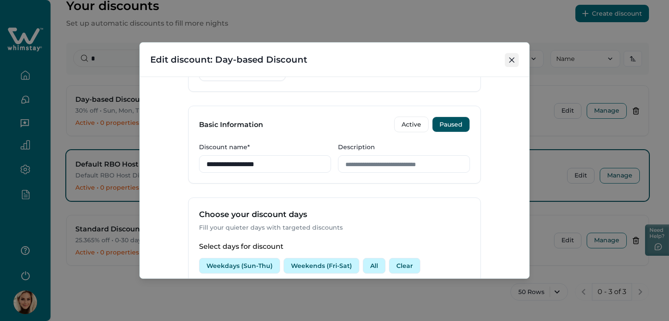
click at [512, 61] on icon "Close" at bounding box center [511, 59] width 5 height 5
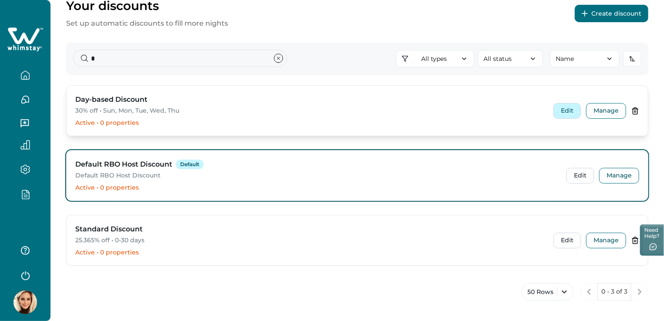
click at [573, 109] on button "Edit" at bounding box center [567, 111] width 27 height 16
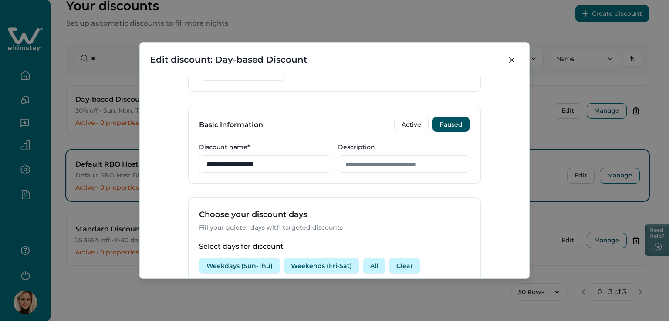
drag, startPoint x: 483, startPoint y: 126, endPoint x: 492, endPoint y: 78, distance: 48.8
click at [495, 89] on div "**********" at bounding box center [334, 178] width 389 height 202
click at [512, 59] on icon "Close" at bounding box center [511, 59] width 5 height 5
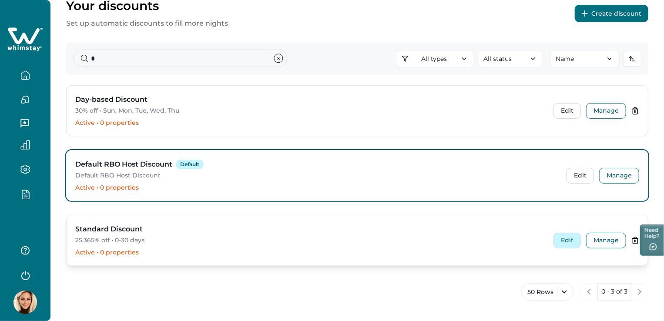
click at [567, 237] on button "Edit" at bounding box center [567, 241] width 27 height 16
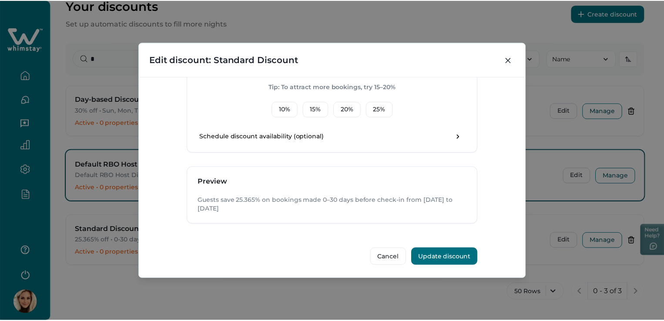
scroll to position [241, 0]
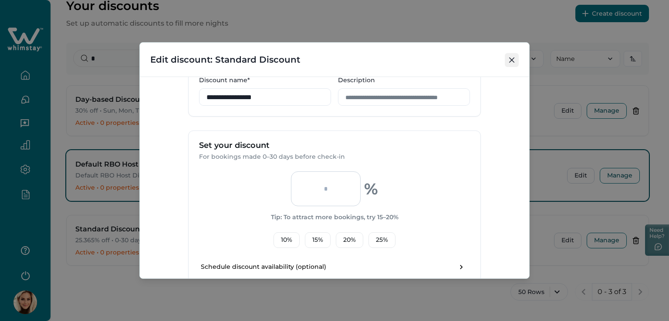
click at [514, 58] on icon "Close" at bounding box center [511, 59] width 5 height 5
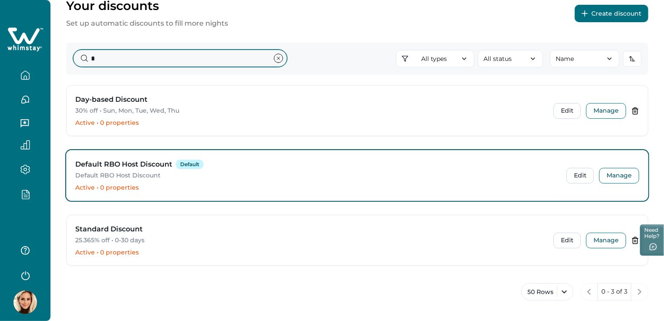
drag, startPoint x: 78, startPoint y: 62, endPoint x: 66, endPoint y: 64, distance: 12.3
click at [66, 64] on div "* All types All types Standard 0-30 Tiered Early bird Day-based Extended stay S…" at bounding box center [357, 59] width 583 height 32
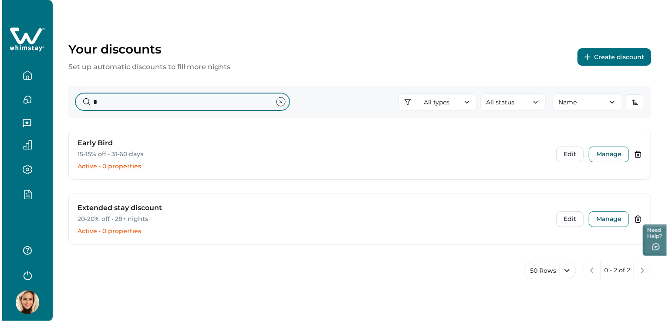
scroll to position [0, 0]
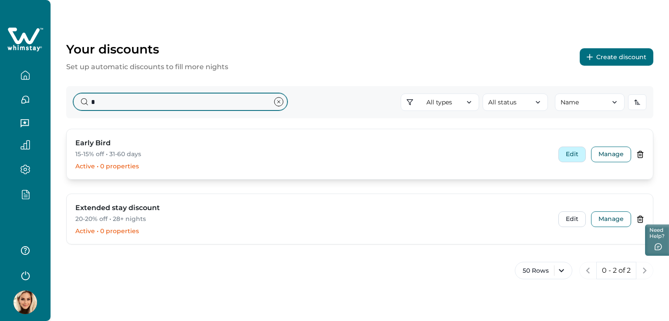
type input "*"
click at [579, 156] on button "Edit" at bounding box center [571, 155] width 27 height 16
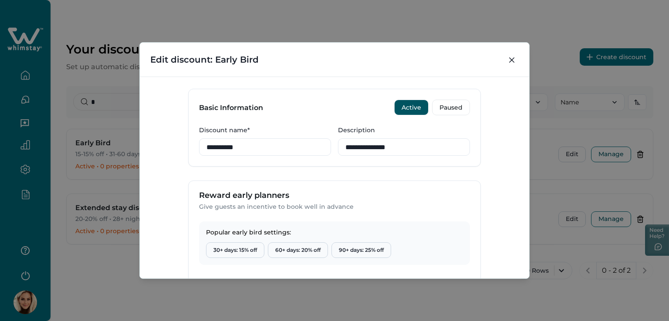
scroll to position [174, 0]
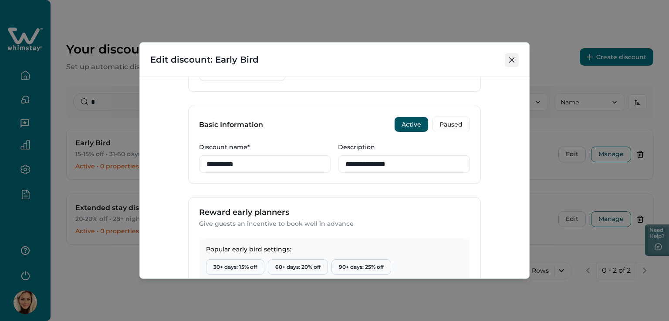
click at [510, 63] on button "Close" at bounding box center [512, 60] width 14 height 14
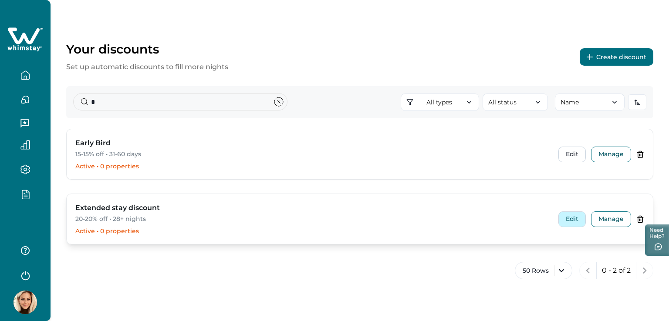
click at [575, 219] on button "Edit" at bounding box center [571, 220] width 27 height 16
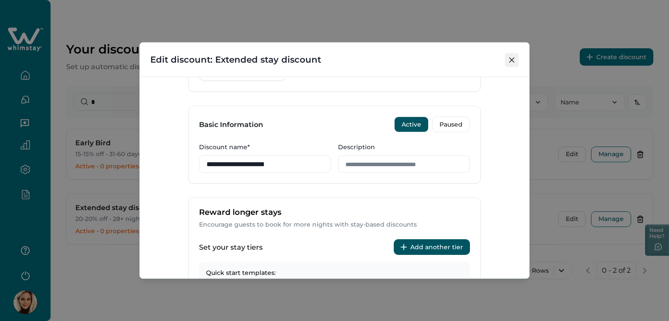
click at [509, 57] on button "Close" at bounding box center [512, 60] width 14 height 14
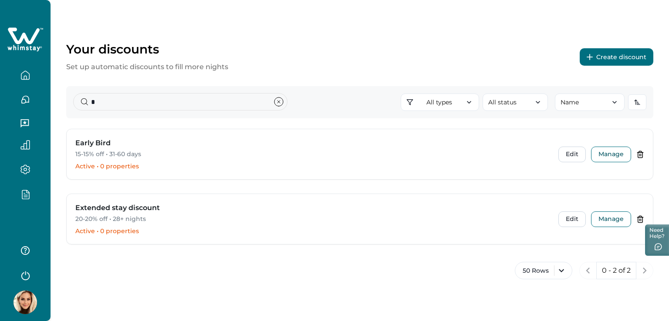
click at [618, 58] on button "Create discount" at bounding box center [616, 56] width 74 height 17
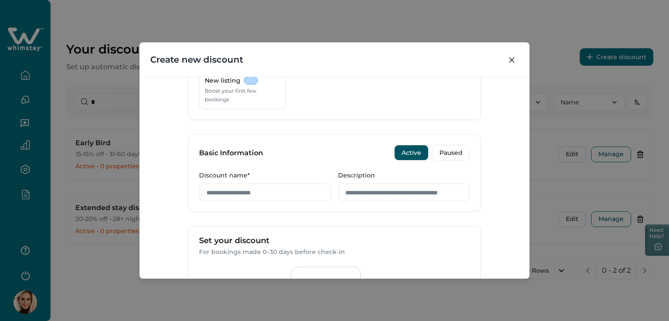
scroll to position [0, 0]
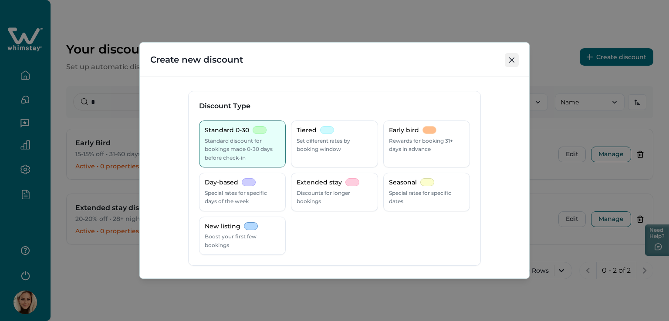
click at [513, 54] on button "Close" at bounding box center [512, 60] width 14 height 14
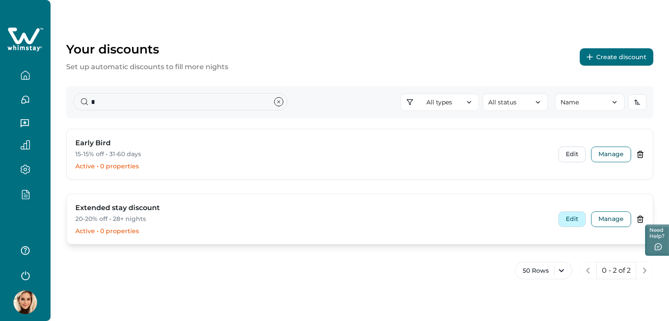
click at [575, 213] on button "Edit" at bounding box center [571, 220] width 27 height 16
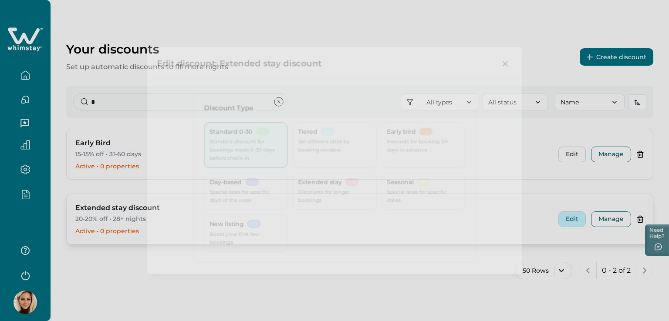
type input "**********"
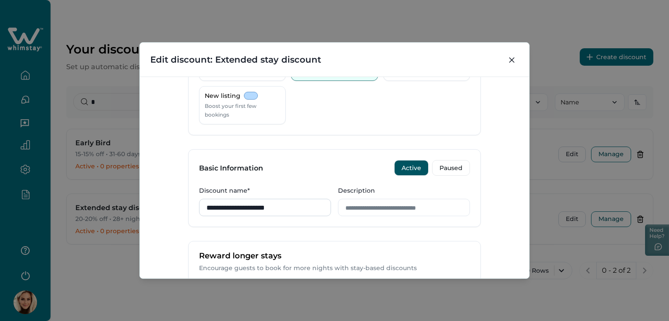
scroll to position [174, 0]
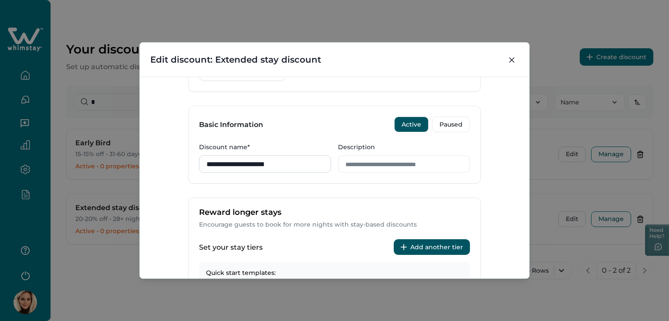
click at [328, 164] on input "**********" at bounding box center [265, 163] width 132 height 17
click at [376, 188] on form "**********" at bounding box center [334, 250] width 293 height 666
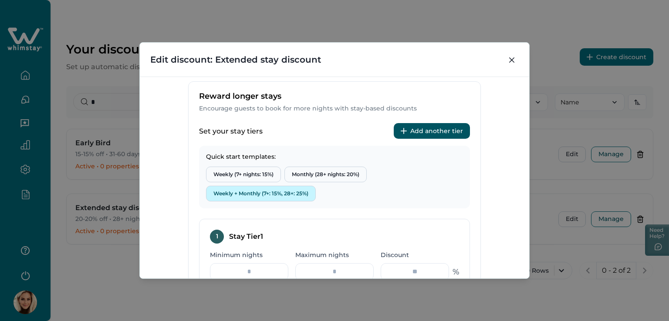
scroll to position [261, 0]
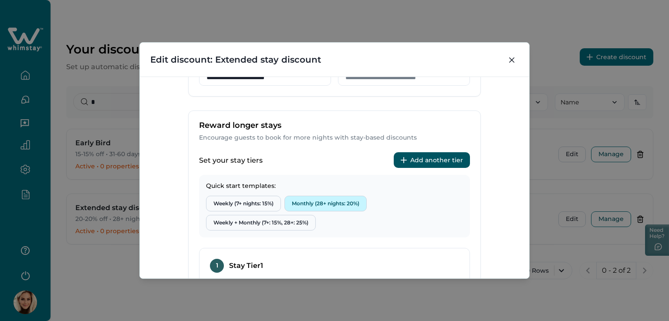
click at [333, 203] on button "Monthly (28+ nights: 20%)" at bounding box center [325, 204] width 82 height 16
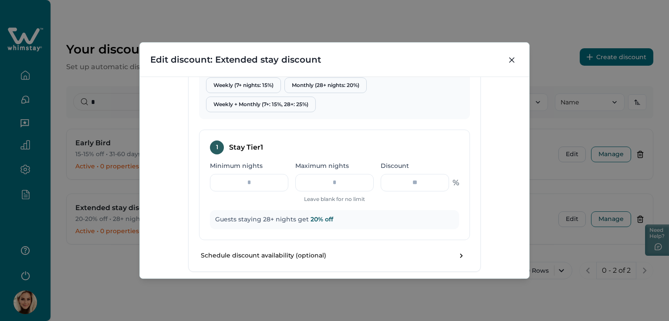
scroll to position [392, 0]
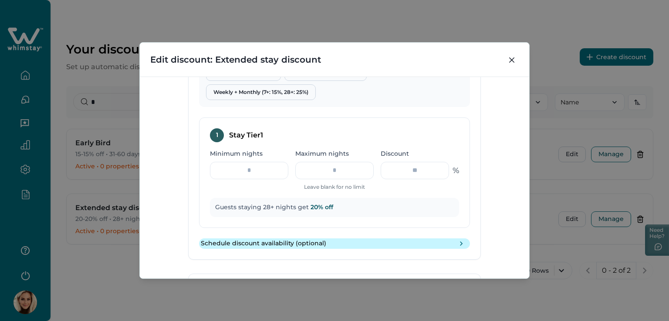
click at [462, 241] on icon "toggle schedule" at bounding box center [461, 243] width 9 height 9
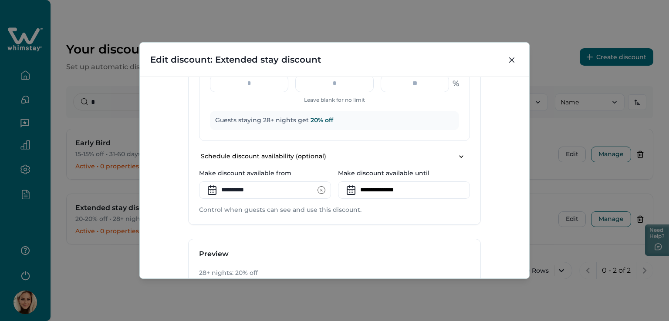
click at [206, 189] on icon at bounding box center [212, 190] width 14 height 14
click at [221, 187] on input "**********" at bounding box center [265, 190] width 132 height 17
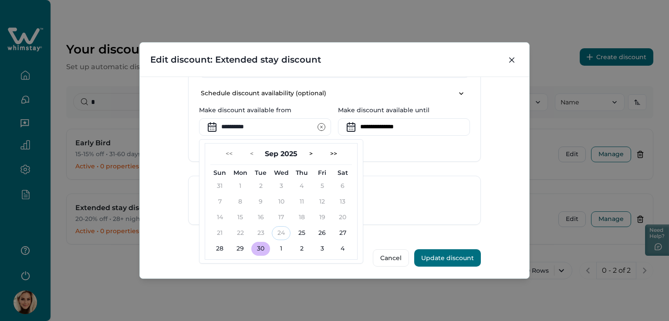
scroll to position [543, 0]
drag, startPoint x: 383, startPoint y: 171, endPoint x: 389, endPoint y: 154, distance: 18.0
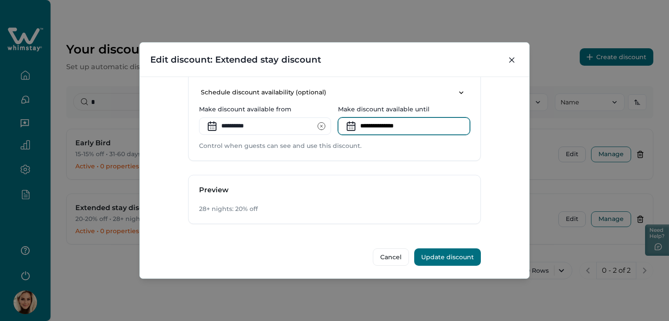
click at [402, 129] on input at bounding box center [404, 126] width 132 height 17
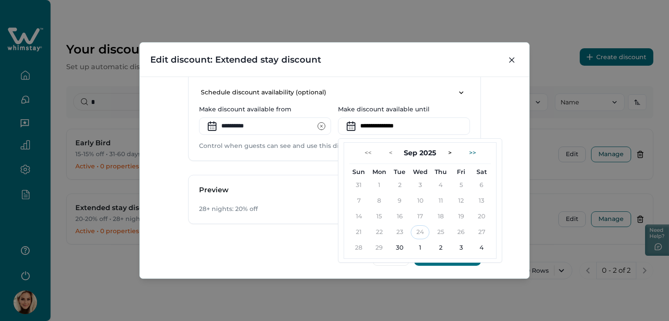
click at [471, 150] on button ">>" at bounding box center [472, 153] width 21 height 14
click at [388, 149] on button "<" at bounding box center [390, 153] width 17 height 14
click at [386, 152] on button "<" at bounding box center [390, 153] width 17 height 14
click at [386, 152] on button "<" at bounding box center [385, 153] width 17 height 14
click at [386, 152] on button "<" at bounding box center [390, 153] width 17 height 14
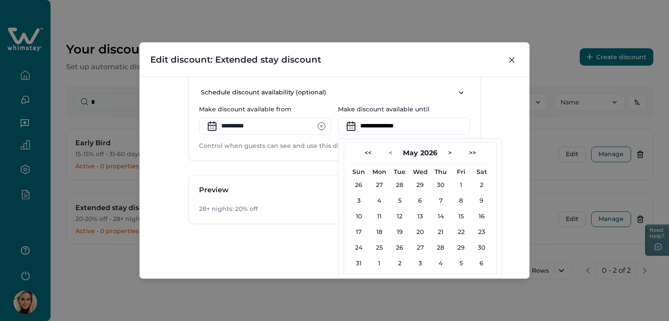
click at [386, 152] on button "<" at bounding box center [390, 153] width 17 height 14
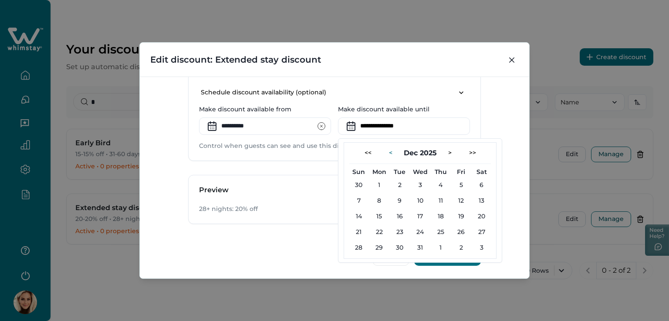
click at [386, 152] on button "<" at bounding box center [390, 153] width 17 height 14
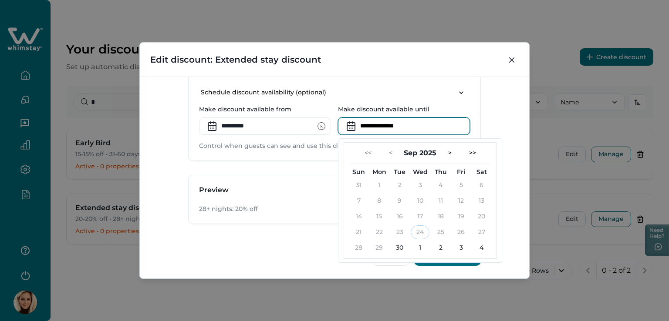
click at [502, 101] on div "**********" at bounding box center [334, 178] width 389 height 202
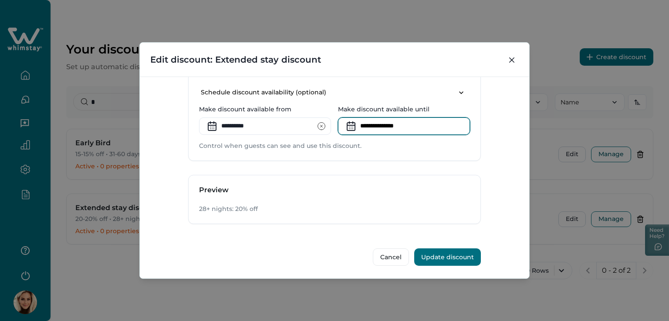
click at [406, 124] on input at bounding box center [404, 126] width 132 height 17
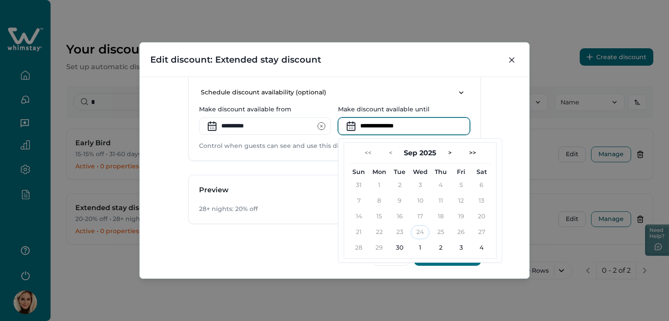
click at [320, 128] on icon "clear input" at bounding box center [321, 126] width 9 height 9
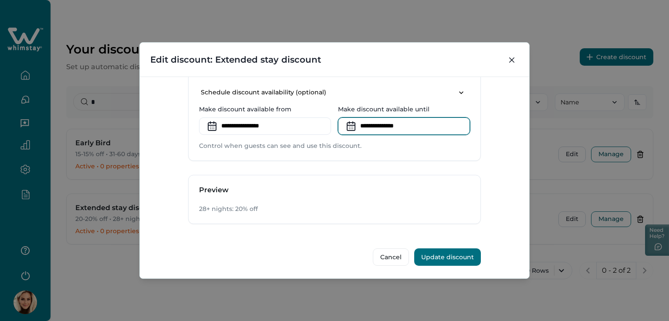
click at [428, 124] on input at bounding box center [404, 126] width 132 height 17
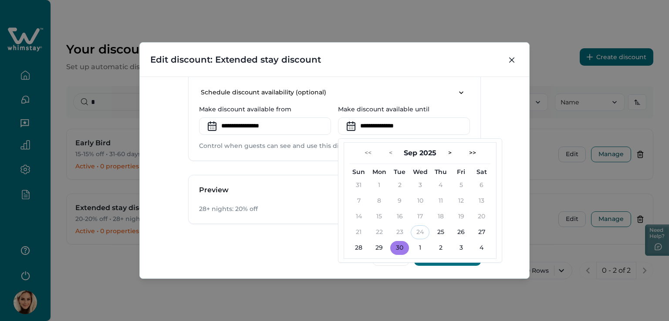
click at [400, 246] on button "30" at bounding box center [399, 248] width 19 height 14
type input "**********"
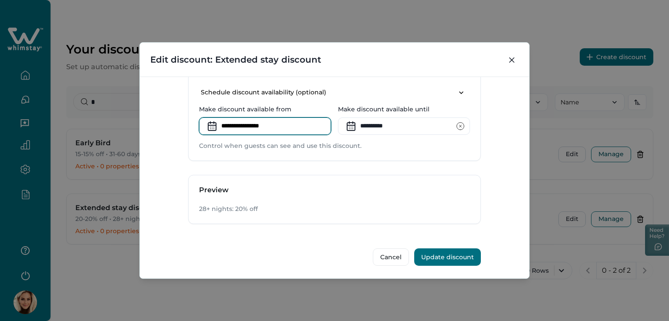
click at [240, 124] on input at bounding box center [265, 126] width 132 height 17
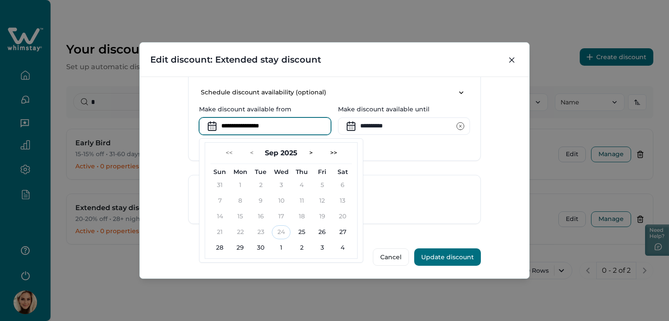
click at [405, 143] on p "Control when guests can see and use this discount." at bounding box center [334, 146] width 271 height 9
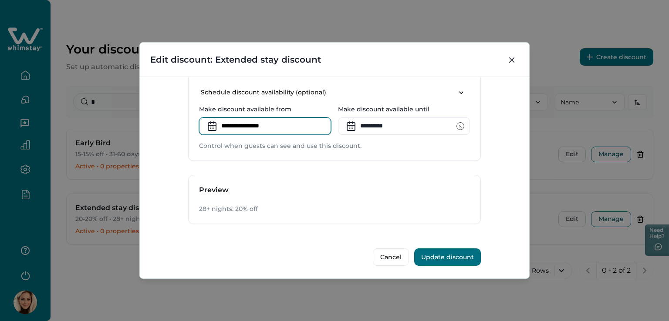
click at [254, 125] on input at bounding box center [265, 126] width 132 height 17
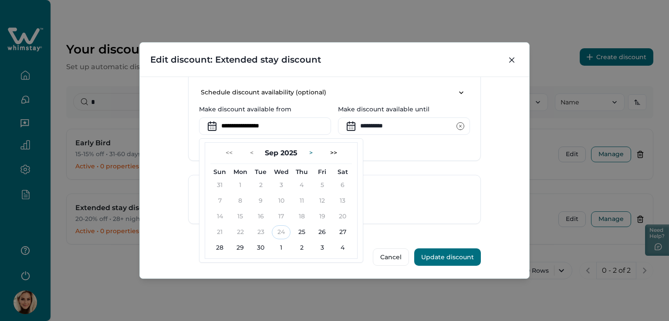
click at [305, 152] on button ">" at bounding box center [310, 153] width 17 height 14
drag, startPoint x: 246, startPoint y: 151, endPoint x: 249, endPoint y: 161, distance: 9.8
click at [246, 152] on button "<" at bounding box center [251, 153] width 17 height 14
click at [300, 232] on button "25" at bounding box center [301, 233] width 19 height 14
type input "**********"
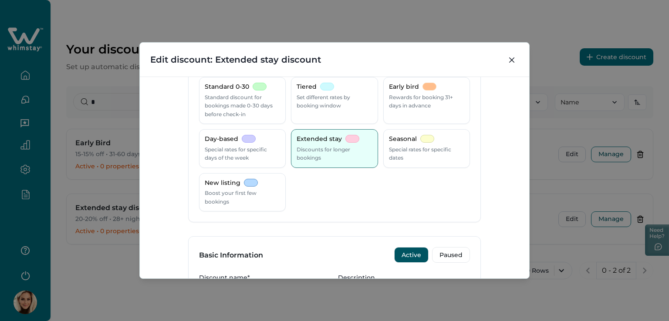
scroll to position [0, 0]
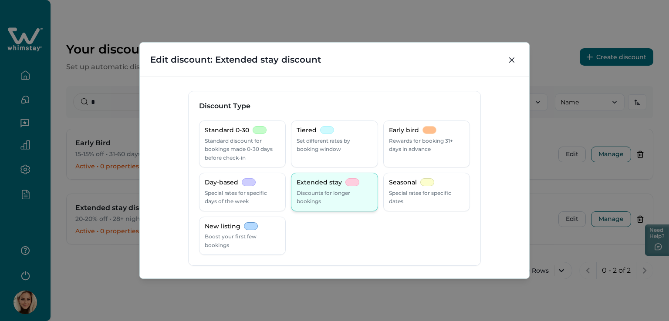
click at [343, 194] on p "Discounts for longer bookings" at bounding box center [333, 197] width 75 height 17
click at [233, 148] on p "Standard discount for bookings made 0-30 days before check-in" at bounding box center [242, 150] width 75 height 26
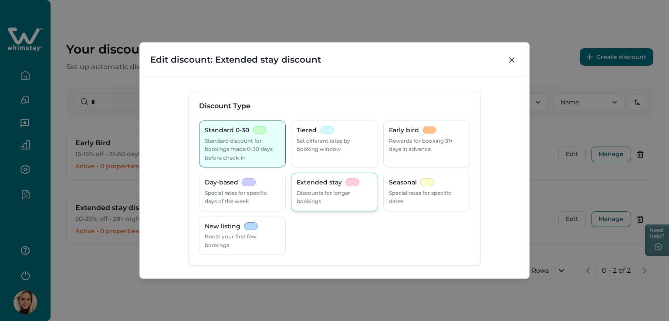
click at [331, 195] on p "Discounts for longer bookings" at bounding box center [333, 197] width 75 height 17
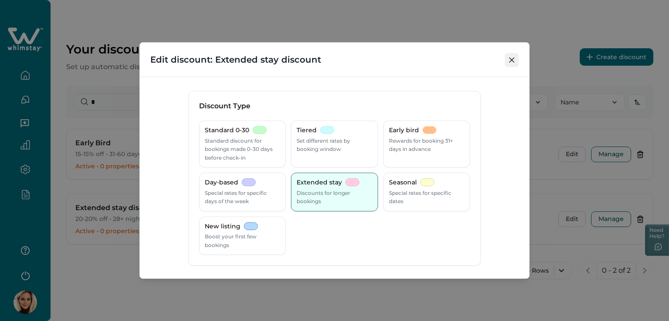
click at [514, 60] on icon "Close" at bounding box center [511, 59] width 5 height 5
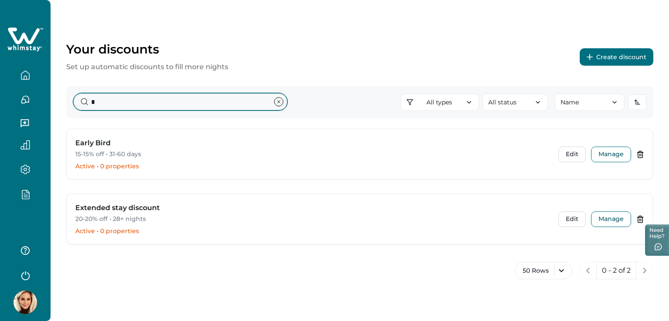
drag, startPoint x: 100, startPoint y: 107, endPoint x: 65, endPoint y: 106, distance: 34.4
click at [65, 106] on div "Your discounts Set up automatic discounts to fill more nights Create discount *…" at bounding box center [360, 151] width 618 height 302
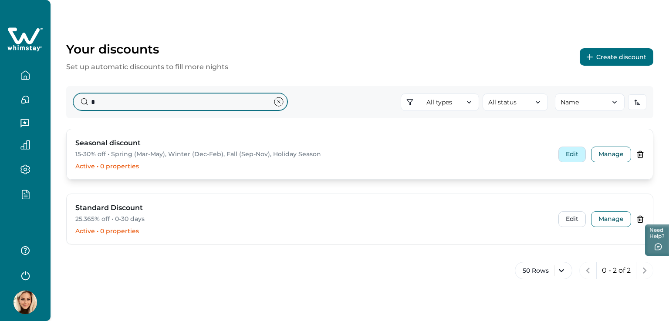
type input "*"
click at [571, 157] on button "Edit" at bounding box center [571, 155] width 27 height 16
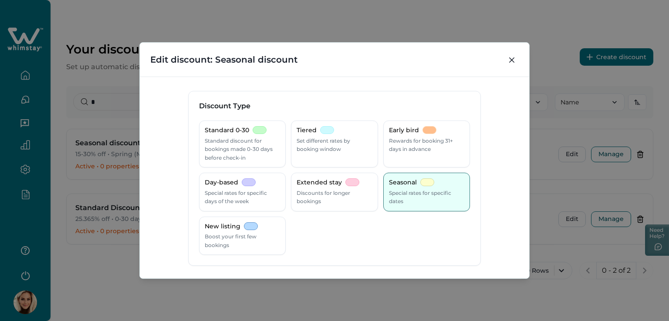
click at [519, 59] on header "Edit discount: Seasonal discount" at bounding box center [334, 60] width 389 height 34
click at [517, 57] on button "Close" at bounding box center [512, 60] width 14 height 14
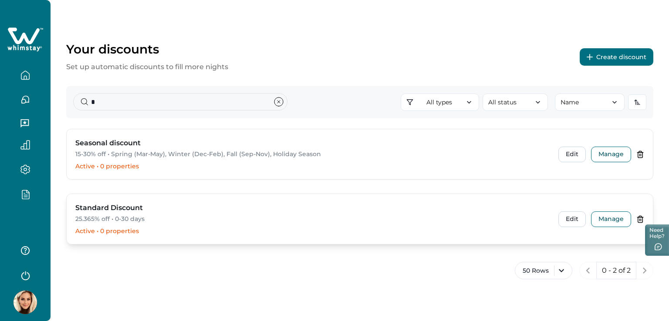
click at [96, 221] on p "25.365% off • 0-30 days" at bounding box center [311, 219] width 472 height 9
click at [574, 221] on button "Edit" at bounding box center [571, 220] width 27 height 16
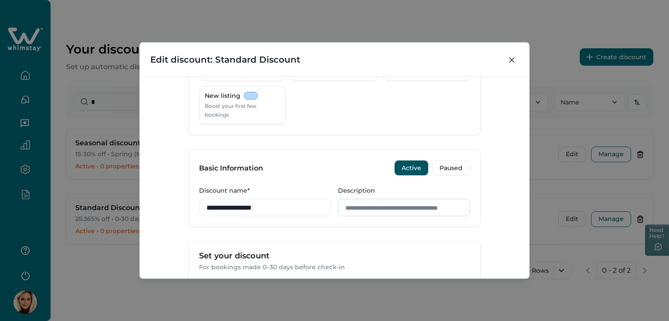
scroll to position [218, 0]
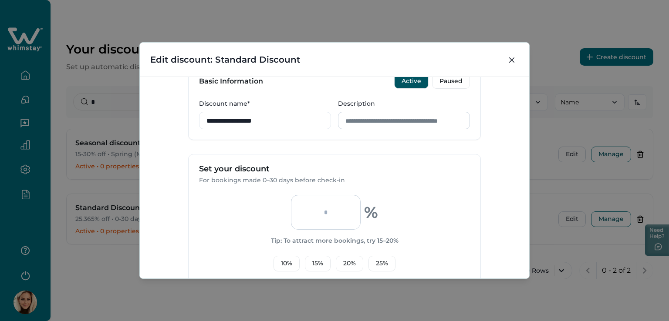
click at [394, 118] on input "Description" at bounding box center [404, 120] width 132 height 17
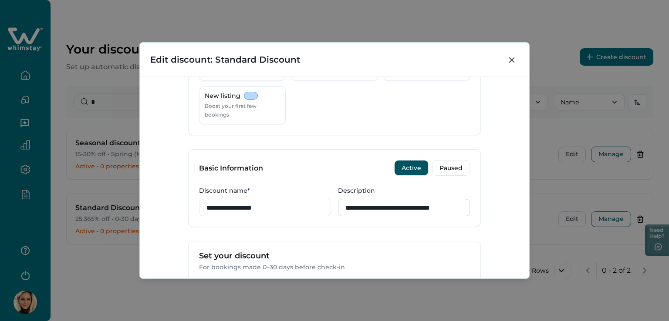
scroll to position [0, 0]
type input "*"
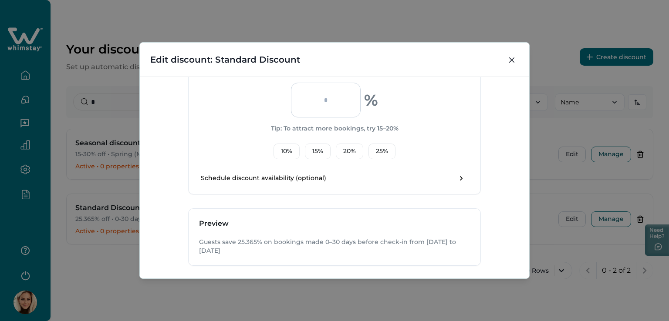
scroll to position [372, 0]
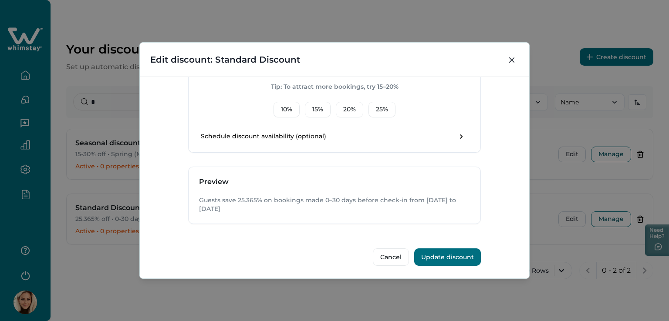
type input "**********"
click at [456, 256] on button "Update discount" at bounding box center [447, 257] width 67 height 17
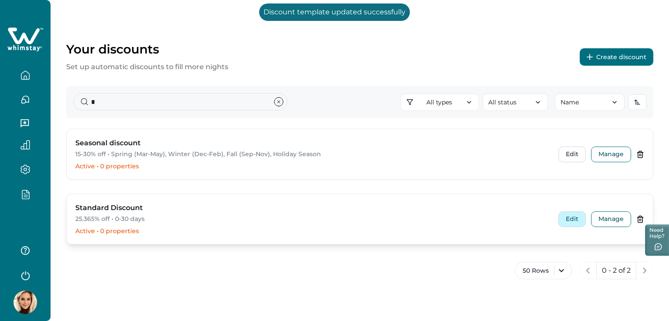
click at [571, 222] on button "Edit" at bounding box center [571, 220] width 27 height 16
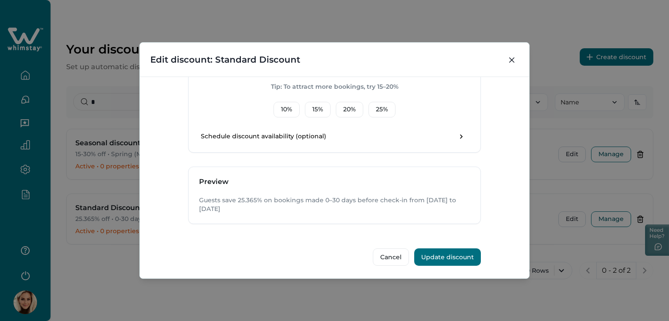
click at [438, 249] on button "Update discount" at bounding box center [447, 257] width 67 height 17
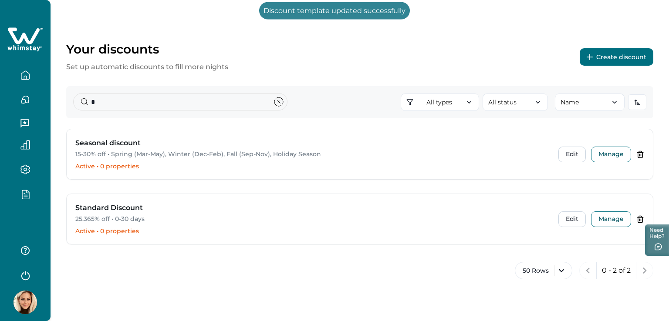
click at [438, 255] on div "Your discounts Set up automatic discounts to fill more nights Create discount *…" at bounding box center [360, 151] width 618 height 302
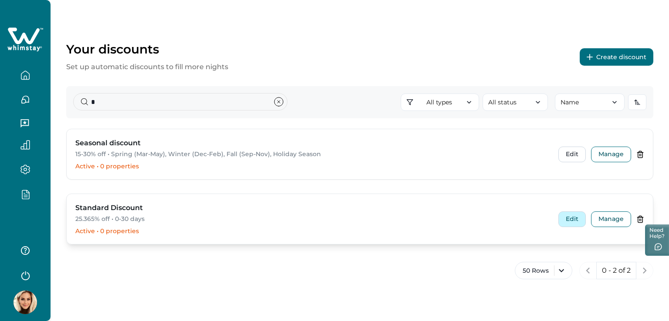
click at [578, 217] on button "Edit" at bounding box center [571, 220] width 27 height 16
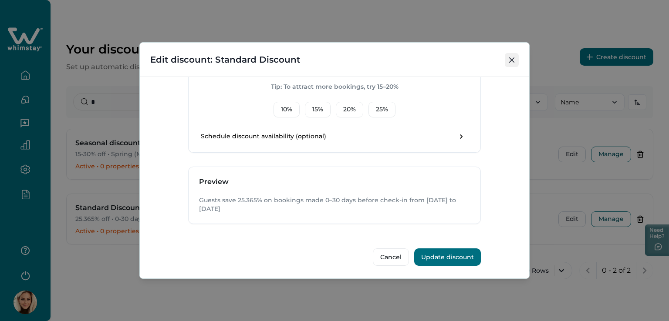
click at [512, 57] on icon "Close" at bounding box center [511, 59] width 5 height 5
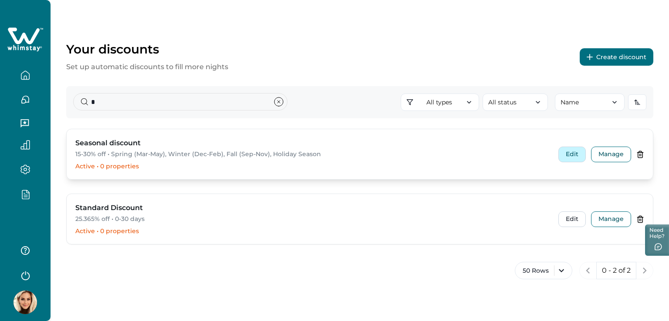
click at [562, 152] on button "Edit" at bounding box center [571, 155] width 27 height 16
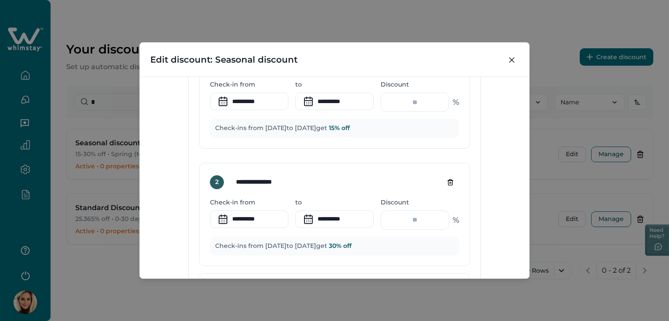
scroll to position [479, 0]
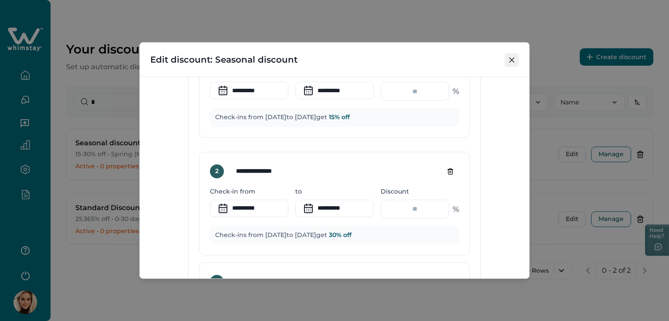
click at [517, 60] on button "Close" at bounding box center [512, 60] width 14 height 14
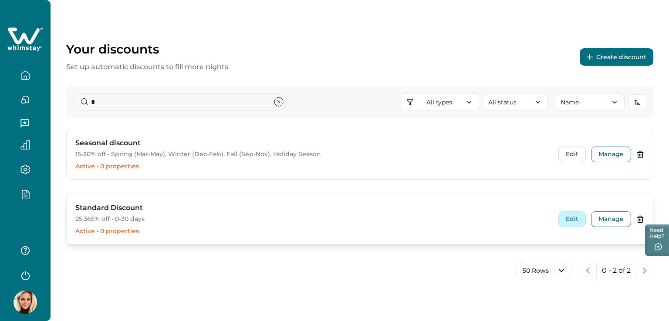
click at [573, 221] on button "Edit" at bounding box center [571, 220] width 27 height 16
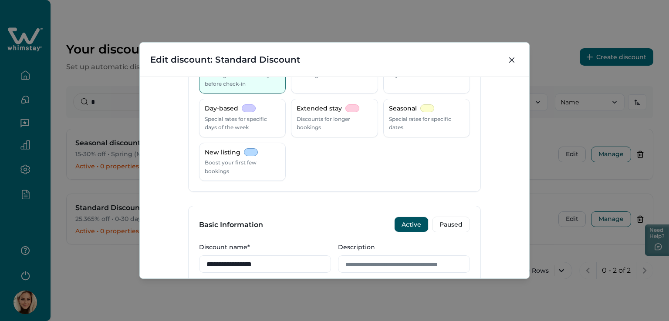
scroll to position [218, 0]
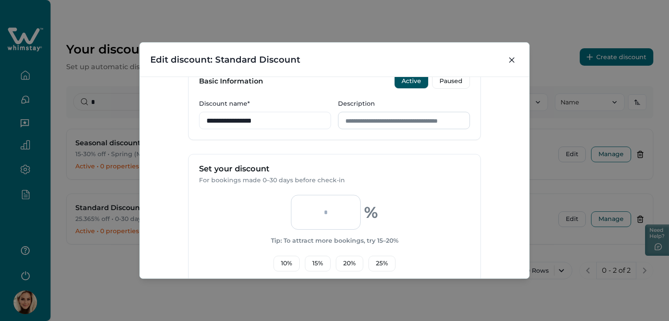
click at [369, 121] on input "Description" at bounding box center [404, 120] width 132 height 17
type input "*"
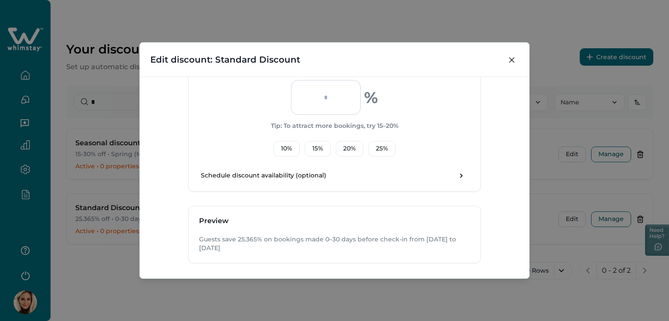
scroll to position [372, 0]
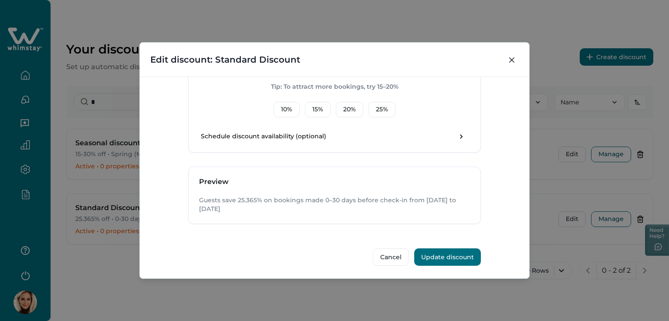
type input "**********"
click at [442, 257] on button "Update discount" at bounding box center [447, 257] width 67 height 17
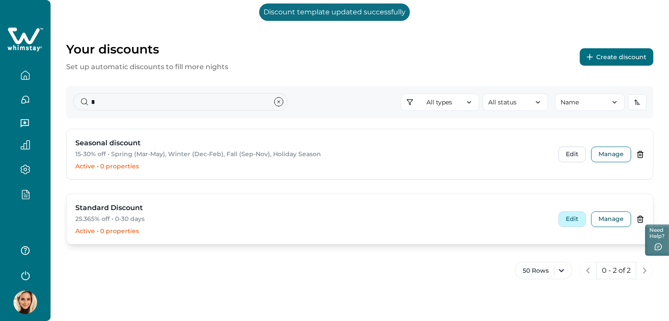
click at [564, 218] on button "Edit" at bounding box center [571, 220] width 27 height 16
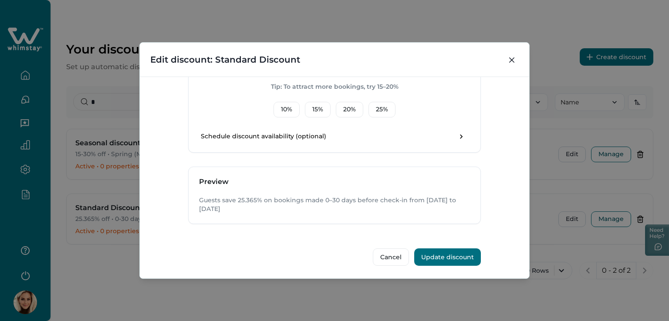
scroll to position [198, 0]
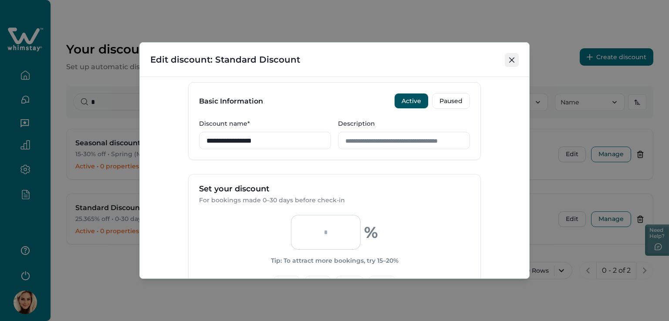
click at [509, 62] on icon "Close" at bounding box center [511, 59] width 5 height 5
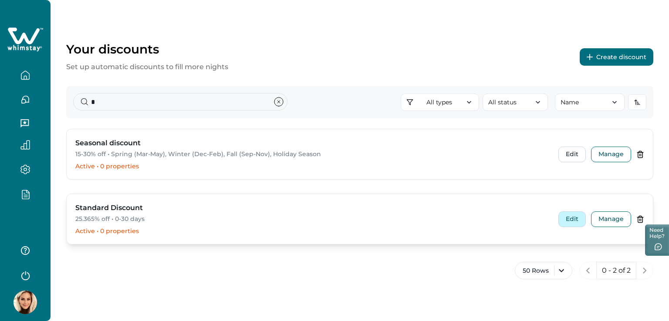
click at [569, 219] on button "Edit" at bounding box center [571, 220] width 27 height 16
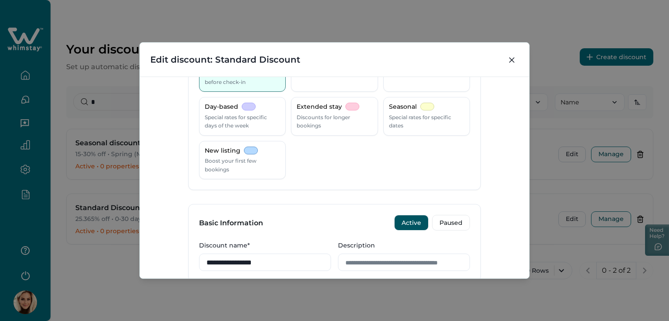
scroll to position [111, 0]
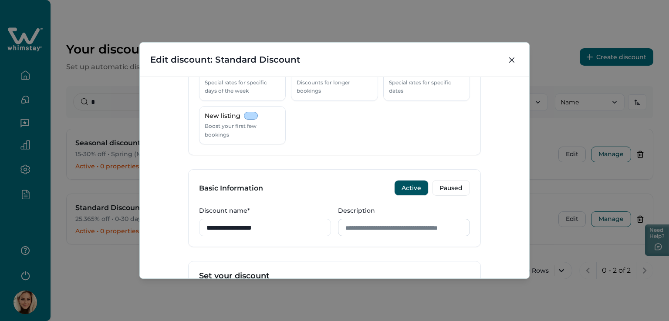
click at [362, 232] on input "Description" at bounding box center [404, 227] width 132 height 17
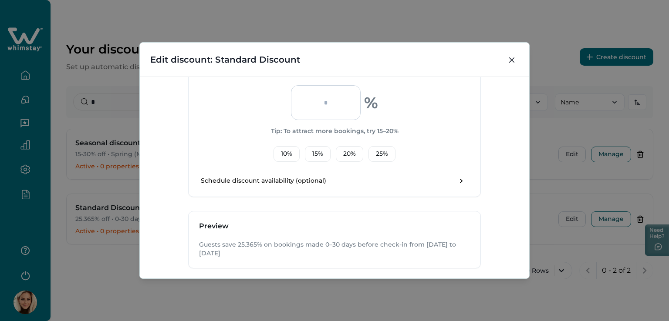
scroll to position [372, 0]
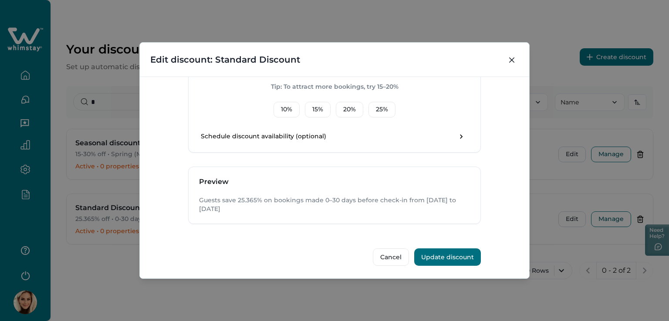
type input "****"
click at [453, 256] on button "Update discount" at bounding box center [447, 257] width 67 height 17
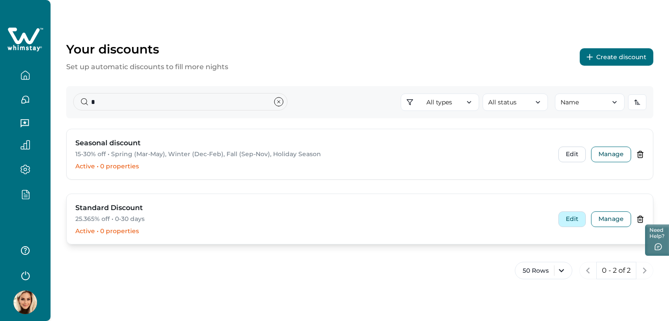
click at [571, 223] on button "Edit" at bounding box center [571, 220] width 27 height 16
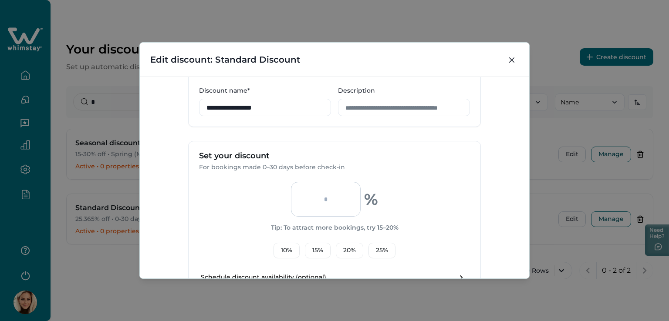
scroll to position [174, 0]
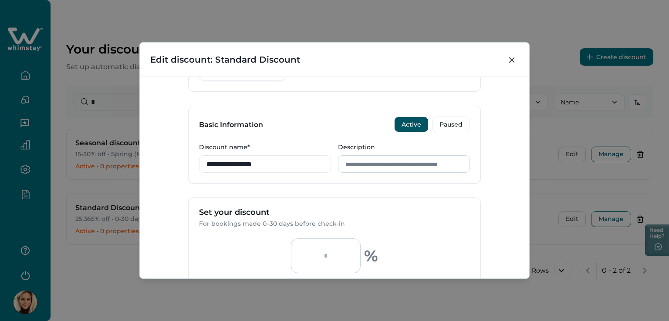
click at [343, 164] on input "Description" at bounding box center [404, 163] width 132 height 17
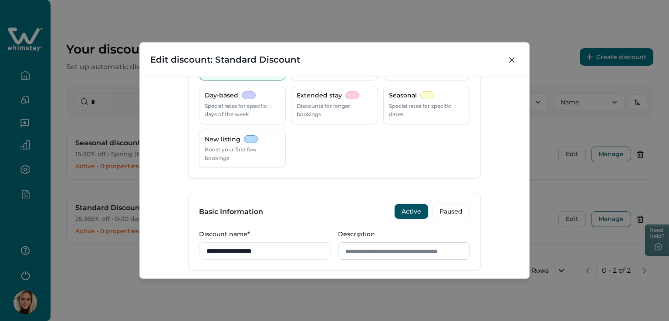
scroll to position [131, 0]
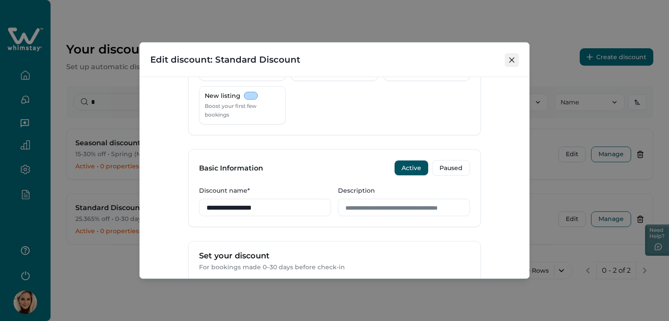
click at [507, 66] on button "Close" at bounding box center [512, 60] width 14 height 14
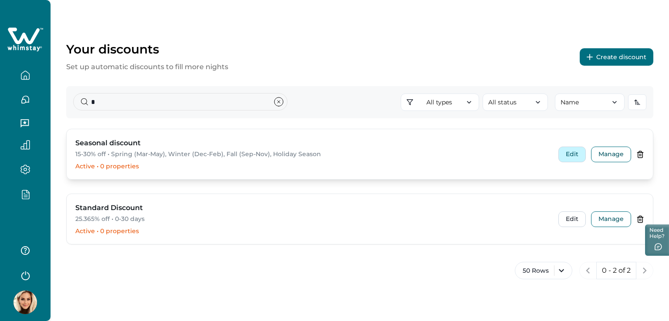
click at [575, 157] on button "Edit" at bounding box center [571, 155] width 27 height 16
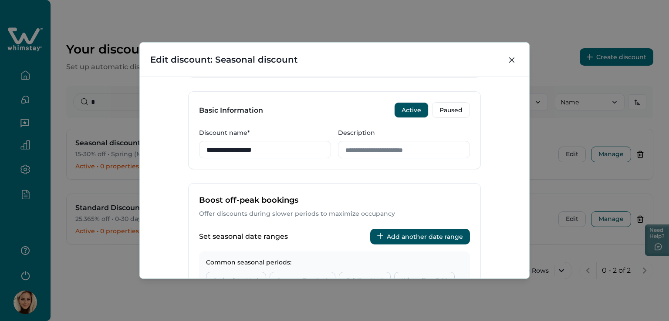
scroll to position [174, 0]
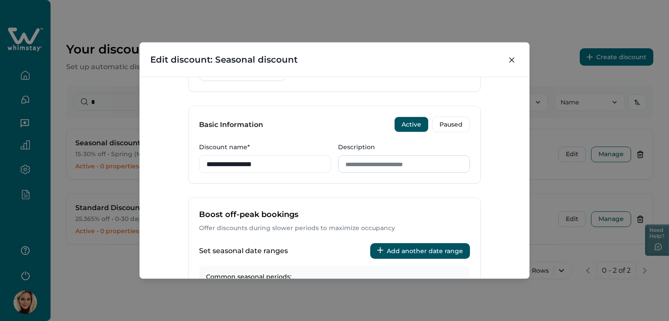
click at [400, 161] on input "Description" at bounding box center [404, 163] width 132 height 17
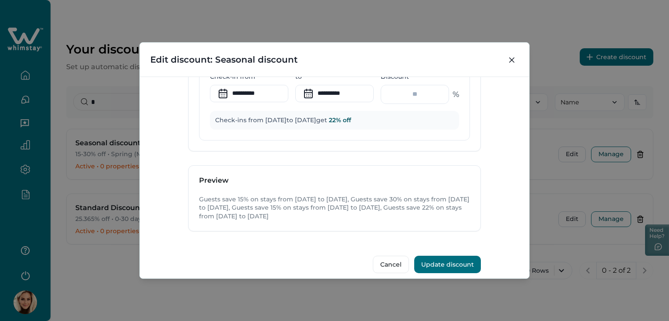
scroll to position [822, 0]
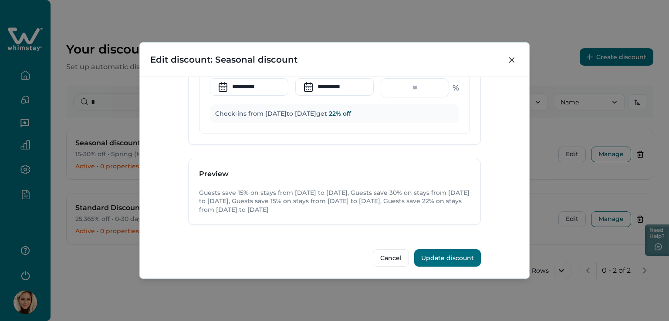
type input "**********"
click at [442, 255] on button "Update discount" at bounding box center [447, 257] width 67 height 17
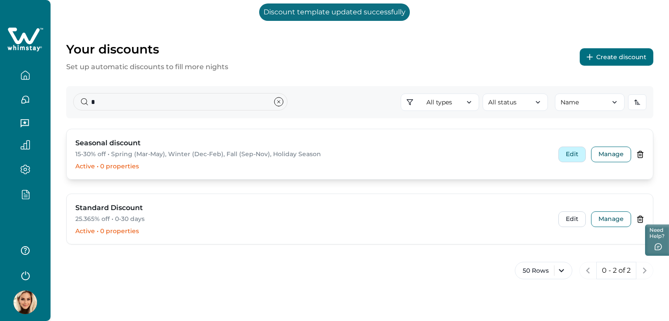
click at [571, 159] on button "Edit" at bounding box center [571, 155] width 27 height 16
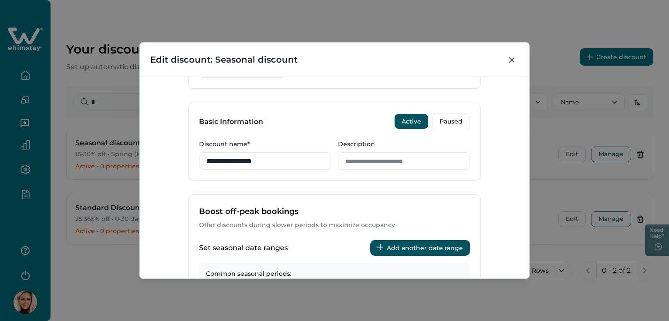
scroll to position [218, 0]
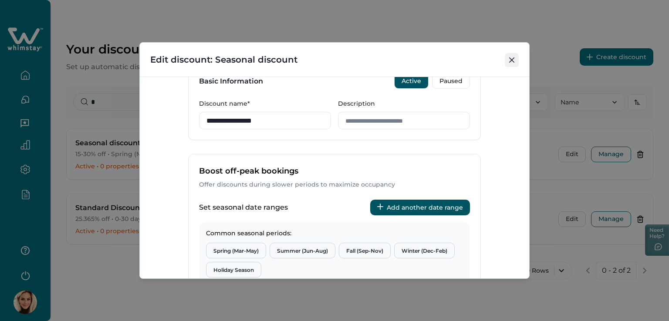
click at [508, 54] on button "Close" at bounding box center [512, 60] width 14 height 14
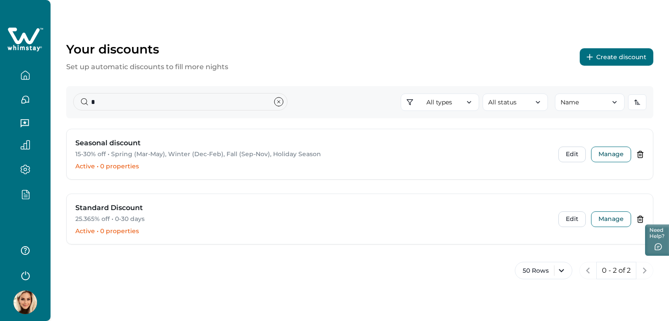
click at [628, 58] on button "Create discount" at bounding box center [616, 56] width 74 height 17
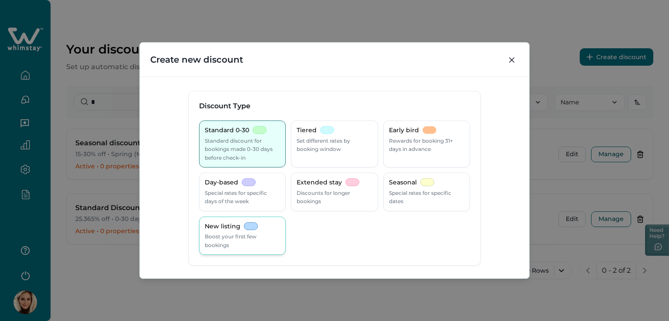
click at [205, 246] on p "Boost your first few bookings" at bounding box center [242, 240] width 75 height 17
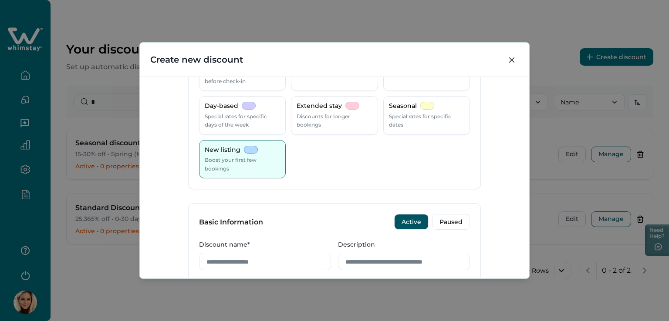
scroll to position [174, 0]
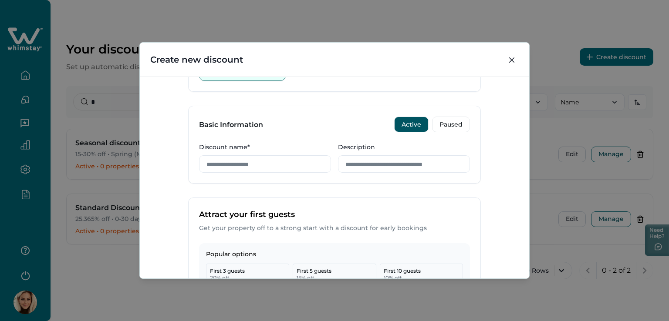
drag, startPoint x: 276, startPoint y: 166, endPoint x: 148, endPoint y: 164, distance: 128.4
click at [148, 164] on div "Discount Type Standard 0-30 Standard discount for bookings made 0-30 days befor…" at bounding box center [334, 178] width 389 height 202
type input "**********"
click at [367, 164] on input "Description" at bounding box center [404, 163] width 132 height 17
click at [409, 166] on input "**********" at bounding box center [404, 163] width 132 height 17
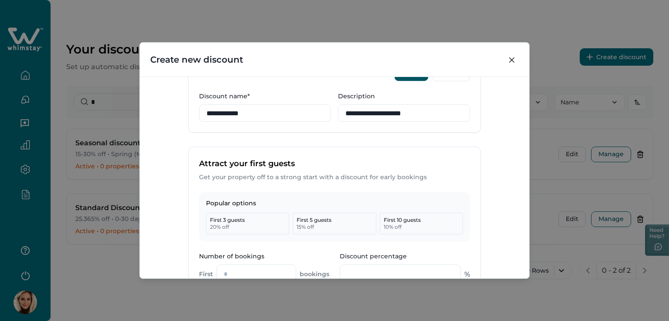
scroll to position [312, 0]
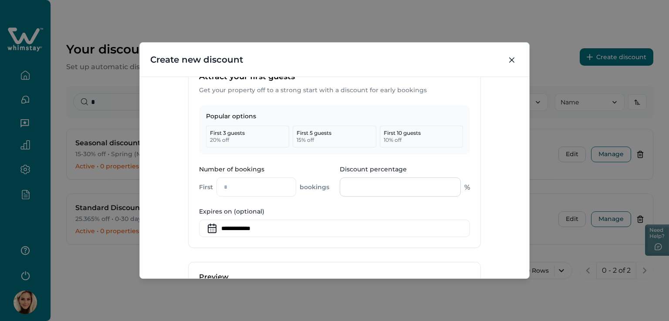
type input "**********"
click at [353, 182] on input "Discount percentage" at bounding box center [400, 187] width 121 height 19
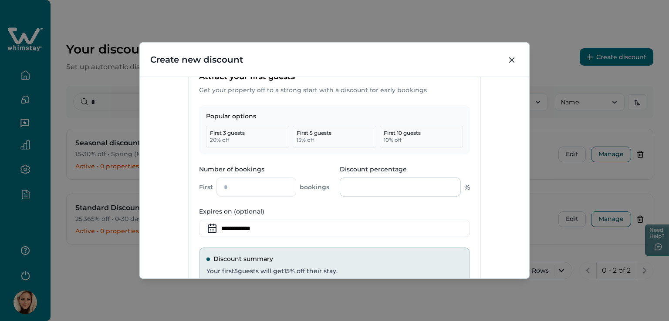
type input "*"
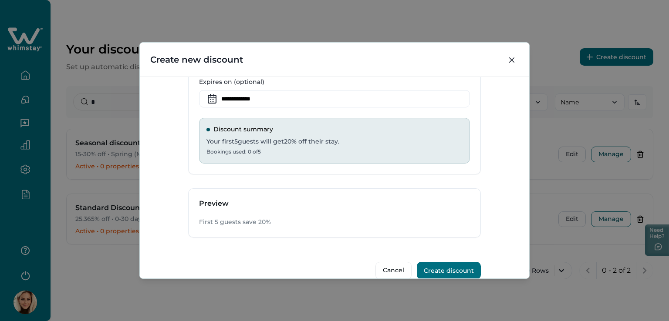
scroll to position [443, 0]
type input "**"
click at [451, 267] on button "Create discount" at bounding box center [449, 269] width 64 height 17
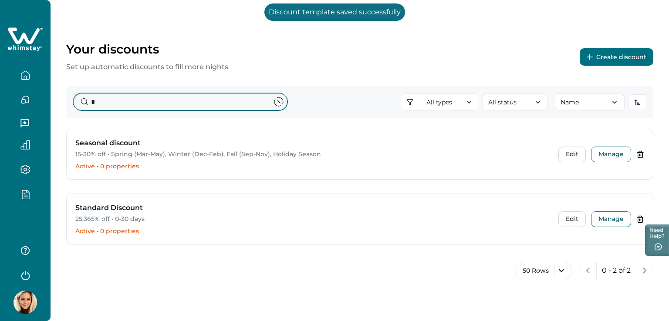
drag, startPoint x: 122, startPoint y: 97, endPoint x: 89, endPoint y: 102, distance: 33.5
click at [89, 102] on input "*" at bounding box center [180, 101] width 214 height 17
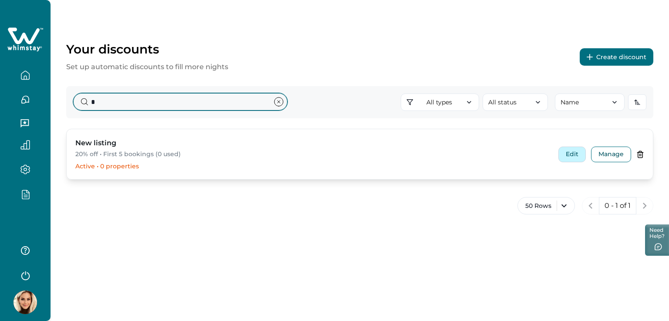
type input "*"
click at [568, 154] on button "Edit" at bounding box center [571, 155] width 27 height 16
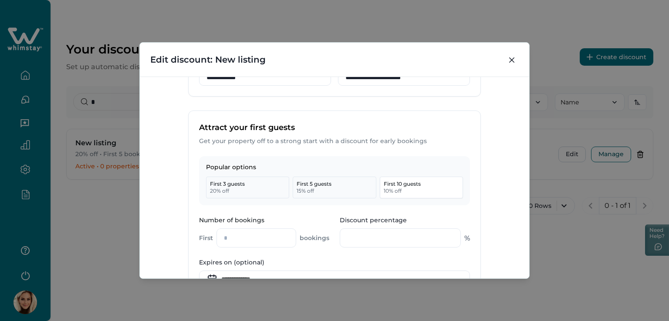
scroll to position [174, 0]
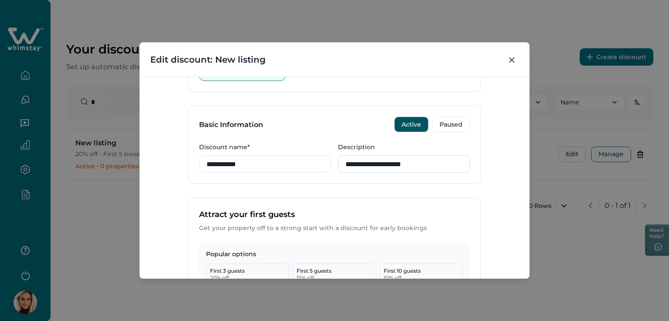
click at [442, 161] on input "**********" at bounding box center [404, 163] width 132 height 17
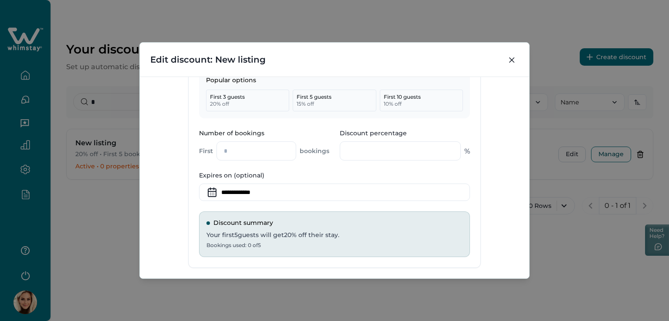
scroll to position [455, 0]
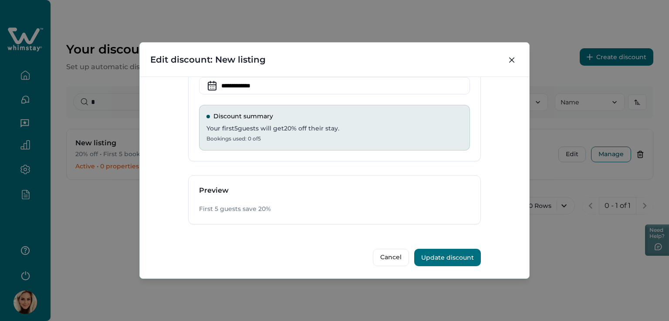
type input "**********"
click at [444, 250] on button "Update discount" at bounding box center [447, 257] width 67 height 17
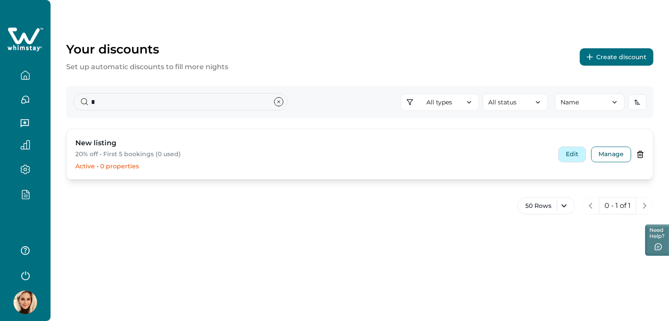
click at [575, 149] on button "Edit" at bounding box center [571, 155] width 27 height 16
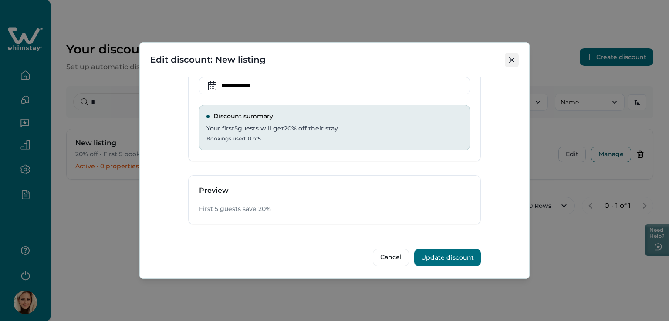
click at [514, 58] on icon "Close" at bounding box center [511, 59] width 5 height 5
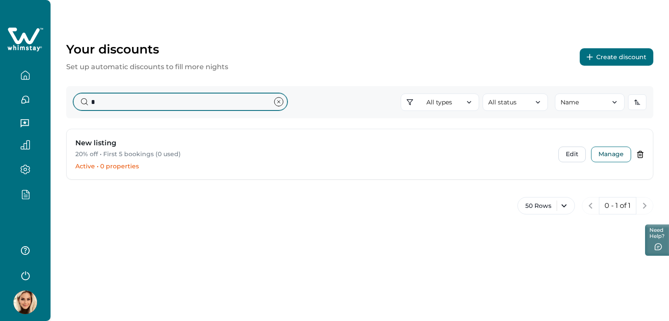
drag, startPoint x: 119, startPoint y: 107, endPoint x: 75, endPoint y: 107, distance: 44.0
click at [75, 107] on input "*" at bounding box center [180, 101] width 214 height 17
type input "****"
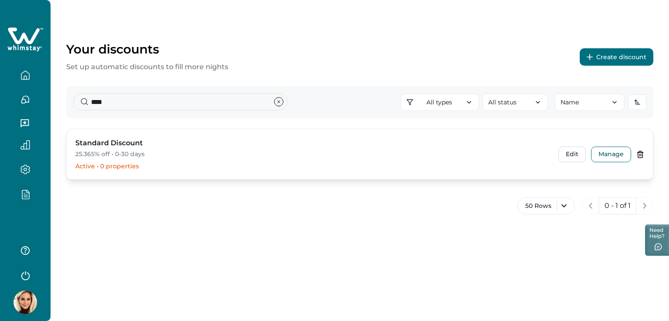
click at [641, 154] on icon at bounding box center [640, 155] width 8 height 8
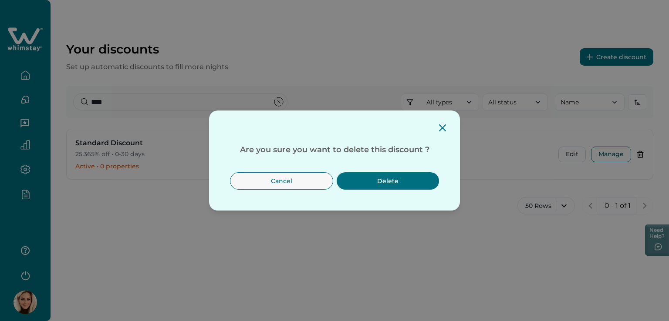
click at [388, 182] on button "Delete" at bounding box center [388, 180] width 102 height 17
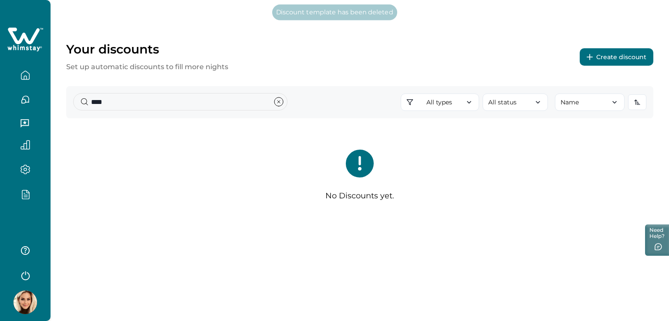
click at [615, 58] on button "Create discount" at bounding box center [616, 56] width 74 height 17
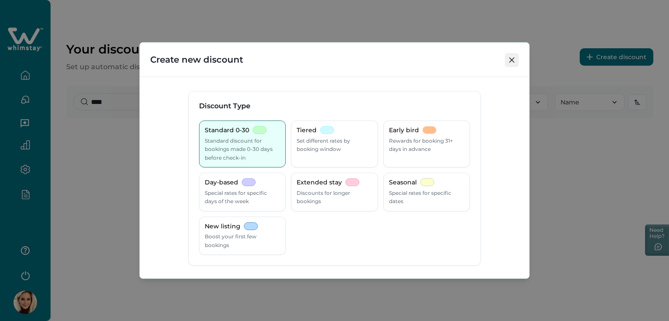
click at [516, 58] on button "Close" at bounding box center [512, 60] width 14 height 14
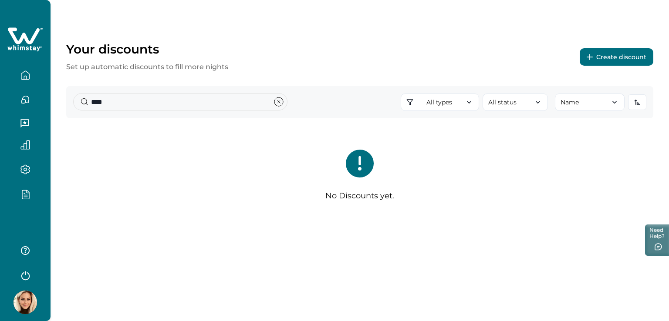
drag, startPoint x: 155, startPoint y: 183, endPoint x: 127, endPoint y: 133, distance: 57.9
click at [155, 180] on div "No Discounts yet." at bounding box center [359, 178] width 587 height 79
drag, startPoint x: 112, startPoint y: 98, endPoint x: 49, endPoint y: 106, distance: 64.1
click at [49, 106] on div "Your discounts Set up automatic discounts to fill more nights Create discount *…" at bounding box center [334, 160] width 669 height 321
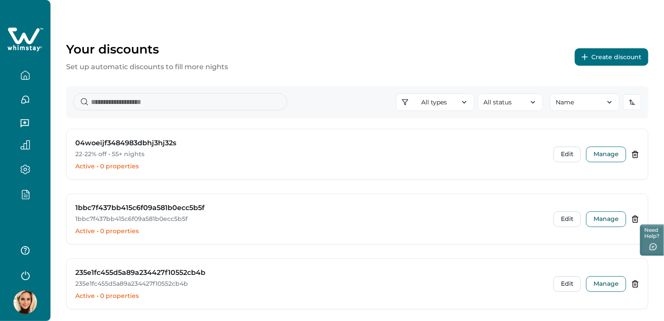
click at [605, 54] on button "Create discount" at bounding box center [612, 56] width 74 height 17
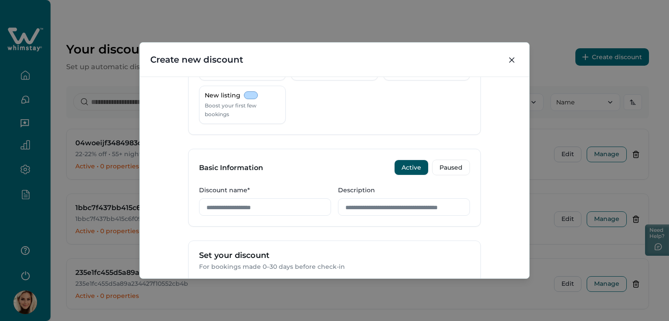
scroll to position [174, 0]
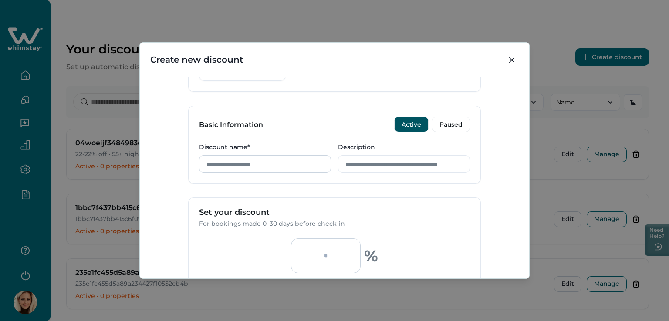
click at [236, 164] on input "Discount name*" at bounding box center [265, 163] width 132 height 17
type input "**********"
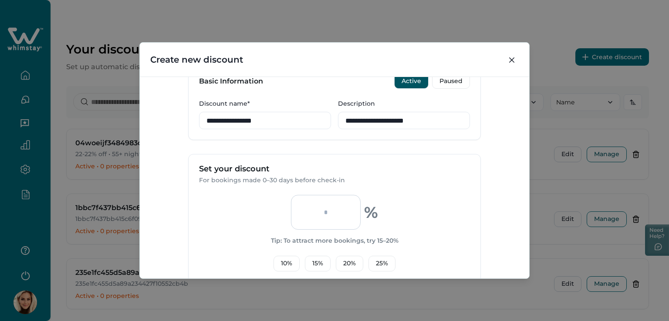
scroll to position [261, 0]
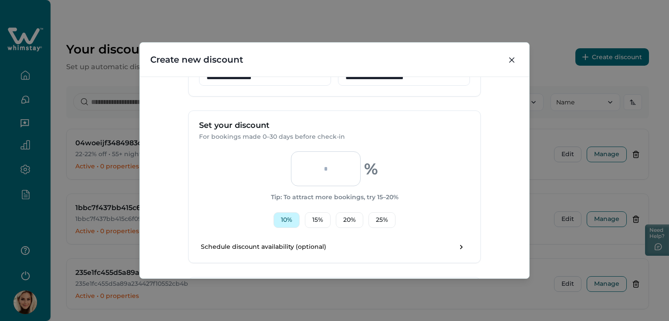
type input "**********"
click at [288, 219] on button "10 %" at bounding box center [286, 220] width 26 height 16
type input "**"
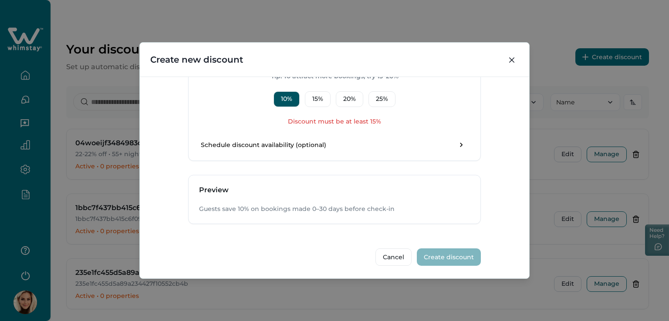
scroll to position [339, 0]
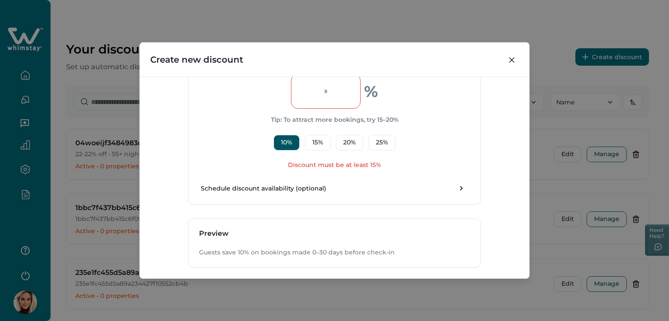
click at [330, 41] on div "**********" at bounding box center [334, 160] width 669 height 321
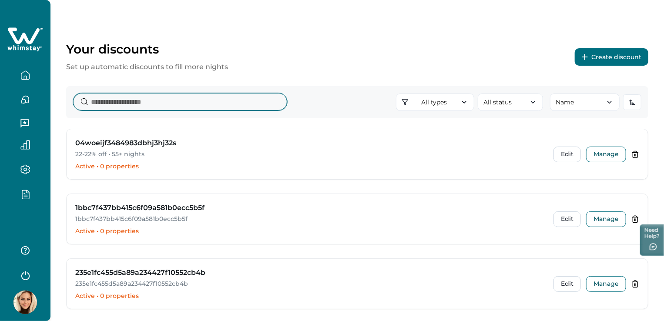
click at [145, 105] on input at bounding box center [180, 101] width 214 height 17
type input "*"
click at [625, 56] on button "Create discount" at bounding box center [612, 56] width 74 height 17
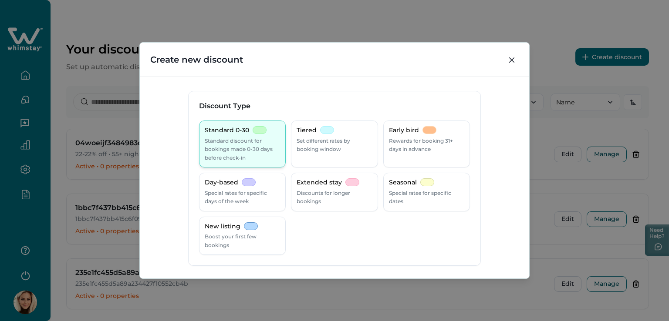
click at [245, 147] on p "Standard discount for bookings made 0-30 days before check-in" at bounding box center [242, 150] width 75 height 26
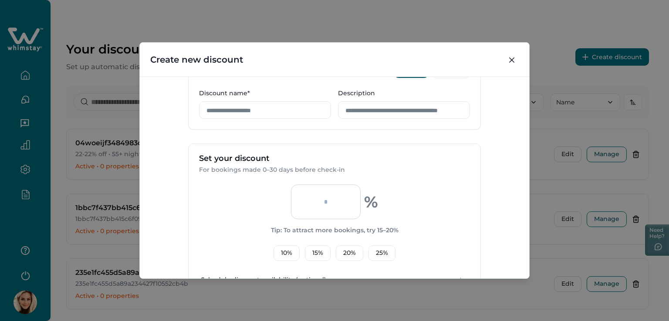
scroll to position [174, 0]
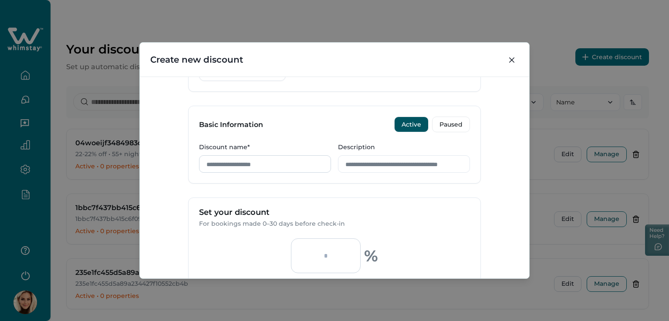
click at [290, 163] on input "Discount name*" at bounding box center [265, 163] width 132 height 17
type input "*"
type input "**********"
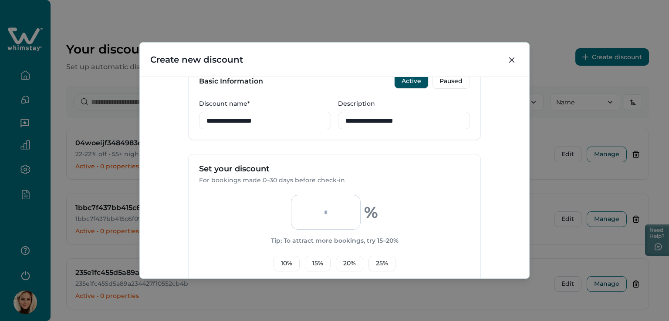
scroll to position [261, 0]
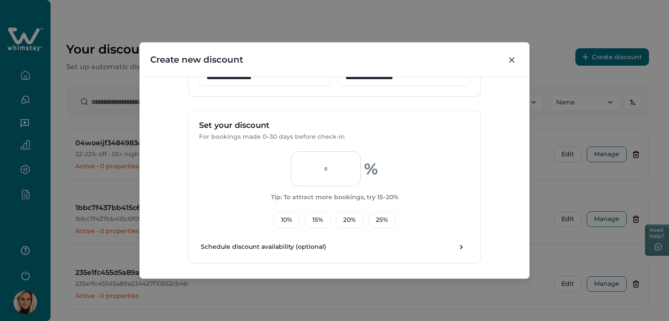
type input "**********"
drag, startPoint x: 320, startPoint y: 174, endPoint x: 334, endPoint y: 168, distance: 14.6
click at [334, 168] on input "number" at bounding box center [326, 169] width 70 height 35
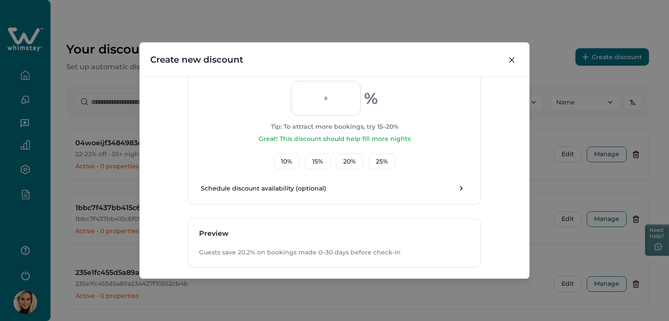
scroll to position [375, 0]
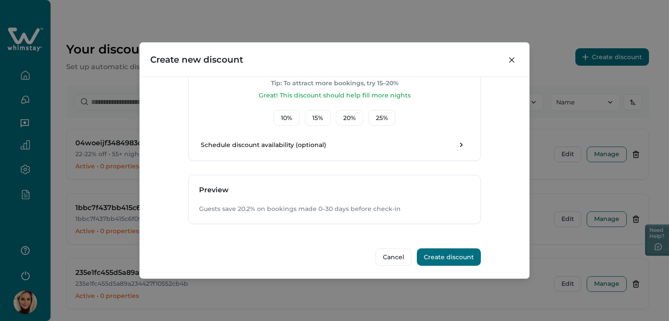
type input "*****"
click at [462, 254] on button "Create discount" at bounding box center [449, 257] width 64 height 17
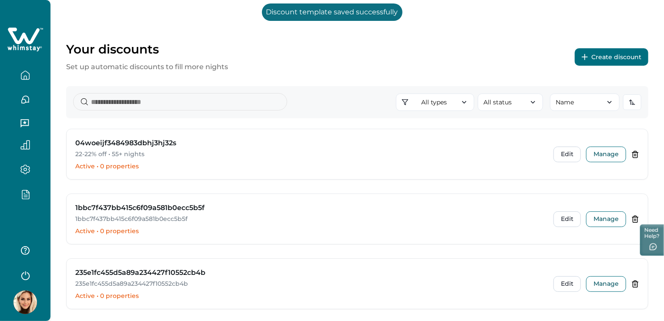
click at [149, 114] on div "All types All types Standard 0-30 Tiered Early bird Day-based Extended stay Sea…" at bounding box center [357, 102] width 583 height 32
click at [154, 106] on input at bounding box center [180, 101] width 214 height 17
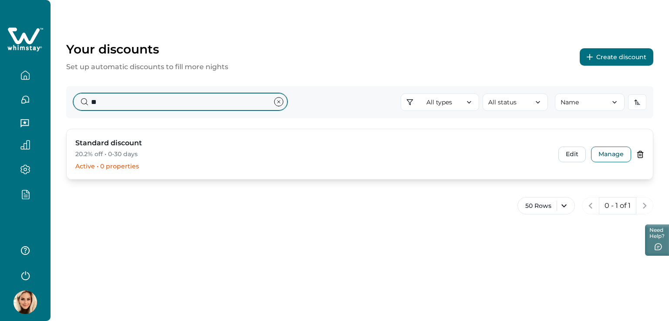
type input "**"
click at [127, 154] on p "20.2% off • 0-30 days" at bounding box center [311, 154] width 472 height 9
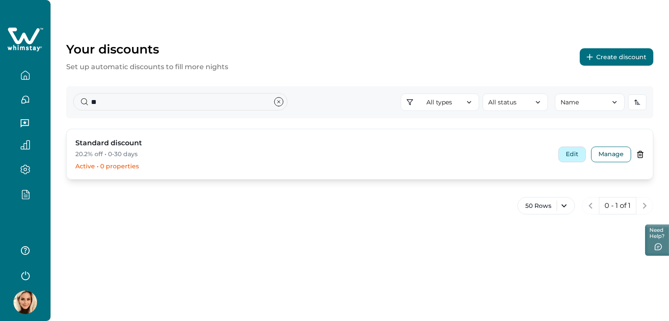
click at [567, 157] on button "Edit" at bounding box center [571, 155] width 27 height 16
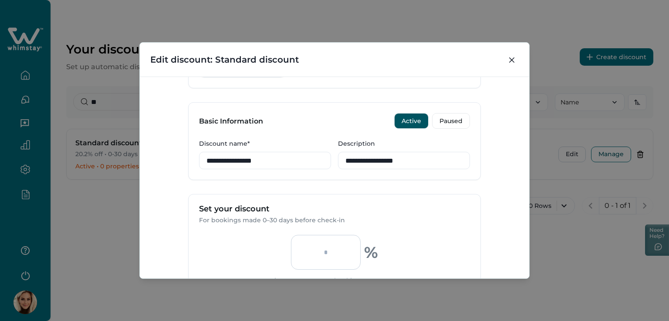
scroll to position [174, 0]
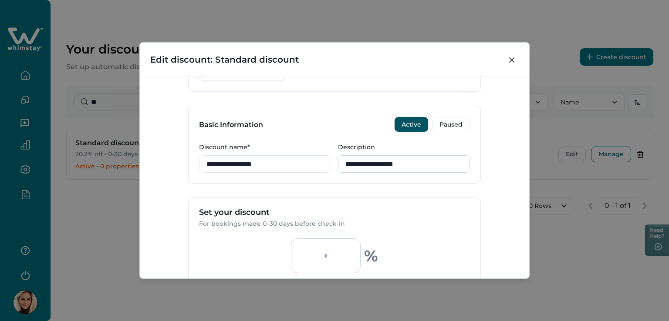
click at [423, 163] on input "**********" at bounding box center [404, 163] width 132 height 17
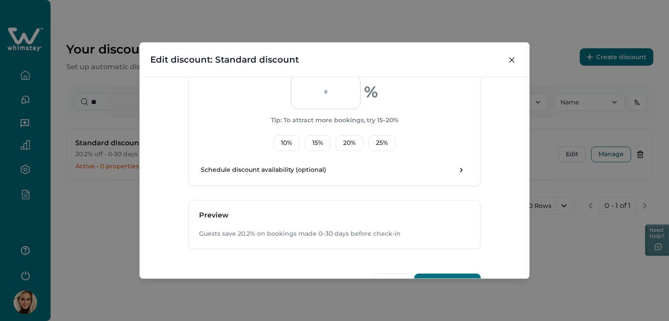
scroll to position [364, 0]
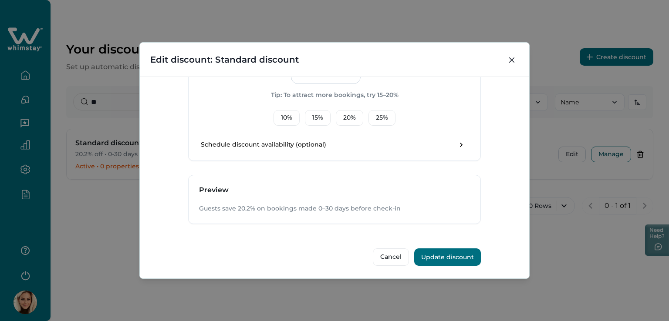
type input "**********"
click at [441, 253] on button "Update discount" at bounding box center [447, 257] width 67 height 17
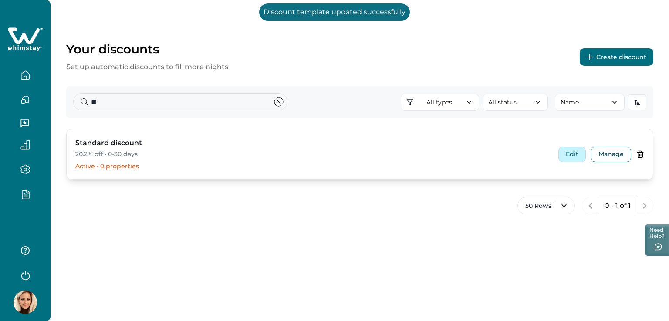
click at [569, 154] on button "Edit" at bounding box center [571, 155] width 27 height 16
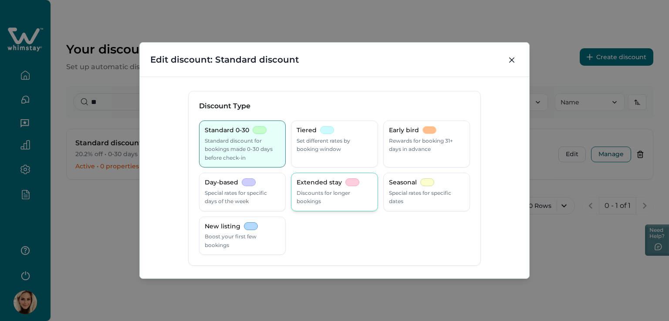
scroll to position [174, 0]
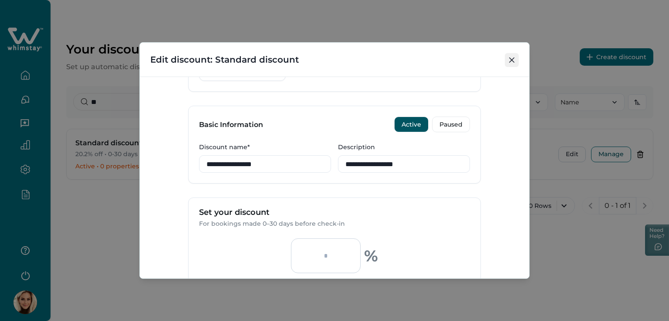
click at [507, 62] on button "Close" at bounding box center [512, 60] width 14 height 14
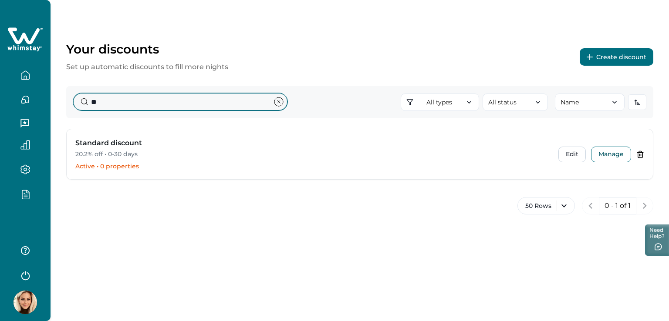
drag, startPoint x: 98, startPoint y: 104, endPoint x: 79, endPoint y: 106, distance: 18.8
click at [79, 106] on input "**" at bounding box center [180, 101] width 214 height 17
type input "*"
type input "**"
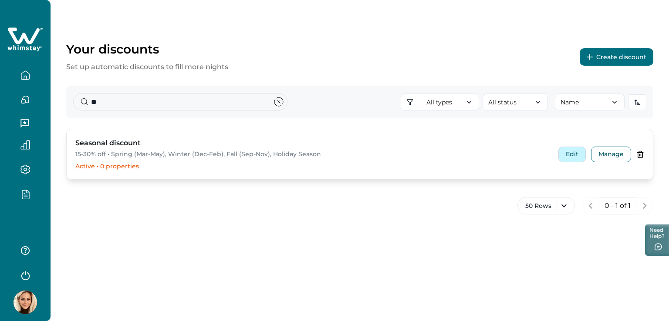
click at [571, 155] on button "Edit" at bounding box center [571, 155] width 27 height 16
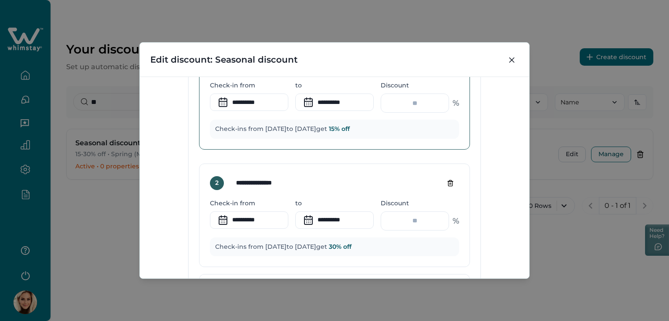
scroll to position [479, 0]
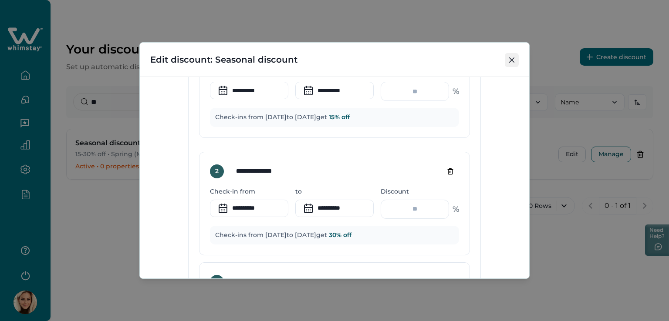
click at [513, 57] on icon "Close" at bounding box center [511, 59] width 5 height 5
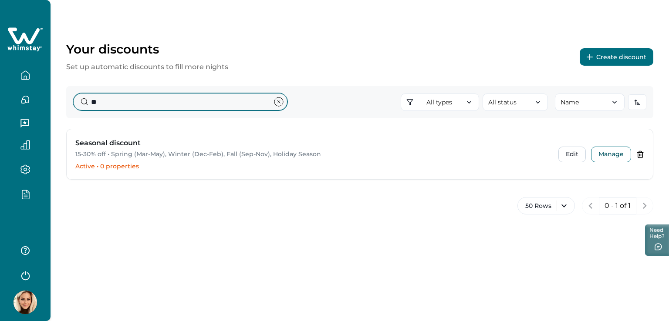
drag, startPoint x: 108, startPoint y: 105, endPoint x: 57, endPoint y: 106, distance: 51.4
click at [57, 106] on div "Your discounts Set up automatic discounts to fill more nights Create discount *…" at bounding box center [360, 118] width 618 height 237
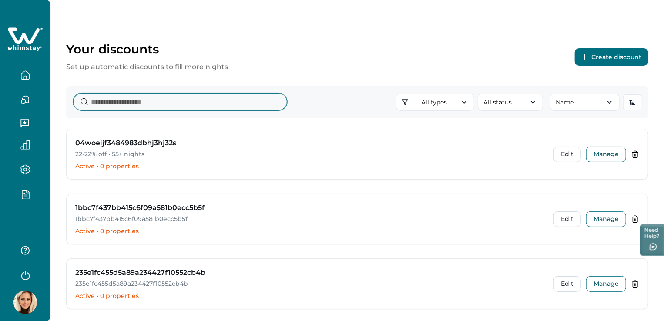
type input "*"
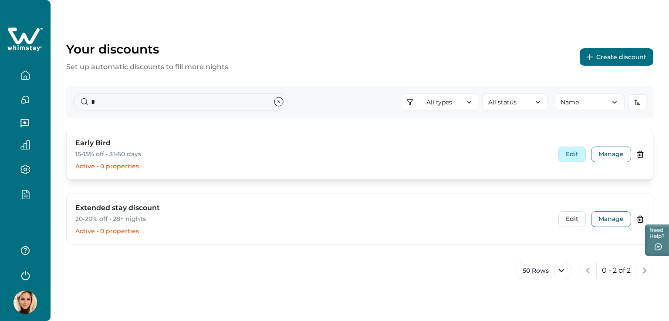
click at [565, 153] on button "Edit" at bounding box center [571, 155] width 27 height 16
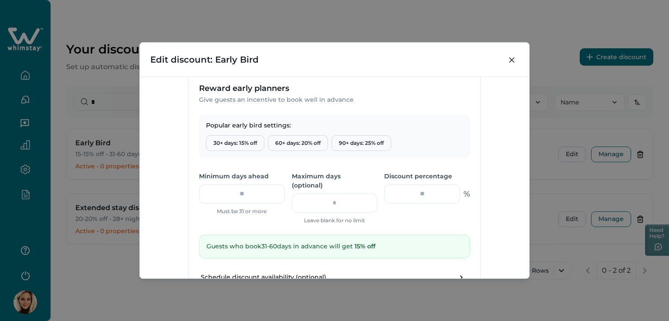
scroll to position [348, 0]
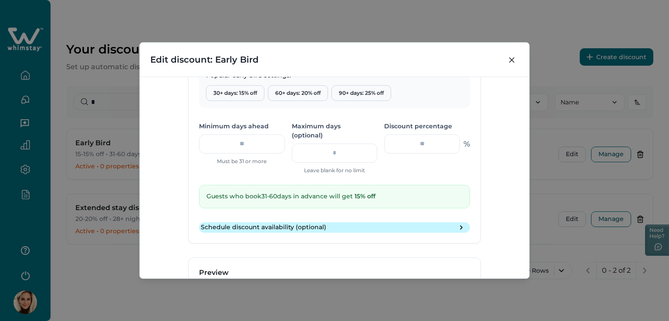
click at [466, 222] on button "Schedule discount availability (optional)" at bounding box center [334, 227] width 271 height 10
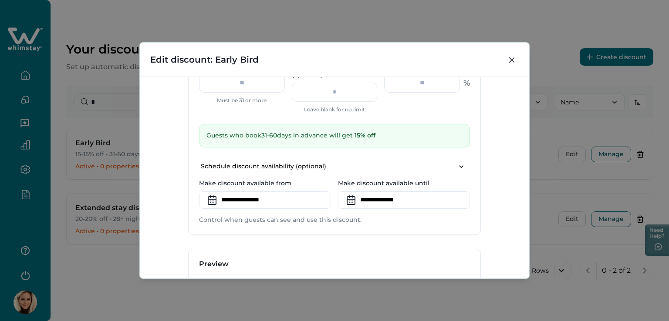
scroll to position [435, 0]
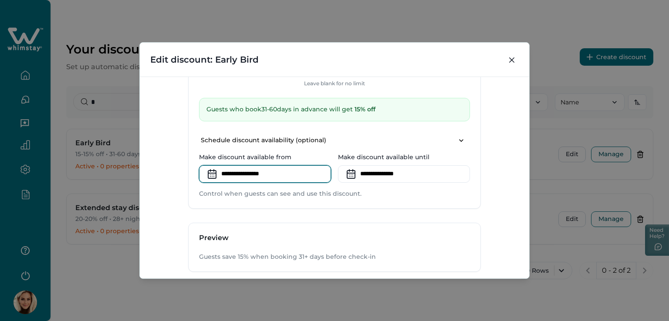
click at [243, 165] on input at bounding box center [265, 173] width 132 height 17
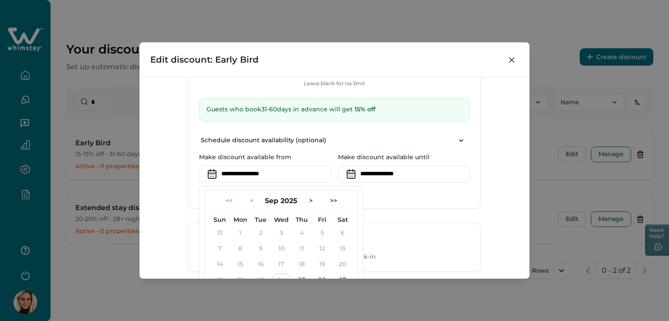
scroll to position [474, 0]
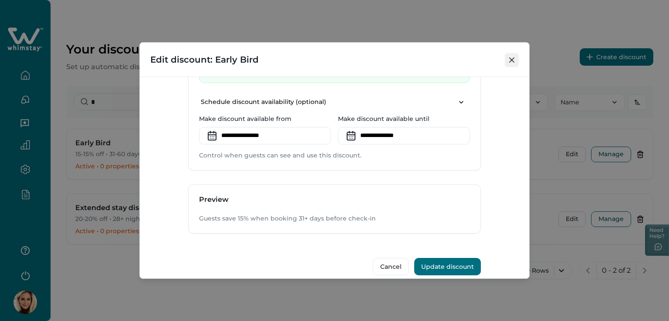
click at [510, 57] on icon "Close" at bounding box center [511, 59] width 5 height 5
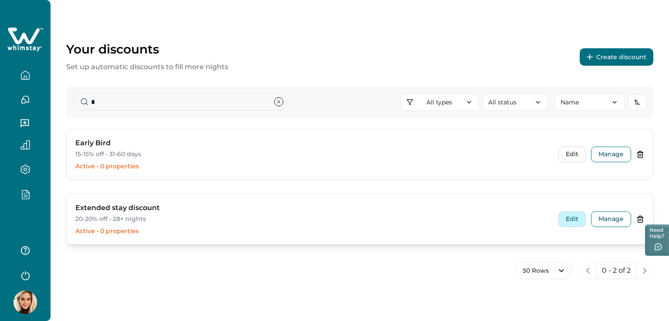
click at [575, 217] on button "Edit" at bounding box center [571, 220] width 27 height 16
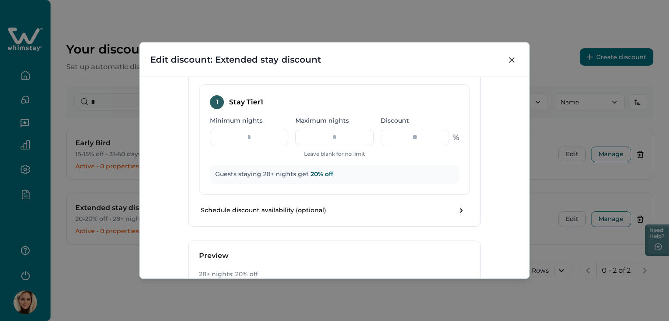
scroll to position [435, 0]
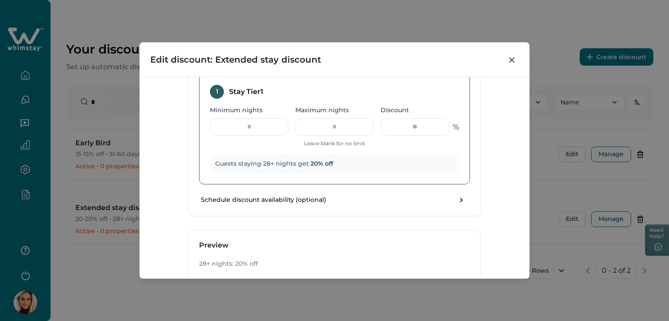
click at [424, 165] on p "Guests staying 28+ nights get 20 % off" at bounding box center [334, 164] width 239 height 9
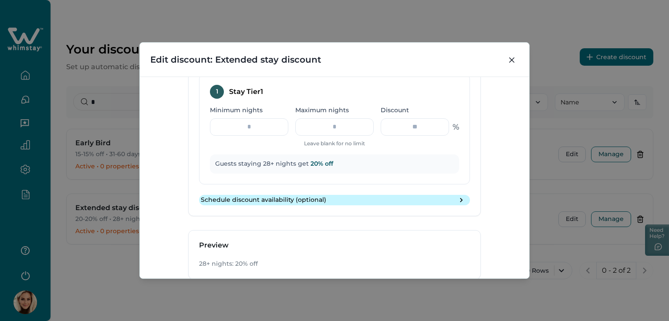
click at [347, 198] on button "Schedule discount availability (optional)" at bounding box center [334, 200] width 271 height 10
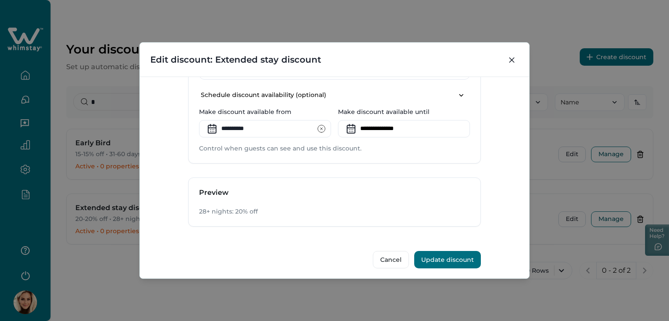
scroll to position [543, 0]
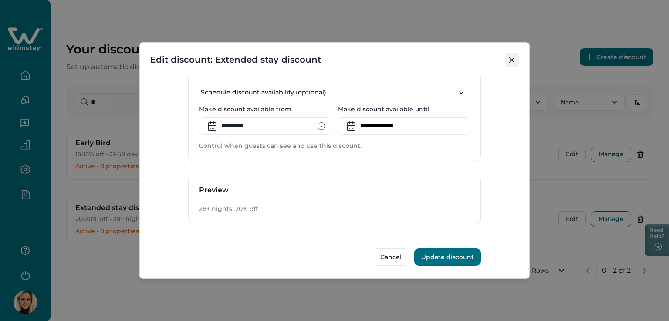
click at [512, 61] on icon "Close" at bounding box center [511, 59] width 5 height 5
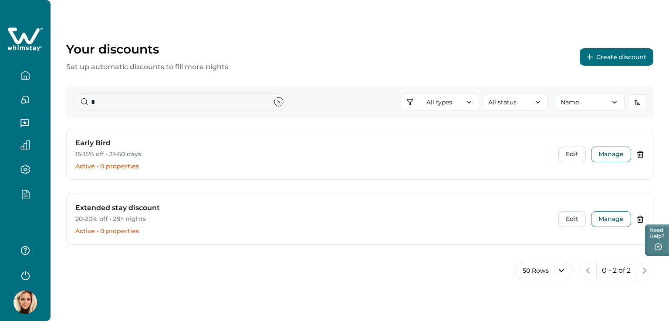
drag, startPoint x: 107, startPoint y: 111, endPoint x: 78, endPoint y: 101, distance: 30.0
click at [78, 101] on div "*" at bounding box center [180, 102] width 214 height 18
drag, startPoint x: 108, startPoint y: 100, endPoint x: 72, endPoint y: 101, distance: 35.3
click at [72, 101] on div "* All types All types Standard 0-30 Tiered Early bird Day-based Extended stay S…" at bounding box center [359, 102] width 587 height 32
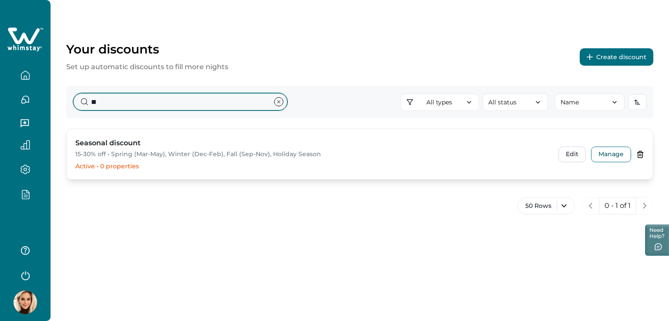
type input "**"
click at [119, 143] on h3 "Seasonal discount" at bounding box center [107, 143] width 65 height 10
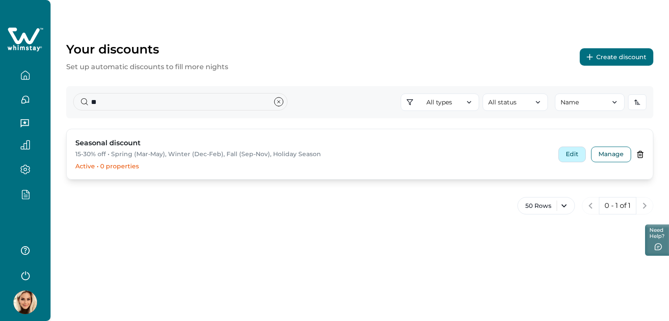
click at [575, 155] on button "Edit" at bounding box center [571, 155] width 27 height 16
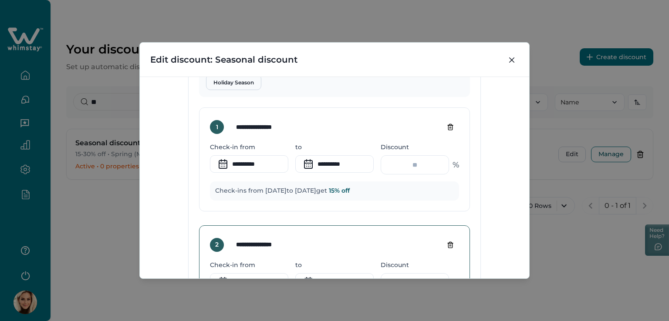
scroll to position [479, 0]
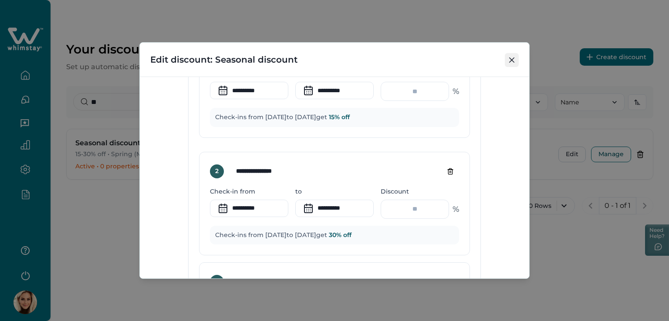
click at [517, 65] on button "Close" at bounding box center [512, 60] width 14 height 14
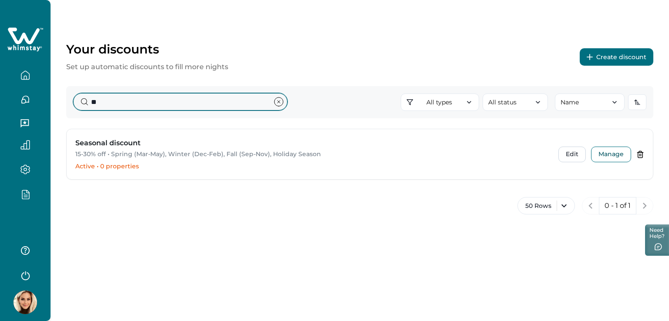
drag, startPoint x: 98, startPoint y: 102, endPoint x: 81, endPoint y: 99, distance: 17.3
click at [81, 99] on input "**" at bounding box center [180, 101] width 214 height 17
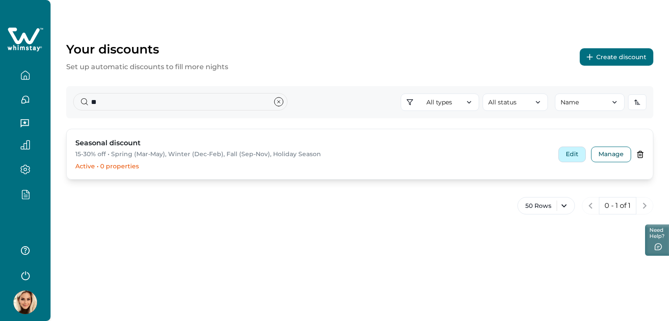
click at [569, 150] on button "Edit" at bounding box center [571, 155] width 27 height 16
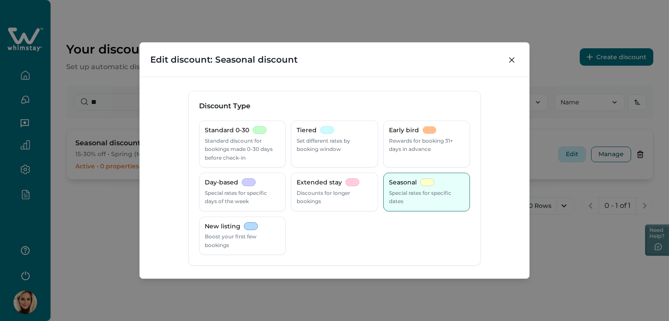
click at [569, 150] on div "**********" at bounding box center [334, 160] width 669 height 321
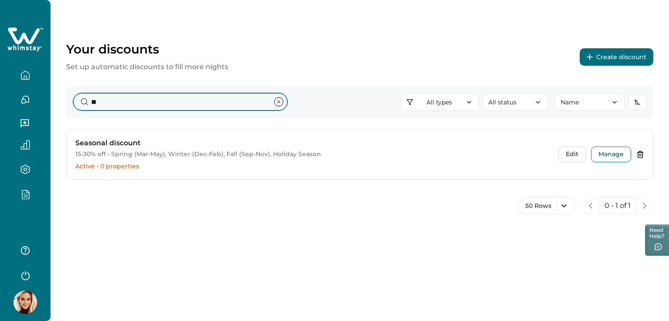
drag, startPoint x: 130, startPoint y: 103, endPoint x: 62, endPoint y: 96, distance: 68.2
click at [62, 96] on div "Your discounts Set up automatic discounts to fill more nights Create discount *…" at bounding box center [360, 118] width 618 height 237
type input "*"
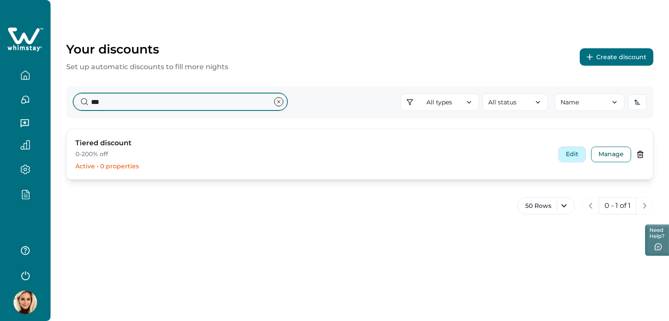
type input "***"
click at [568, 148] on button "Edit" at bounding box center [571, 155] width 27 height 16
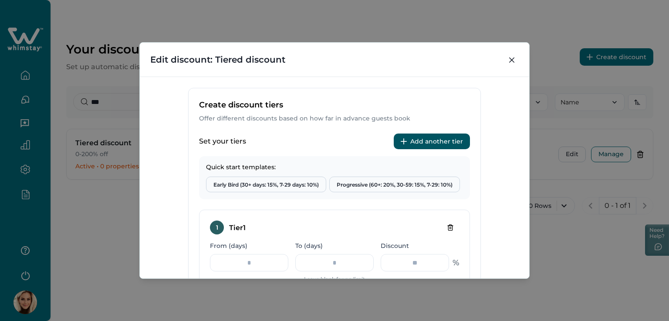
scroll to position [261, 0]
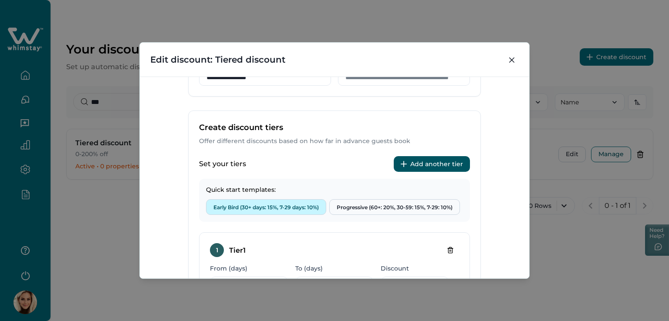
click at [256, 207] on button "Early Bird (30+ days: 15%, 7-29 days: 10%)" at bounding box center [266, 207] width 120 height 16
type input "**"
type input "*"
type input "**"
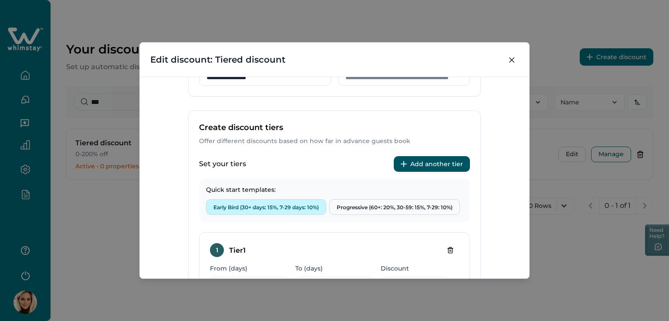
type input "**"
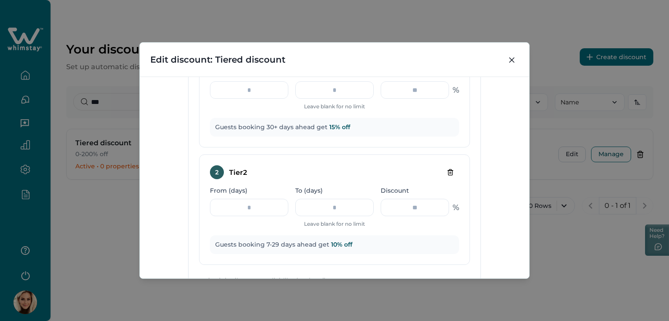
scroll to position [479, 0]
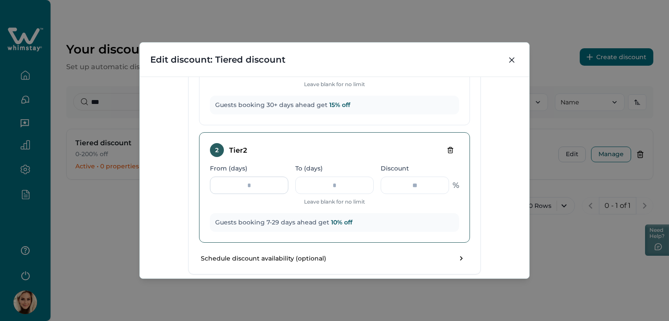
drag, startPoint x: 263, startPoint y: 185, endPoint x: 232, endPoint y: 186, distance: 31.4
click at [232, 186] on input "*" at bounding box center [249, 185] width 78 height 17
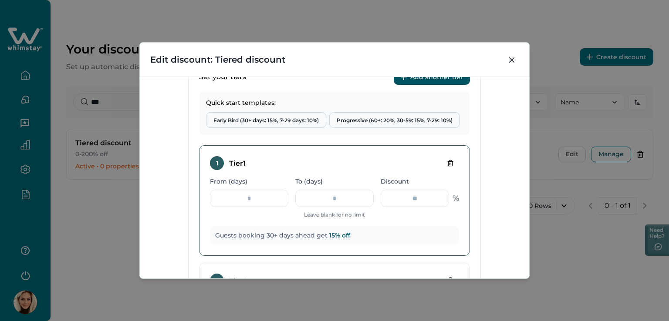
scroll to position [435, 0]
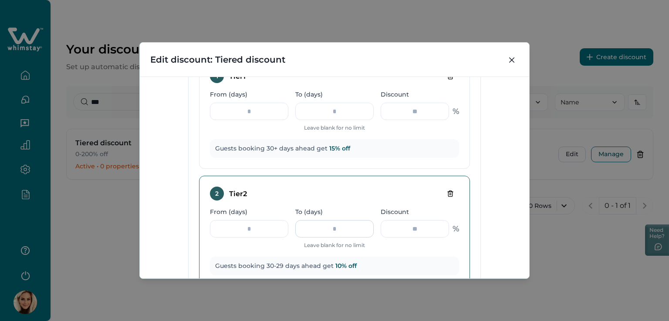
type input "**"
drag, startPoint x: 304, startPoint y: 226, endPoint x: 294, endPoint y: 226, distance: 10.0
click at [295, 226] on input "**" at bounding box center [334, 228] width 78 height 17
type input "**"
drag, startPoint x: 427, startPoint y: 230, endPoint x: 396, endPoint y: 241, distance: 32.6
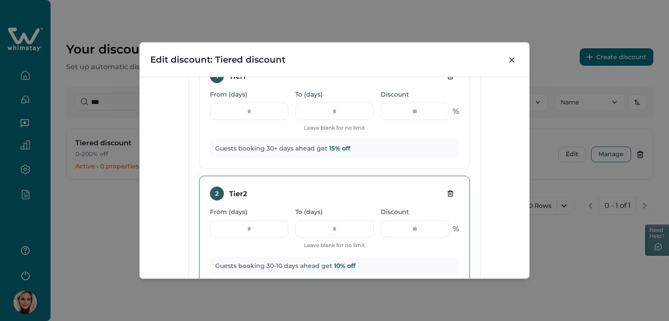
click at [396, 241] on div "Discount ** %" at bounding box center [420, 229] width 78 height 42
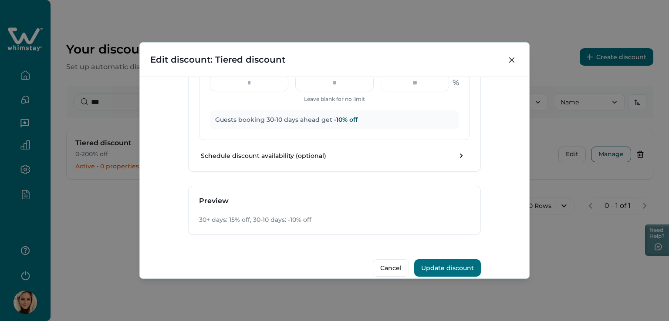
scroll to position [592, 0]
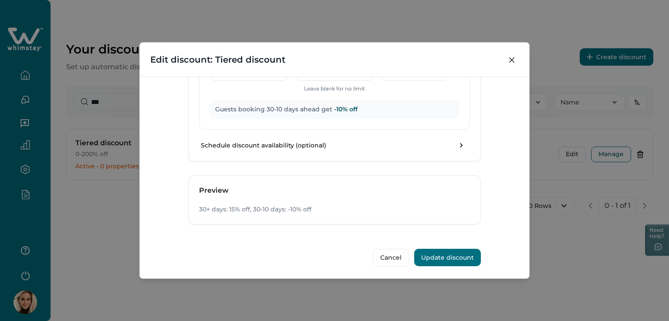
type input "***"
click at [445, 253] on button "Update discount" at bounding box center [447, 257] width 67 height 17
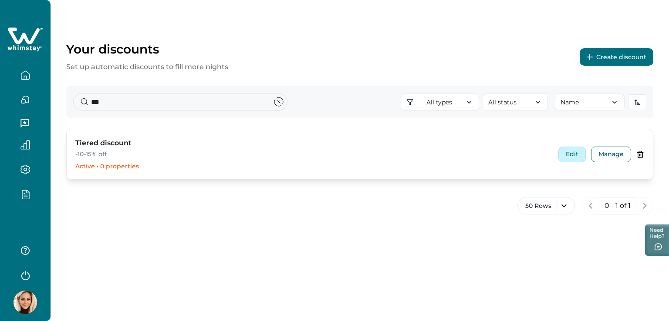
click at [575, 152] on button "Edit" at bounding box center [571, 155] width 27 height 16
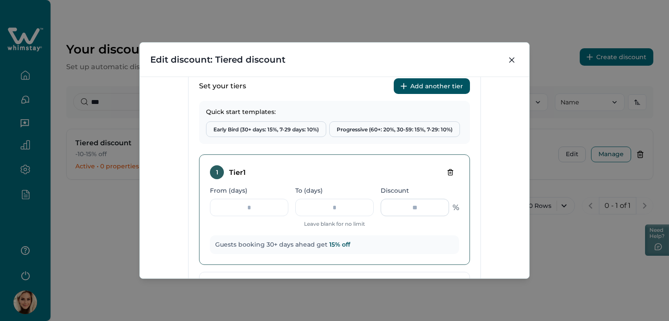
scroll to position [348, 0]
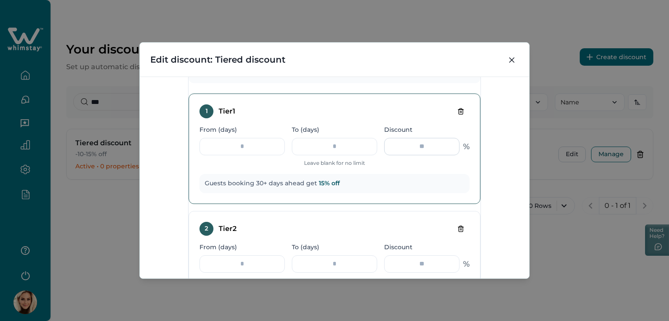
scroll to position [418, 0]
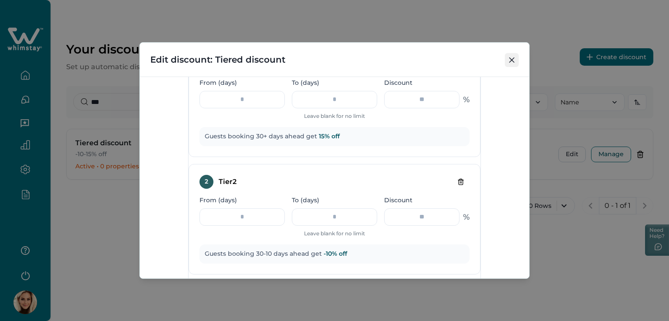
click at [510, 62] on icon "Close" at bounding box center [511, 59] width 5 height 5
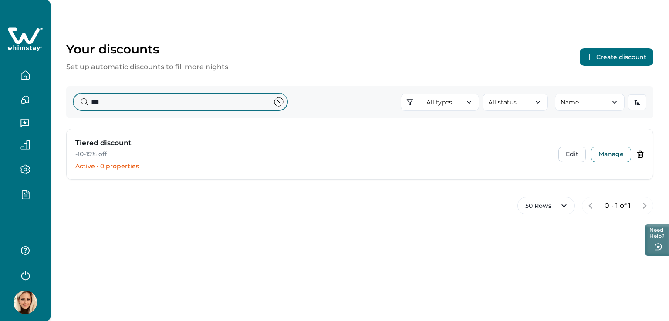
drag, startPoint x: 135, startPoint y: 108, endPoint x: 77, endPoint y: 108, distance: 58.3
click at [77, 108] on input "***" at bounding box center [180, 101] width 214 height 17
type input "**"
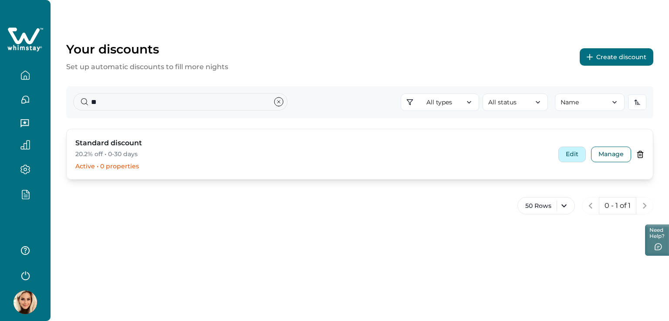
click at [561, 158] on button "Edit" at bounding box center [571, 155] width 27 height 16
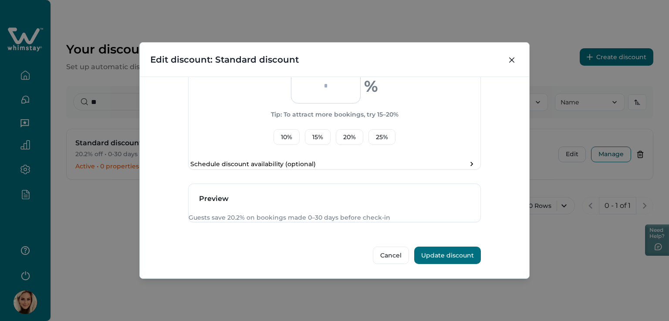
scroll to position [146, 0]
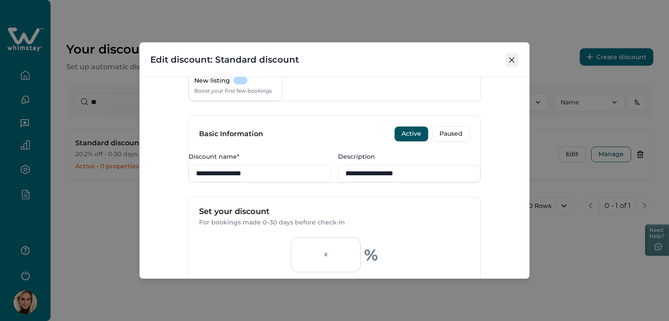
click at [512, 55] on button "Close" at bounding box center [512, 60] width 14 height 14
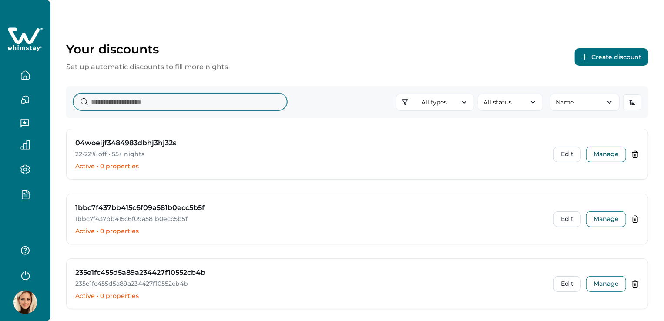
click at [123, 103] on input at bounding box center [180, 101] width 214 height 17
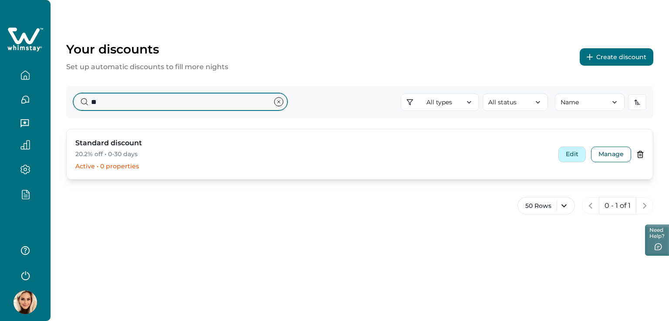
type input "**"
click at [573, 158] on button "Edit" at bounding box center [571, 155] width 27 height 16
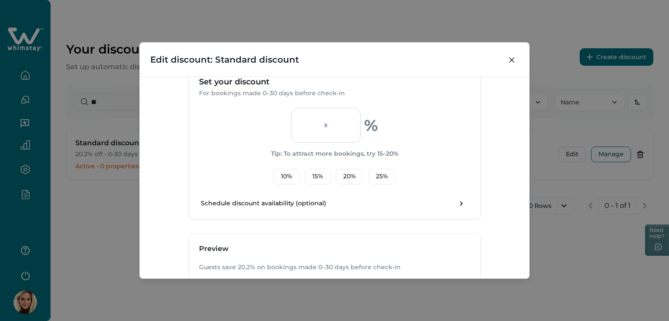
scroll to position [174, 0]
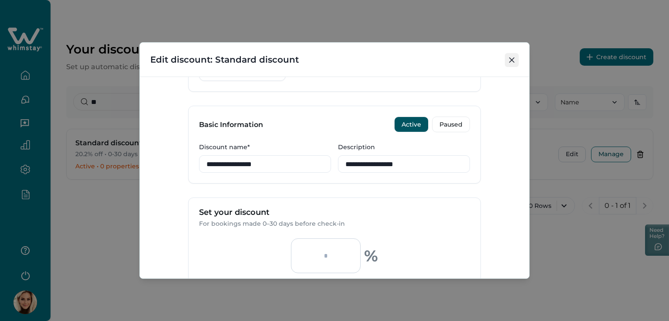
click at [512, 58] on icon "Close" at bounding box center [511, 59] width 5 height 5
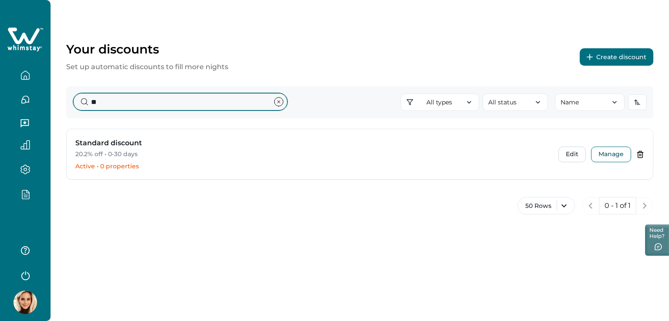
drag, startPoint x: 128, startPoint y: 105, endPoint x: 70, endPoint y: 106, distance: 57.9
click at [73, 105] on div "** All types All types Standard 0-30 Tiered Early bird Day-based Extended stay …" at bounding box center [359, 102] width 587 height 32
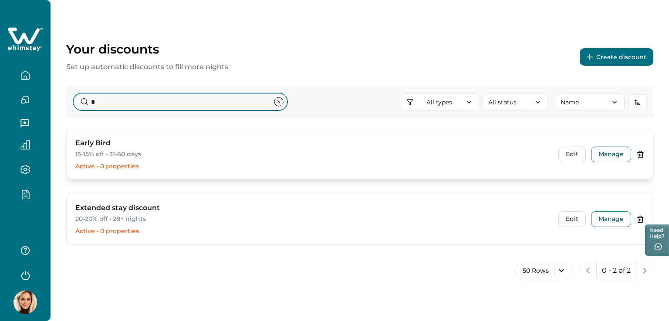
type input "*"
click at [91, 162] on p "Active • 0 properties" at bounding box center [311, 166] width 472 height 9
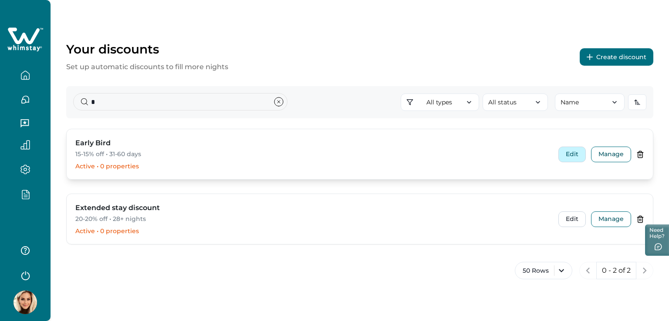
click at [567, 155] on button "Edit" at bounding box center [571, 155] width 27 height 16
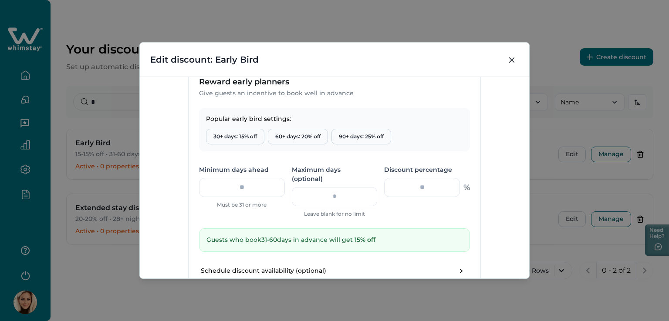
scroll to position [291, 0]
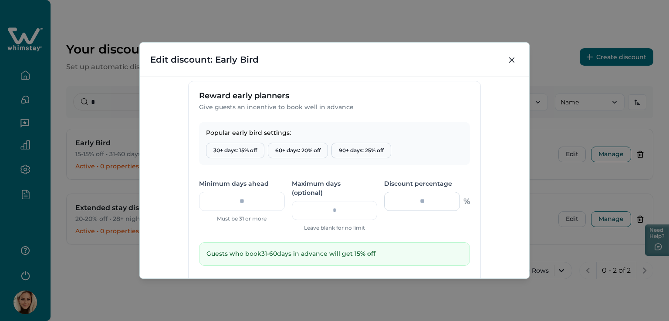
drag, startPoint x: 411, startPoint y: 204, endPoint x: 427, endPoint y: 202, distance: 16.2
click at [427, 202] on input "**" at bounding box center [422, 201] width 76 height 19
type input "*"
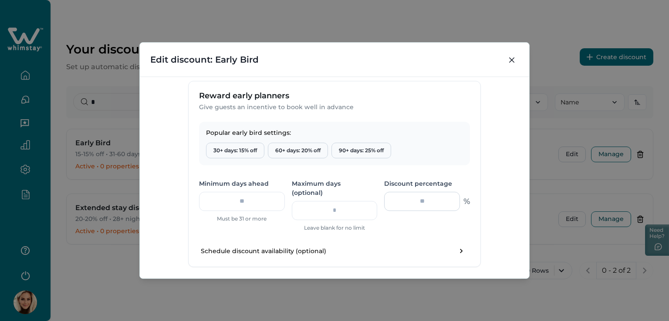
type input "*"
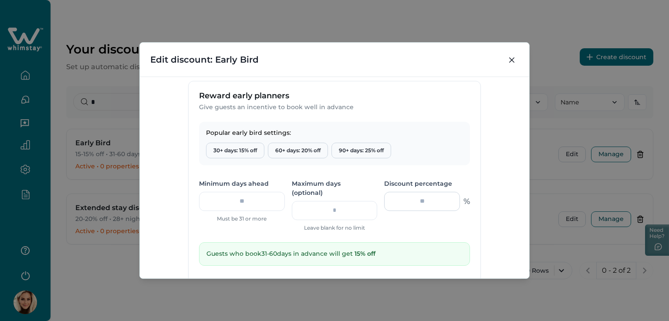
type input "*"
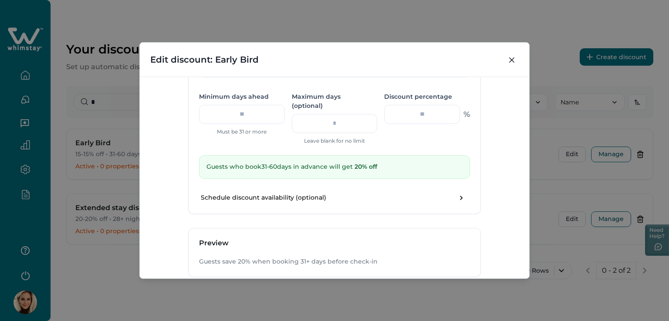
scroll to position [421, 0]
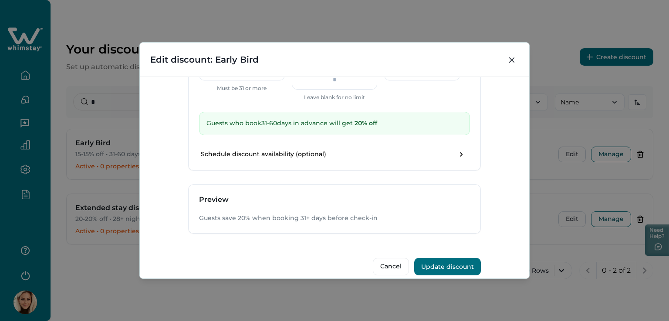
type input "**"
click at [449, 258] on button "Update discount" at bounding box center [447, 266] width 67 height 17
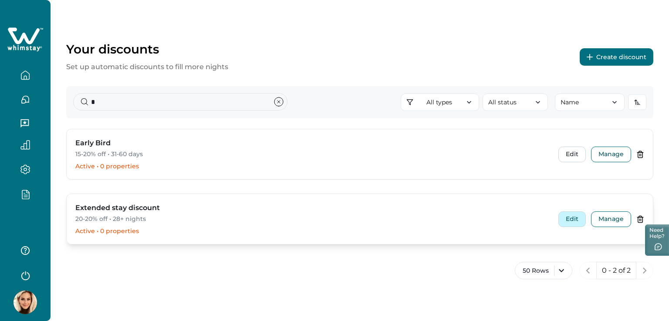
click at [569, 219] on button "Edit" at bounding box center [571, 220] width 27 height 16
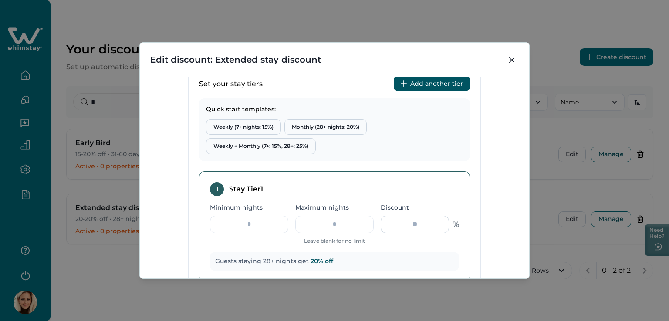
scroll to position [348, 0]
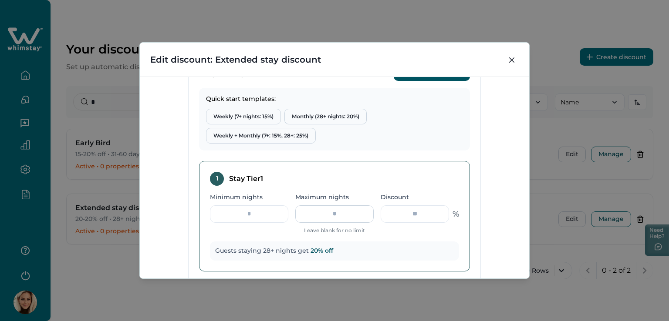
drag, startPoint x: 428, startPoint y: 210, endPoint x: 362, endPoint y: 216, distance: 66.4
click at [362, 216] on div "Minimum nights ** Maximum nights Leave blank for no limit Discount ** %" at bounding box center [334, 214] width 249 height 42
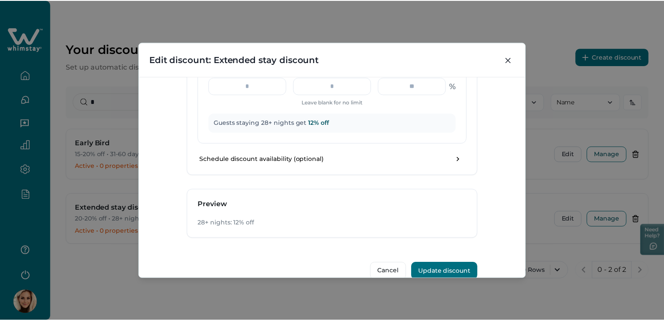
scroll to position [479, 0]
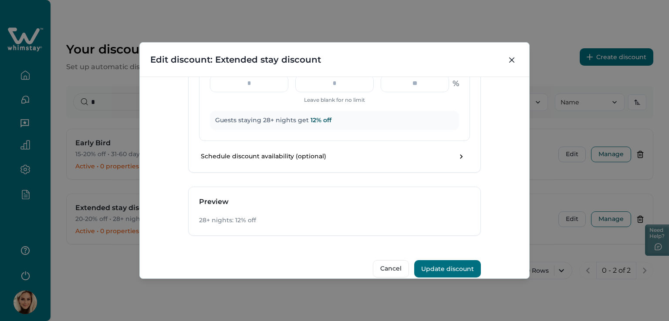
type input "**"
click at [446, 268] on button "Update discount" at bounding box center [447, 268] width 67 height 17
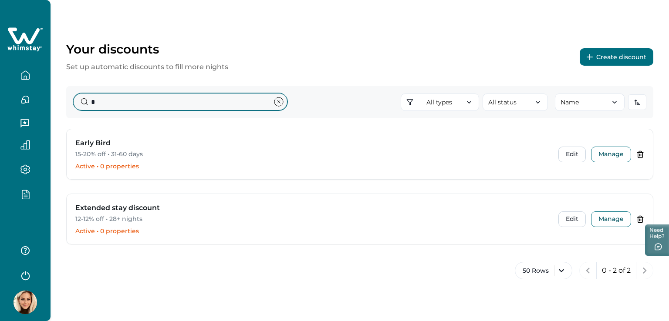
drag, startPoint x: 100, startPoint y: 103, endPoint x: 87, endPoint y: 108, distance: 14.3
click at [87, 108] on input "*" at bounding box center [180, 101] width 214 height 17
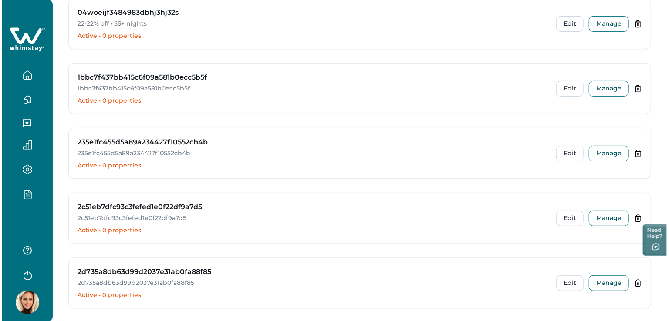
scroll to position [0, 0]
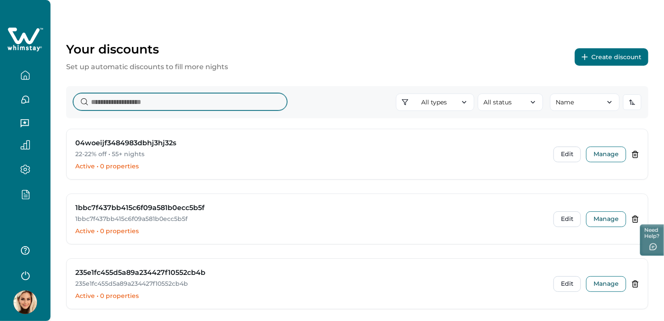
click at [141, 103] on input at bounding box center [180, 101] width 214 height 17
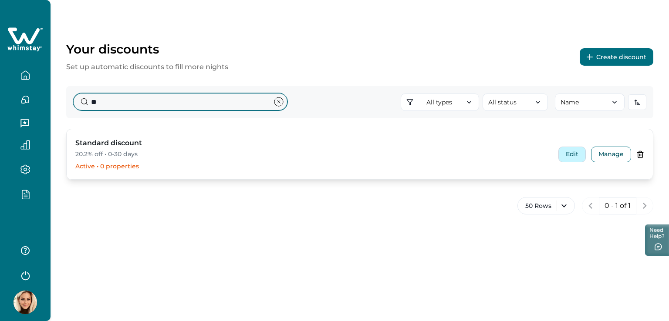
type input "**"
click at [576, 152] on button "Edit" at bounding box center [571, 155] width 27 height 16
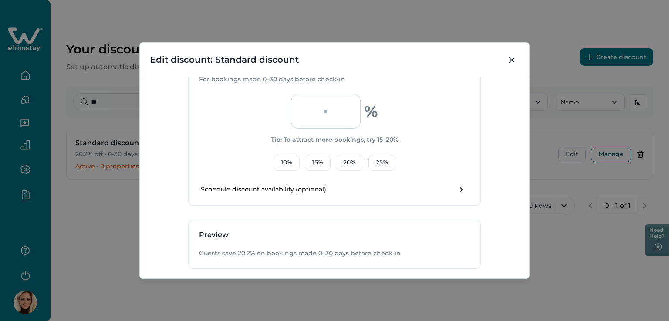
scroll to position [305, 0]
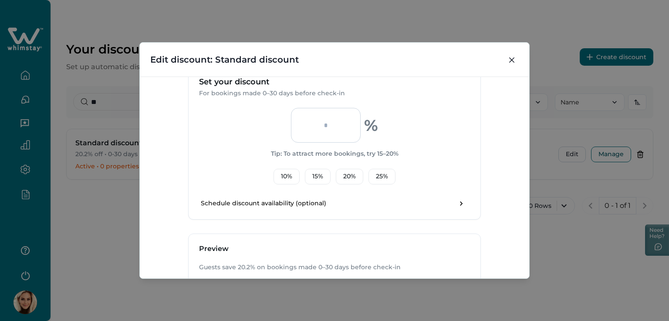
click at [307, 122] on input "****" at bounding box center [326, 125] width 70 height 35
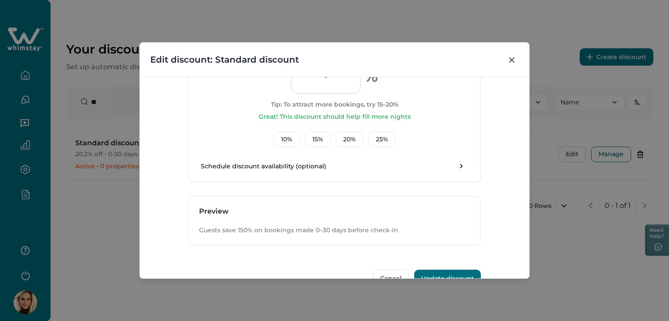
scroll to position [375, 0]
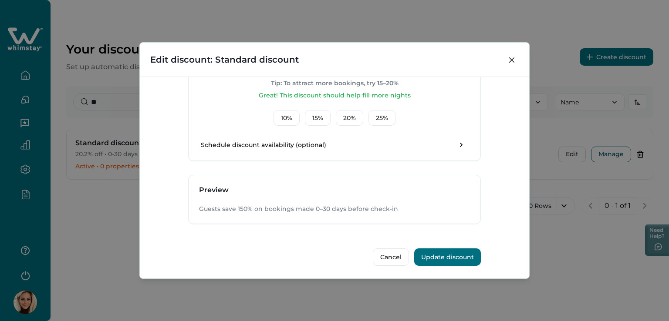
type input "***"
click at [438, 254] on button "Update discount" at bounding box center [447, 257] width 67 height 17
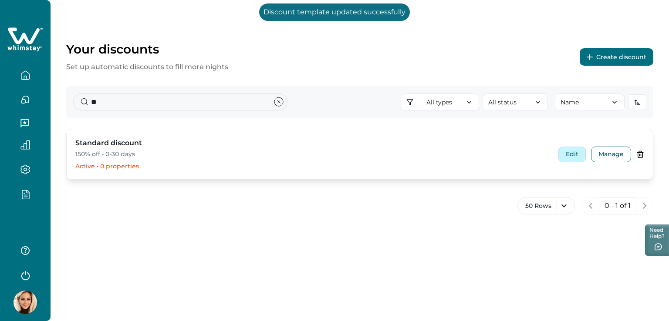
click at [571, 151] on button "Edit" at bounding box center [571, 155] width 27 height 16
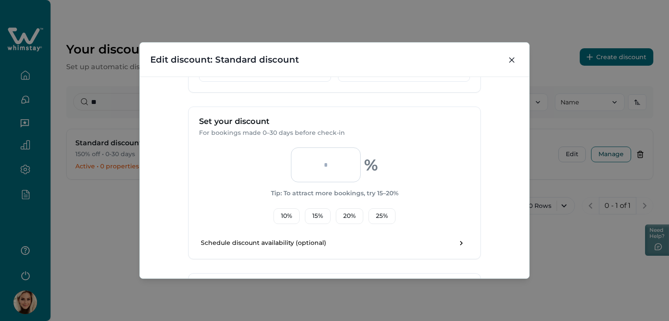
scroll to position [305, 0]
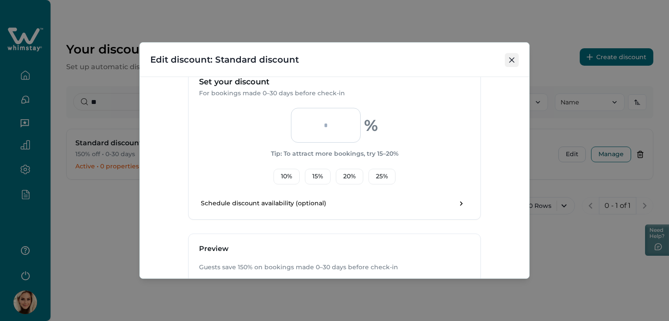
click at [514, 54] on button "Close" at bounding box center [512, 60] width 14 height 14
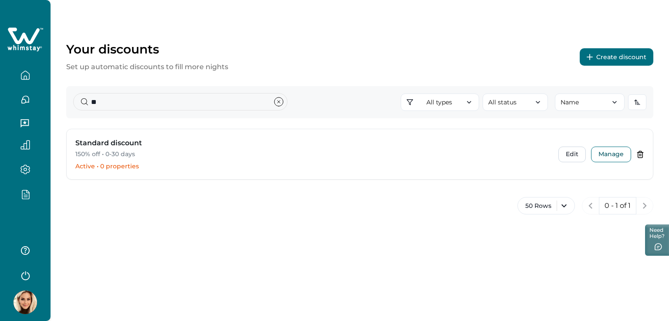
drag, startPoint x: 115, startPoint y: 111, endPoint x: 81, endPoint y: 104, distance: 33.9
click at [81, 104] on div "** All types All types Standard 0-30 Tiered Early bird Day-based Extended stay …" at bounding box center [359, 102] width 587 height 32
drag, startPoint x: 104, startPoint y: 99, endPoint x: 82, endPoint y: 101, distance: 21.9
click at [82, 101] on input "**" at bounding box center [180, 101] width 214 height 17
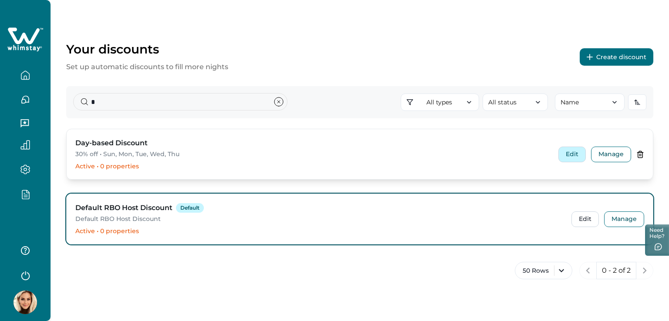
click at [573, 154] on button "Edit" at bounding box center [571, 155] width 27 height 16
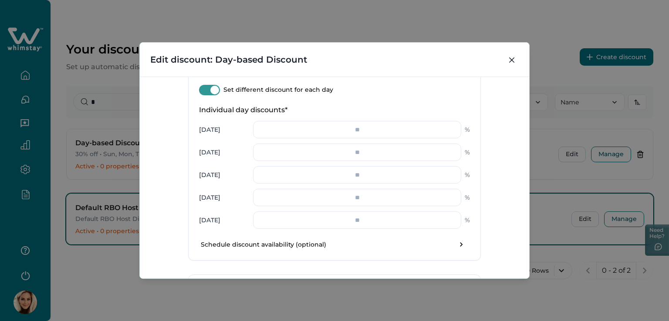
scroll to position [552, 0]
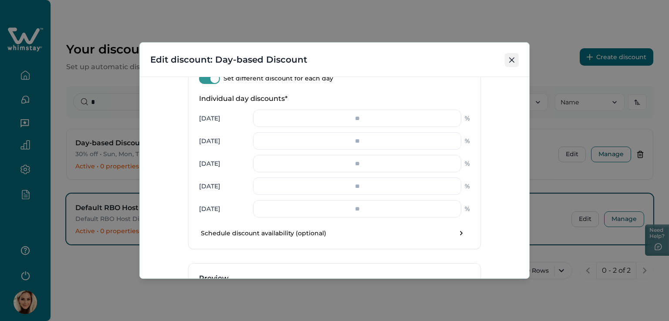
click at [513, 59] on icon "Close" at bounding box center [511, 59] width 5 height 5
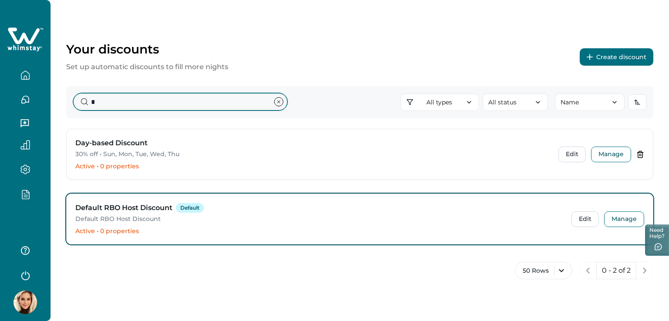
drag, startPoint x: 98, startPoint y: 101, endPoint x: 58, endPoint y: 101, distance: 40.1
click at [58, 101] on div "Your discounts Set up automatic discounts to fill more nights Create discount *…" at bounding box center [360, 151] width 618 height 302
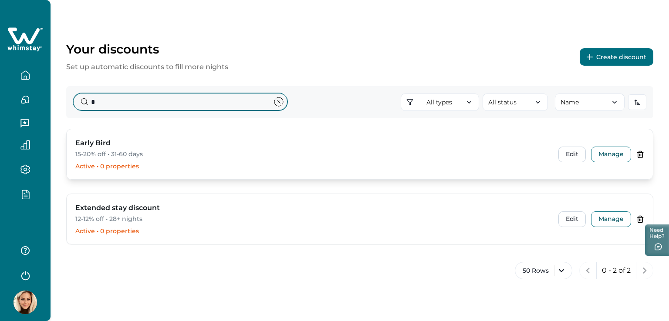
type input "*"
click at [114, 162] on p "Active • 0 properties" at bounding box center [311, 166] width 472 height 9
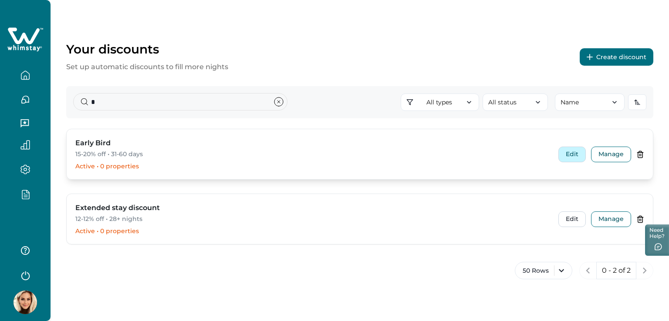
click at [582, 155] on button "Edit" at bounding box center [571, 155] width 27 height 16
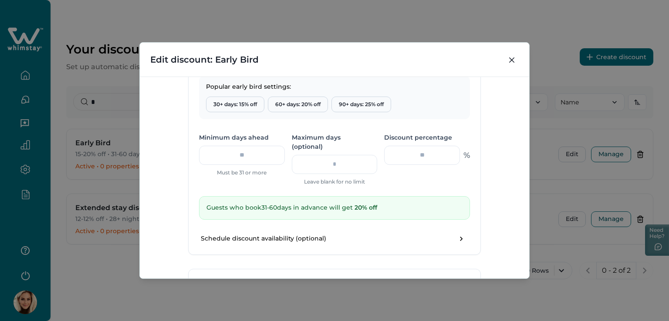
scroll to position [348, 0]
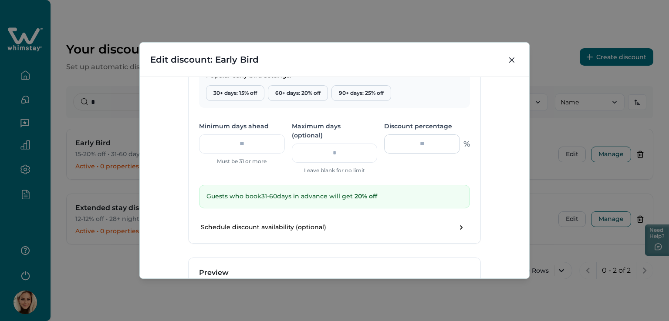
drag, startPoint x: 414, startPoint y: 145, endPoint x: 431, endPoint y: 144, distance: 17.5
click at [431, 144] on input "**" at bounding box center [422, 144] width 76 height 19
type input "*"
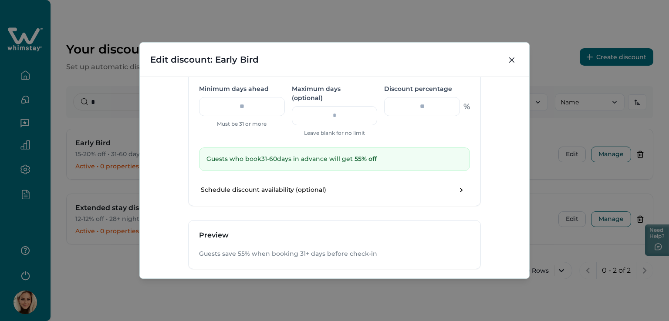
scroll to position [421, 0]
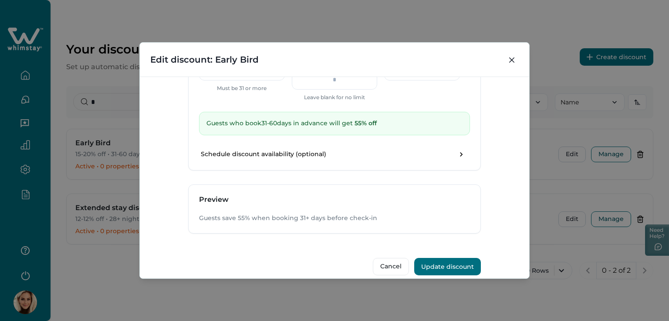
type input "**"
click at [442, 258] on button "Update discount" at bounding box center [447, 266] width 67 height 17
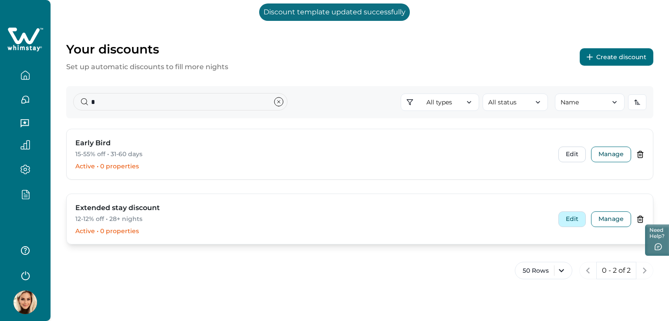
click at [574, 220] on button "Edit" at bounding box center [571, 220] width 27 height 16
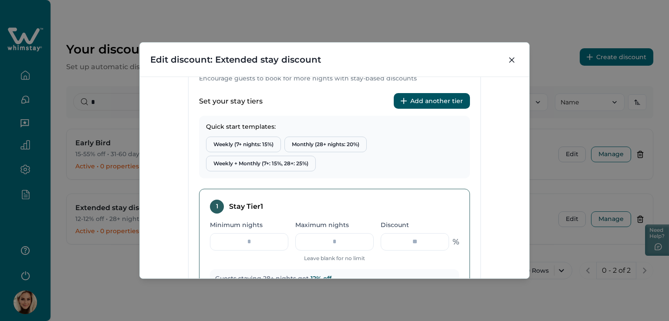
scroll to position [360, 0]
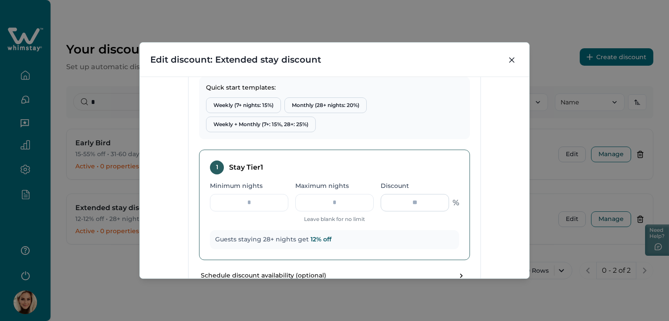
drag, startPoint x: 404, startPoint y: 206, endPoint x: 424, endPoint y: 204, distance: 19.7
click at [424, 204] on input "**" at bounding box center [415, 202] width 68 height 17
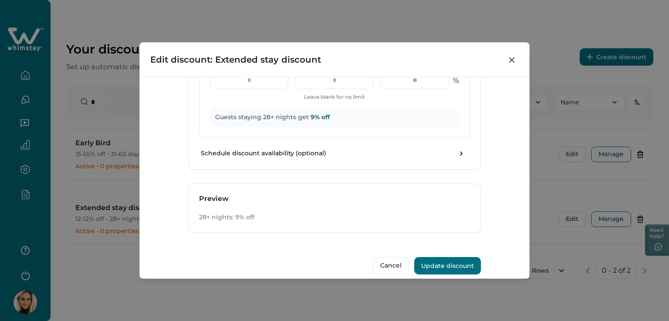
scroll to position [490, 0]
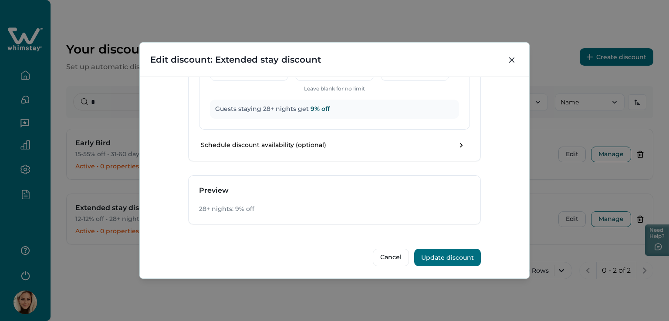
type input "*"
click at [441, 255] on button "Update discount" at bounding box center [447, 257] width 67 height 17
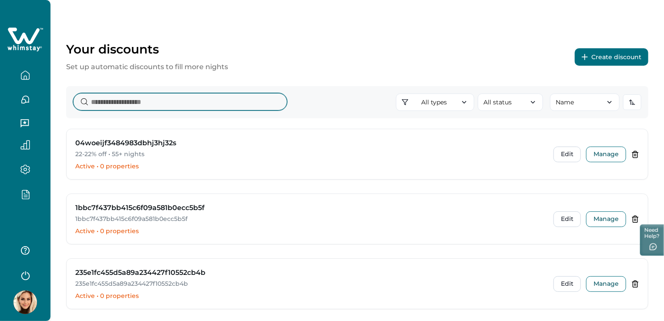
click at [146, 101] on input at bounding box center [180, 101] width 214 height 17
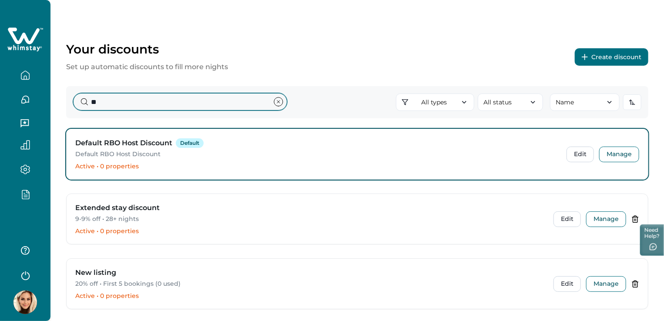
type input "*"
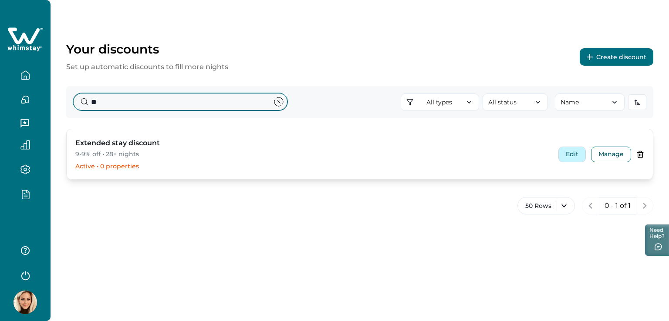
type input "**"
click at [570, 155] on button "Edit" at bounding box center [571, 155] width 27 height 16
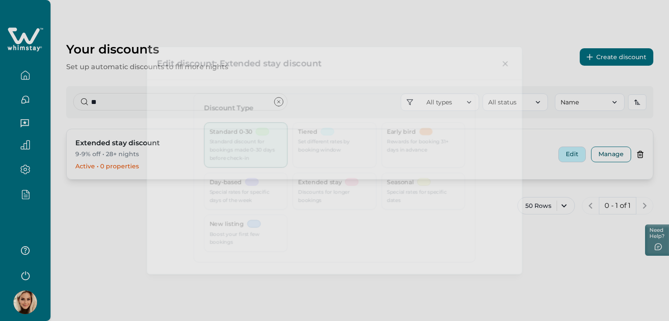
type input "**********"
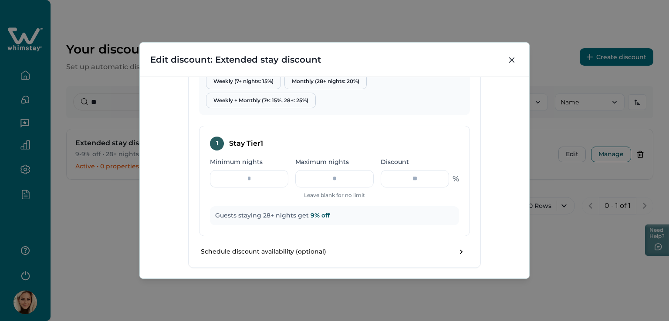
scroll to position [392, 0]
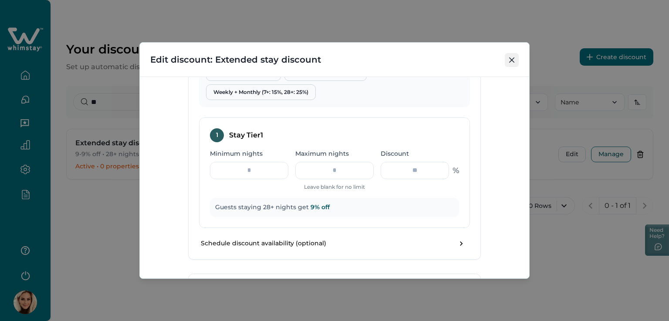
click at [515, 62] on button "Close" at bounding box center [512, 60] width 14 height 14
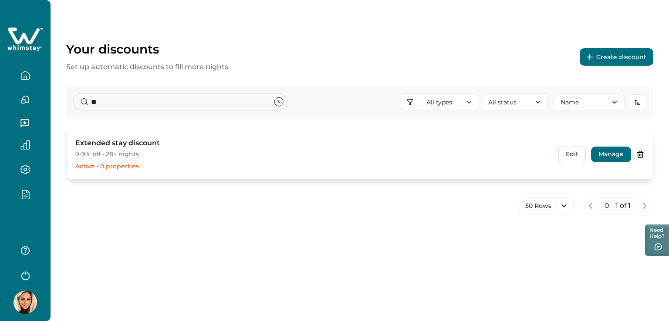
click at [613, 154] on button "Manage" at bounding box center [611, 155] width 40 height 16
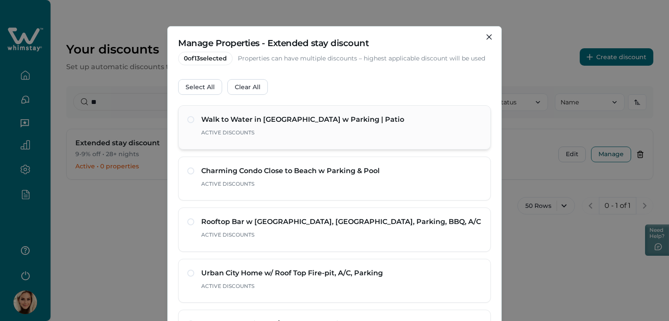
click at [187, 115] on div "Walk to Water in [GEOGRAPHIC_DATA] w Parking | Patio Active Discounts" at bounding box center [334, 128] width 294 height 26
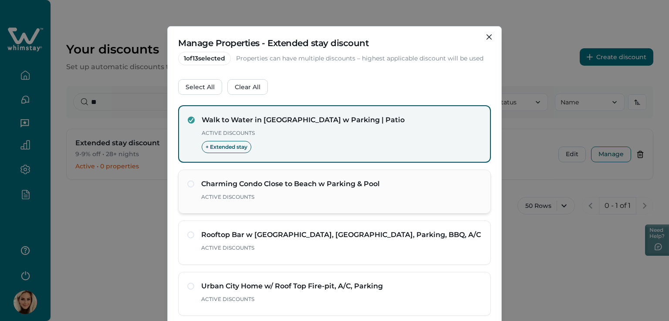
click at [191, 186] on label at bounding box center [190, 184] width 7 height 7
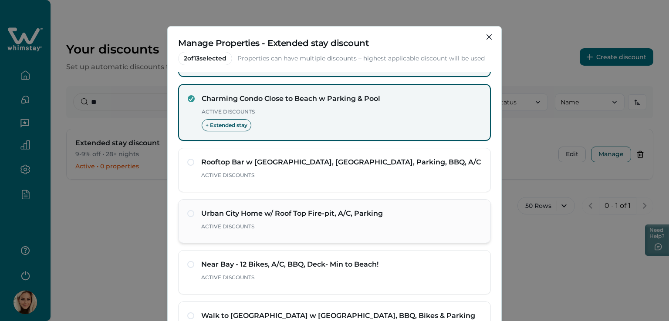
scroll to position [87, 0]
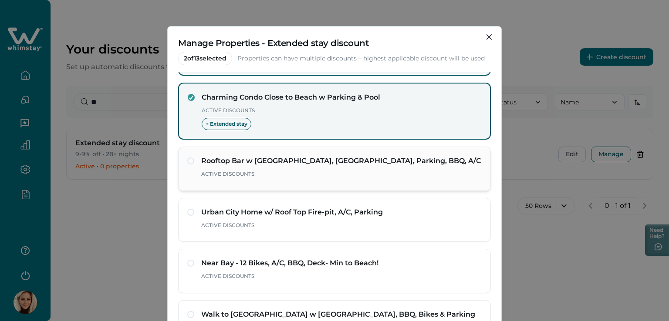
click at [188, 163] on div "Rooftop Bar w [GEOGRAPHIC_DATA], [GEOGRAPHIC_DATA], Parking, BBQ, A/C Active Di…" at bounding box center [334, 169] width 294 height 26
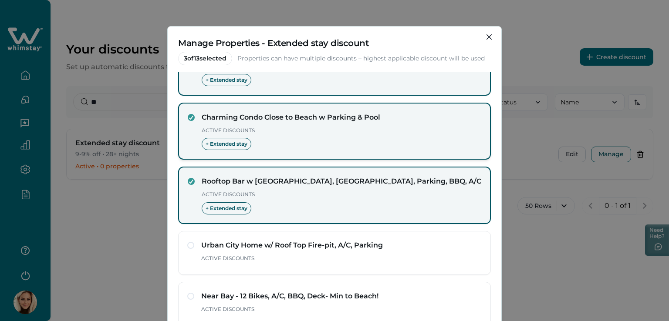
scroll to position [0, 0]
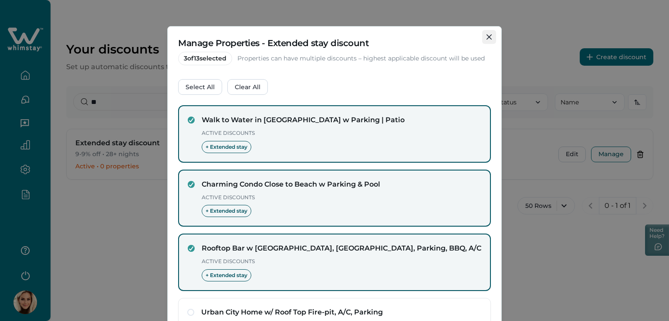
click at [486, 35] on icon "Close" at bounding box center [488, 36] width 5 height 5
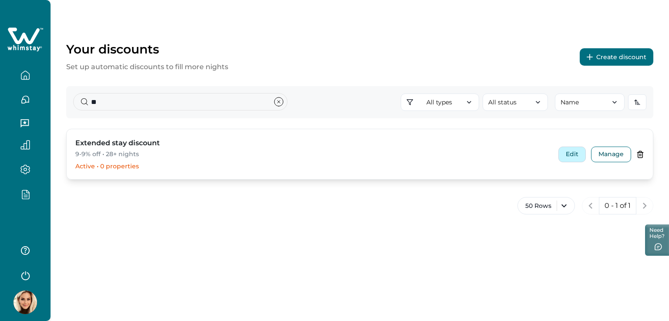
click at [571, 156] on button "Edit" at bounding box center [571, 155] width 27 height 16
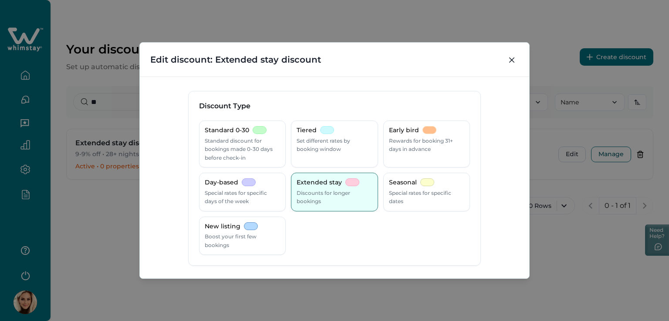
click at [509, 62] on button "Close" at bounding box center [512, 60] width 14 height 14
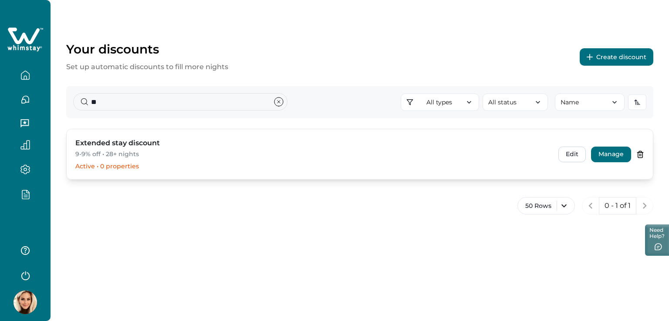
click at [617, 154] on button "Manage" at bounding box center [611, 155] width 40 height 16
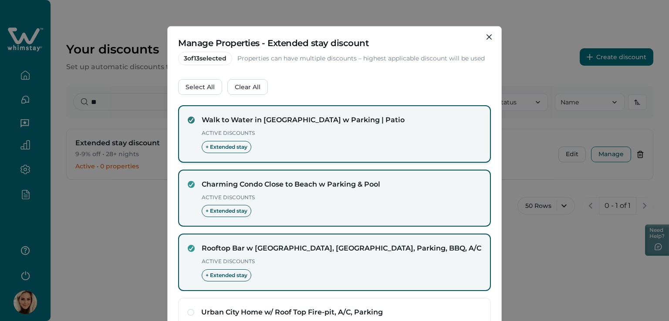
click at [189, 120] on polyline at bounding box center [191, 119] width 4 height 3
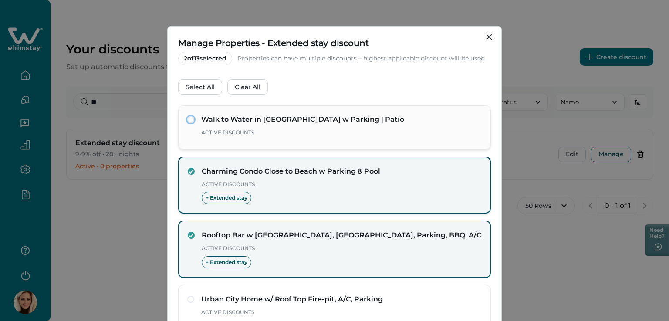
click at [194, 176] on div "Charming Condo Close to Beach w Parking & Pool Active Discounts + Extended stay" at bounding box center [334, 185] width 293 height 38
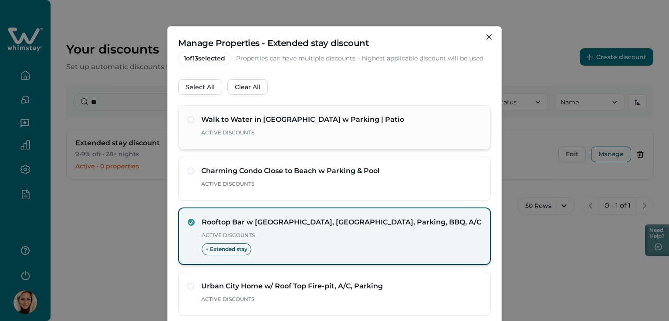
click at [189, 227] on div "Rooftop Bar w [GEOGRAPHIC_DATA], [GEOGRAPHIC_DATA], Parking, BBQ, A/C Active Di…" at bounding box center [334, 236] width 293 height 38
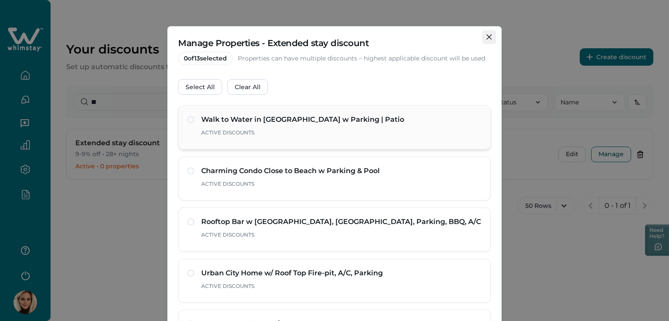
click at [486, 37] on icon "Close" at bounding box center [488, 36] width 5 height 5
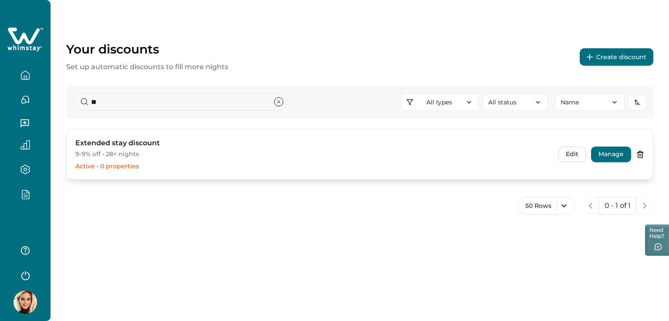
click at [609, 156] on button "Manage" at bounding box center [611, 155] width 40 height 16
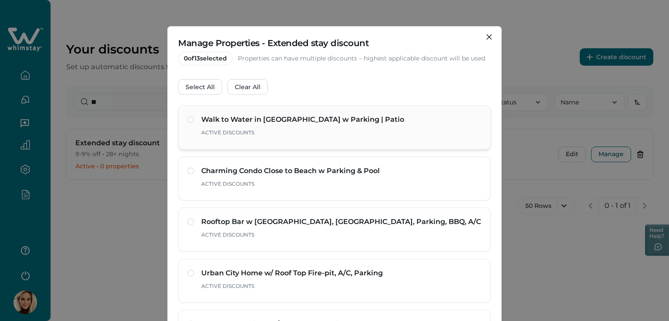
drag, startPoint x: 187, startPoint y: 119, endPoint x: 195, endPoint y: 144, distance: 26.2
click at [187, 119] on div "Walk to Water in [GEOGRAPHIC_DATA] w Parking | Patio Active Discounts" at bounding box center [334, 127] width 313 height 44
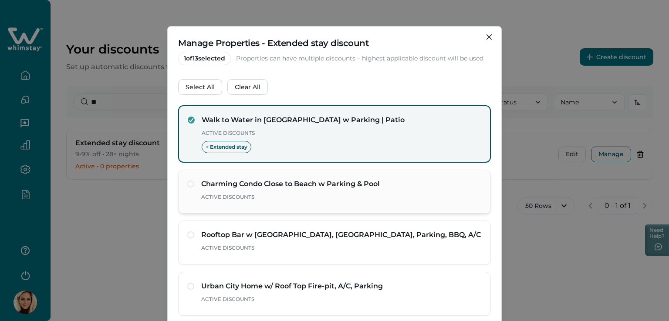
click at [187, 183] on span at bounding box center [190, 184] width 7 height 7
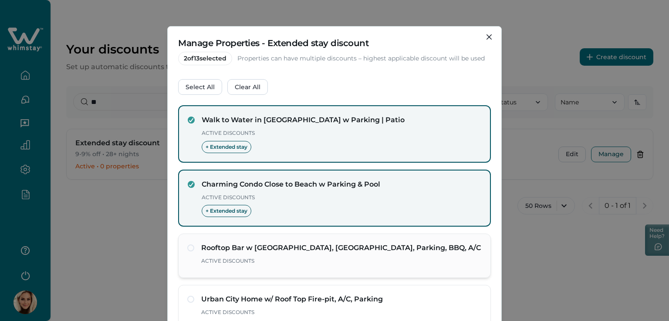
click at [188, 246] on span at bounding box center [190, 248] width 7 height 7
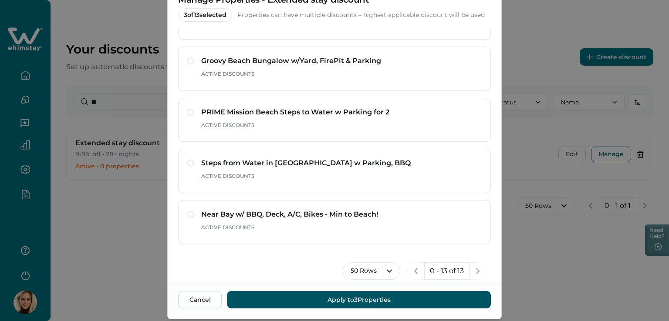
scroll to position [68, 0]
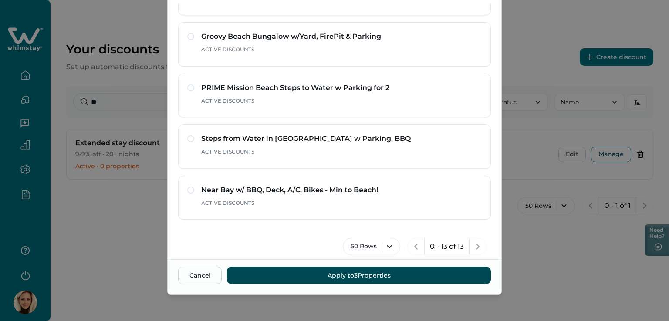
click at [352, 278] on button "Apply to 3 Properties" at bounding box center [359, 275] width 264 height 17
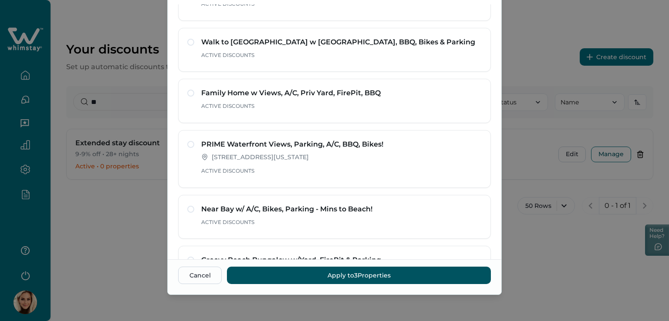
scroll to position [529, 0]
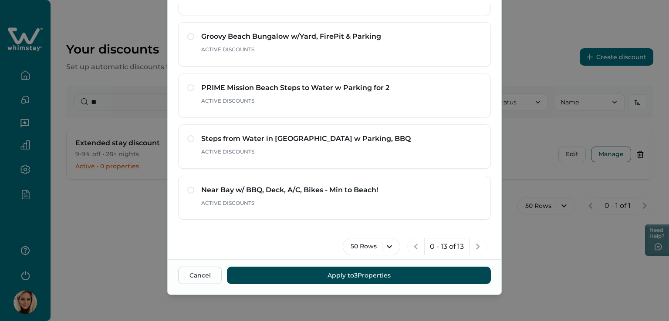
click at [348, 274] on button "Apply to 3 Properties" at bounding box center [359, 275] width 264 height 17
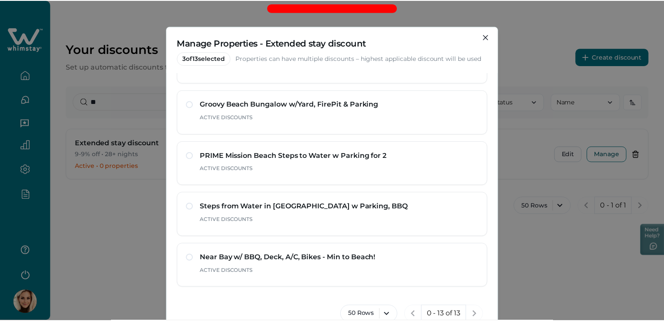
scroll to position [0, 0]
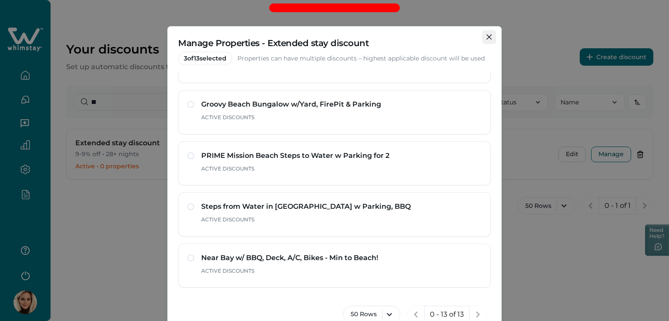
click at [486, 35] on icon "Close" at bounding box center [488, 36] width 5 height 5
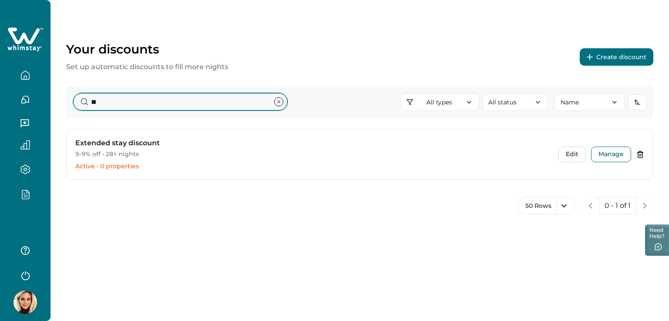
click at [47, 101] on div "Your discounts Set up automatic discounts to fill more nights Create discount *…" at bounding box center [334, 160] width 669 height 321
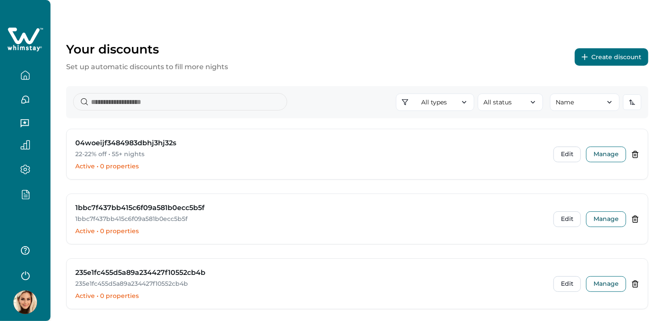
click at [614, 54] on button "Create discount" at bounding box center [612, 56] width 74 height 17
